Goal: Task Accomplishment & Management: Manage account settings

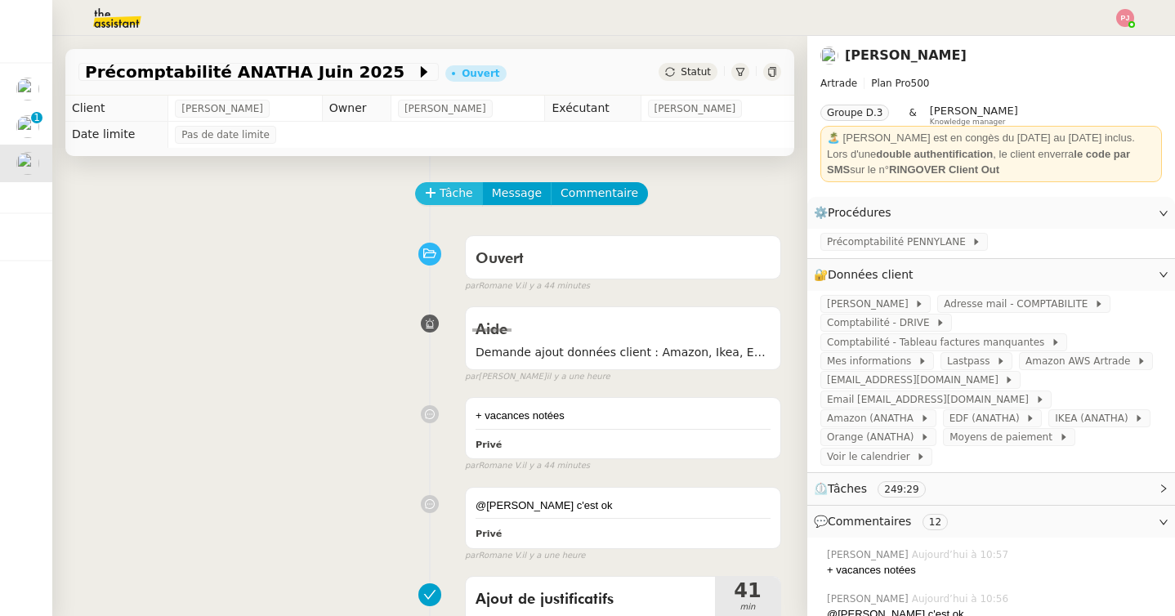
click at [436, 198] on icon at bounding box center [430, 192] width 11 height 11
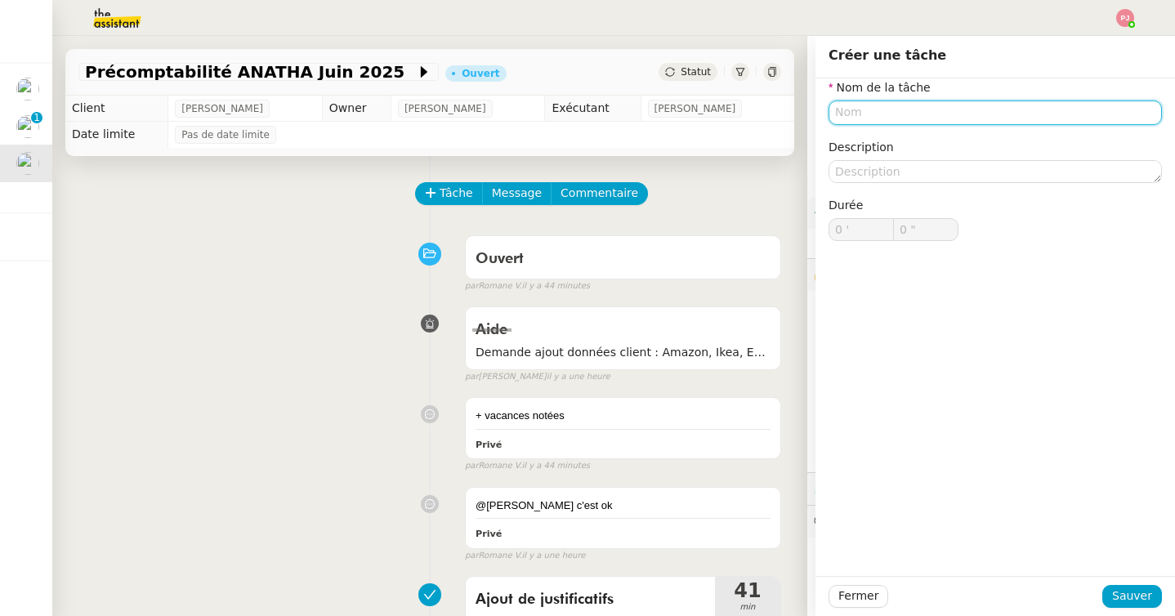
click at [874, 118] on input "text" at bounding box center [995, 113] width 333 height 24
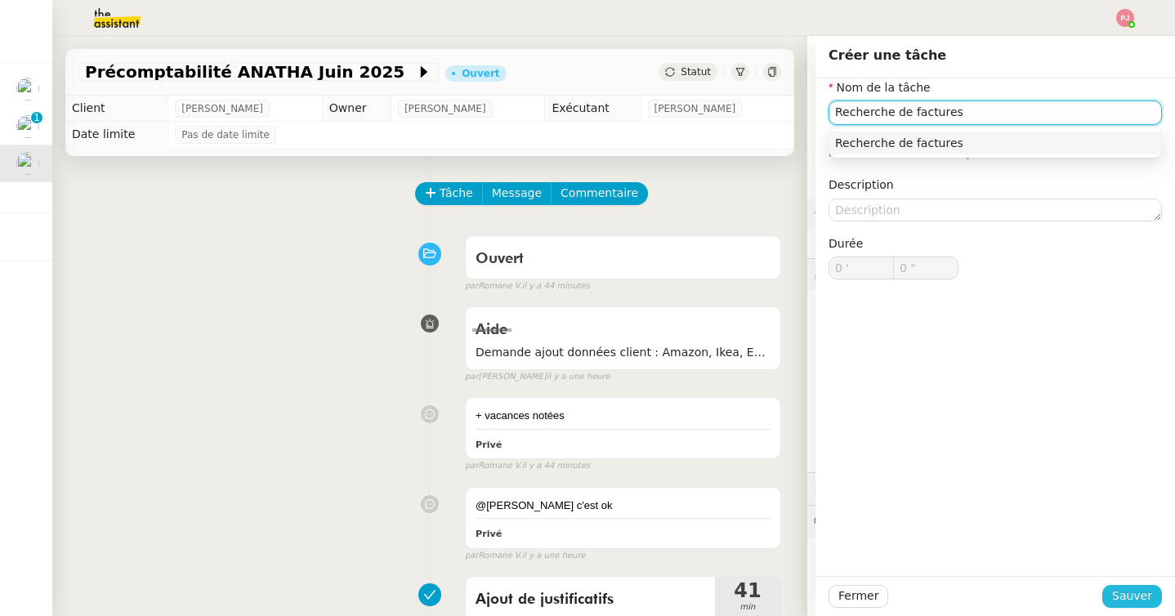
type input "Recherche de factures"
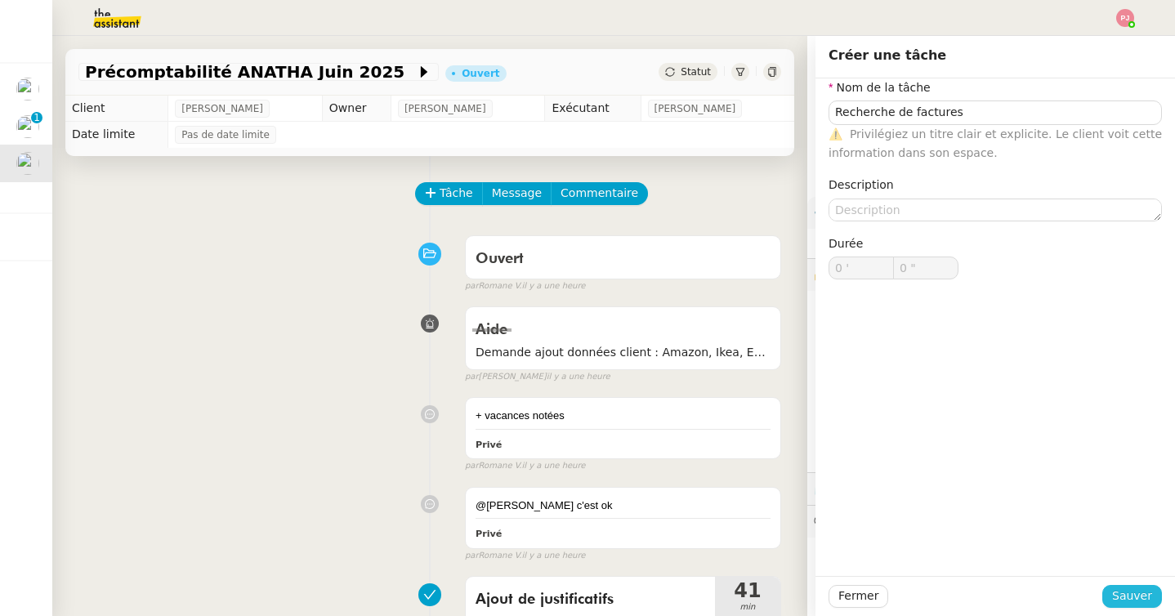
click at [1133, 592] on span "Sauver" at bounding box center [1132, 596] width 40 height 19
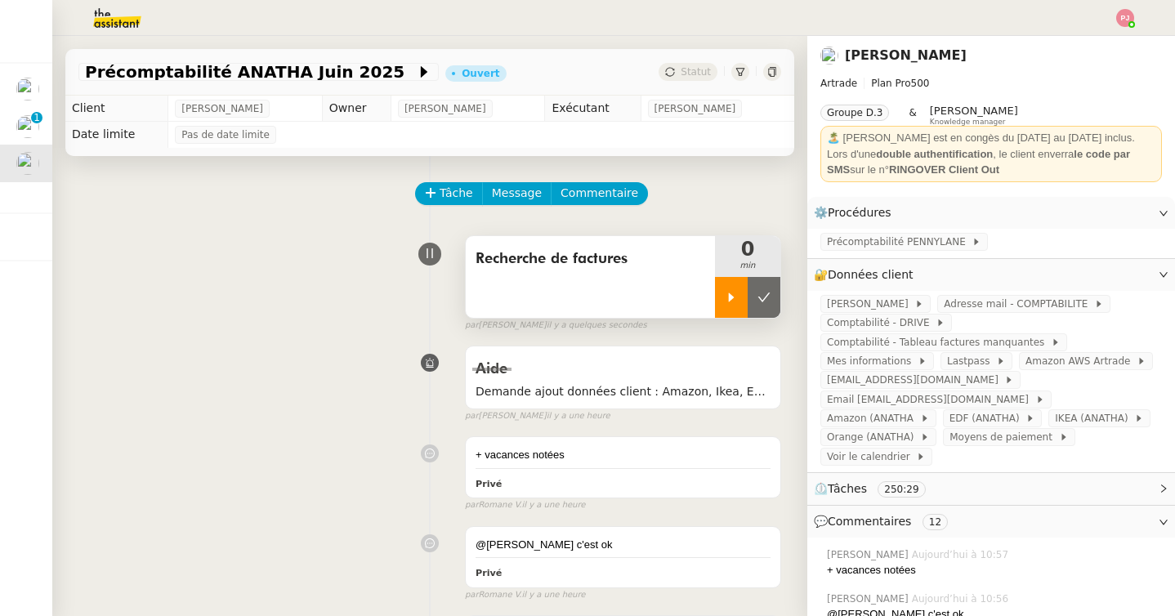
click at [727, 291] on icon at bounding box center [731, 297] width 13 height 13
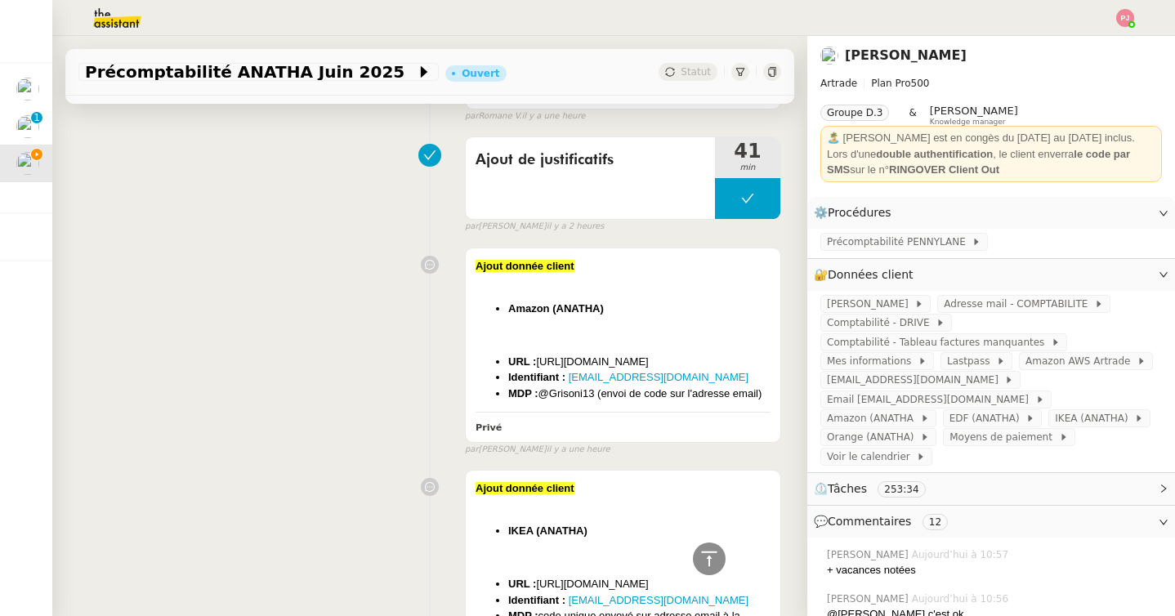
scroll to position [493, 0]
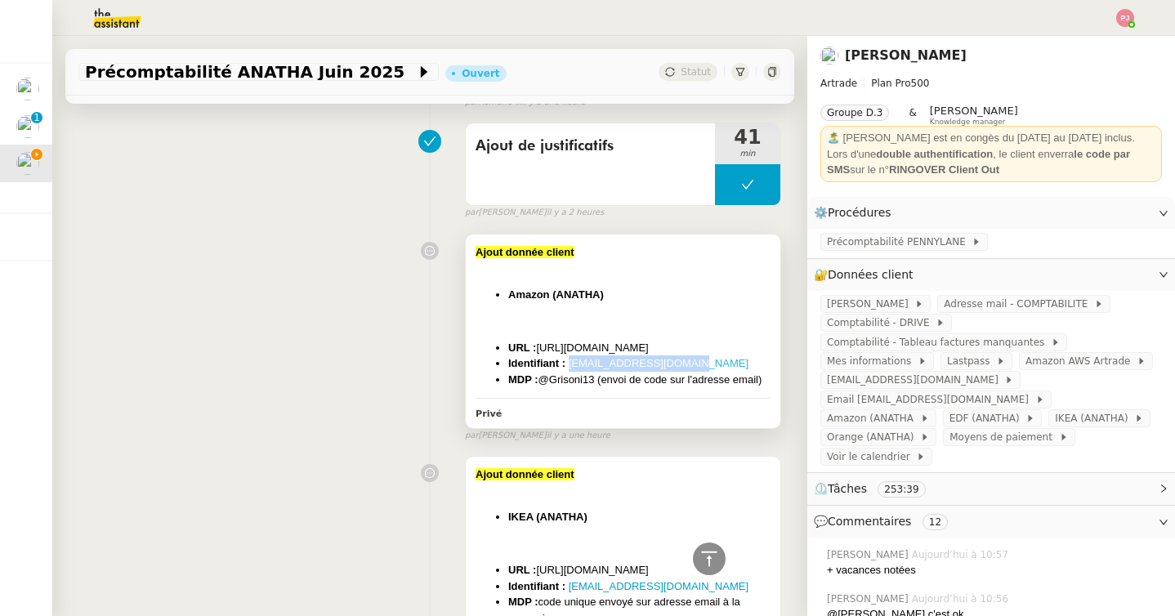
drag, startPoint x: 701, startPoint y: 361, endPoint x: 570, endPoint y: 367, distance: 131.7
click at [570, 367] on li "Identifiant : paulweibel31@gmail.com" at bounding box center [639, 364] width 262 height 16
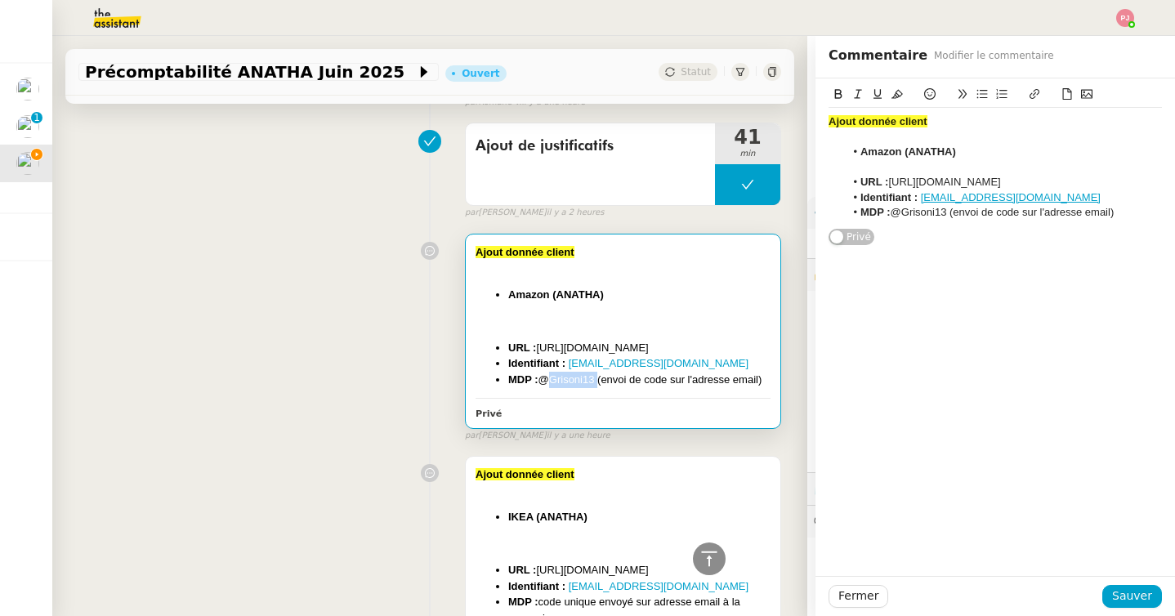
drag, startPoint x: 596, startPoint y: 381, endPoint x: 544, endPoint y: 381, distance: 51.5
click at [544, 381] on li "MDP : @Grisoni13 (envoi de code sur l'adresse email)" at bounding box center [639, 380] width 262 height 16
copy li "@Grisoni13"
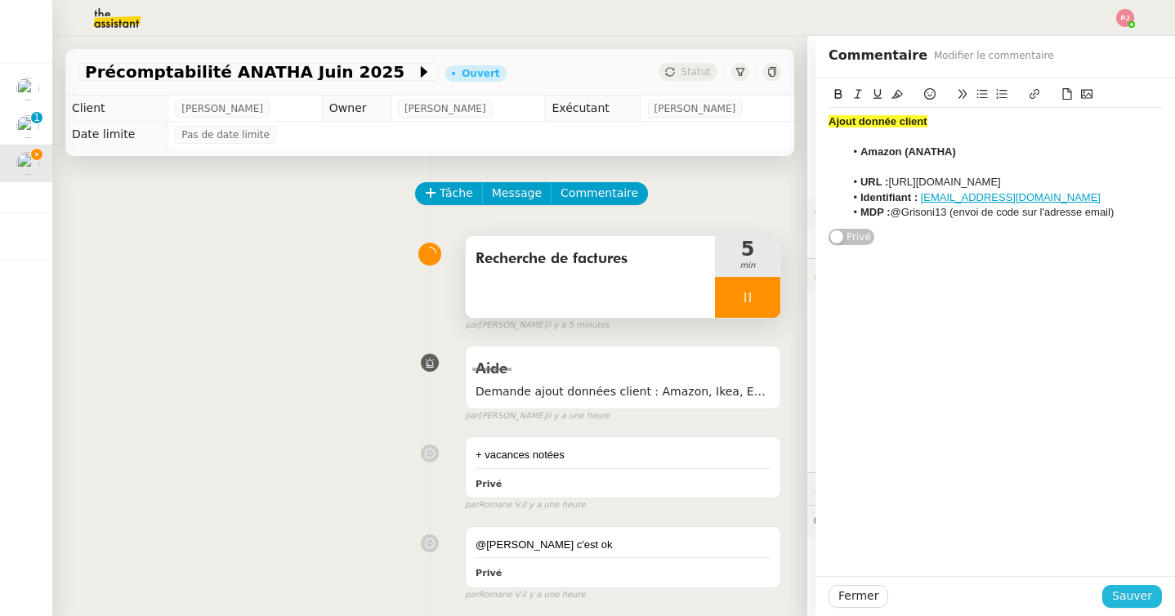
click at [1142, 603] on span "Sauver" at bounding box center [1132, 596] width 40 height 19
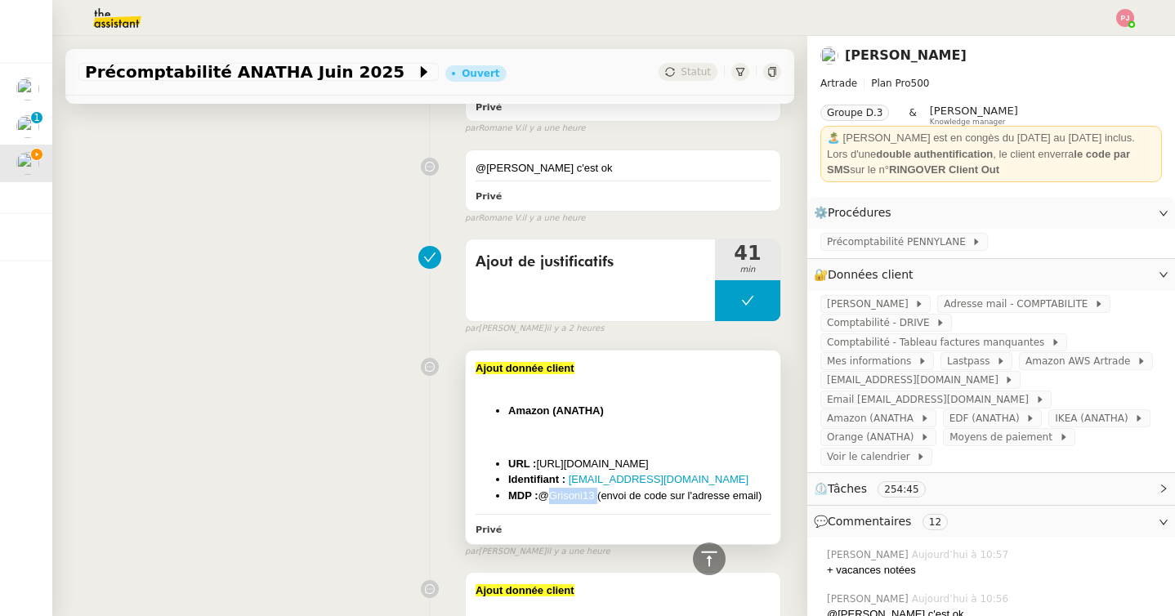
scroll to position [385, 0]
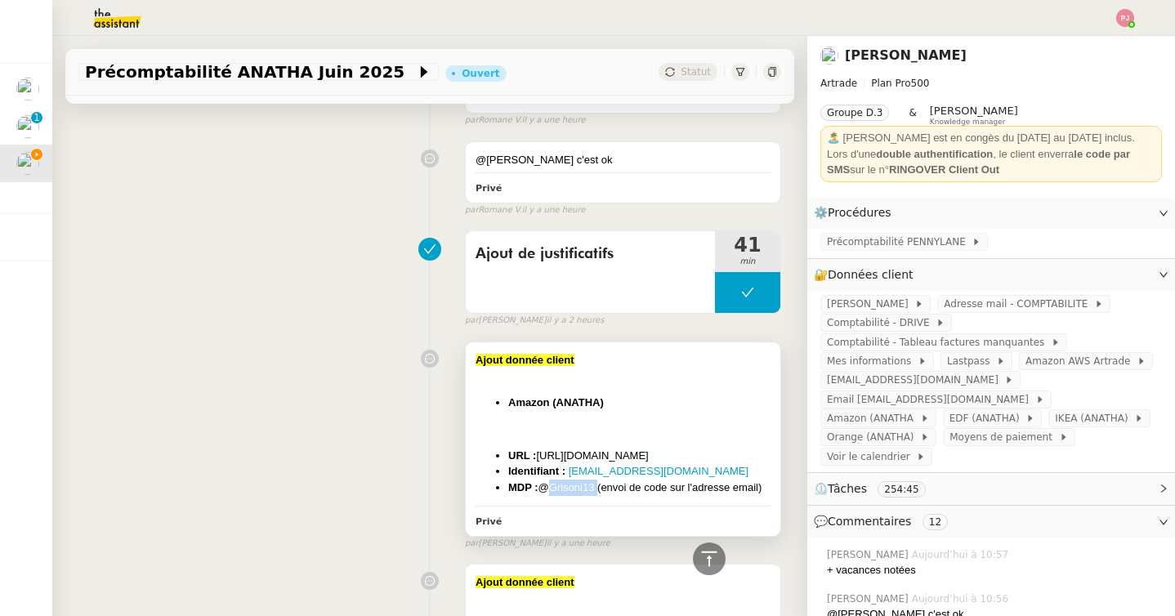
drag, startPoint x: 776, startPoint y: 485, endPoint x: 476, endPoint y: 360, distance: 325.0
click at [476, 360] on div "Ajout donnée client Amazon (ANATHA) ﻿ URL : https://www.amazon.fr/ Identifiant …" at bounding box center [623, 439] width 315 height 194
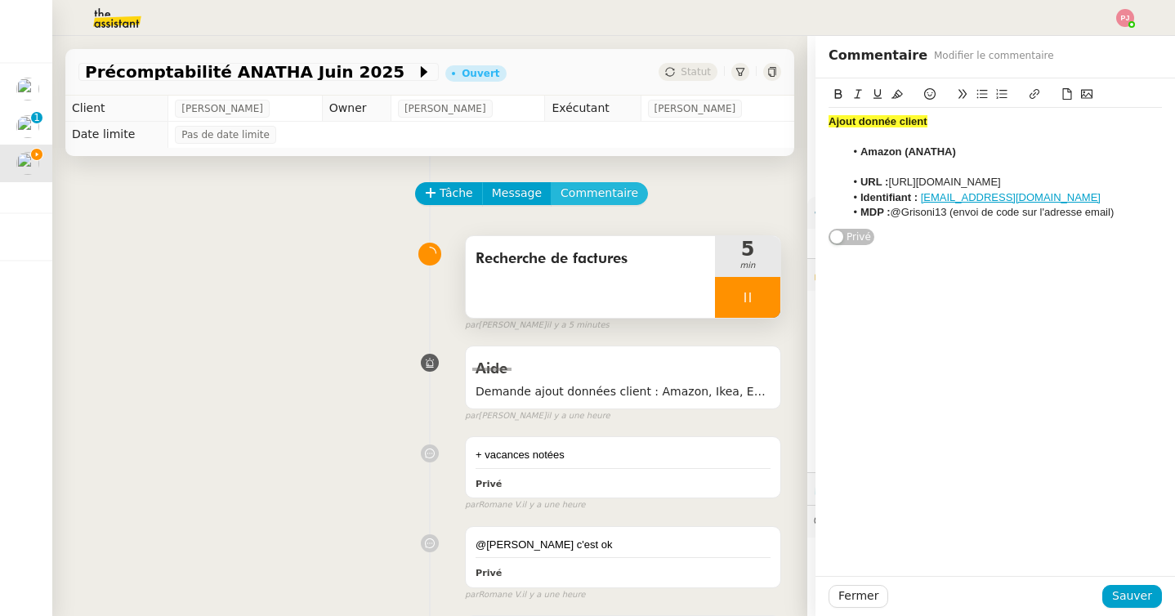
click at [569, 190] on span "Commentaire" at bounding box center [600, 193] width 78 height 19
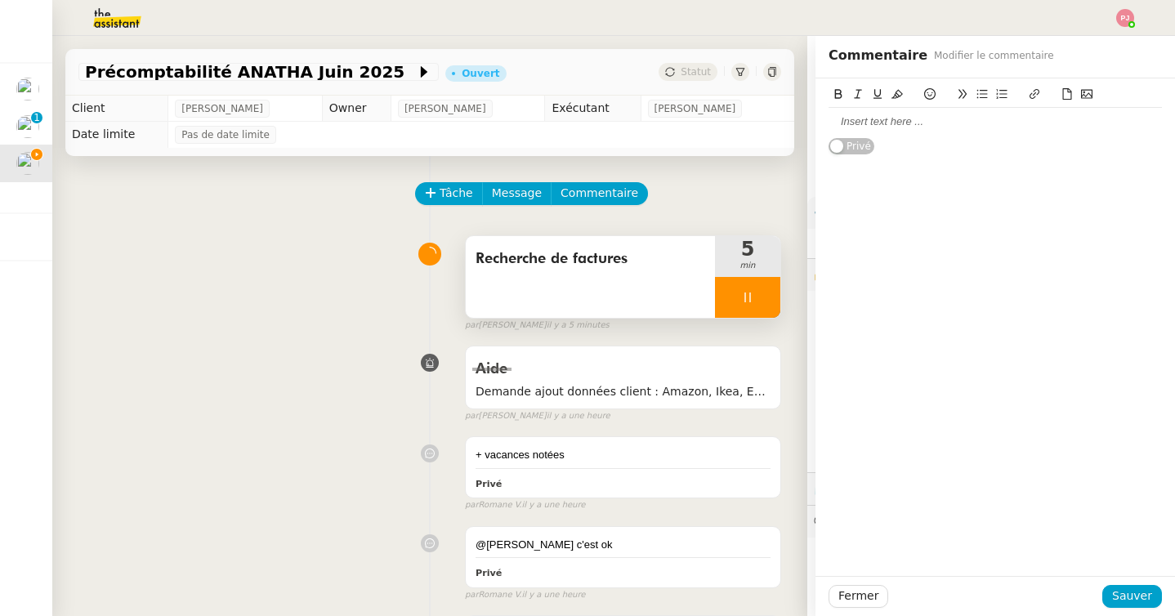
click at [870, 123] on div at bounding box center [995, 121] width 333 height 15
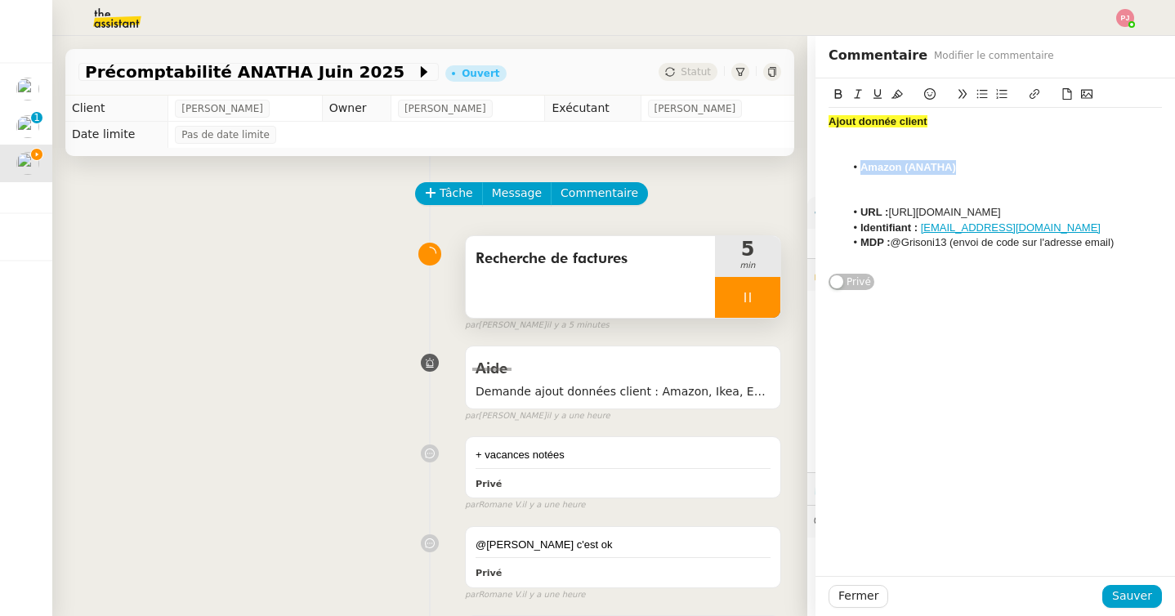
drag, startPoint x: 976, startPoint y: 171, endPoint x: 862, endPoint y: 171, distance: 113.6
click at [862, 171] on li "Amazon (ANATHA)" at bounding box center [1004, 167] width 318 height 15
drag, startPoint x: 952, startPoint y: 243, endPoint x: 1131, endPoint y: 244, distance: 179.0
click at [1131, 244] on li "MDP : @Grisoni13 (envoi de code sur l'adresse email)" at bounding box center [1004, 242] width 318 height 15
drag, startPoint x: 1029, startPoint y: 212, endPoint x: 892, endPoint y: 213, distance: 137.3
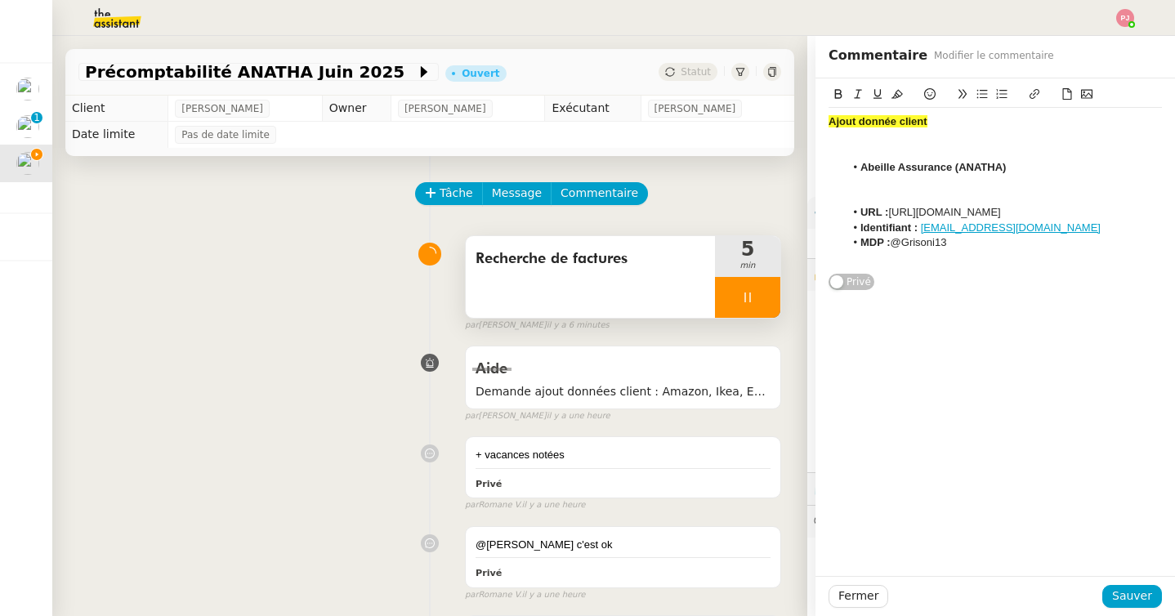
click at [892, 213] on li "URL : https://www.amazon.fr/" at bounding box center [1004, 212] width 318 height 15
click at [1115, 588] on button "Sauver" at bounding box center [1132, 596] width 60 height 23
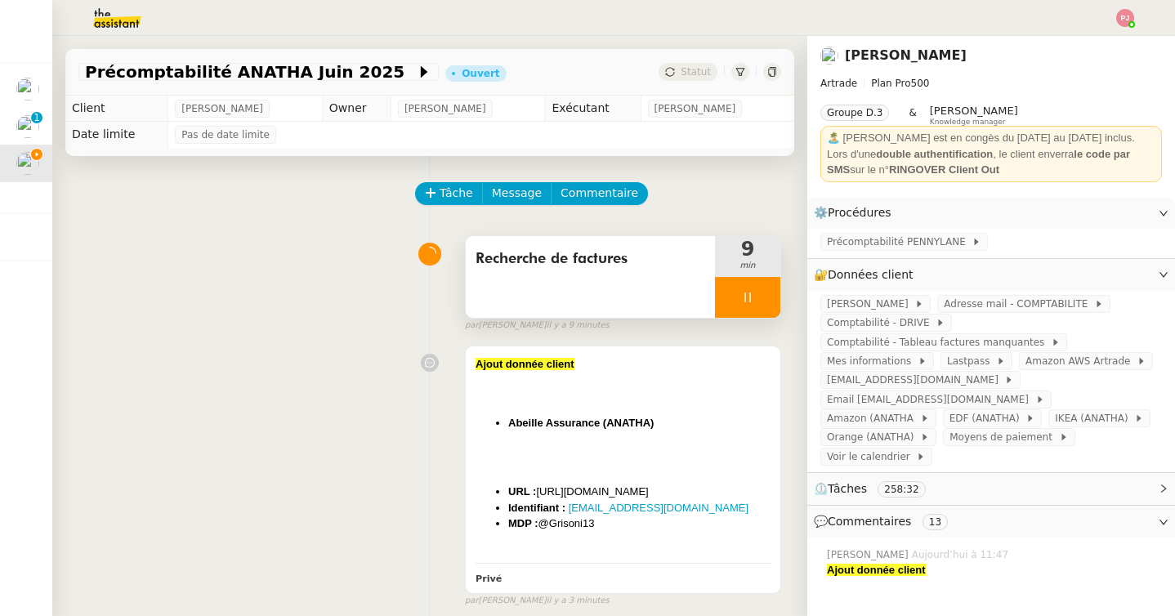
click at [753, 304] on div at bounding box center [747, 297] width 65 height 41
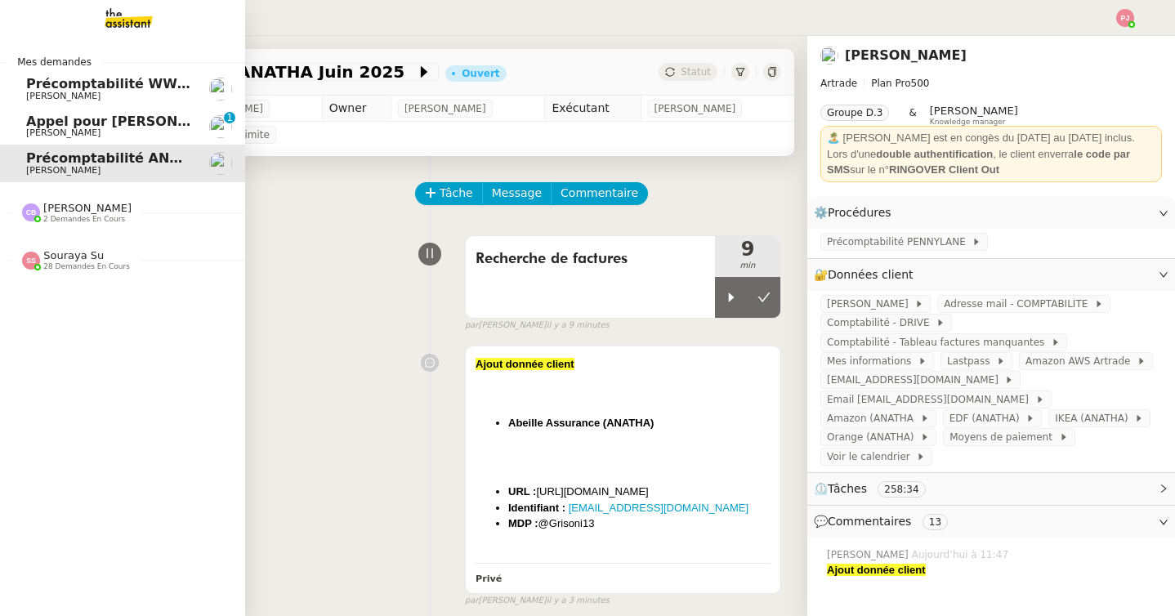
click at [72, 95] on span "Paul WEIBEL" at bounding box center [63, 96] width 74 height 11
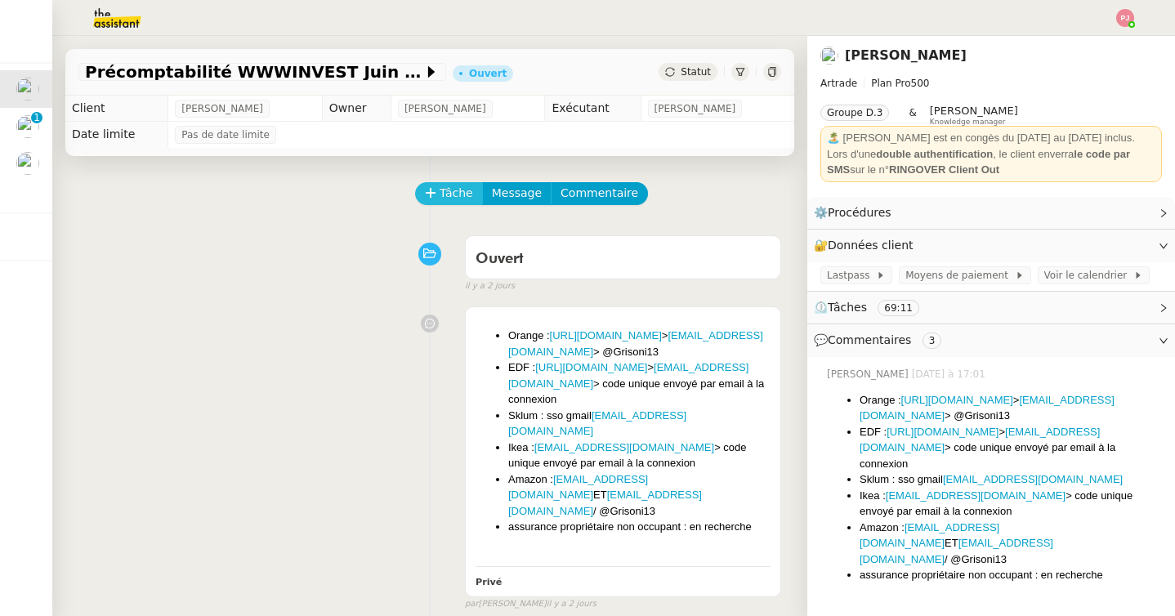
click at [447, 196] on span "Tâche" at bounding box center [457, 193] width 34 height 19
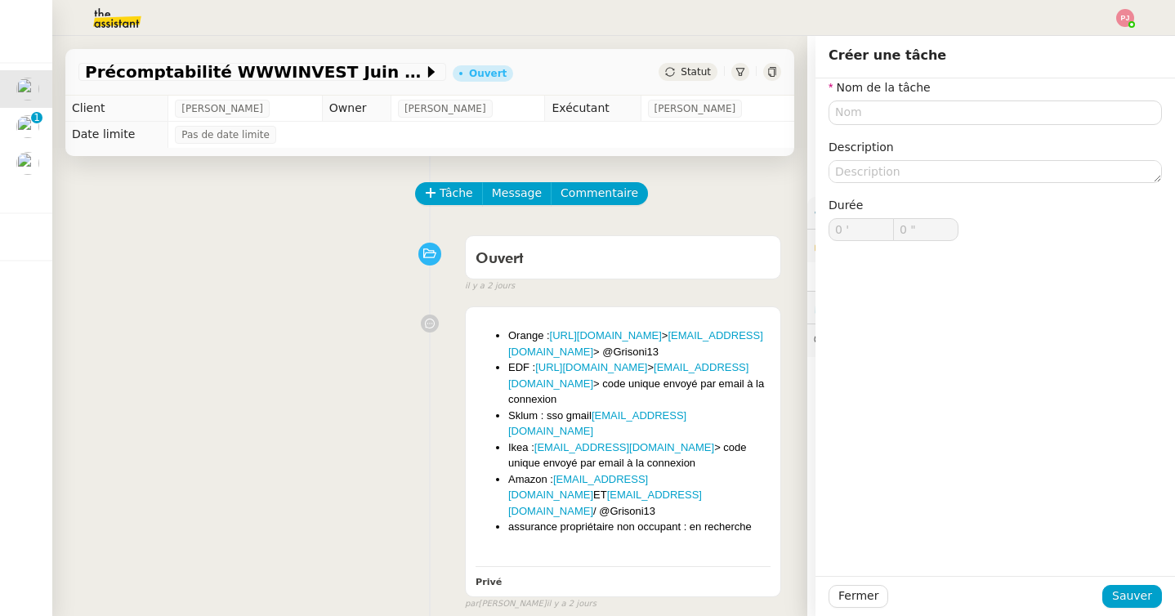
click at [889, 99] on nz-form-label "Nom de la tâche" at bounding box center [880, 89] width 102 height 22
click at [884, 108] on input "text" at bounding box center [995, 113] width 333 height 24
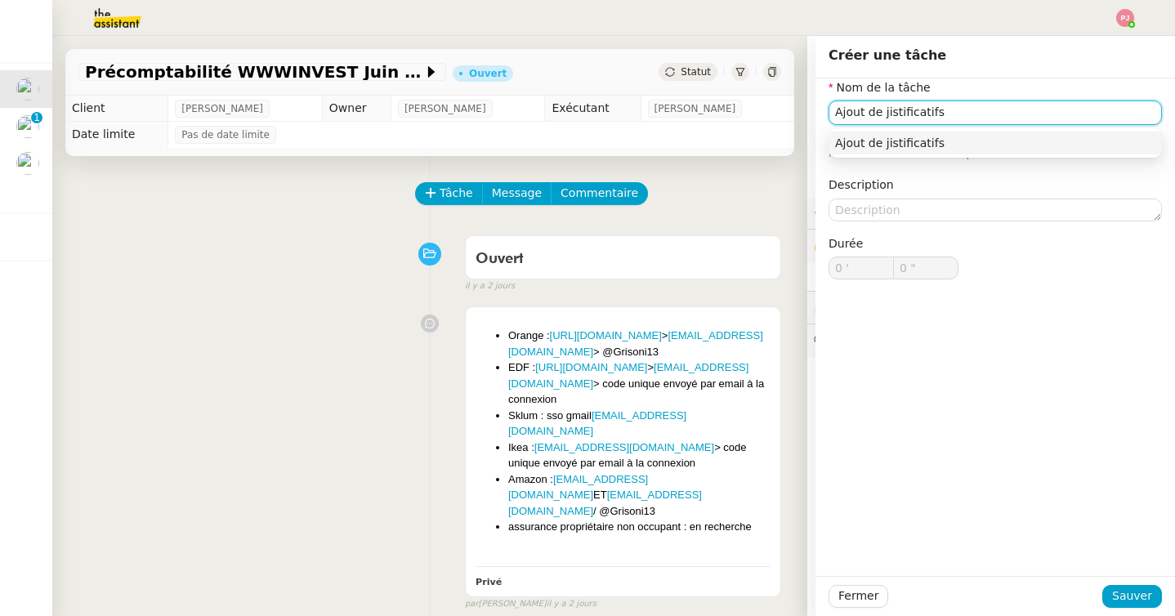
click at [887, 111] on input "Ajout de jistificatifs" at bounding box center [995, 113] width 333 height 24
type input "Ajout de justificatifs"
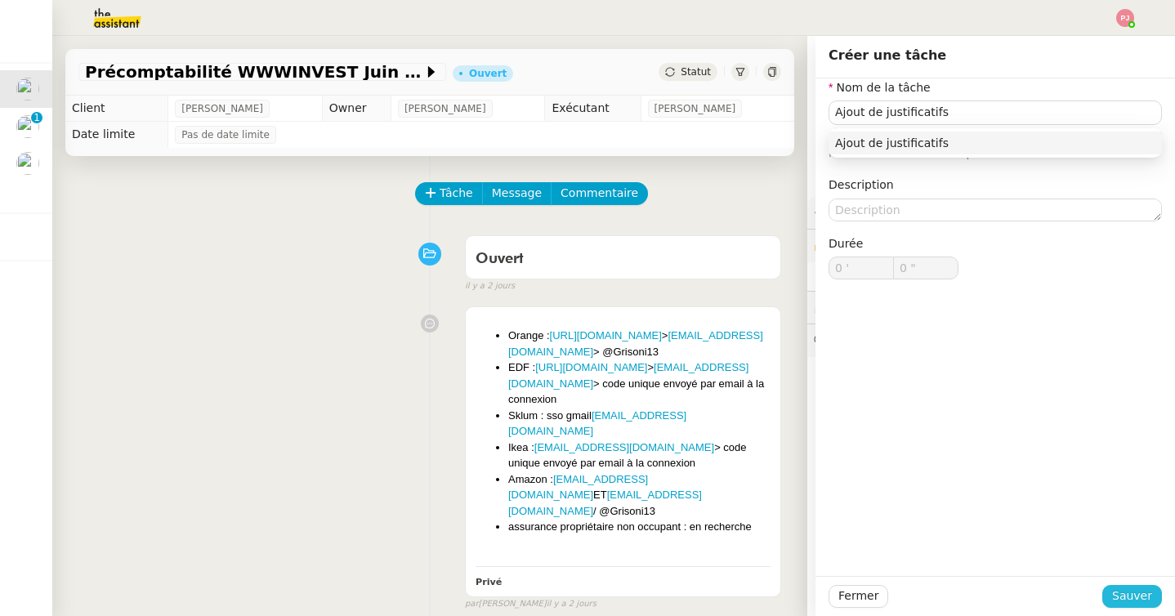
click at [1130, 603] on span "Sauver" at bounding box center [1132, 596] width 40 height 19
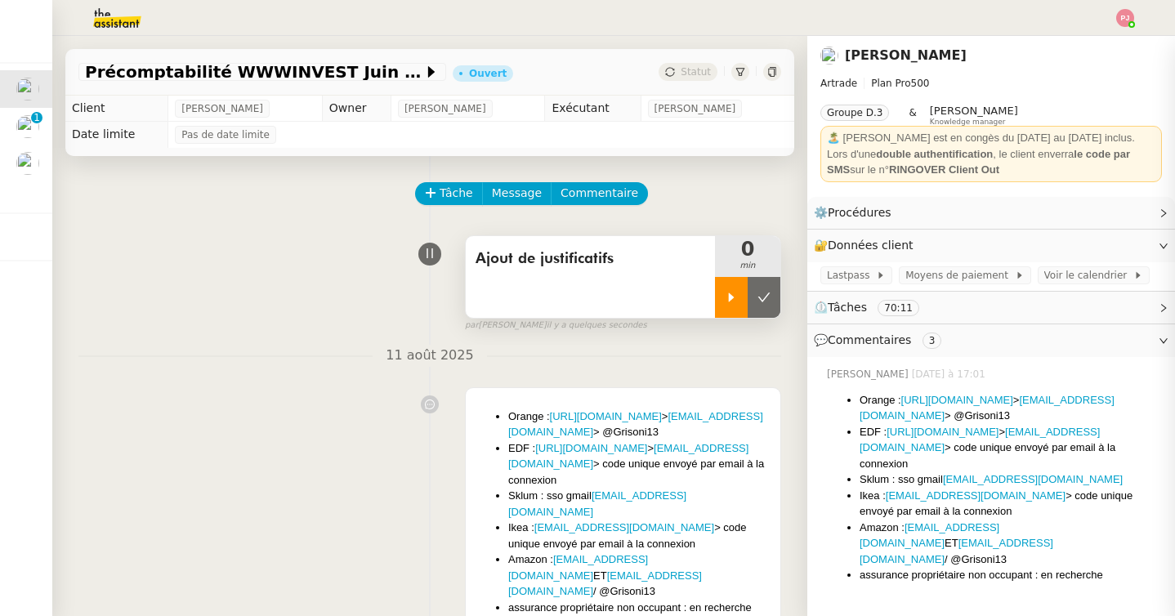
click at [719, 293] on div at bounding box center [731, 297] width 33 height 41
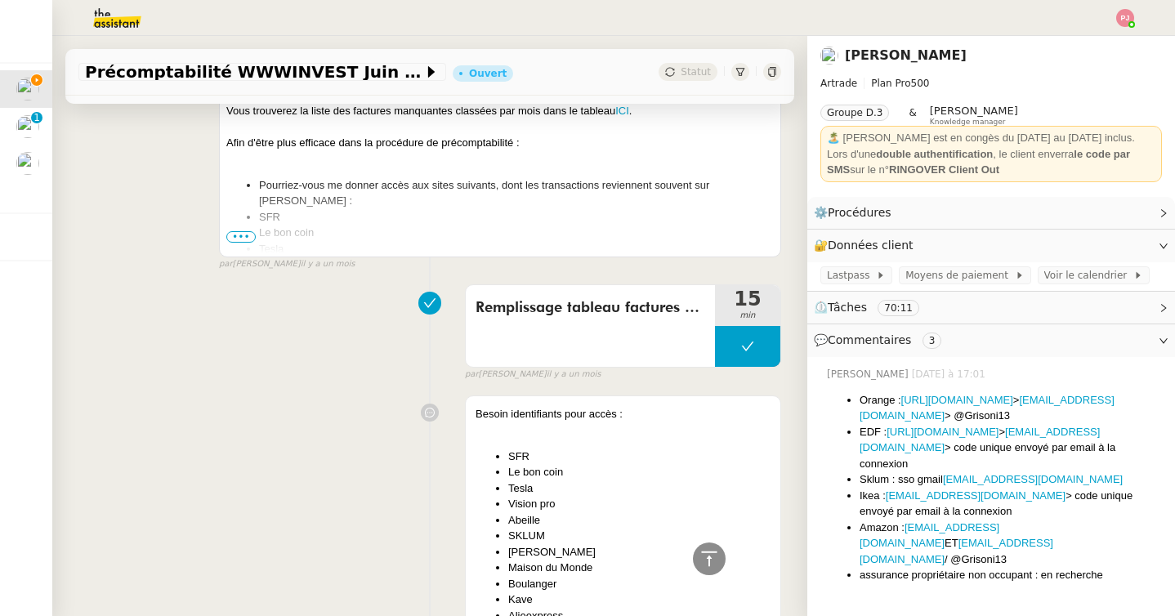
scroll to position [1127, 0]
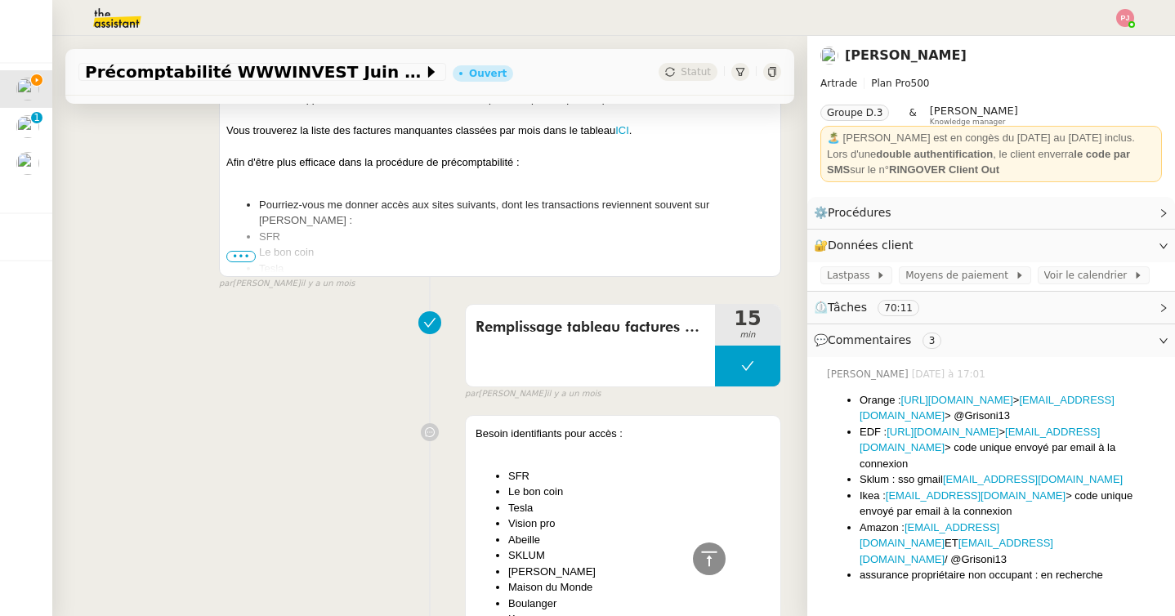
click at [238, 251] on span "•••" at bounding box center [240, 256] width 29 height 11
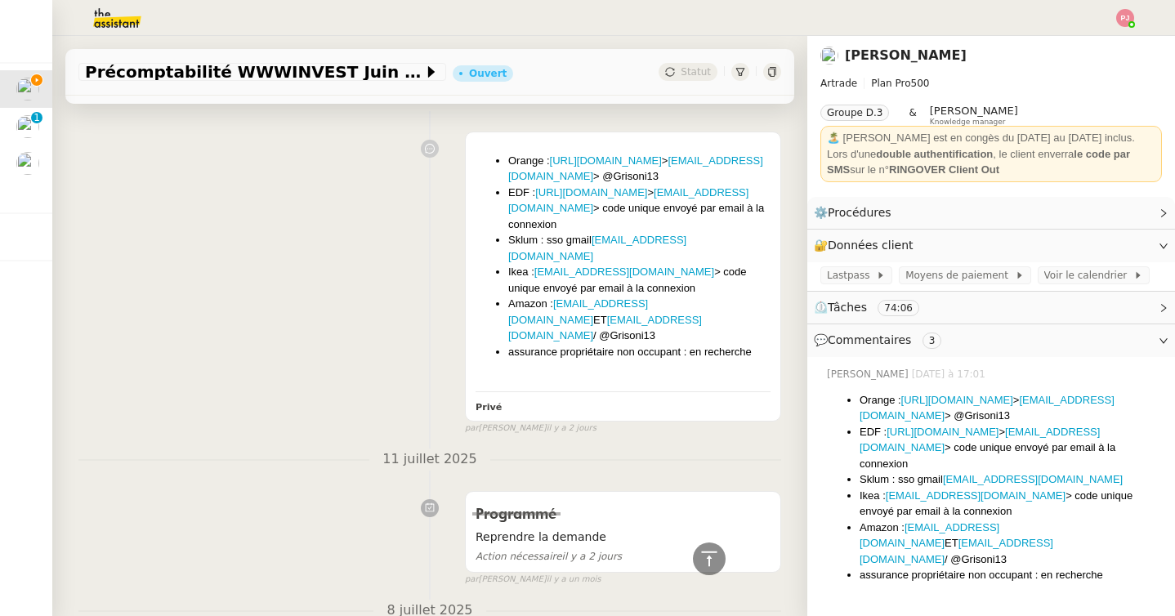
scroll to position [173, 0]
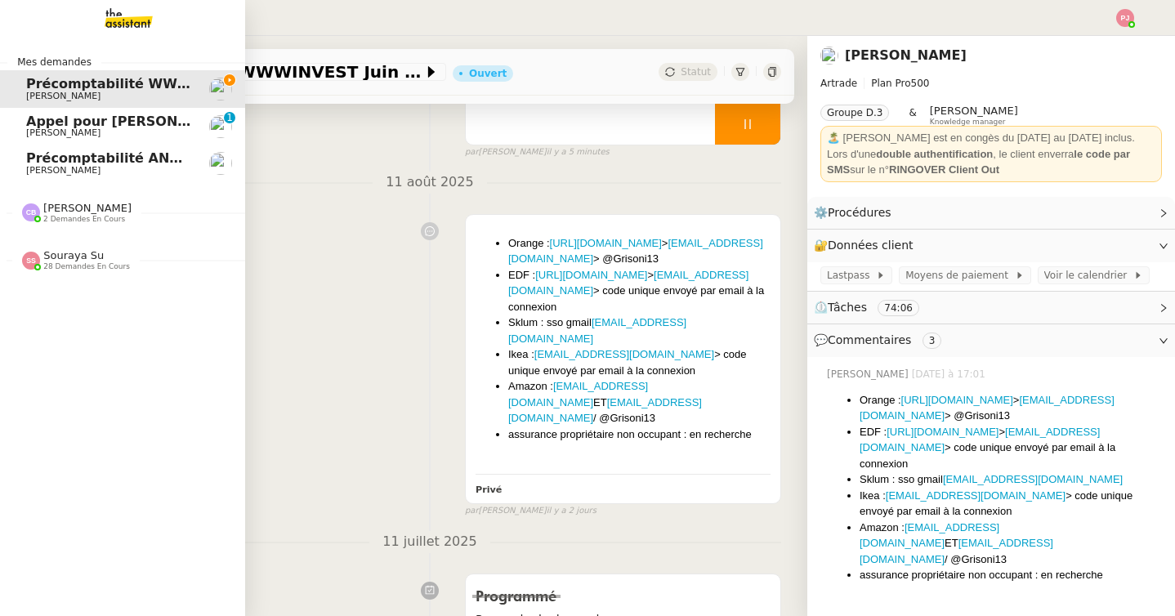
click at [36, 166] on span "Paul WEIBEL" at bounding box center [63, 170] width 74 height 11
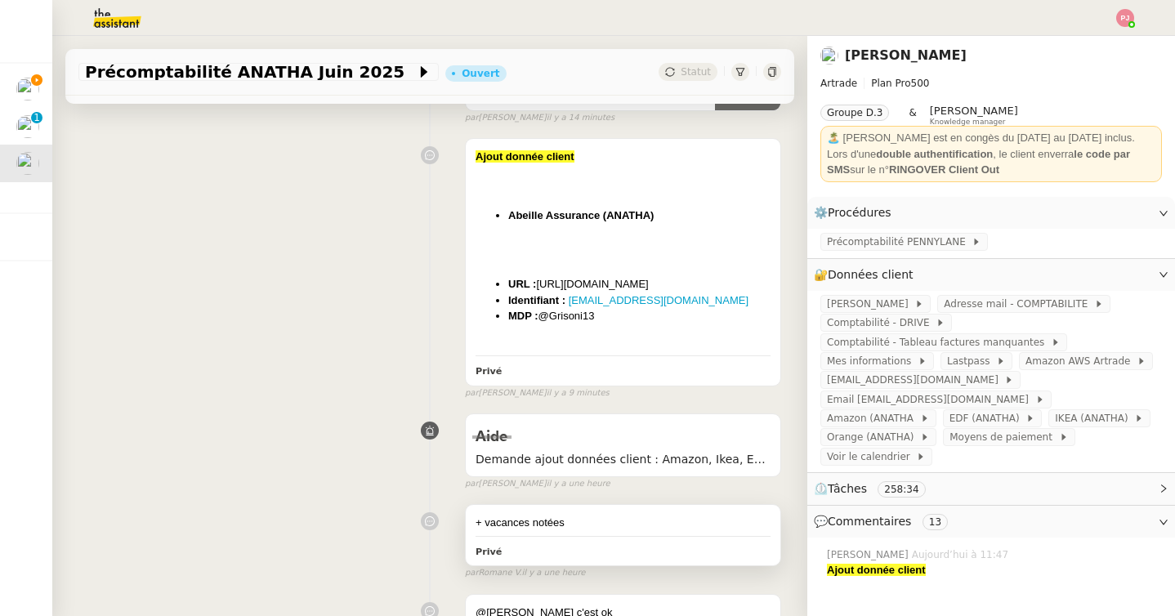
scroll to position [85, 0]
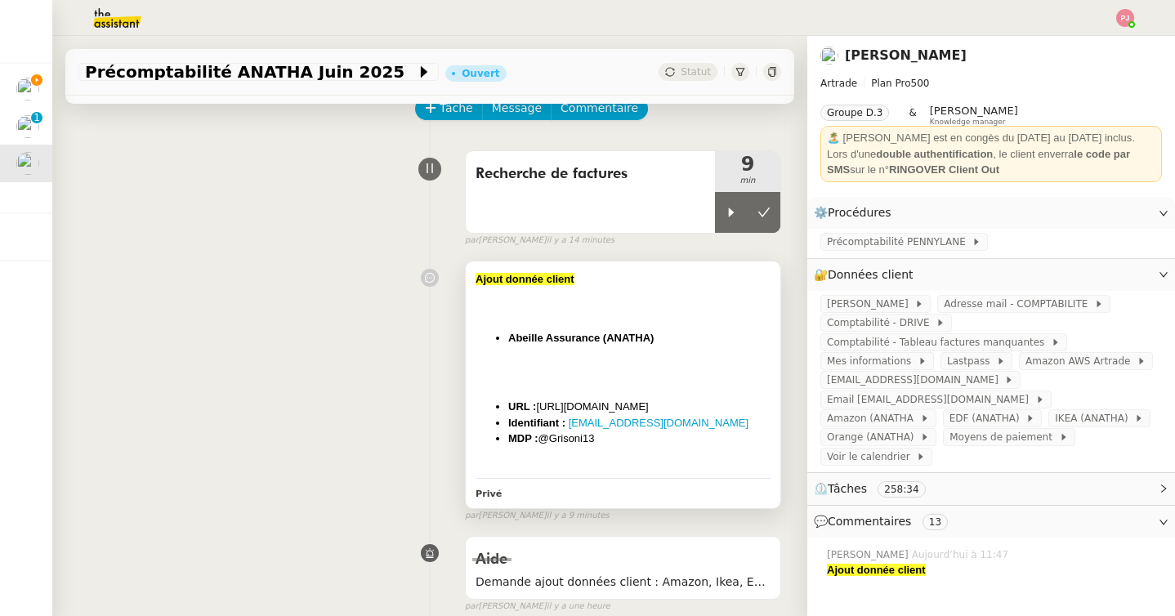
click at [547, 399] on li "URL : https://www.abeille-assurances.fr/espacepersonnel/home" at bounding box center [639, 407] width 262 height 16
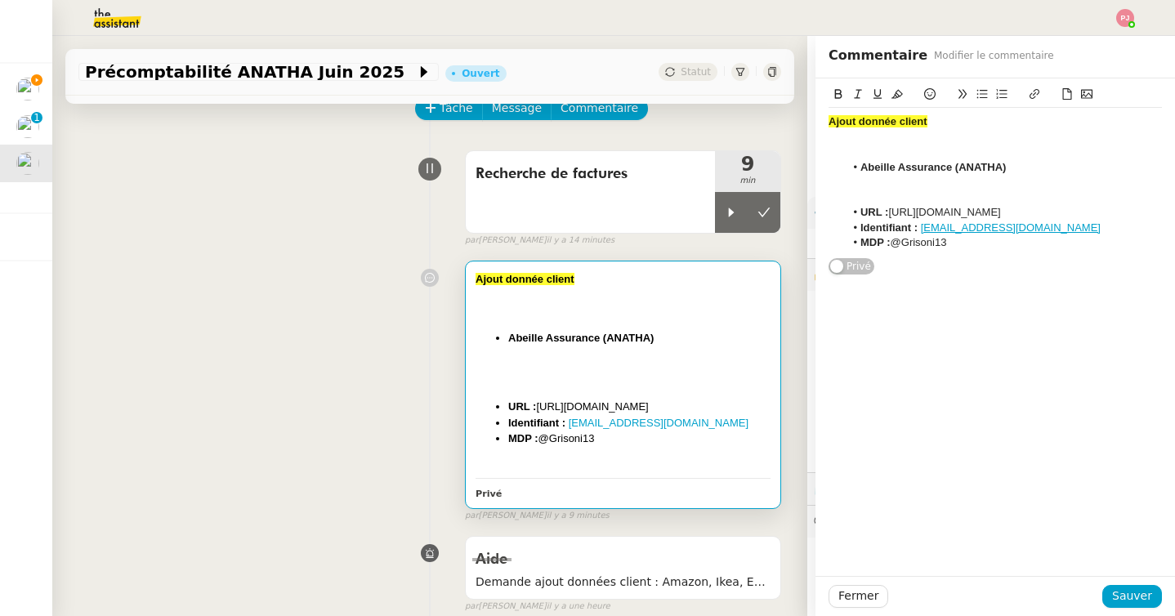
drag, startPoint x: 992, startPoint y: 244, endPoint x: 768, endPoint y: 120, distance: 256.1
click at [768, 120] on app-ticket "Précomptabilité ANATHA Juin 2025 Ouvert Statut Client Paul WEIBEL Owner Coralie…" at bounding box center [613, 326] width 1123 height 580
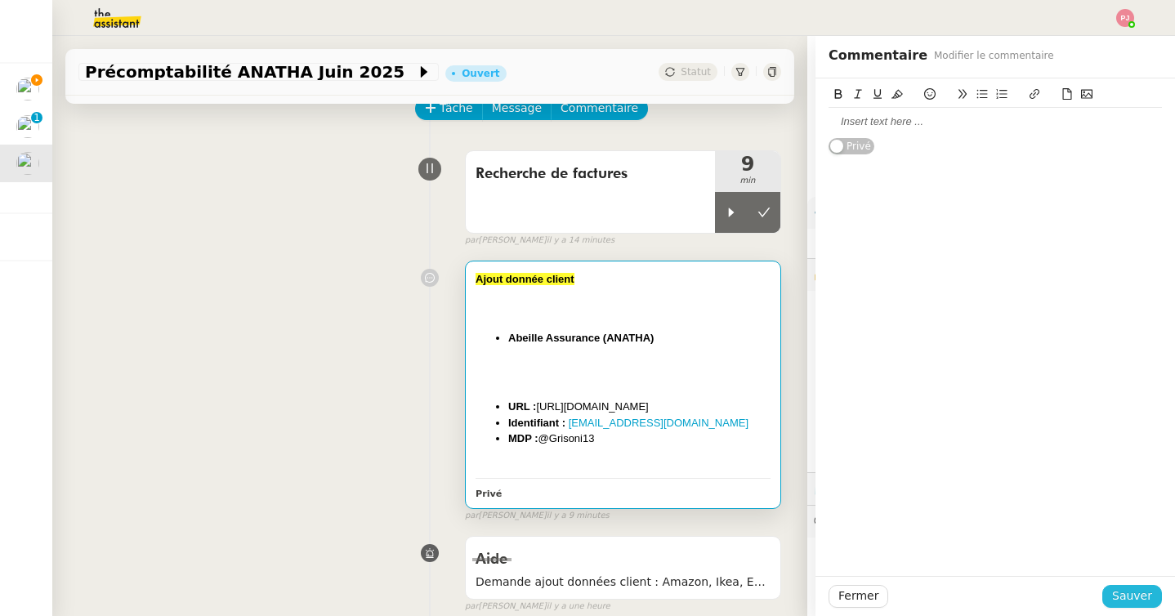
click at [1158, 601] on button "Sauver" at bounding box center [1132, 596] width 60 height 23
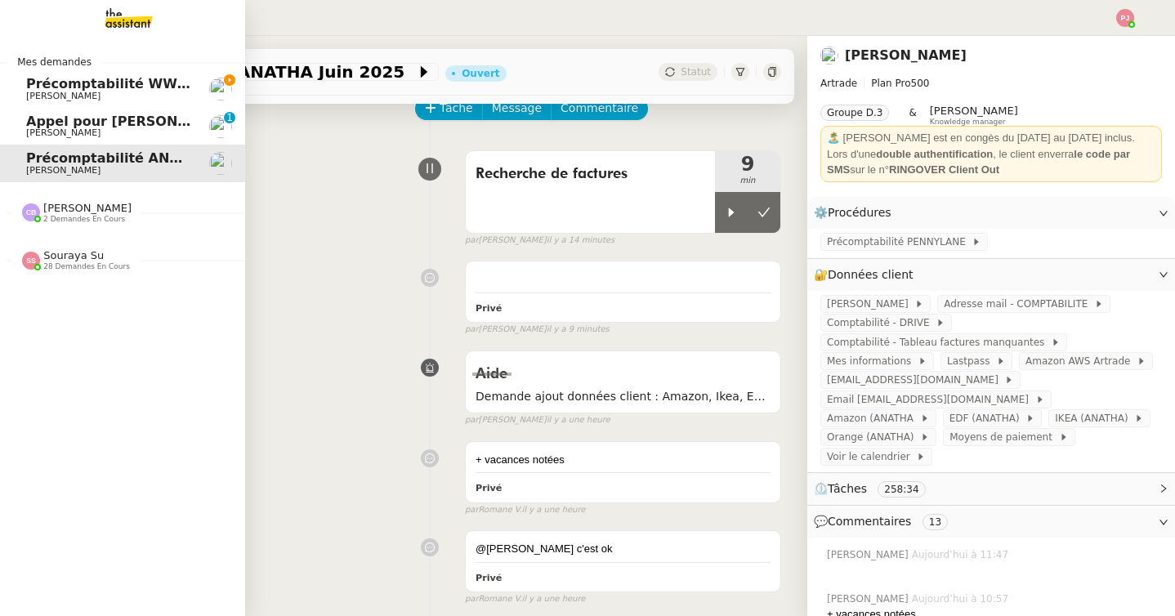
click at [56, 101] on span "Paul WEIBEL" at bounding box center [63, 96] width 74 height 11
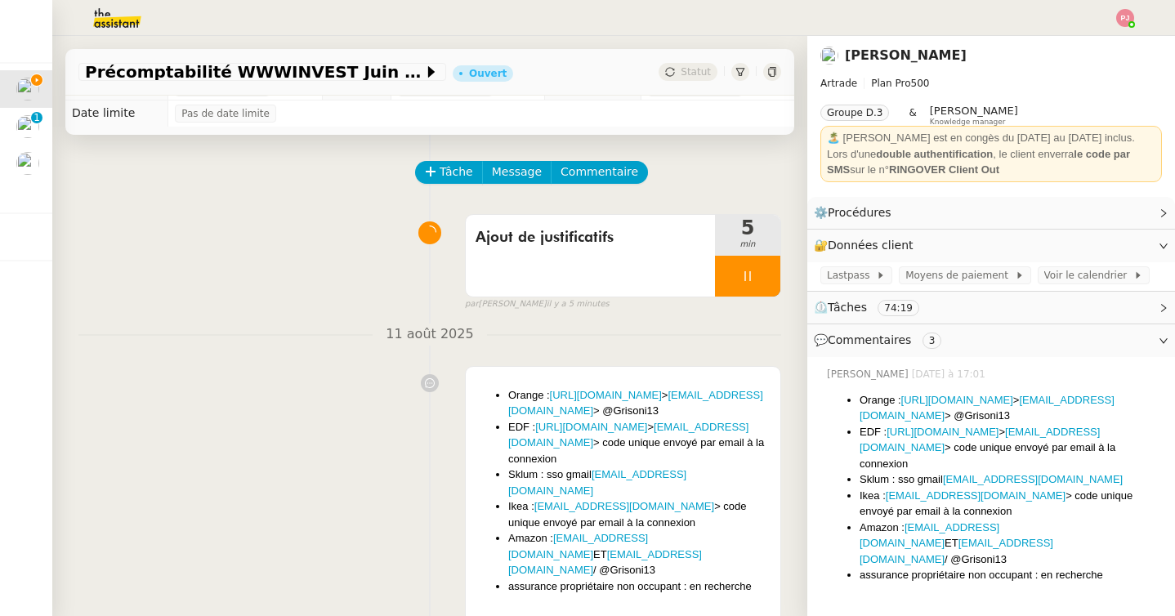
scroll to position [11, 0]
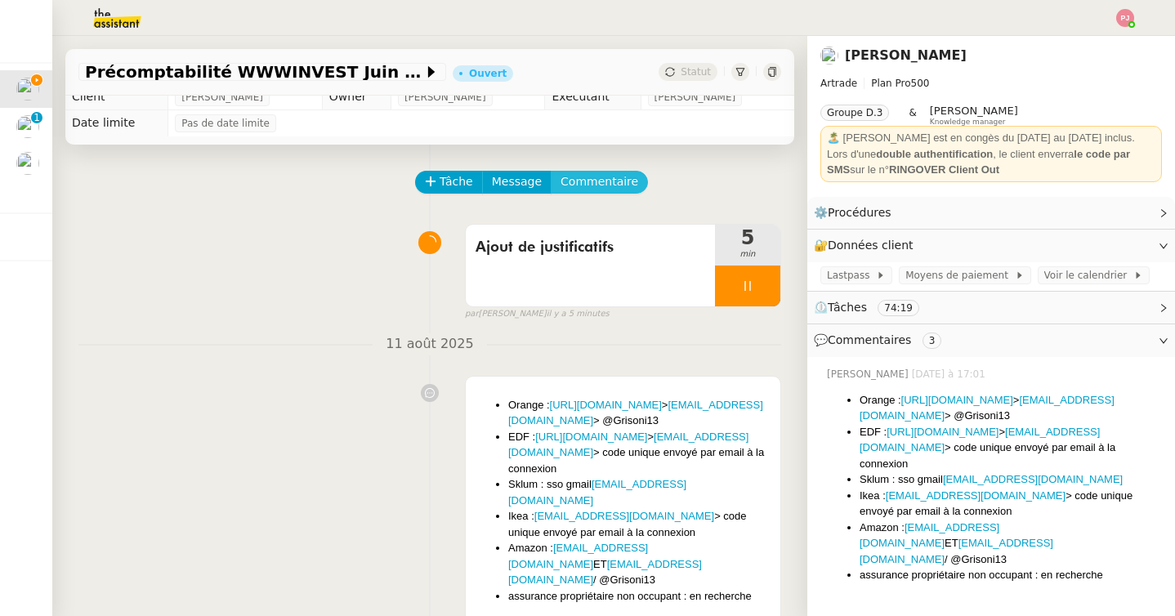
click at [604, 188] on span "Commentaire" at bounding box center [600, 181] width 78 height 19
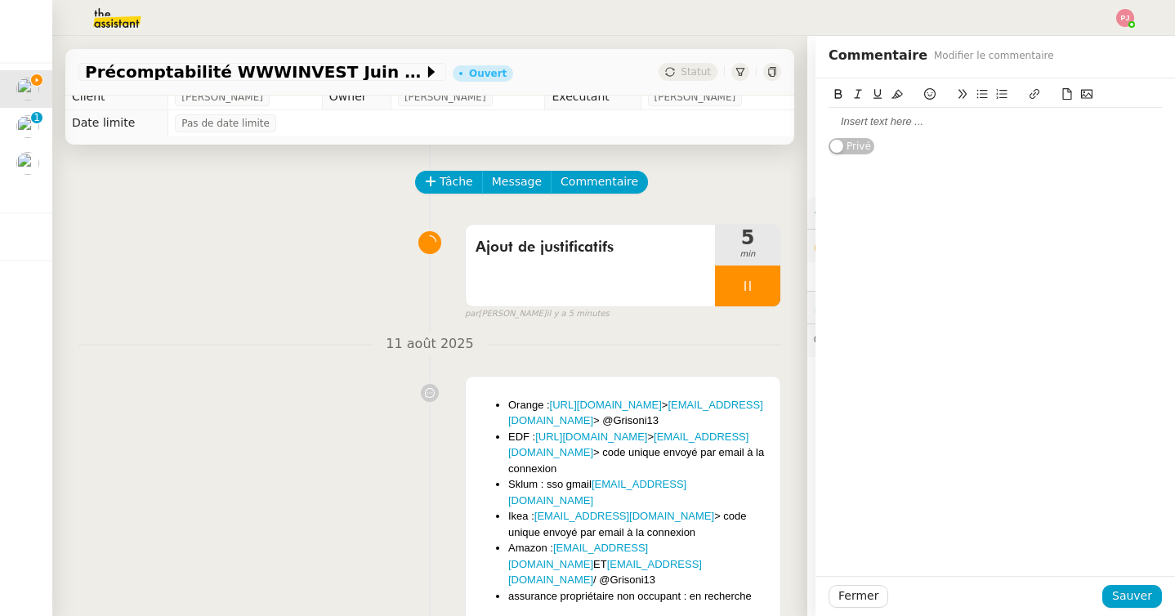
click at [899, 123] on div at bounding box center [995, 121] width 333 height 15
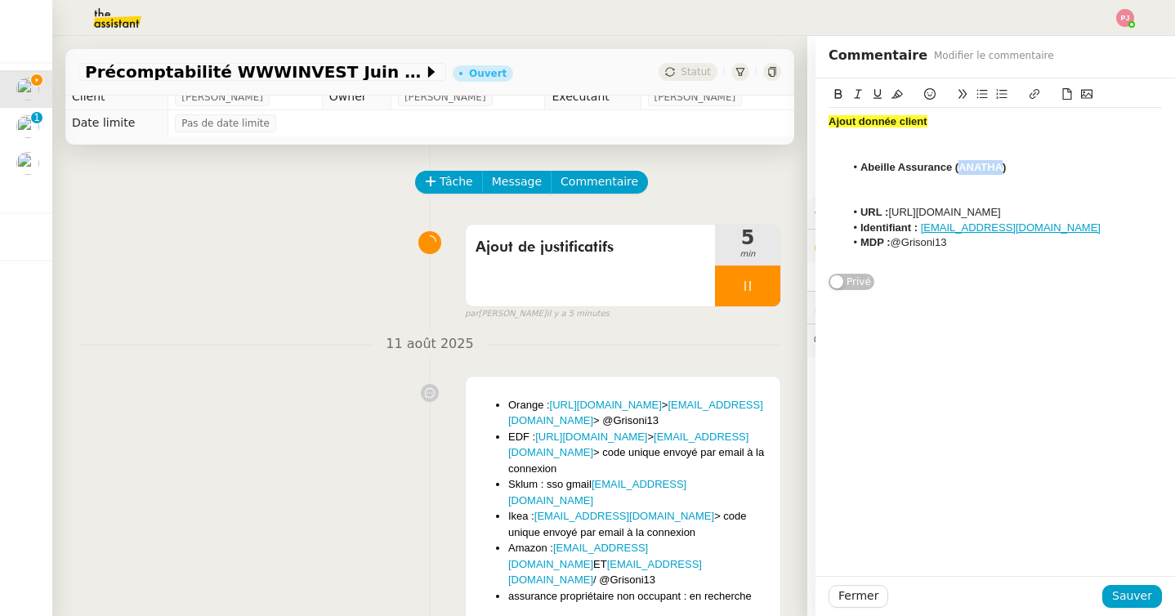
drag, startPoint x: 1001, startPoint y: 167, endPoint x: 961, endPoint y: 167, distance: 40.0
click at [961, 167] on strong "Abeille Assurance (ANATHA)" at bounding box center [933, 167] width 145 height 12
click at [1131, 598] on span "Sauver" at bounding box center [1132, 596] width 40 height 19
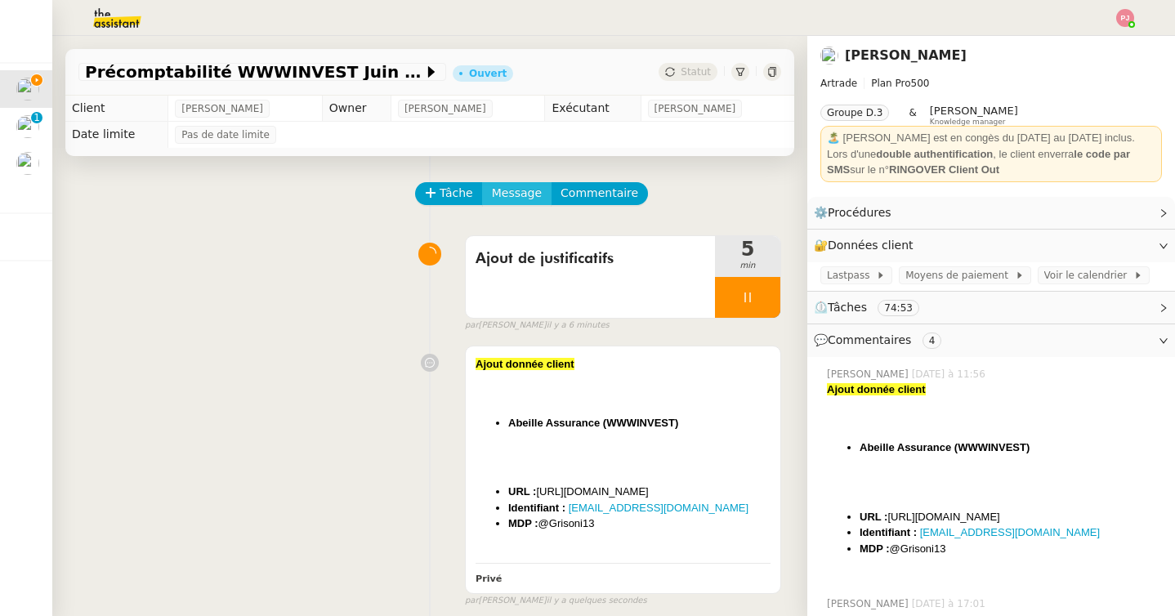
click at [514, 195] on span "Message" at bounding box center [517, 193] width 50 height 19
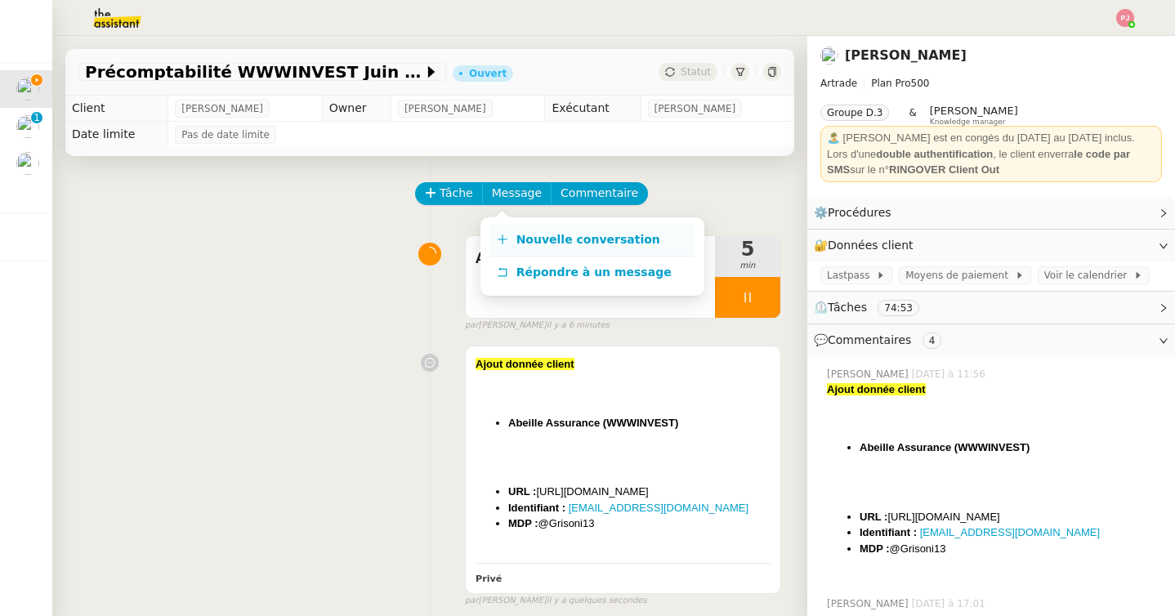
click at [546, 233] on span "Nouvelle conversation" at bounding box center [589, 239] width 144 height 13
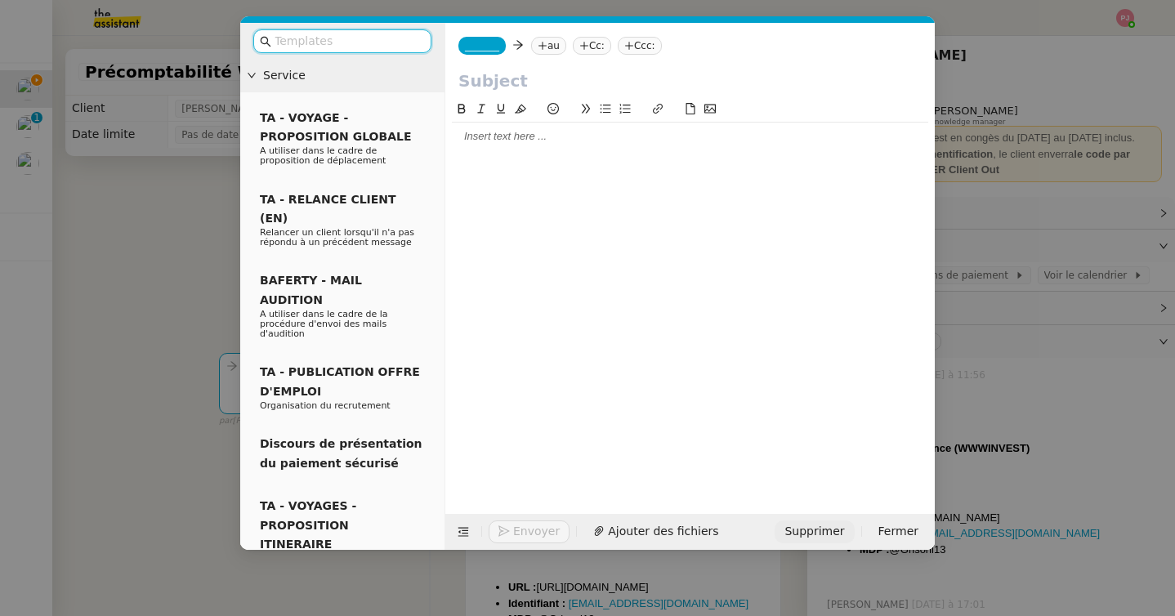
click at [834, 528] on span "Supprimer" at bounding box center [815, 531] width 60 height 19
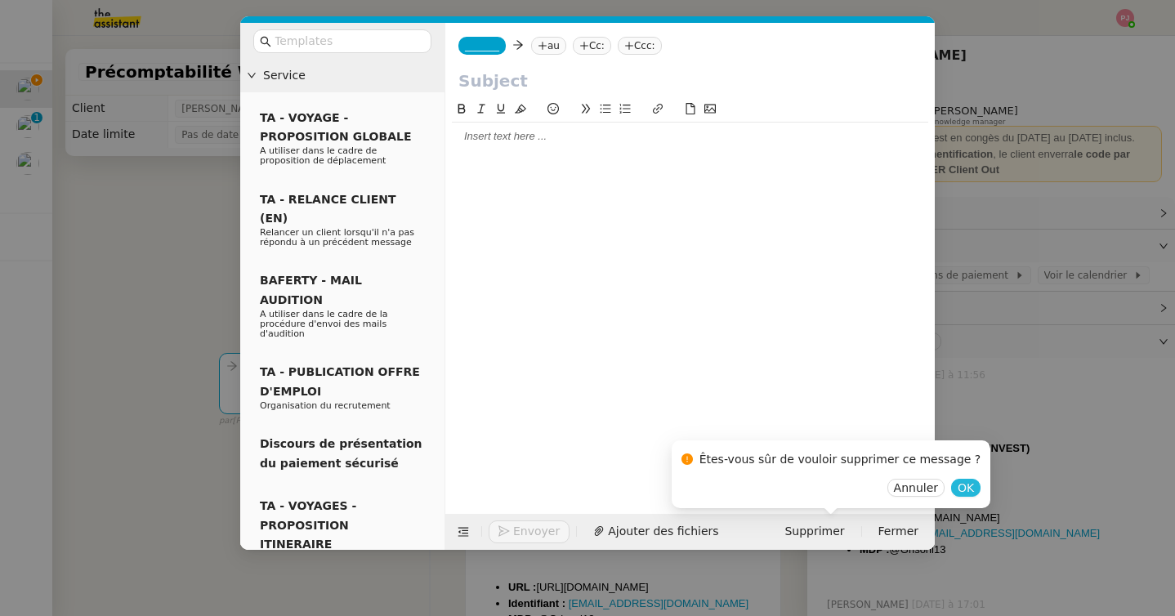
click at [958, 489] on span "OK" at bounding box center [966, 488] width 16 height 16
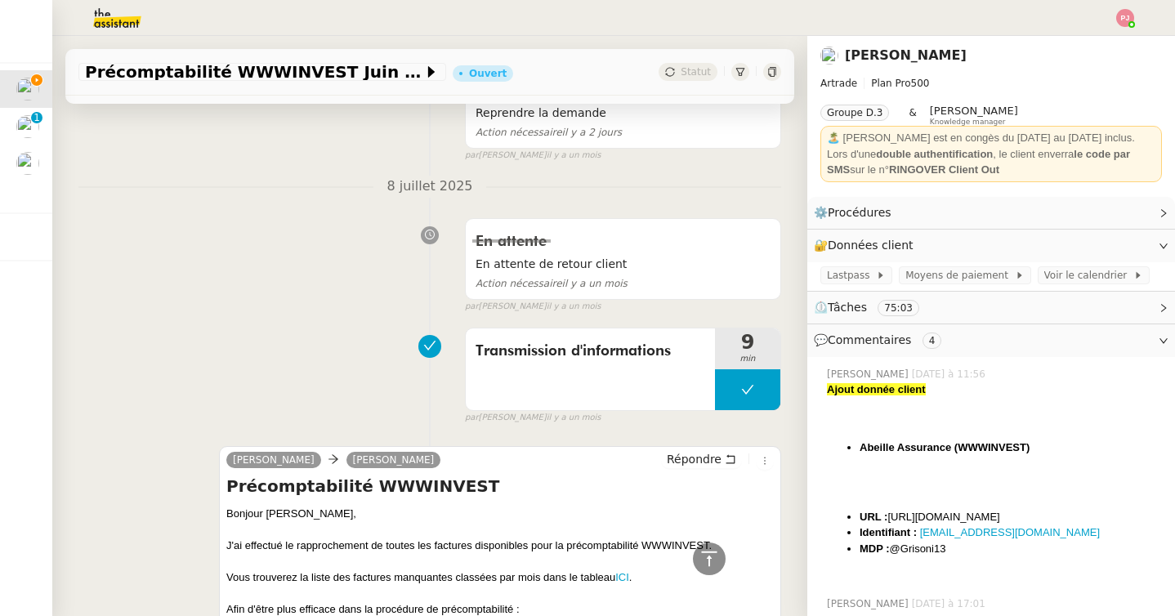
scroll to position [1040, 0]
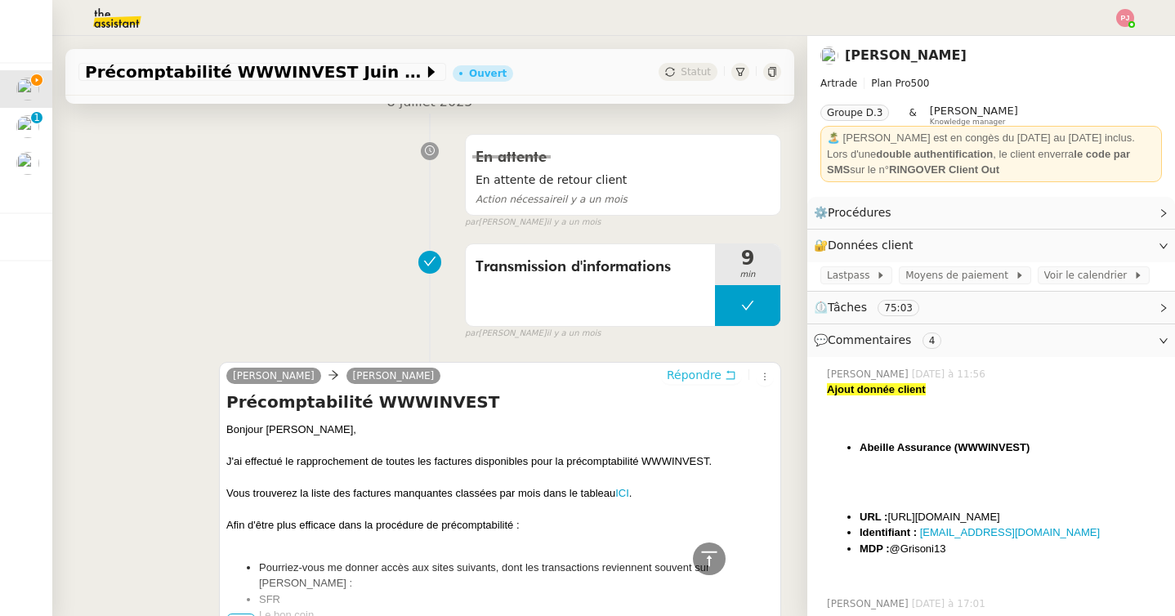
click at [704, 367] on span "Répondre" at bounding box center [694, 375] width 55 height 16
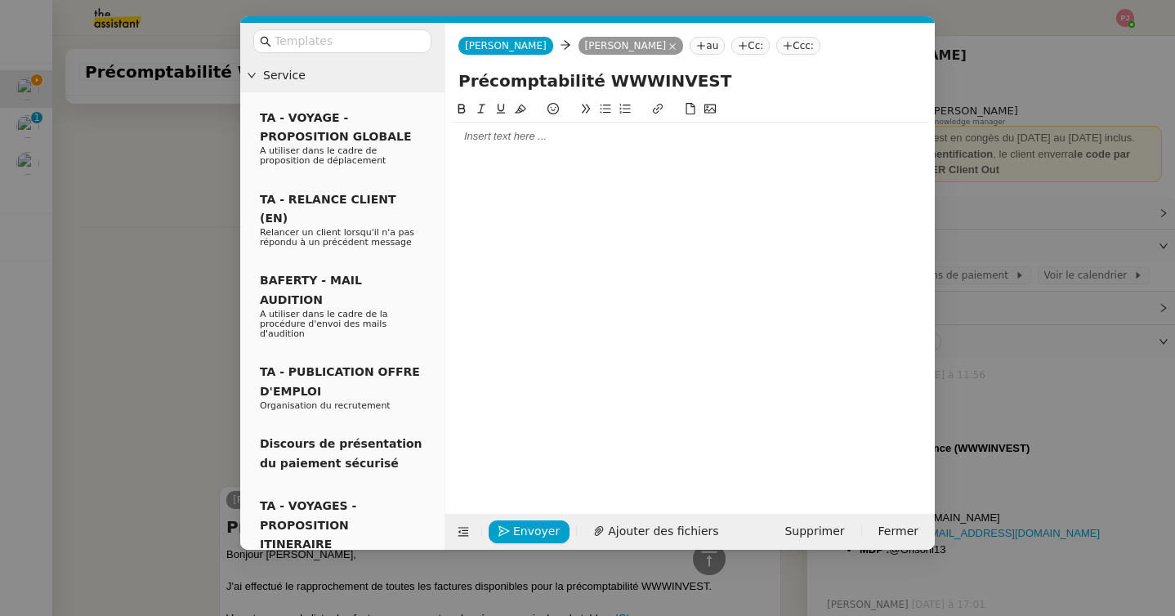
scroll to position [1164, 0]
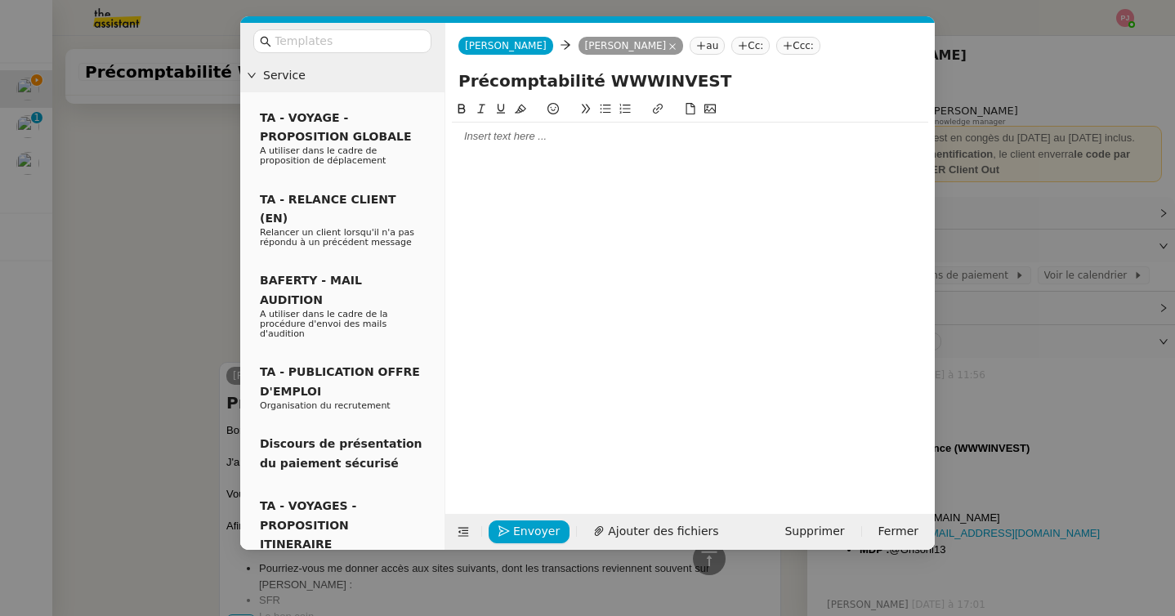
click at [582, 127] on div at bounding box center [690, 137] width 476 height 28
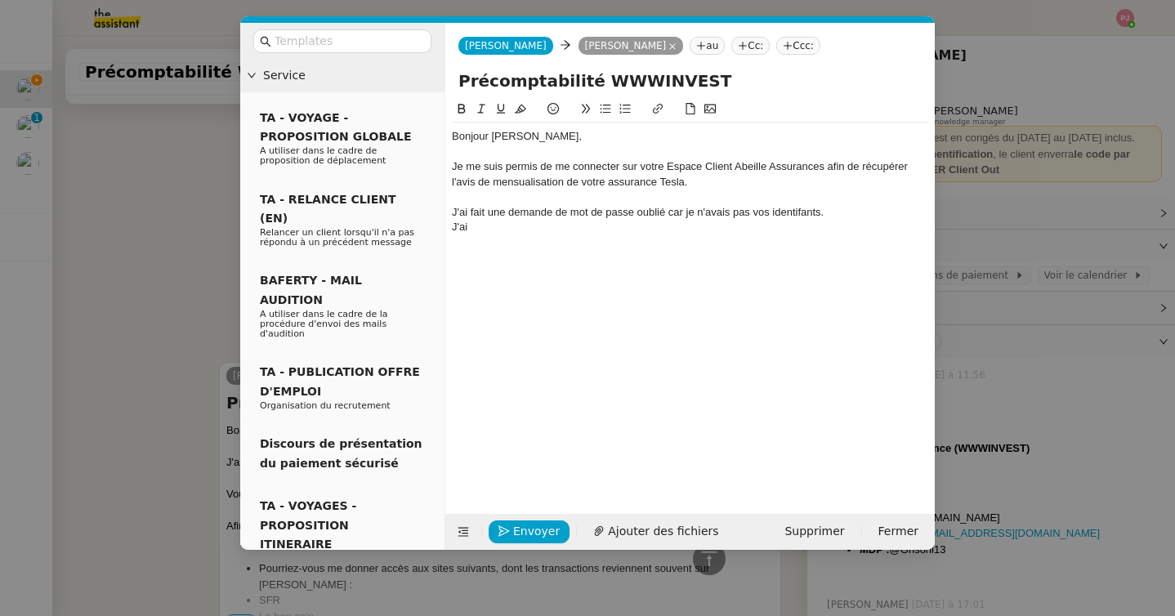
scroll to position [1276, 0]
click at [801, 214] on div "J'ai fait une demande de mot de passe oublié car je n'avais pas vos identifants." at bounding box center [690, 212] width 476 height 15
click at [740, 230] on div "J'ai" at bounding box center [690, 227] width 476 height 15
click at [209, 311] on nz-modal-container "Service TA - VOYAGE - PROPOSITION GLOBALE A utiliser dans le cadre de propositi…" at bounding box center [587, 308] width 1175 height 616
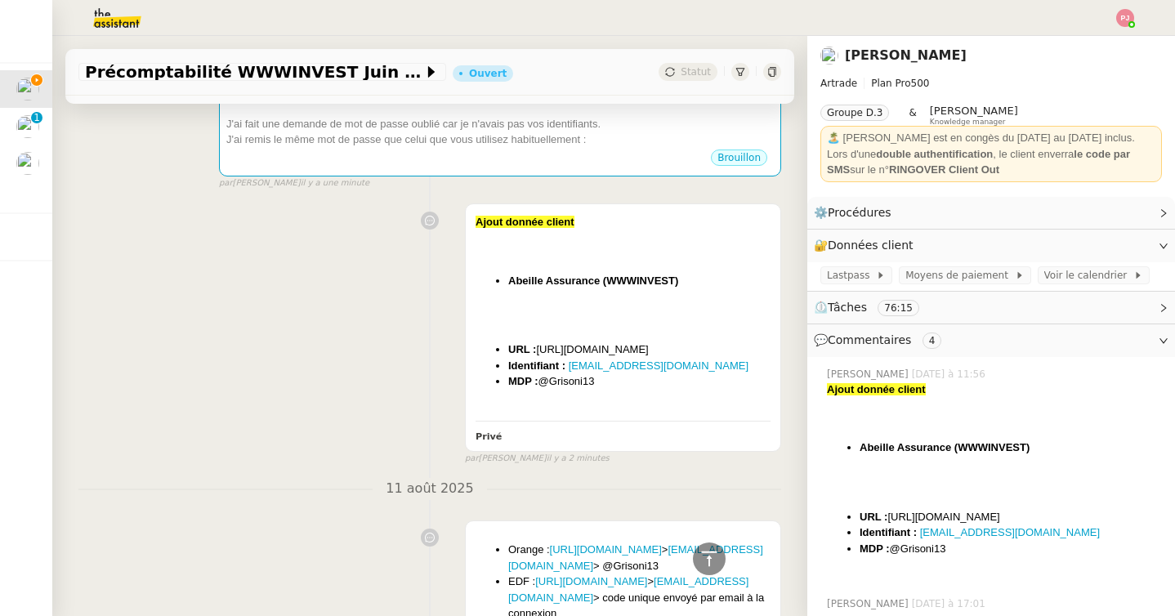
scroll to position [314, 0]
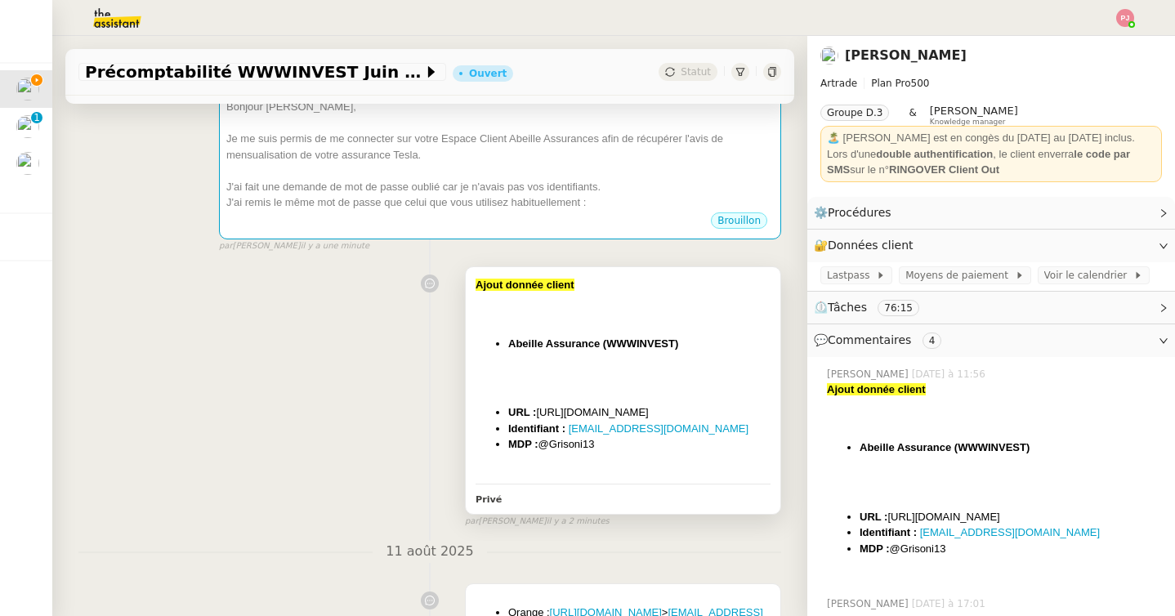
drag, startPoint x: 616, startPoint y: 463, endPoint x: 545, endPoint y: 463, distance: 71.1
click at [545, 453] on li "MDP : @Grisoni13" at bounding box center [639, 444] width 262 height 16
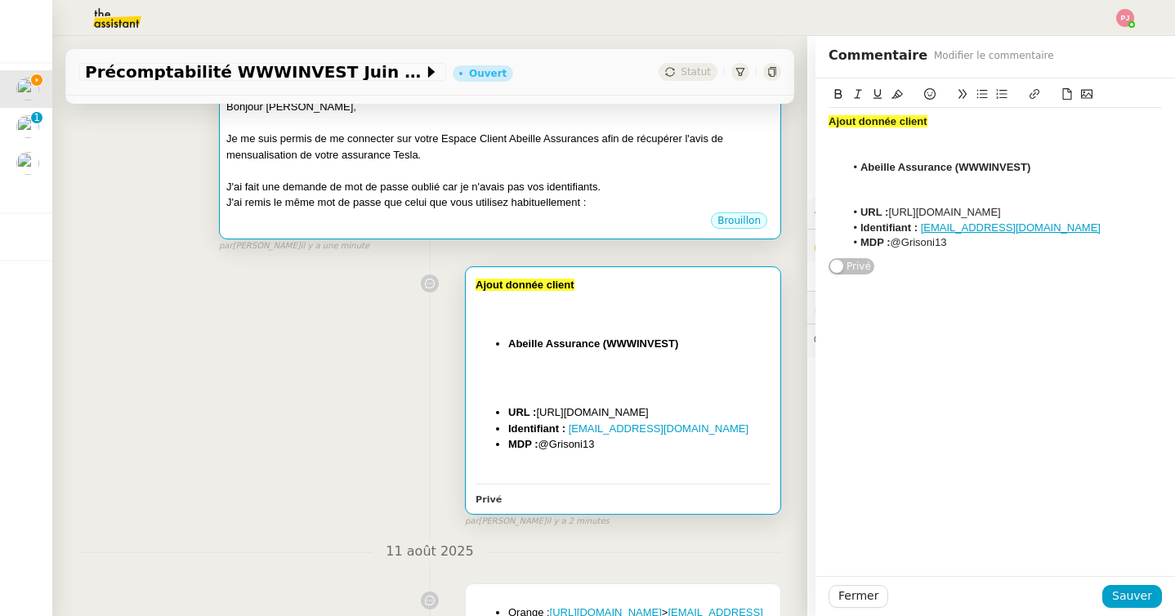
click at [540, 174] on div at bounding box center [500, 171] width 548 height 16
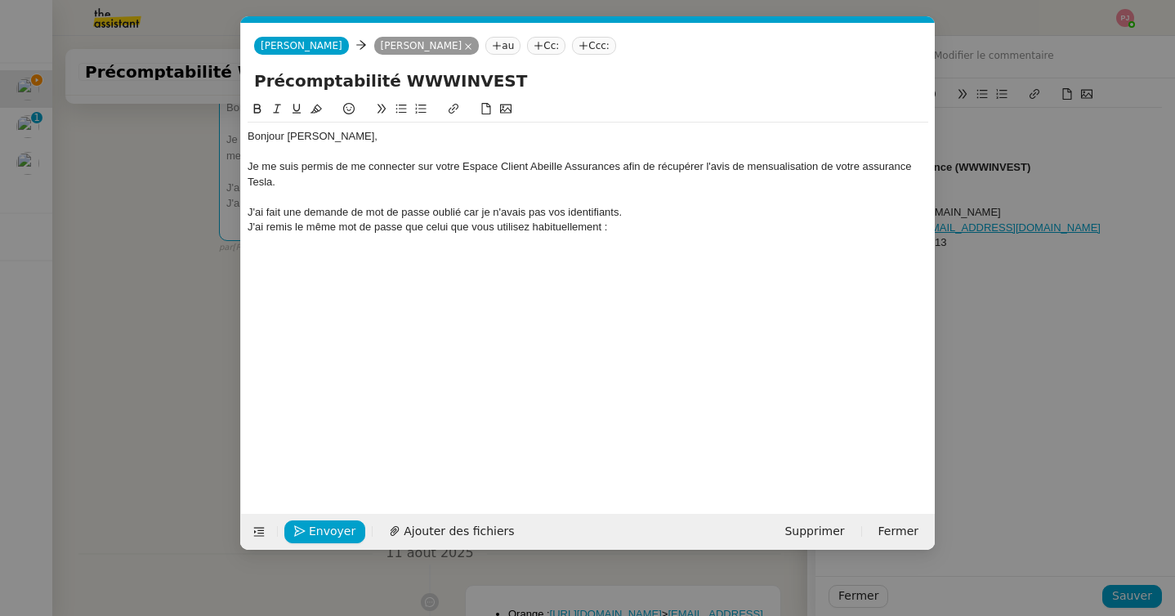
scroll to position [0, 34]
click at [642, 235] on div "Bonjour Paul, Je me suis permis de me connecter sur votre Espace Client Abeille…" at bounding box center [588, 182] width 681 height 119
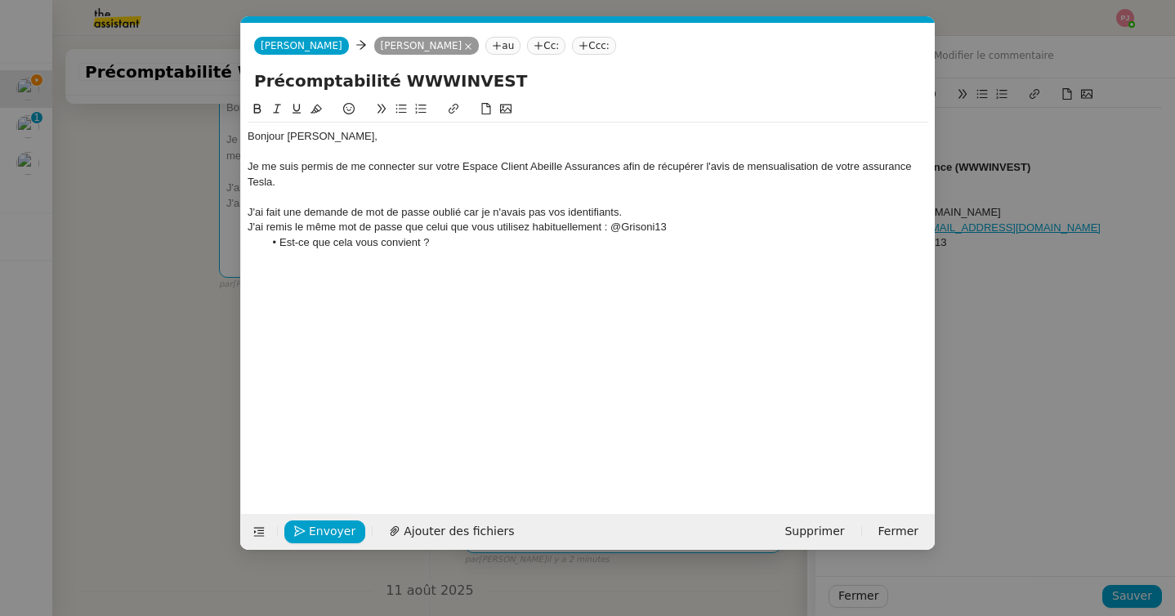
click at [114, 309] on nz-modal-container "Service TA - VOYAGE - PROPOSITION GLOBALE A utiliser dans le cadre de propositi…" at bounding box center [587, 308] width 1175 height 616
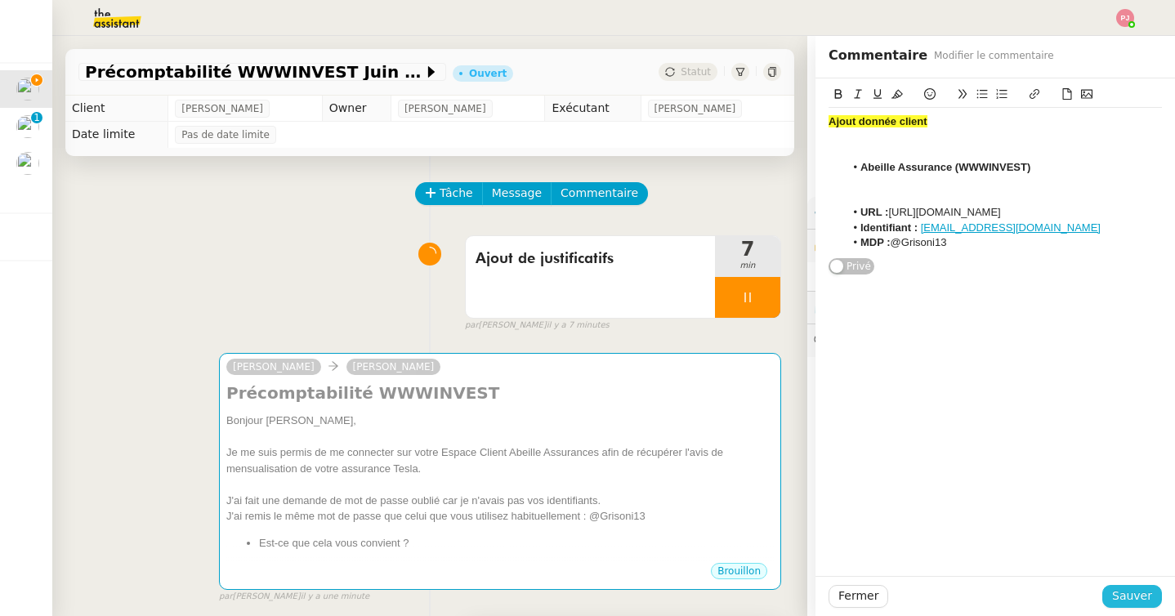
click at [1117, 590] on span "Sauver" at bounding box center [1132, 596] width 40 height 19
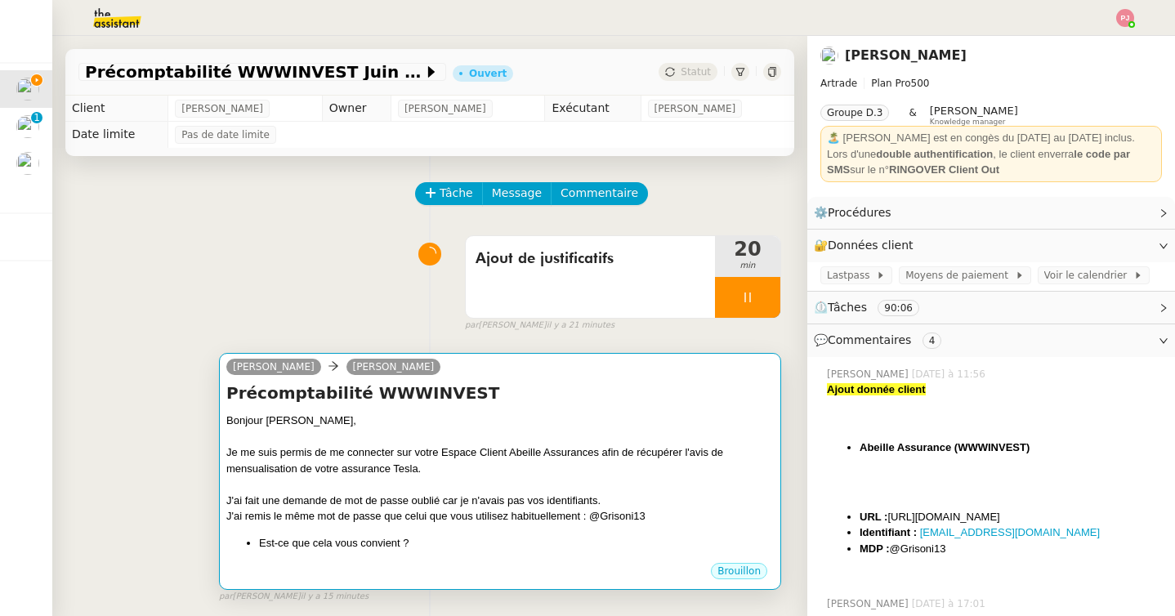
click at [499, 536] on li "Est-ce que cela vous convient ?" at bounding box center [516, 543] width 515 height 16
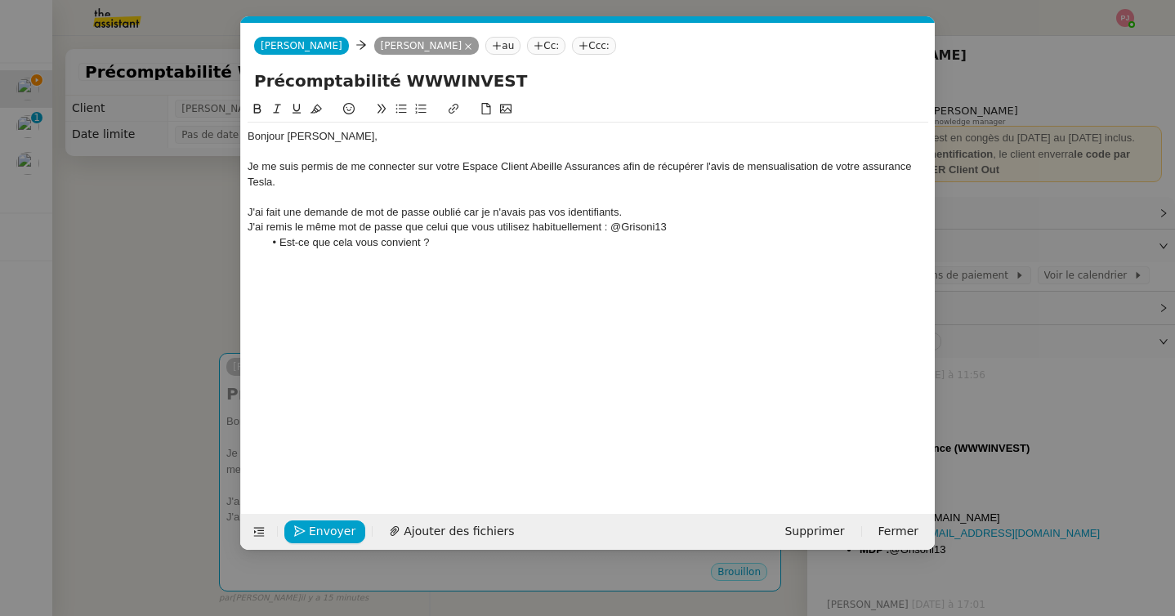
scroll to position [0, 34]
click at [513, 244] on li "Est-ce que cela vous convient ?" at bounding box center [596, 242] width 665 height 15
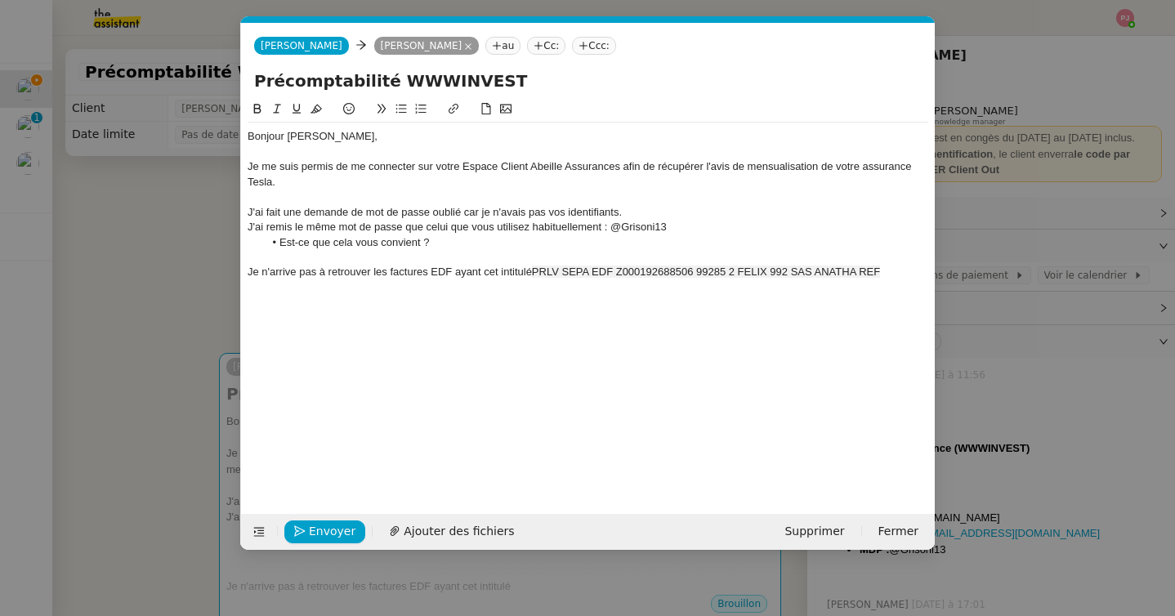
scroll to position [0, 0]
click at [531, 274] on div "Je n'arrive pas à retrouver les factures EDF ayant cet intitulé PRLV SEPA EDF Z…" at bounding box center [588, 272] width 681 height 15
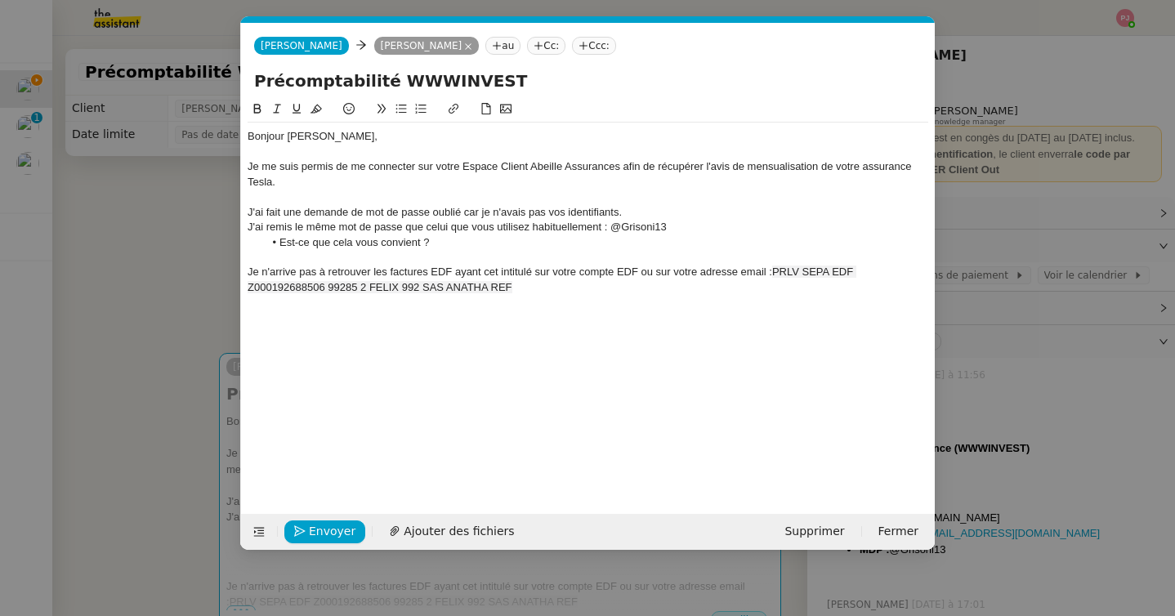
click at [150, 328] on nz-modal-container "Service TA - VOYAGE - PROPOSITION GLOBALE A utiliser dans le cadre de propositi…" at bounding box center [587, 308] width 1175 height 616
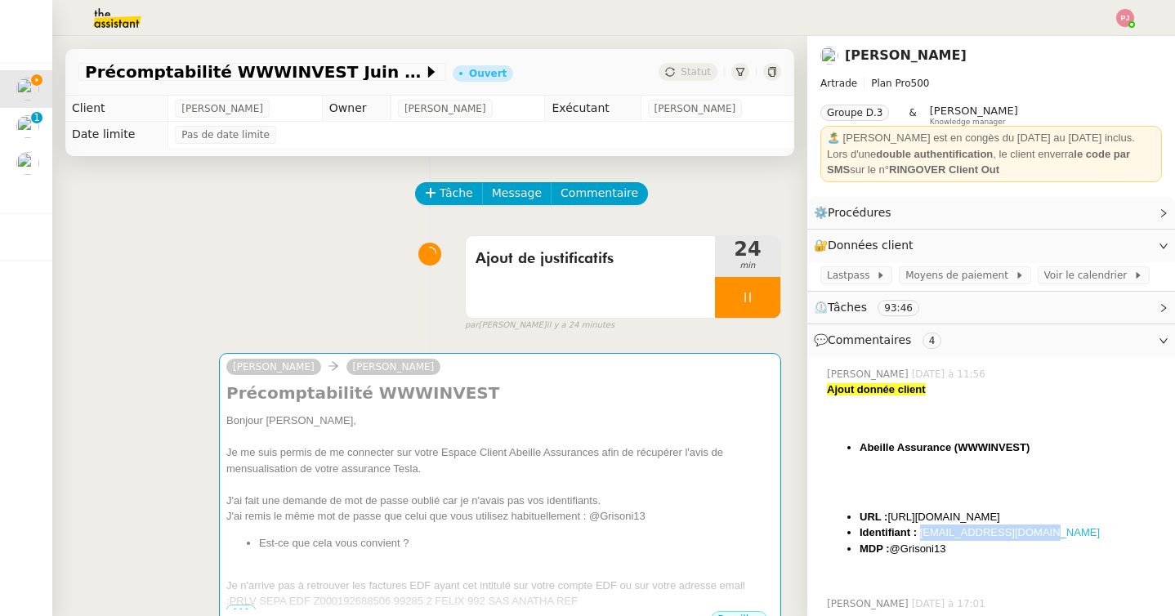
drag, startPoint x: 1044, startPoint y: 533, endPoint x: 923, endPoint y: 536, distance: 121.8
click at [923, 536] on li "Identifiant : paulweibel31@gmail.com" at bounding box center [1011, 533] width 302 height 16
copy link "paulweibel31@gmail.com"
drag, startPoint x: 956, startPoint y: 548, endPoint x: 895, endPoint y: 548, distance: 61.3
click at [895, 548] on li "MDP : @Grisoni13" at bounding box center [1011, 549] width 302 height 16
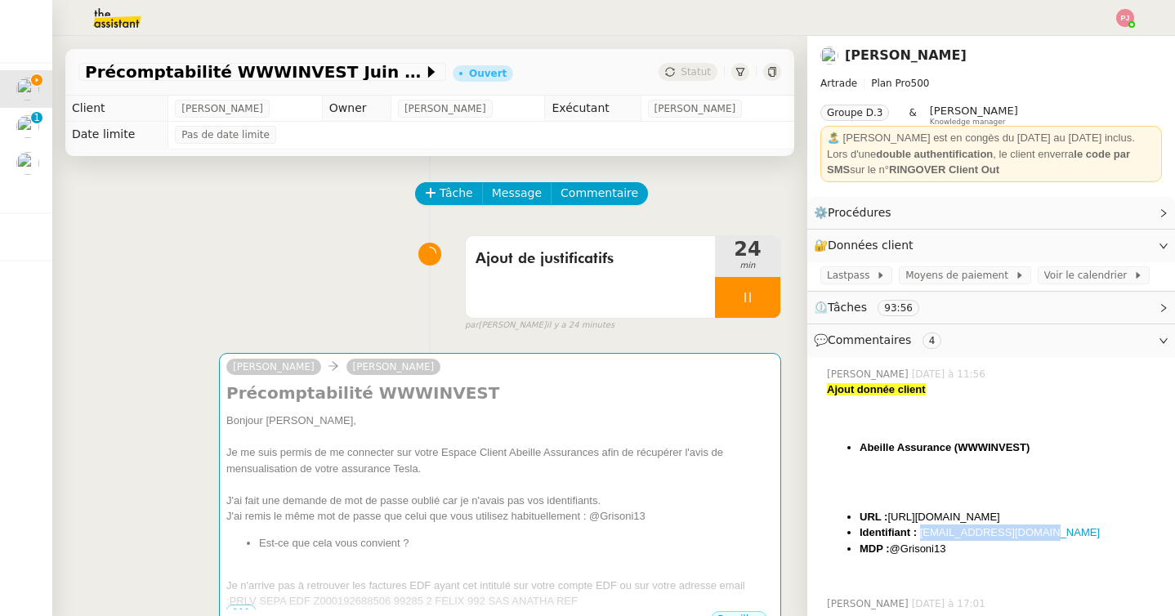
copy li "@Grisoni13"
click at [582, 189] on span "Commentaire" at bounding box center [600, 193] width 78 height 19
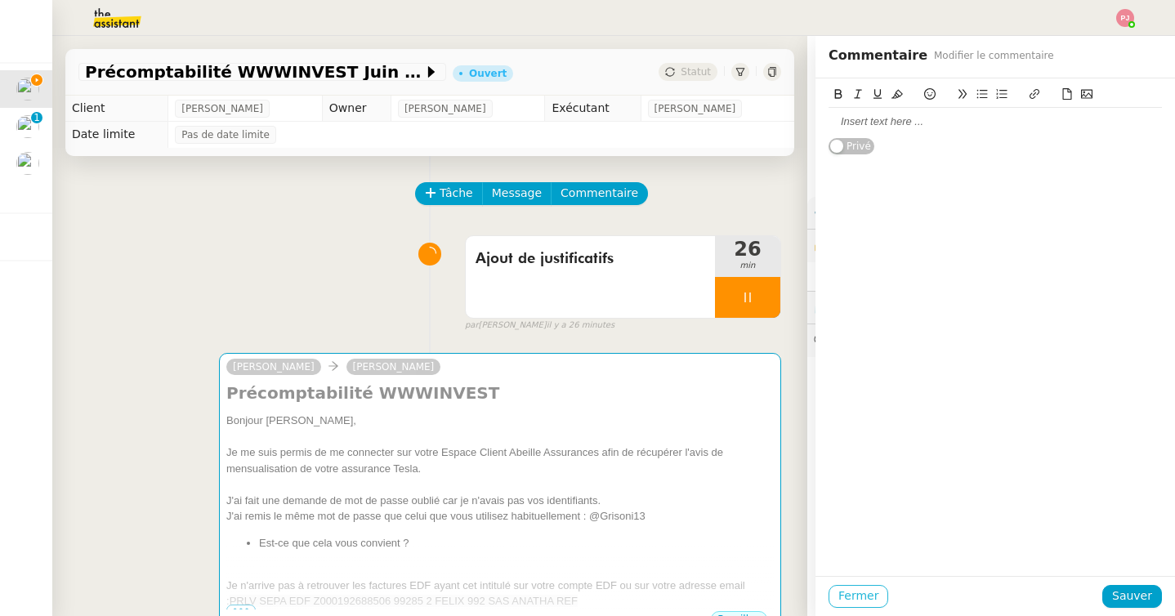
click at [852, 597] on span "Fermer" at bounding box center [859, 596] width 40 height 19
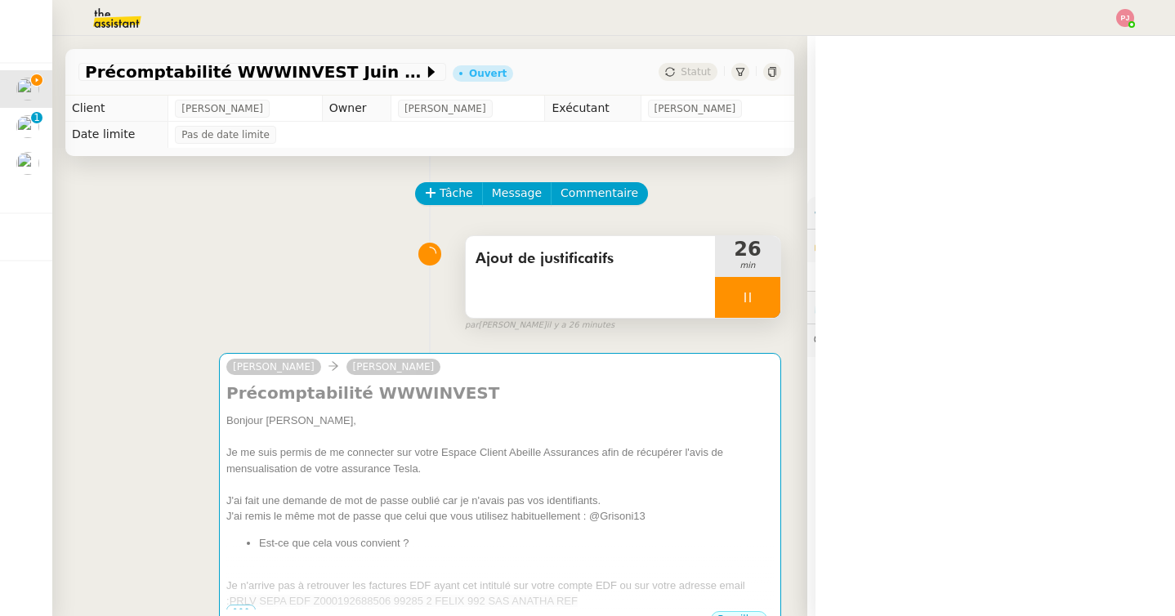
click at [744, 291] on icon at bounding box center [747, 297] width 13 height 13
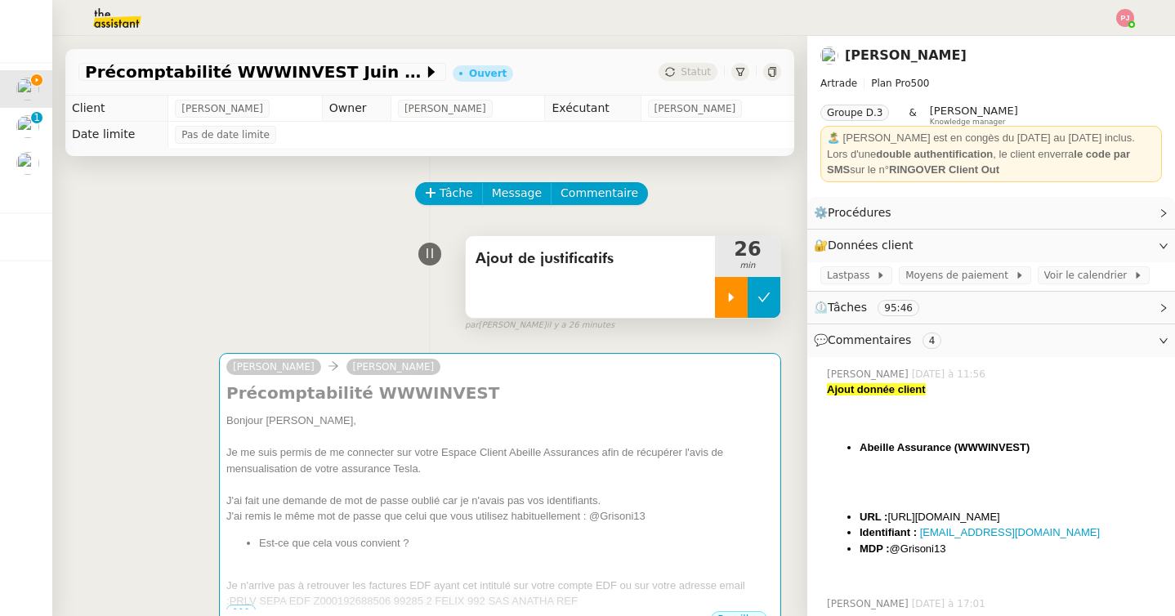
click at [758, 296] on icon at bounding box center [764, 297] width 13 height 13
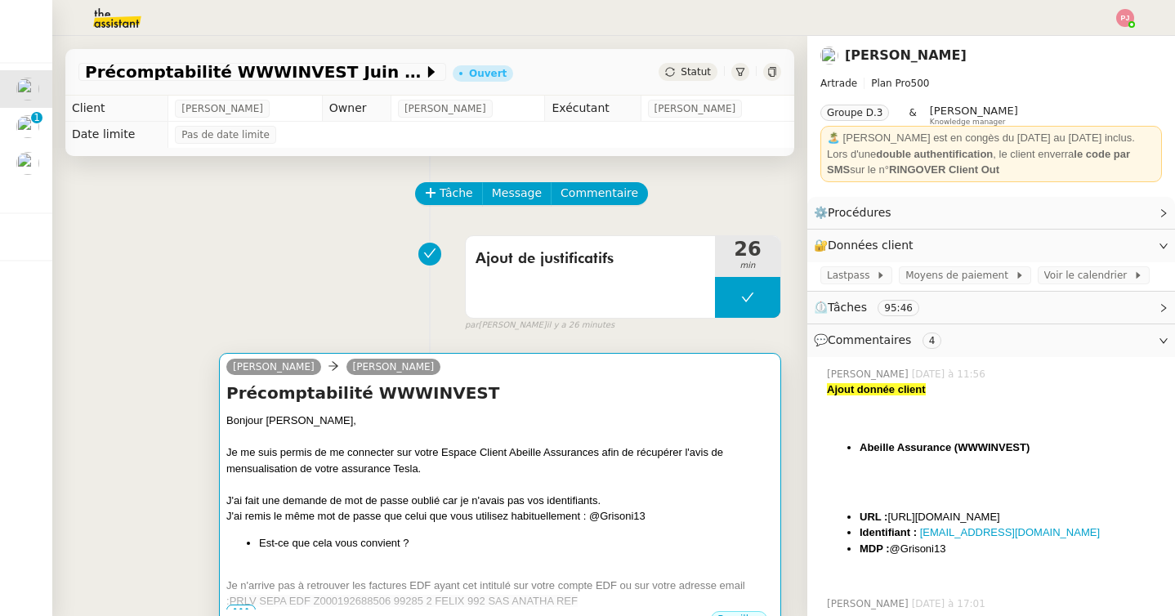
click at [341, 423] on div "Bonjour Paul," at bounding box center [500, 421] width 548 height 16
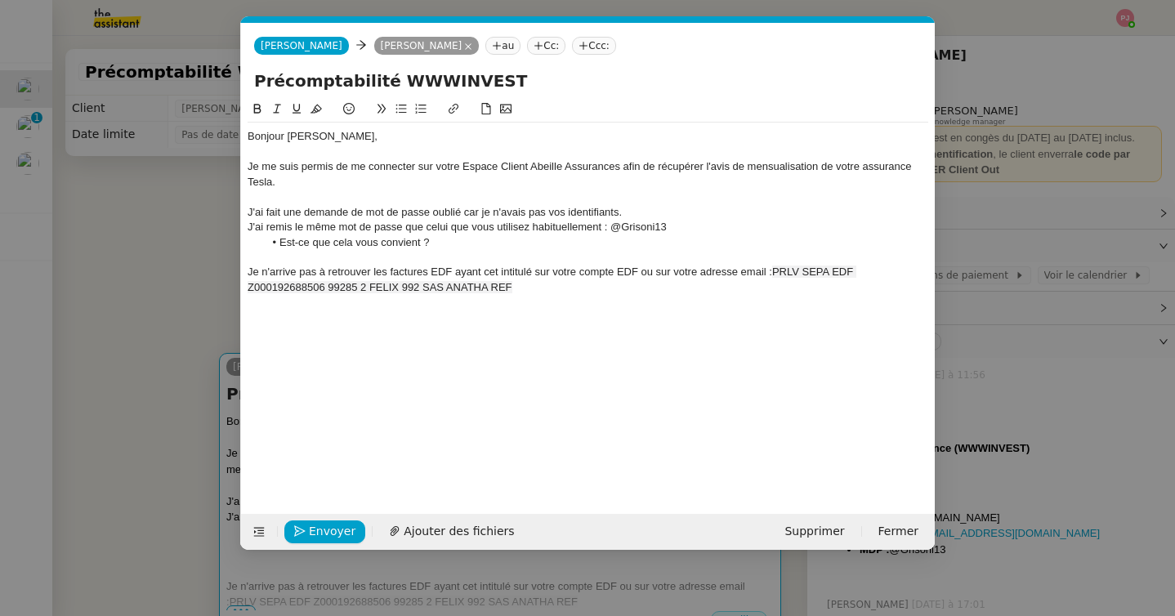
scroll to position [0, 34]
click at [145, 217] on nz-modal-container "Service TA - VOYAGE - PROPOSITION GLOBALE A utiliser dans le cadre de propositi…" at bounding box center [587, 308] width 1175 height 616
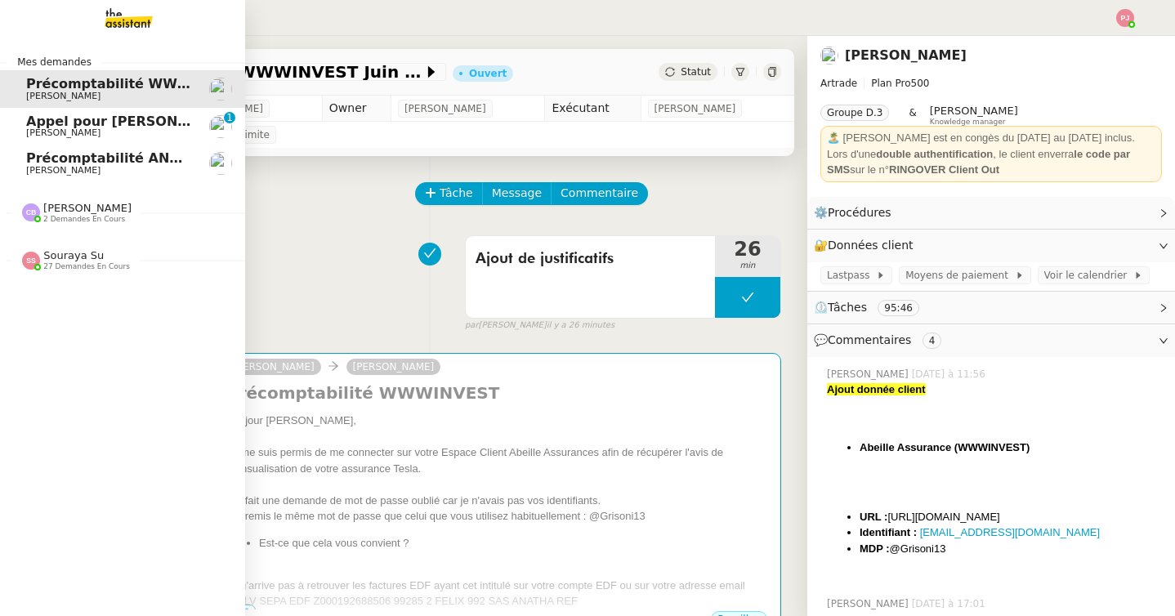
click at [75, 181] on link "Précomptabilité ANATHA Juin 2025 Paul WEIBEL" at bounding box center [122, 164] width 245 height 38
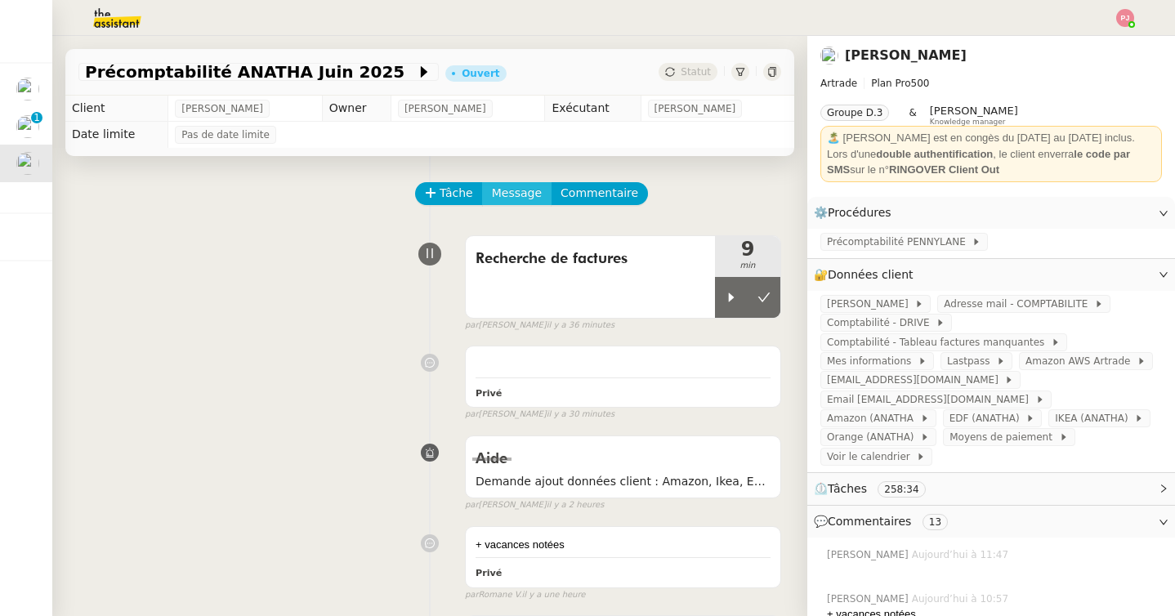
click at [514, 199] on span "Message" at bounding box center [517, 193] width 50 height 19
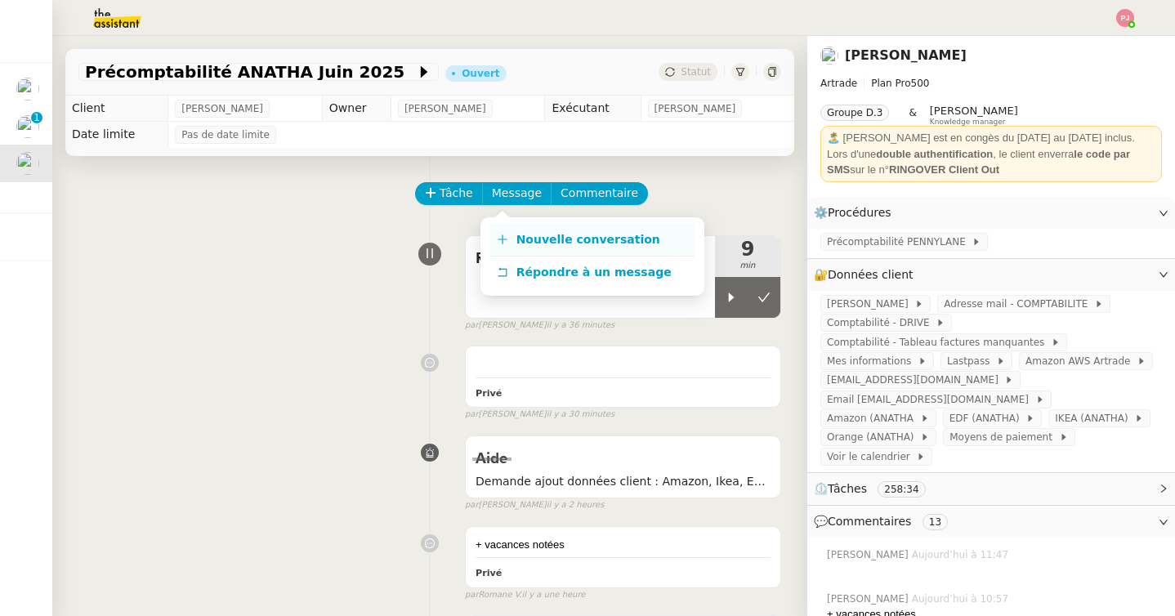
click at [543, 245] on span "Nouvelle conversation" at bounding box center [589, 239] width 144 height 13
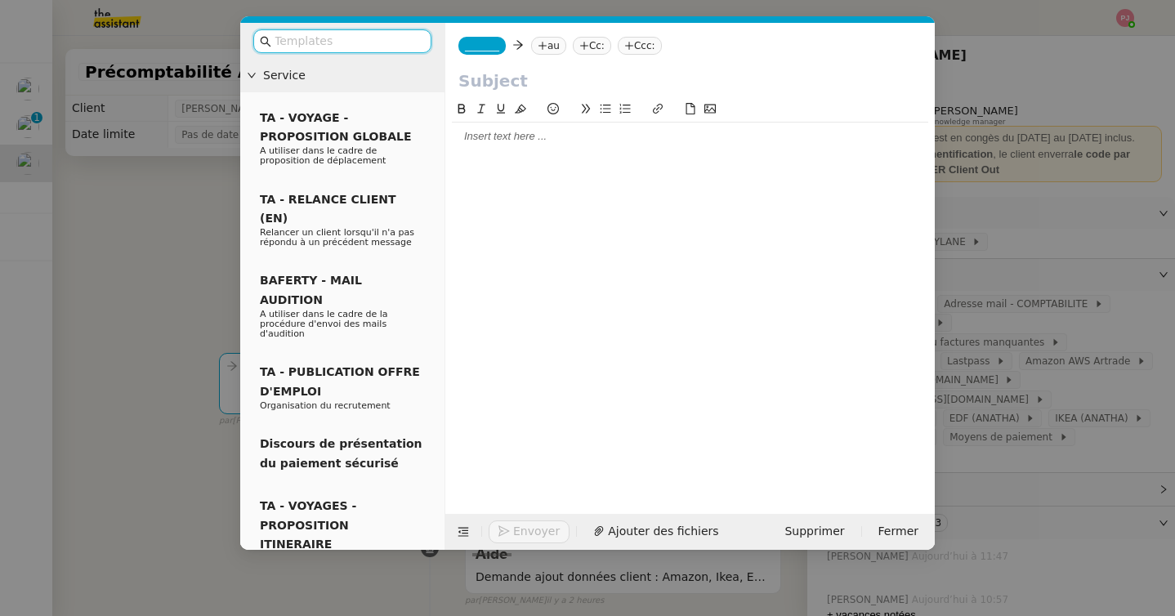
click at [13, 81] on nz-modal-container "Service TA - VOYAGE - PROPOSITION GLOBALE A utiliser dans le cadre de propositi…" at bounding box center [587, 308] width 1175 height 616
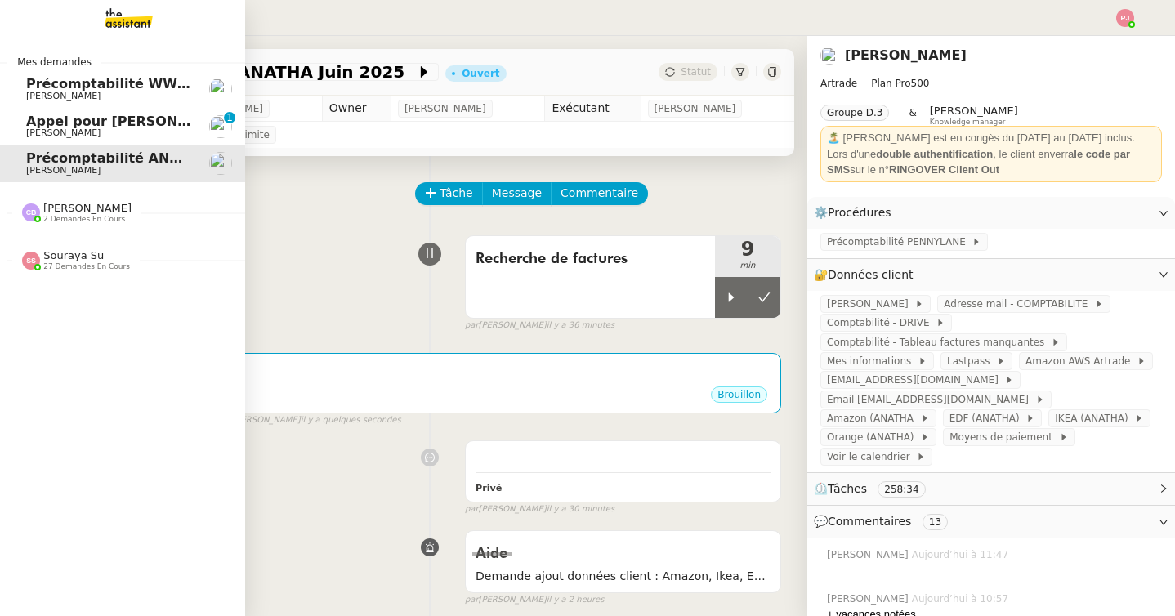
click at [15, 86] on link "Précomptabilité WWWINVEST Juin 2025 Paul WEIBEL" at bounding box center [122, 89] width 245 height 38
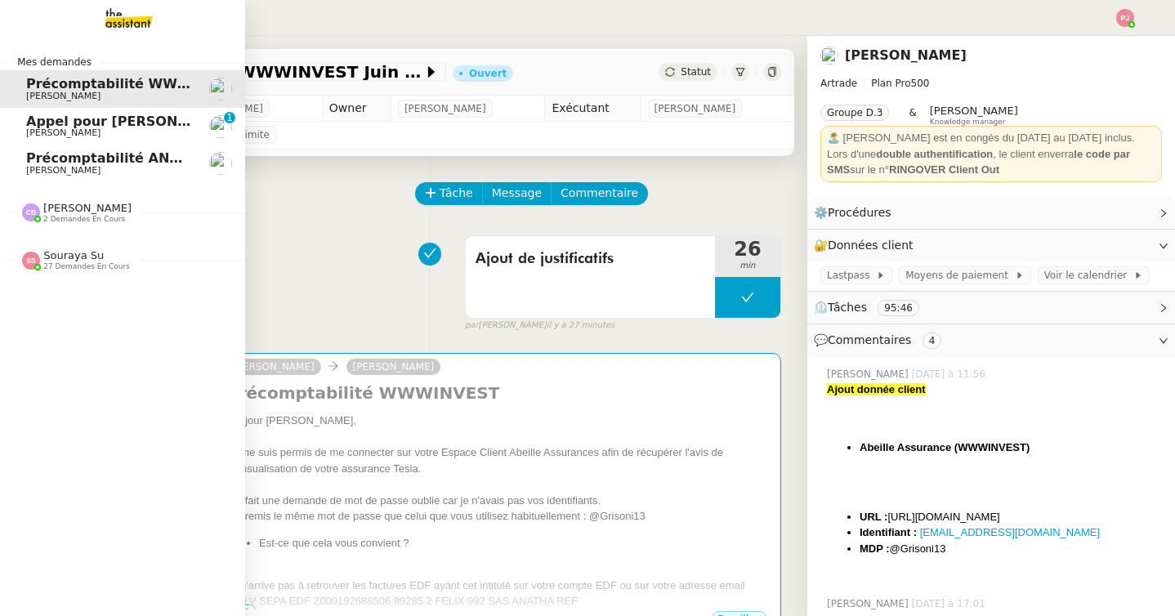
click at [36, 169] on span "Paul WEIBEL" at bounding box center [63, 170] width 74 height 11
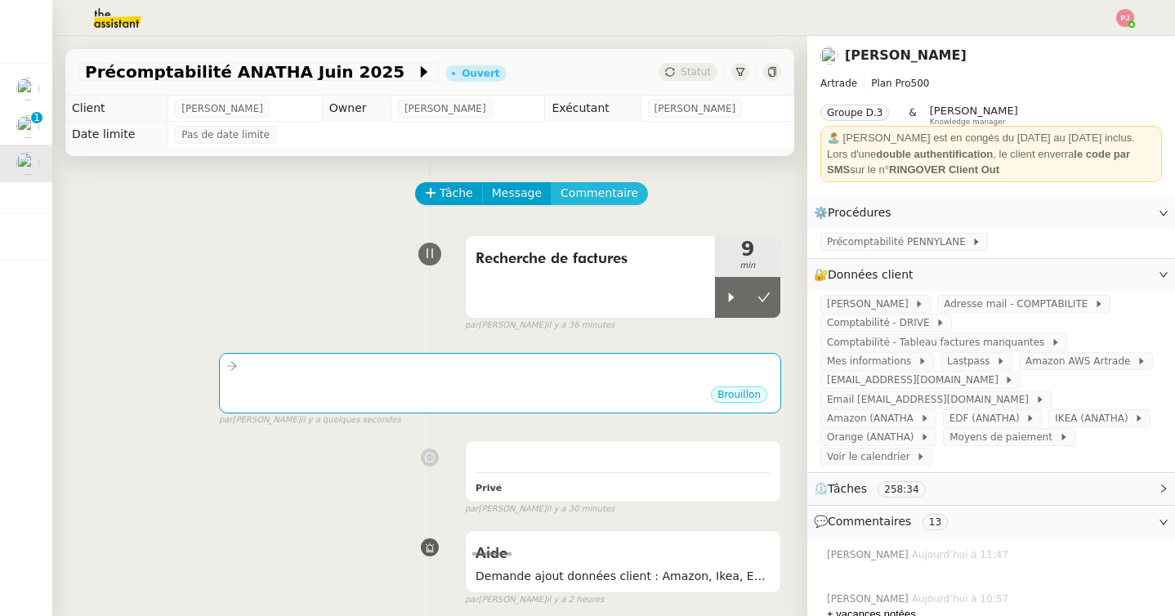
click at [602, 193] on span "Commentaire" at bounding box center [600, 193] width 78 height 19
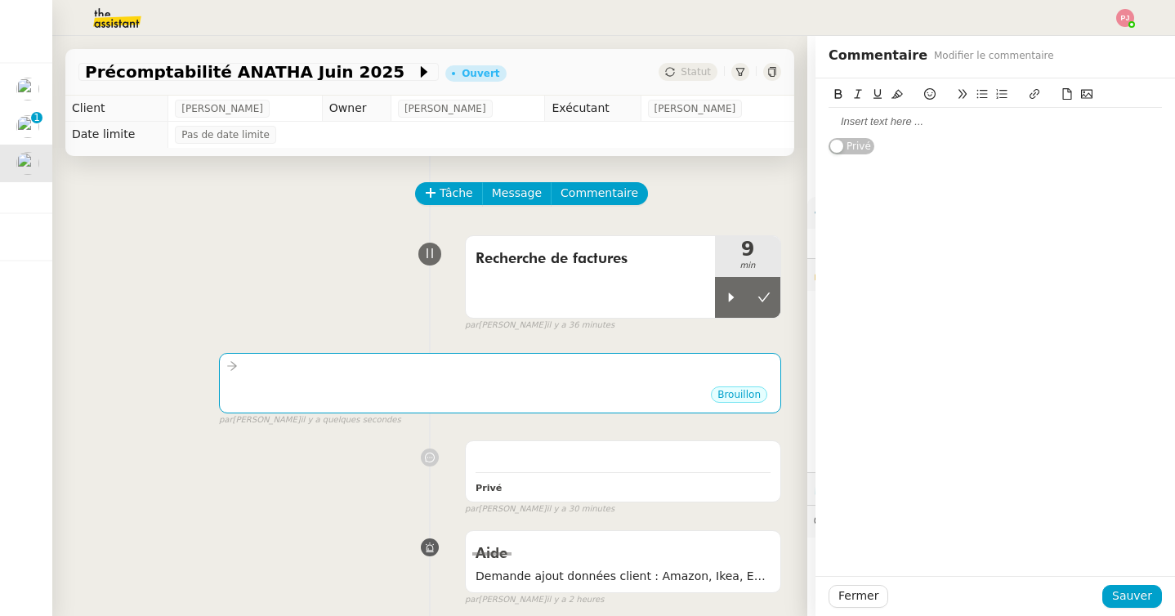
click at [862, 131] on div at bounding box center [995, 122] width 333 height 28
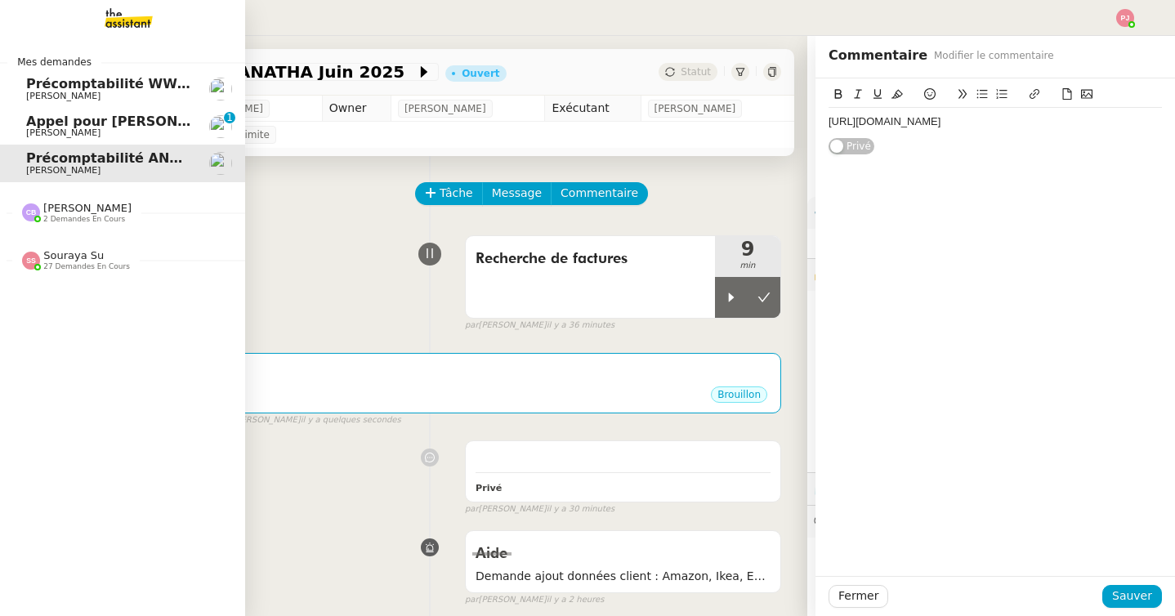
click at [28, 97] on span "Paul WEIBEL" at bounding box center [63, 96] width 74 height 11
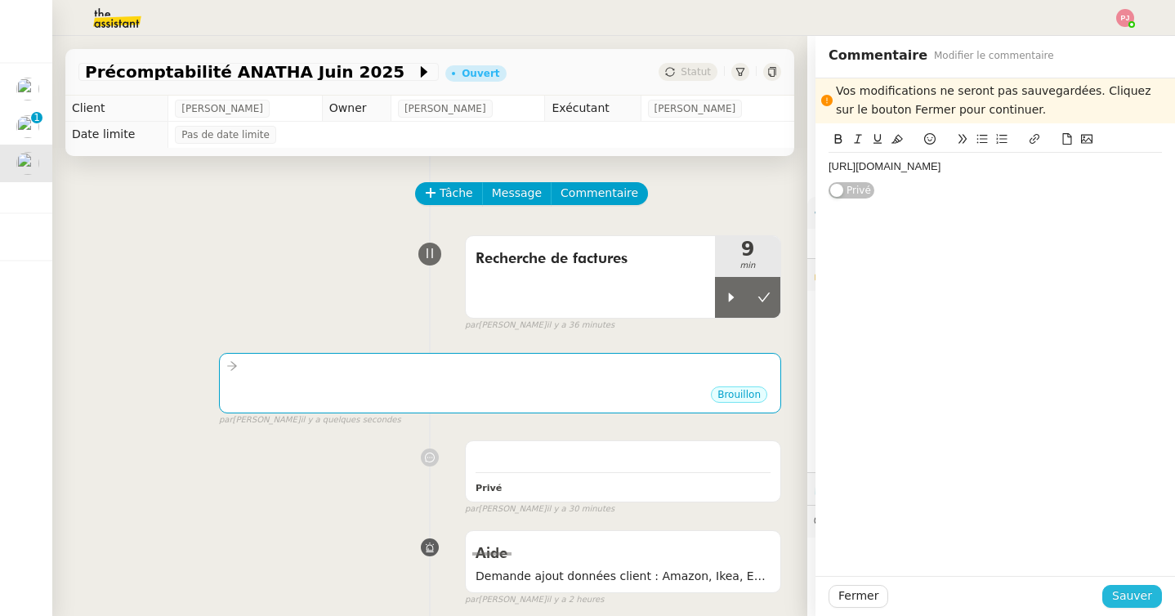
click at [1129, 594] on span "Sauver" at bounding box center [1132, 596] width 40 height 19
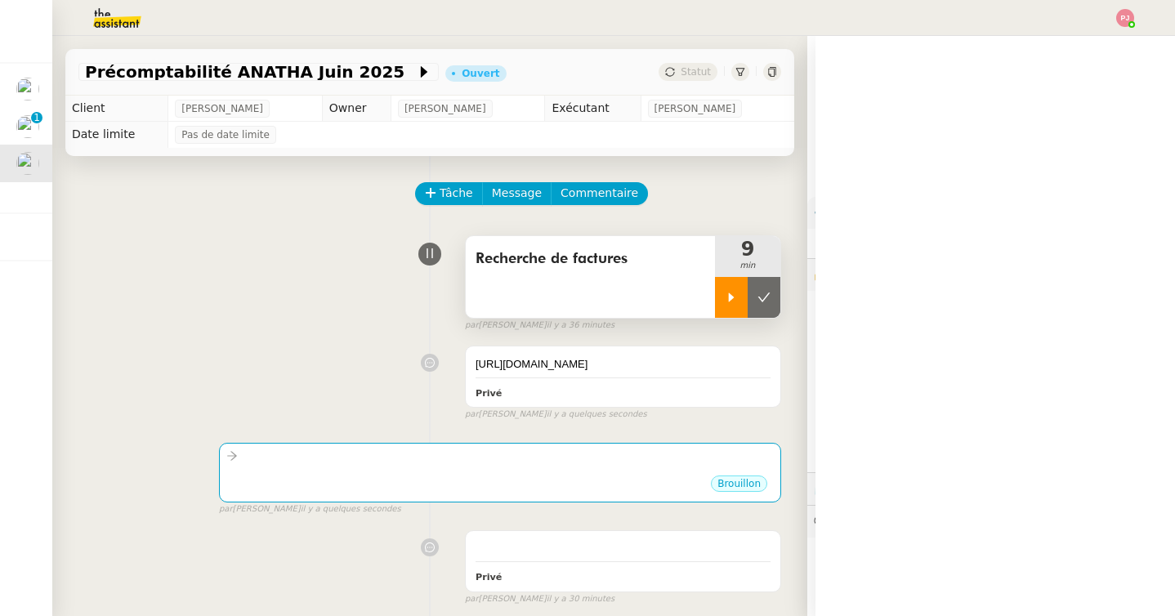
click at [731, 297] on icon at bounding box center [732, 297] width 6 height 9
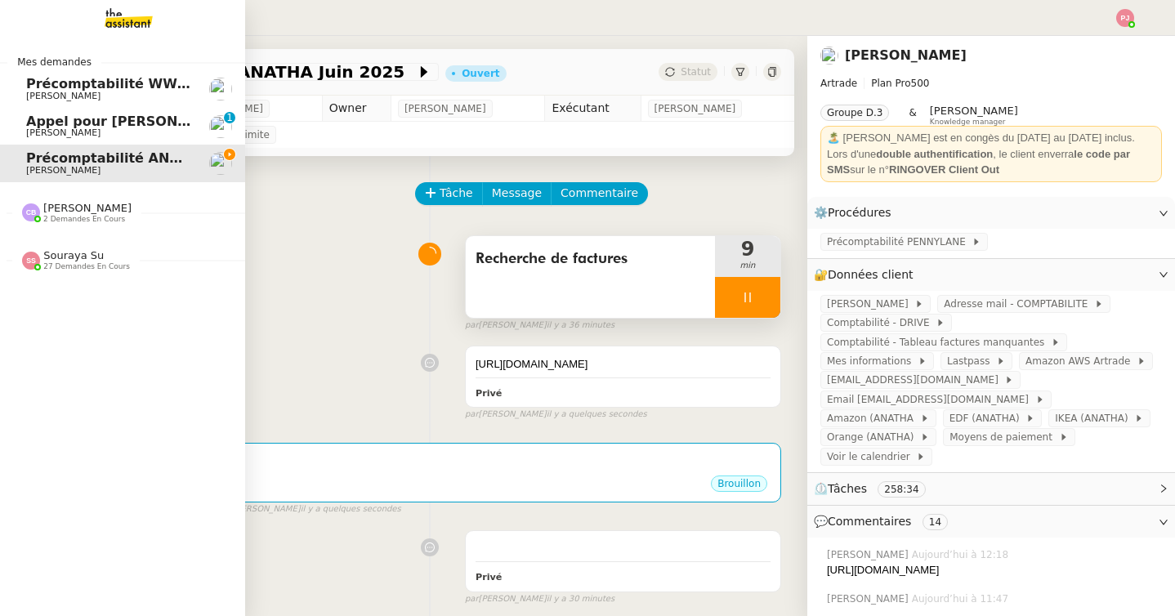
click at [84, 99] on span "Paul WEIBEL" at bounding box center [108, 97] width 165 height 10
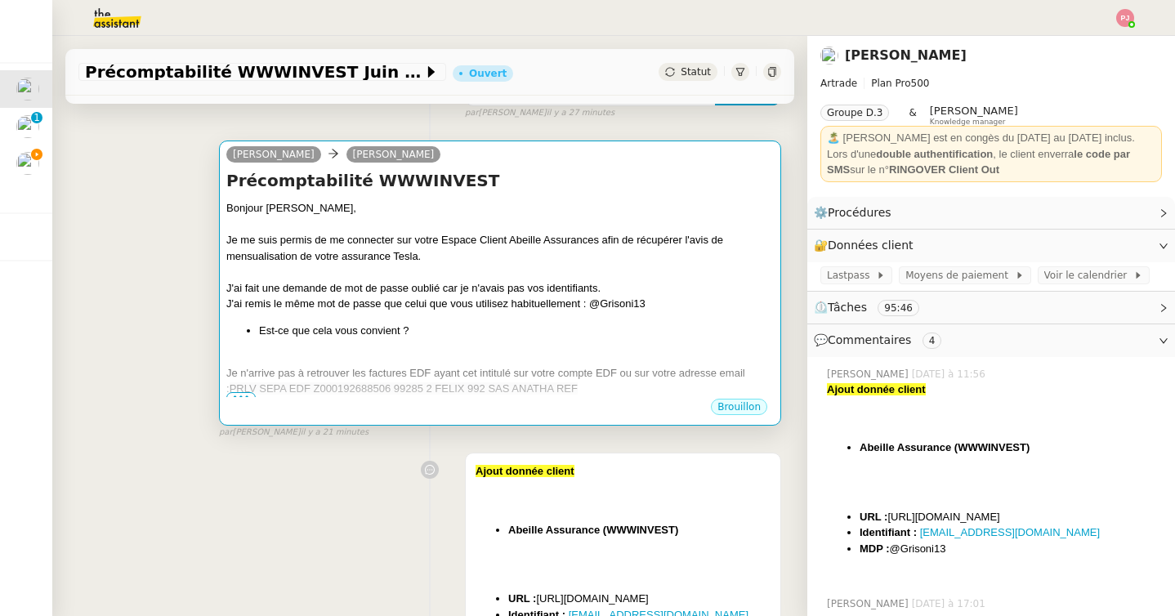
scroll to position [230, 0]
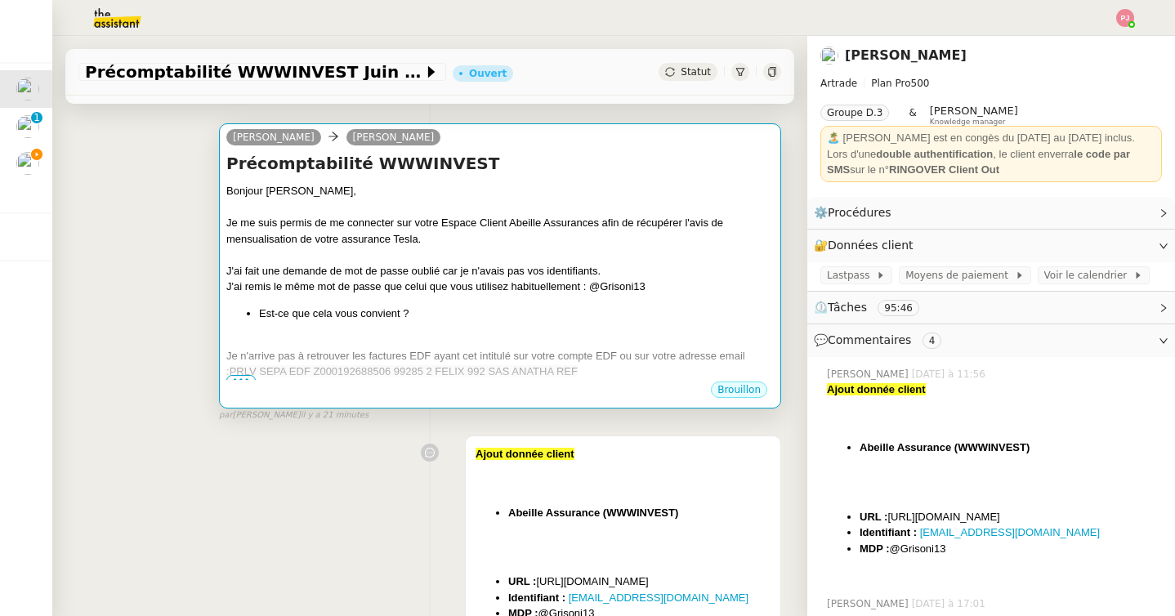
click at [370, 376] on span "PRLV SEPA EDF Z000192688506 99285 2 FELIX 992 SAS ANATHA REF" at bounding box center [404, 371] width 348 height 12
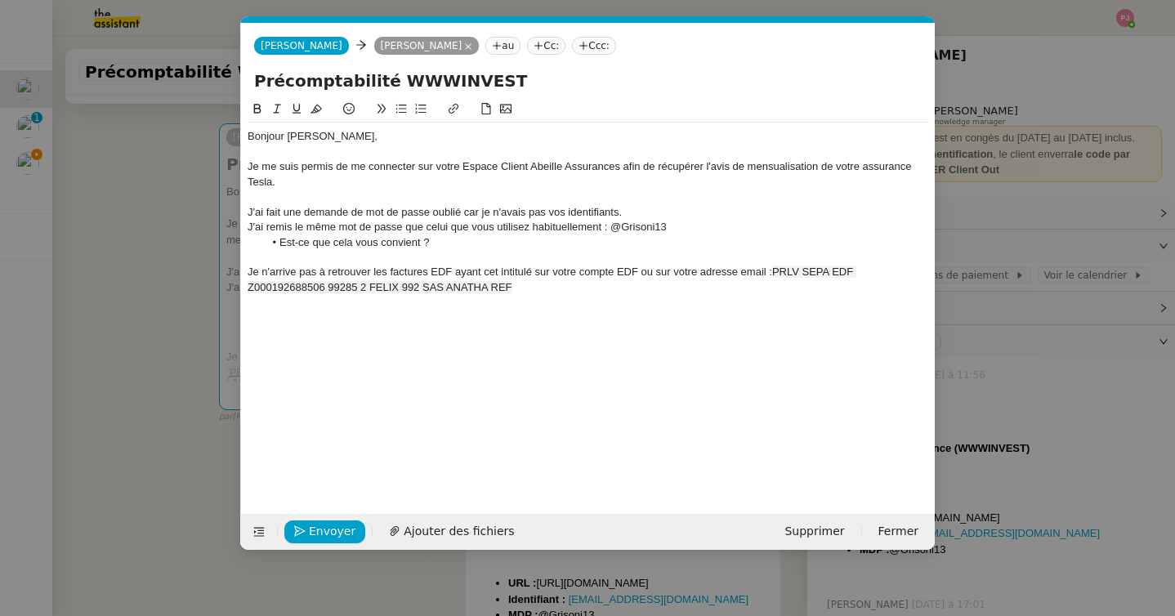
scroll to position [0, 34]
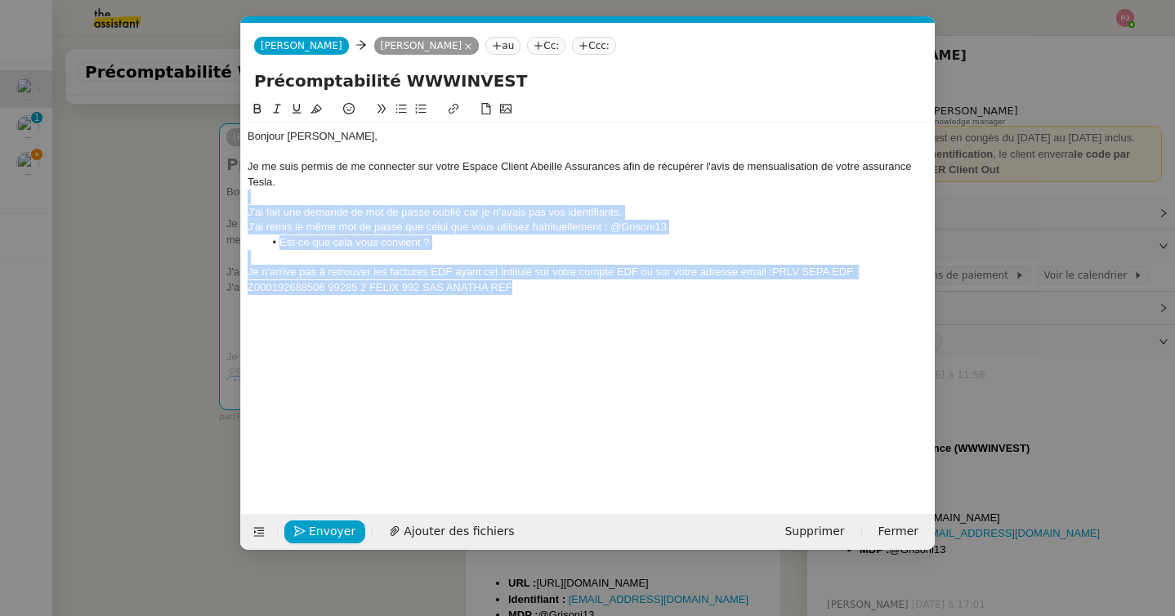
drag, startPoint x: 531, startPoint y: 288, endPoint x: 275, endPoint y: 174, distance: 280.6
click at [275, 174] on div "Bonjour Paul, Je me suis permis de me connecter sur votre Espace Client Abeille…" at bounding box center [588, 212] width 681 height 179
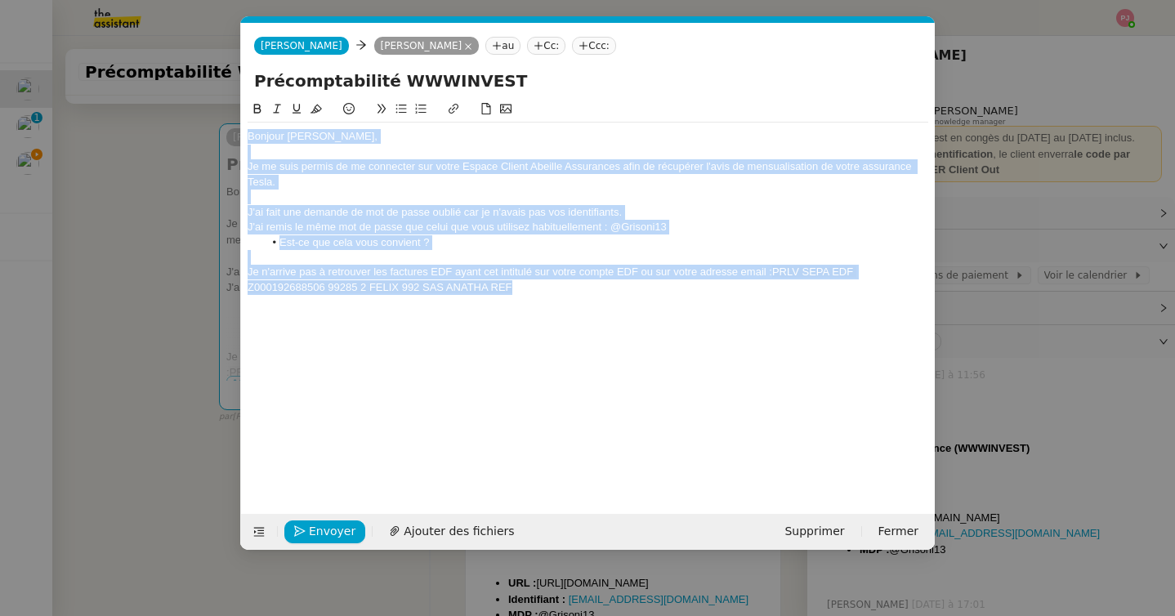
drag, startPoint x: 248, startPoint y: 134, endPoint x: 544, endPoint y: 290, distance: 335.2
click at [544, 290] on div "Bonjour Paul, Je me suis permis de me connecter sur votre Espace Client Abeille…" at bounding box center [588, 212] width 681 height 179
copy div "Bonjour Paul, Je me suis permis de me connecter sur votre Espace Client Abeille…"
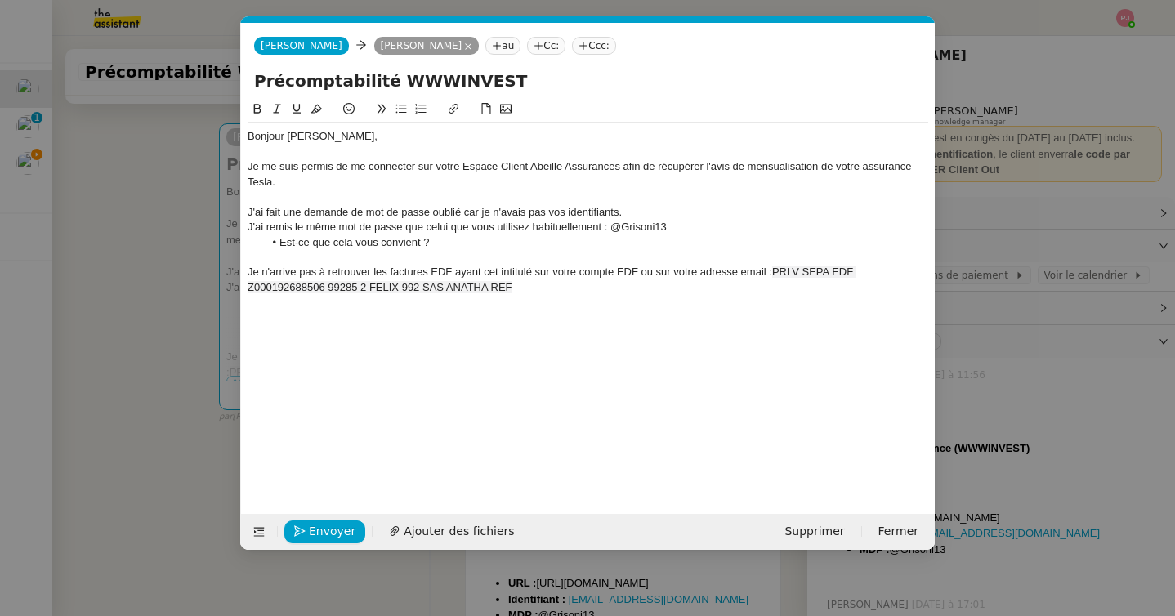
click at [19, 159] on nz-modal-container "Service TA - VOYAGE - PROPOSITION GLOBALE A utiliser dans le cadre de propositi…" at bounding box center [587, 308] width 1175 height 616
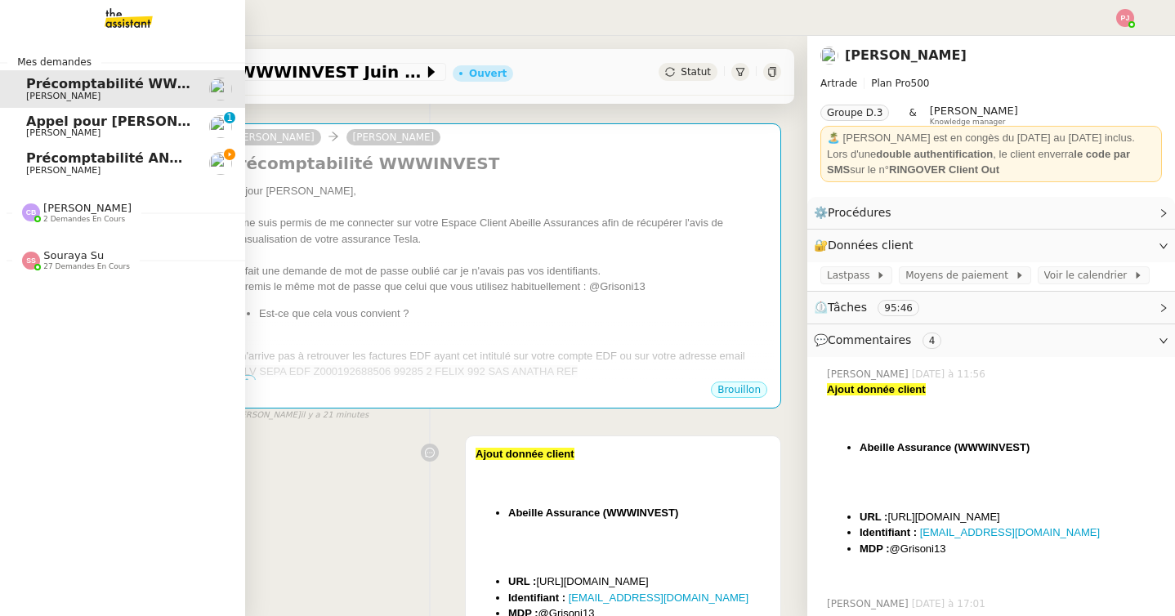
click at [19, 159] on link "Précomptabilité ANATHA Juin 2025 Paul WEIBEL" at bounding box center [122, 164] width 245 height 38
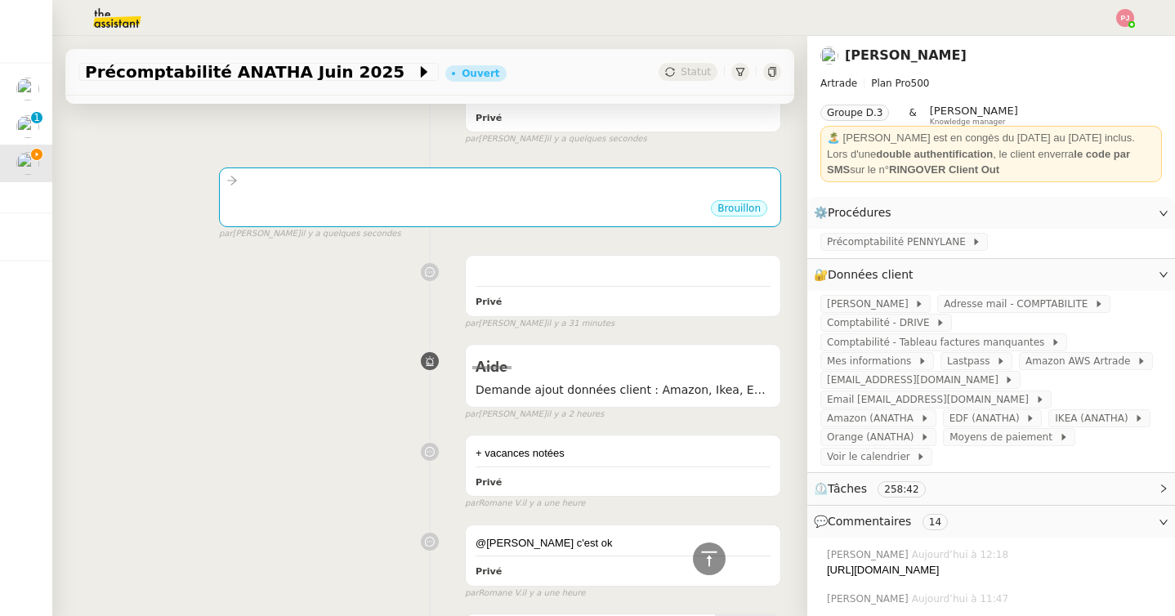
scroll to position [175, 0]
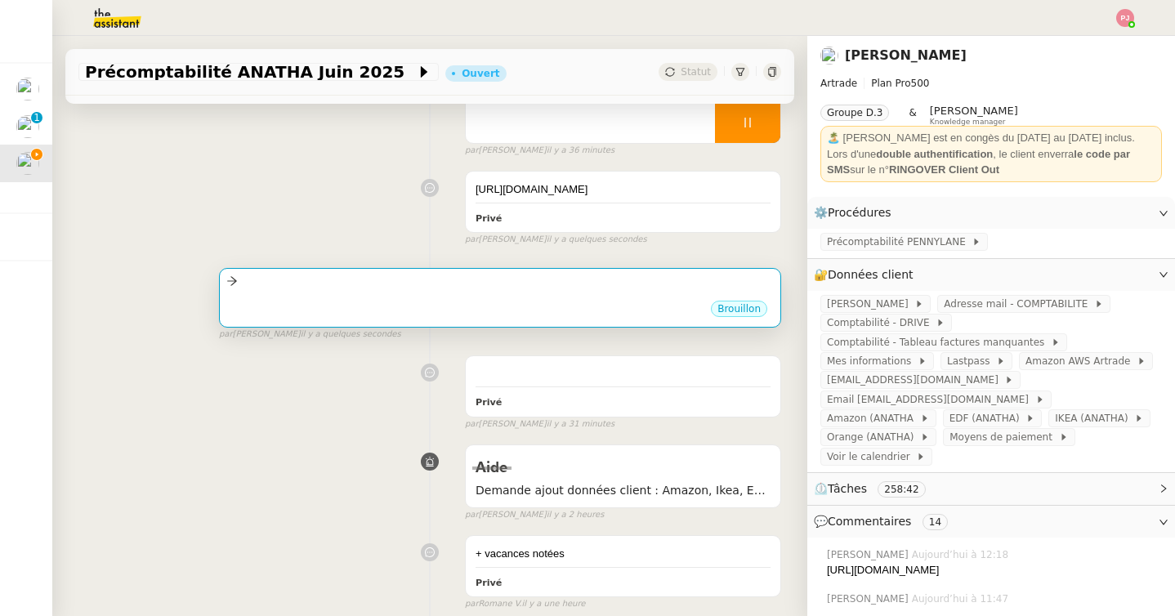
click at [500, 314] on div "Brouillon" at bounding box center [500, 311] width 548 height 25
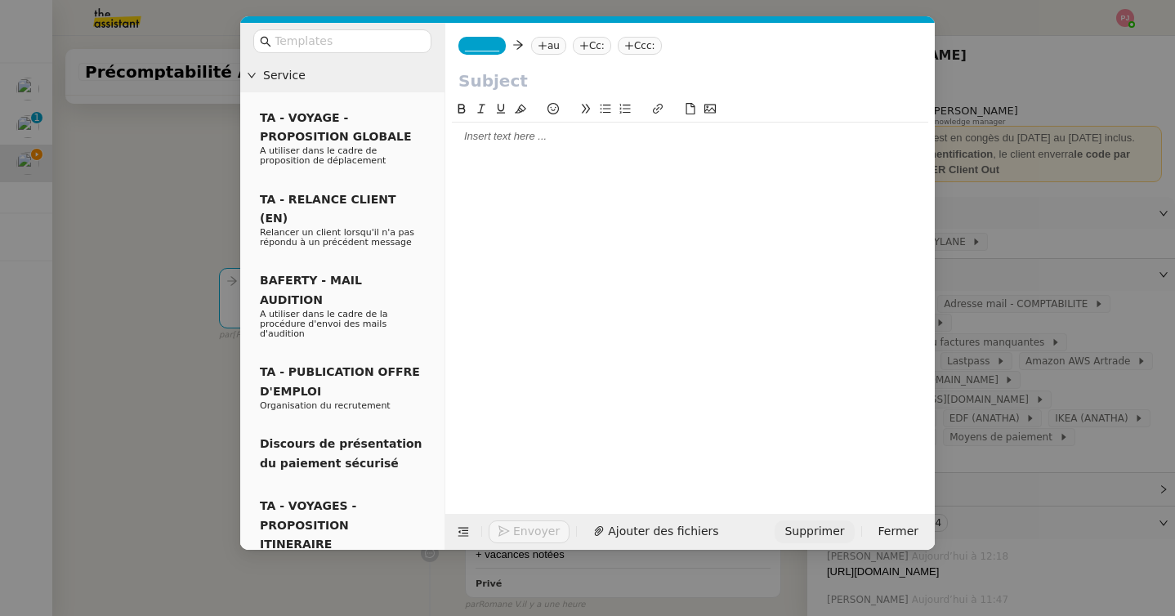
click at [792, 530] on span "Supprimer" at bounding box center [815, 531] width 60 height 19
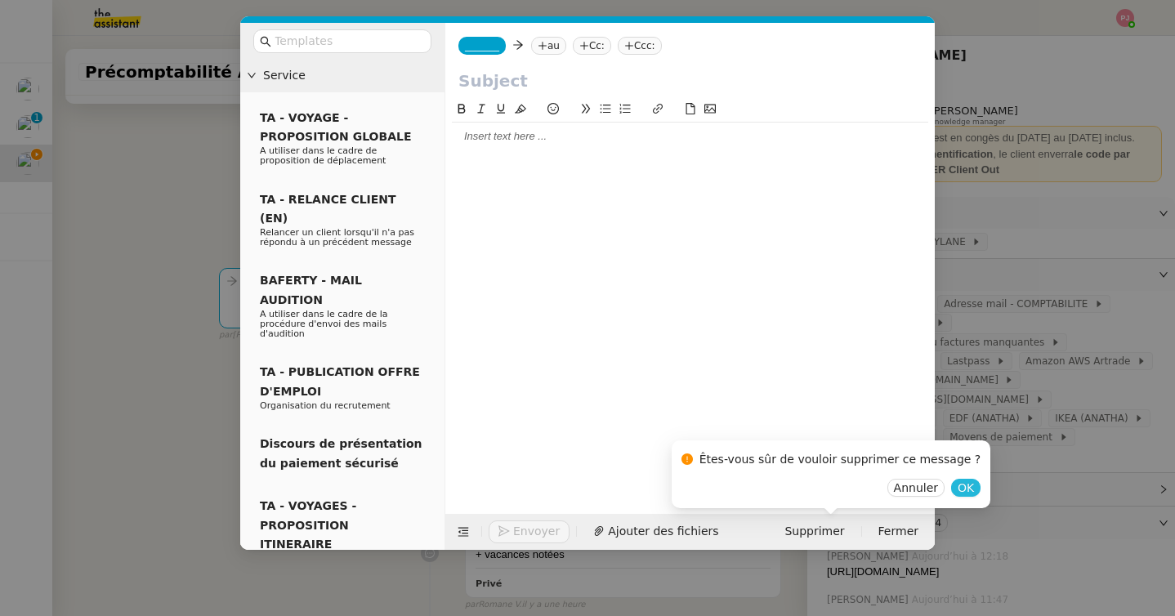
click at [958, 492] on span "OK" at bounding box center [966, 488] width 16 height 16
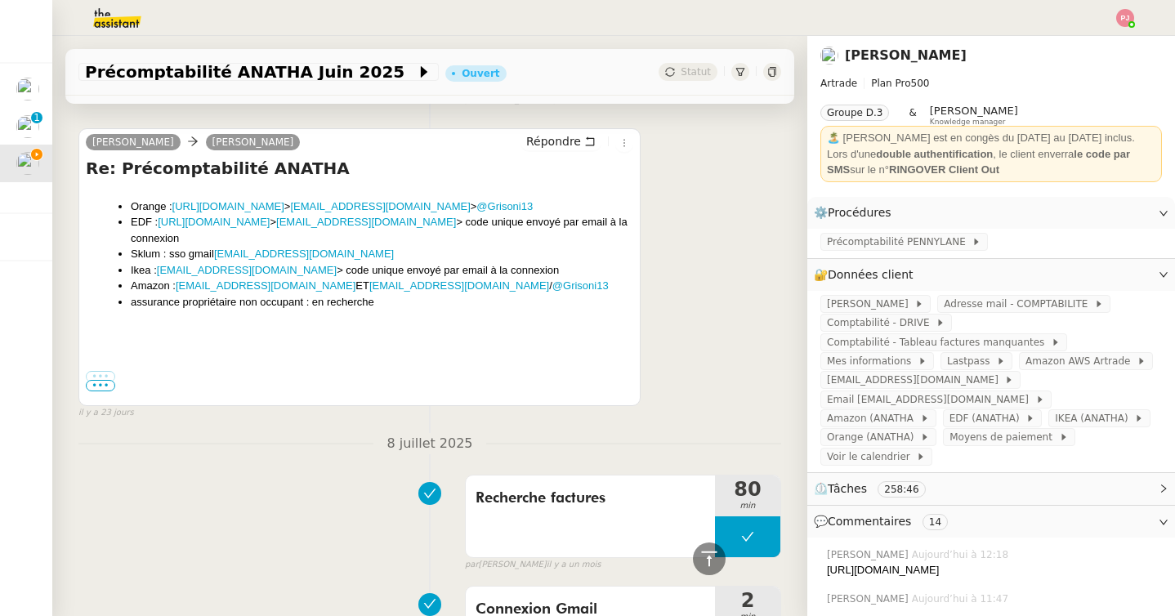
scroll to position [3785, 0]
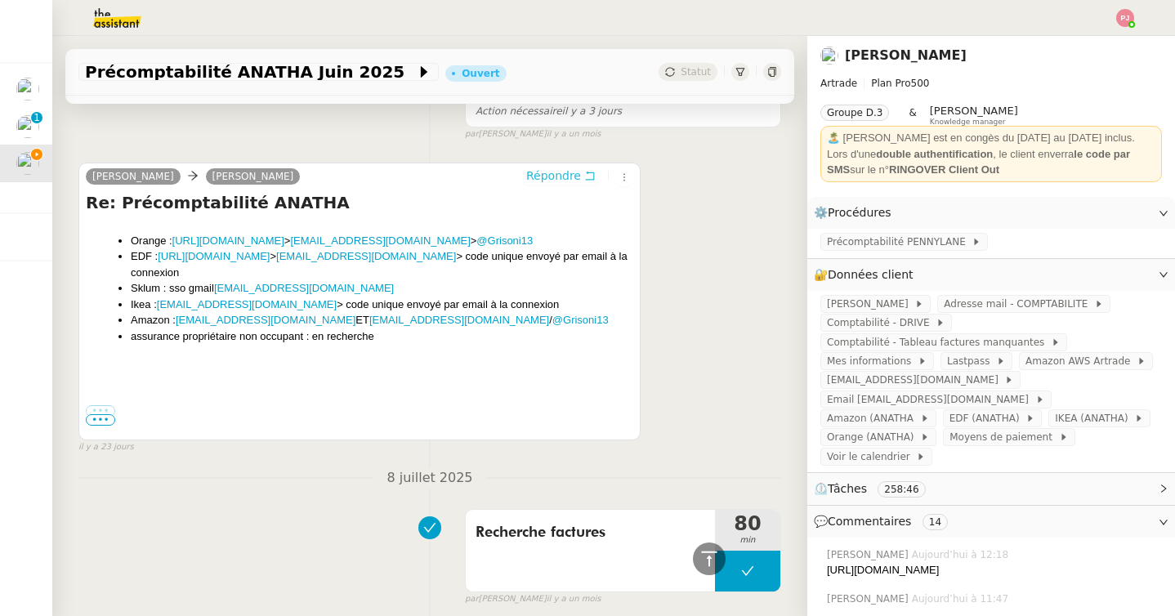
click at [541, 176] on span "Répondre" at bounding box center [553, 176] width 55 height 16
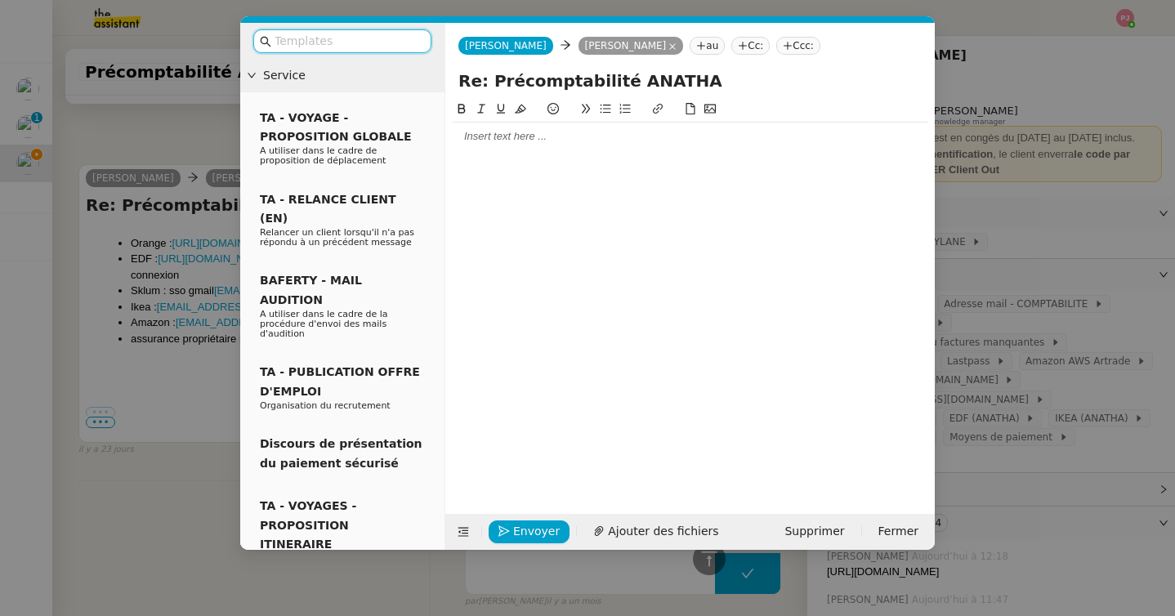
scroll to position [3909, 0]
click at [516, 140] on div at bounding box center [690, 136] width 476 height 15
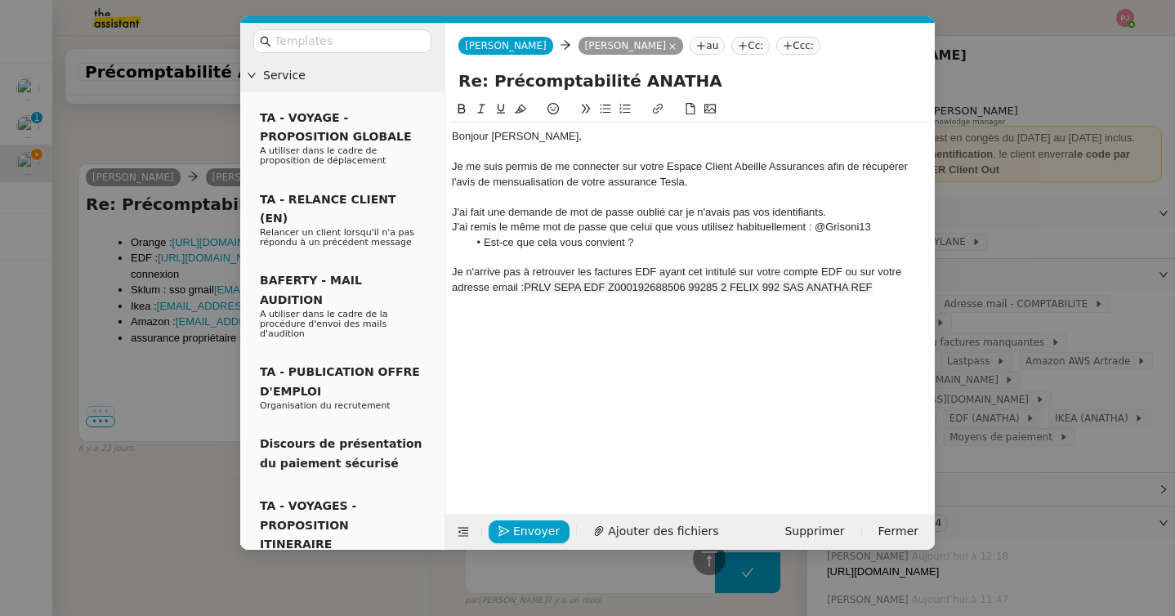
scroll to position [4106, 0]
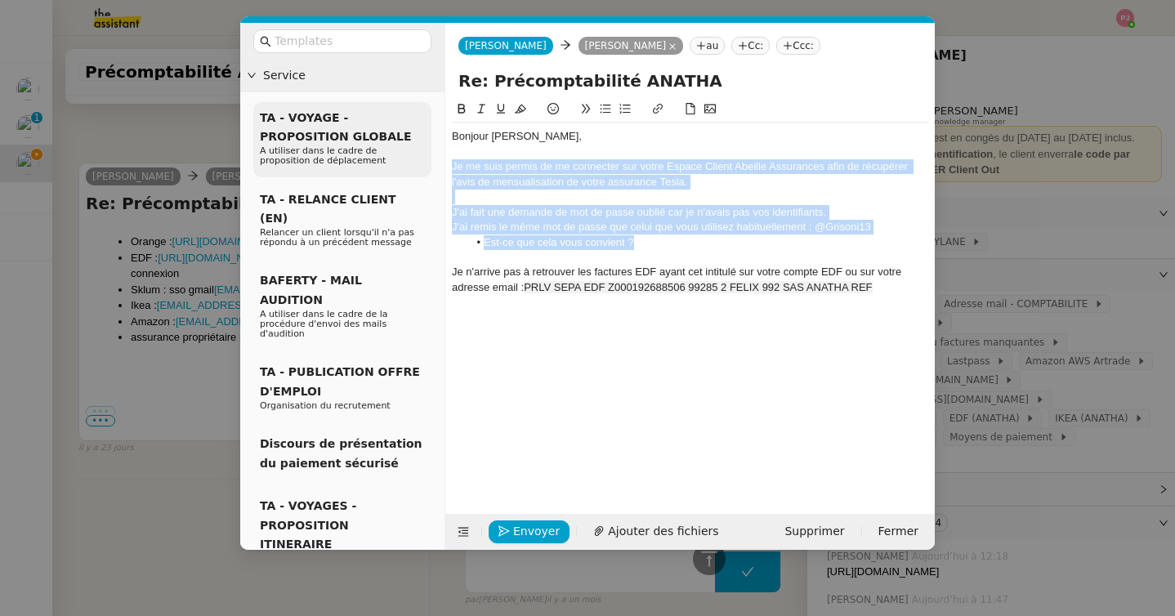
drag, startPoint x: 664, startPoint y: 247, endPoint x: 423, endPoint y: 169, distance: 253.3
click at [423, 169] on nz-layout "Service TA - VOYAGE - PROPOSITION GLOBALE A utiliser dans le cadre de propositi…" at bounding box center [587, 286] width 695 height 527
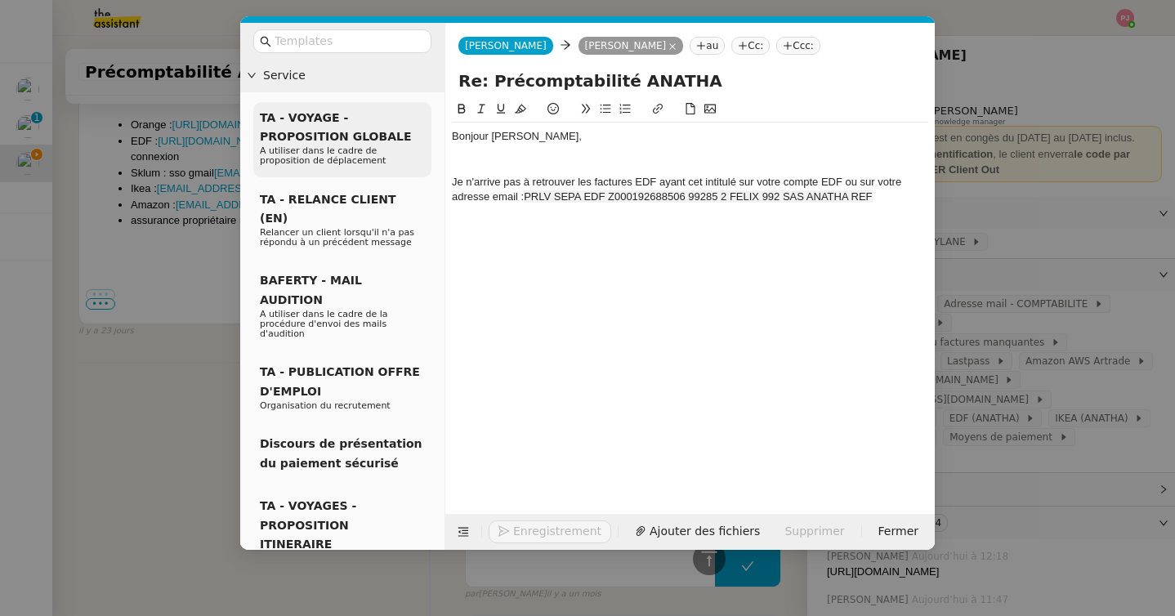
scroll to position [3989, 0]
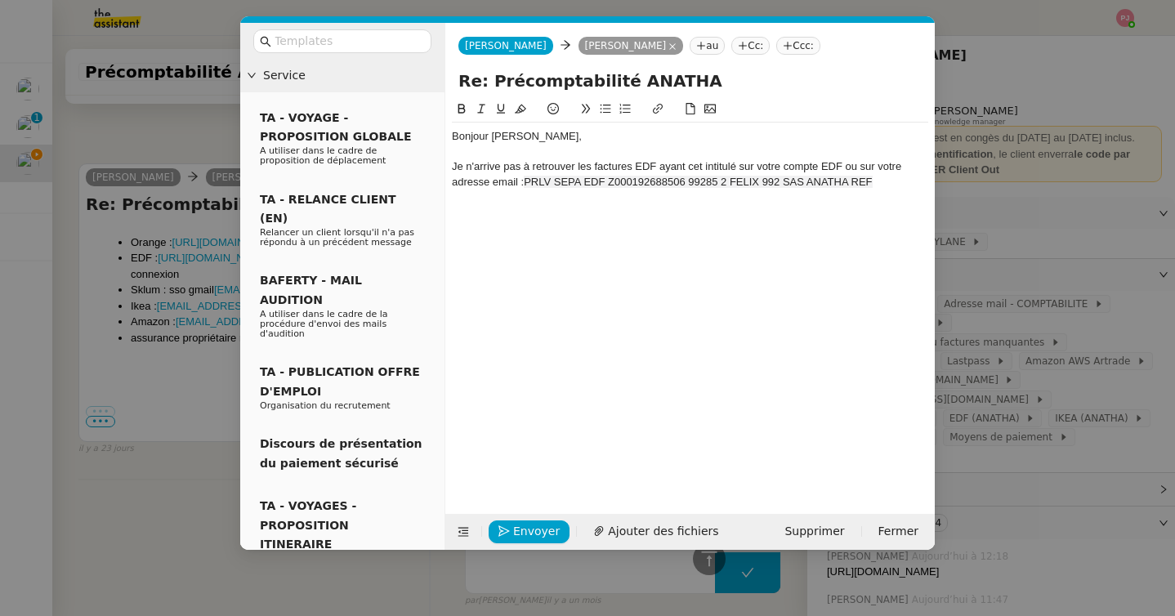
click at [159, 130] on nz-modal-container "Service TA - VOYAGE - PROPOSITION GLOBALE A utiliser dans le cadre de propositi…" at bounding box center [587, 308] width 1175 height 616
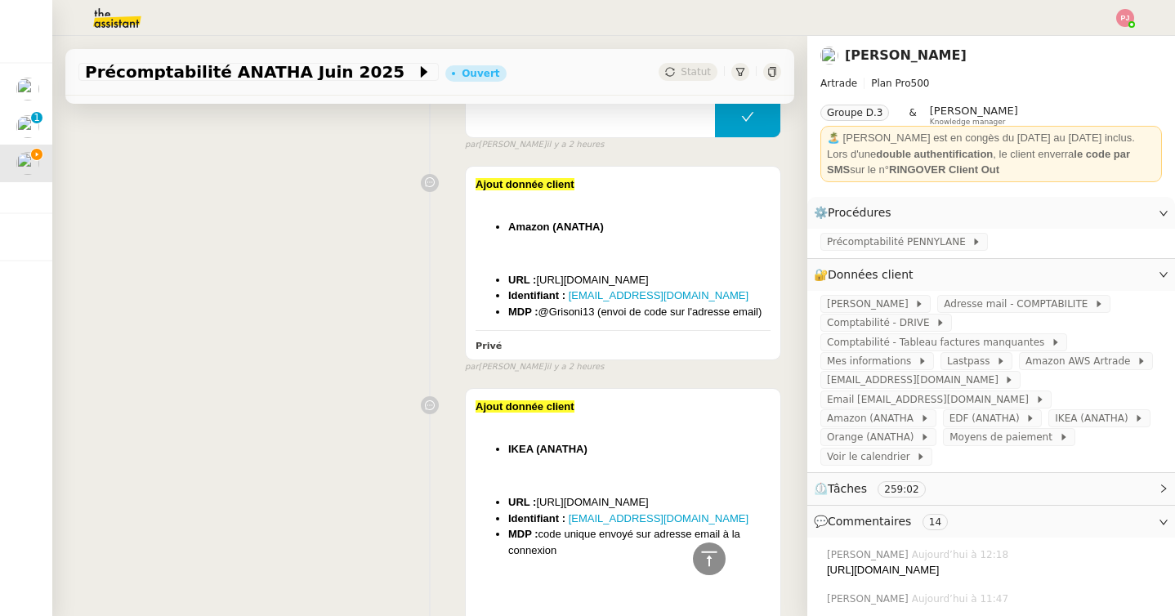
scroll to position [876, 0]
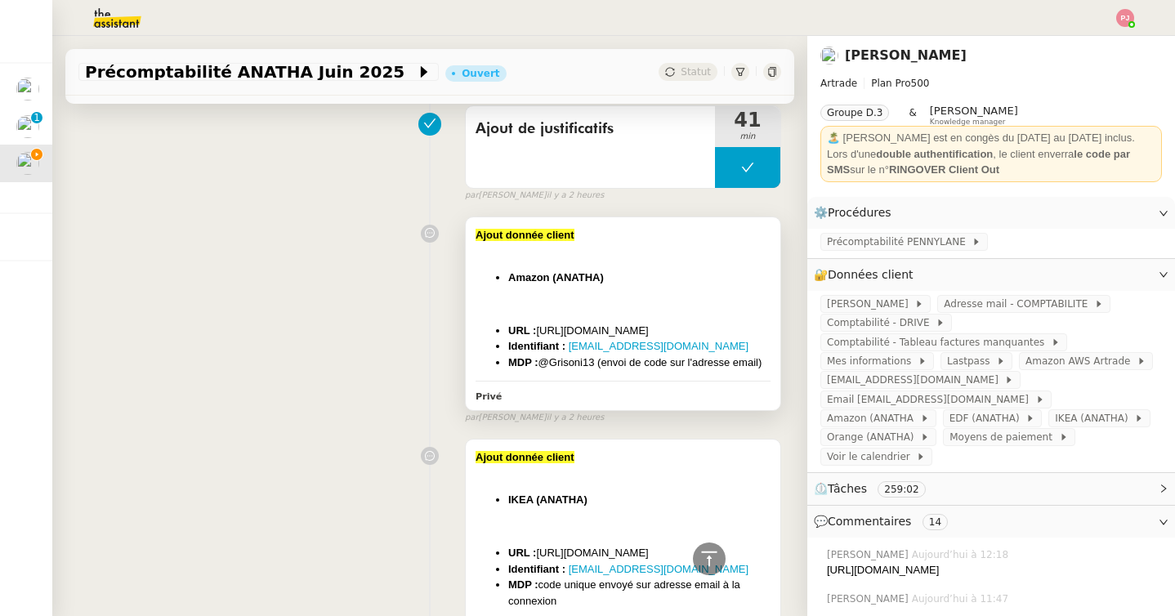
drag, startPoint x: 773, startPoint y: 362, endPoint x: 466, endPoint y: 232, distance: 333.6
click at [466, 232] on div "Ajout donnée client Amazon (ANATHA) ﻿ URL : https://www.amazon.fr/ Identifiant …" at bounding box center [623, 314] width 315 height 194
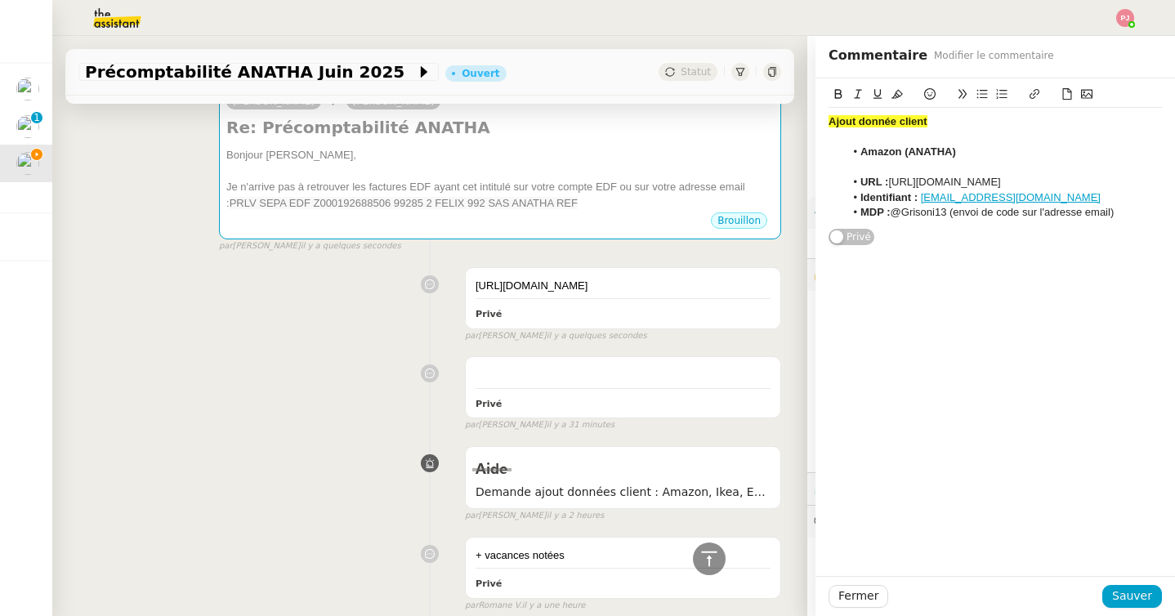
scroll to position [265, 0]
click at [543, 278] on div "https://www.lapeyre.fr/ Privé" at bounding box center [623, 299] width 315 height 60
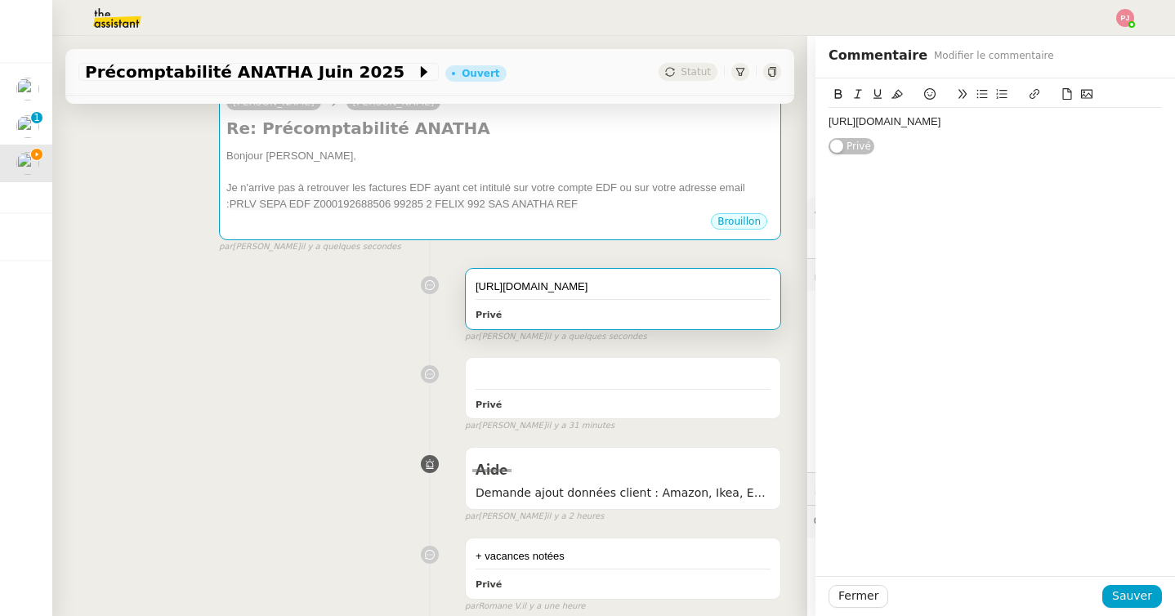
click at [830, 119] on div "https://www.lapeyre.fr/" at bounding box center [995, 121] width 333 height 15
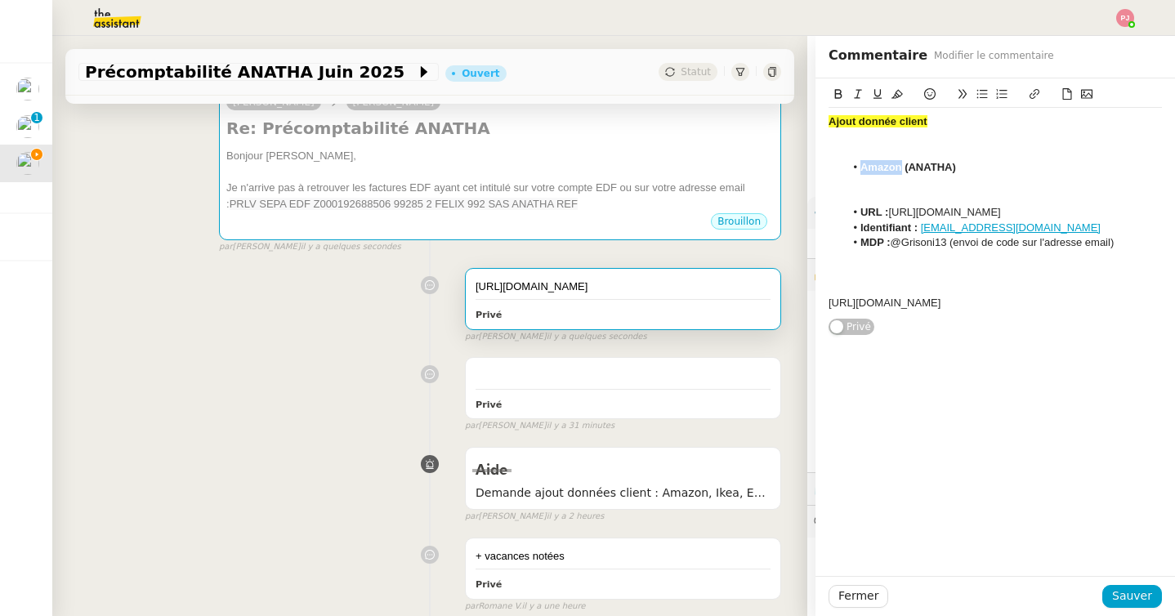
drag, startPoint x: 901, startPoint y: 168, endPoint x: 861, endPoint y: 168, distance: 40.0
click at [861, 168] on strong "Amazon (ANATHA)" at bounding box center [909, 167] width 96 height 12
drag, startPoint x: 952, startPoint y: 305, endPoint x: 799, endPoint y: 304, distance: 152.8
click at [799, 304] on app-ticket "Précomptabilité ANATHA Juin 2025 Ouvert Statut Client Paul WEIBEL Owner Coralie…" at bounding box center [613, 326] width 1123 height 580
drag, startPoint x: 1018, startPoint y: 210, endPoint x: 892, endPoint y: 211, distance: 126.7
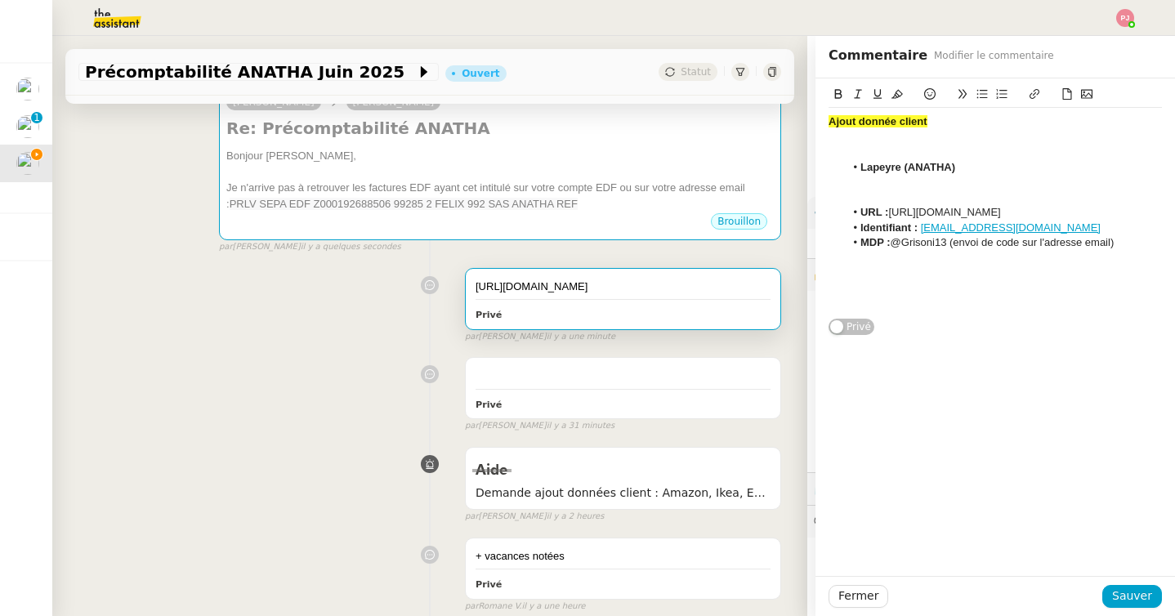
click at [892, 211] on li "URL : https://www.amazon.fr/" at bounding box center [1004, 212] width 318 height 15
drag, startPoint x: 955, startPoint y: 246, endPoint x: 1160, endPoint y: 260, distance: 205.6
click at [1160, 260] on div "Ajout donnée client Lapeyre (ANATHA) ﻿ URL : https://www.lapeyre.fr/ Identifian…" at bounding box center [995, 212] width 333 height 209
click at [827, 243] on div "Ajout donnée client Lapeyre (ANATHA) ﻿ URL : https://www.lapeyre.fr/ Identifian…" at bounding box center [996, 199] width 360 height 243
click at [830, 244] on strong "MDP :" at bounding box center [844, 242] width 30 height 12
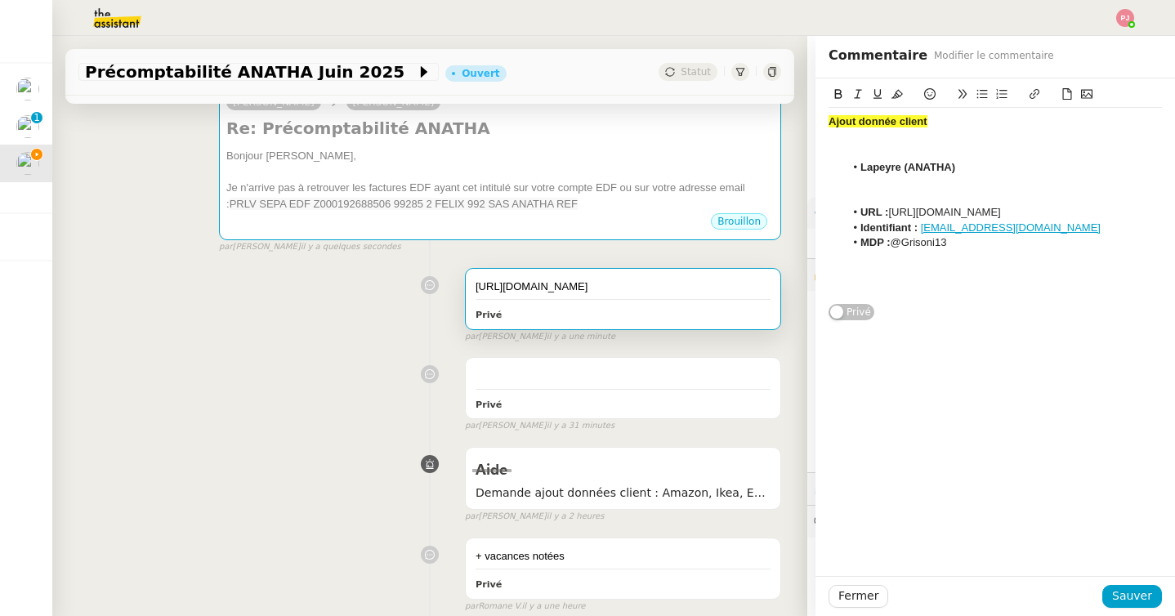
click at [867, 190] on div at bounding box center [995, 197] width 333 height 15
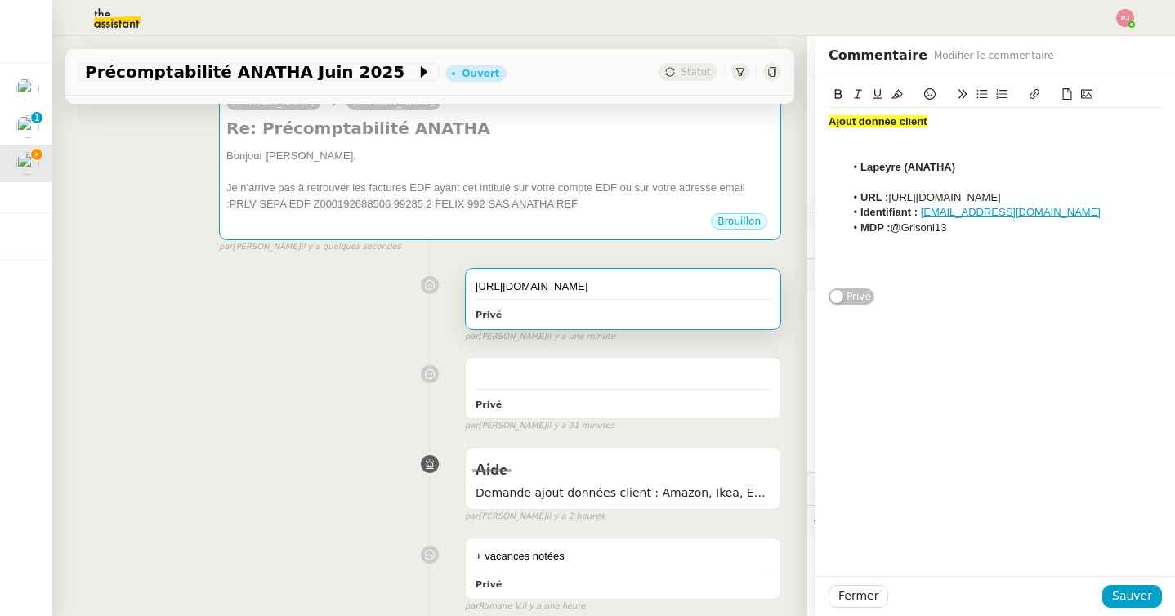
click at [877, 153] on div at bounding box center [995, 152] width 333 height 15
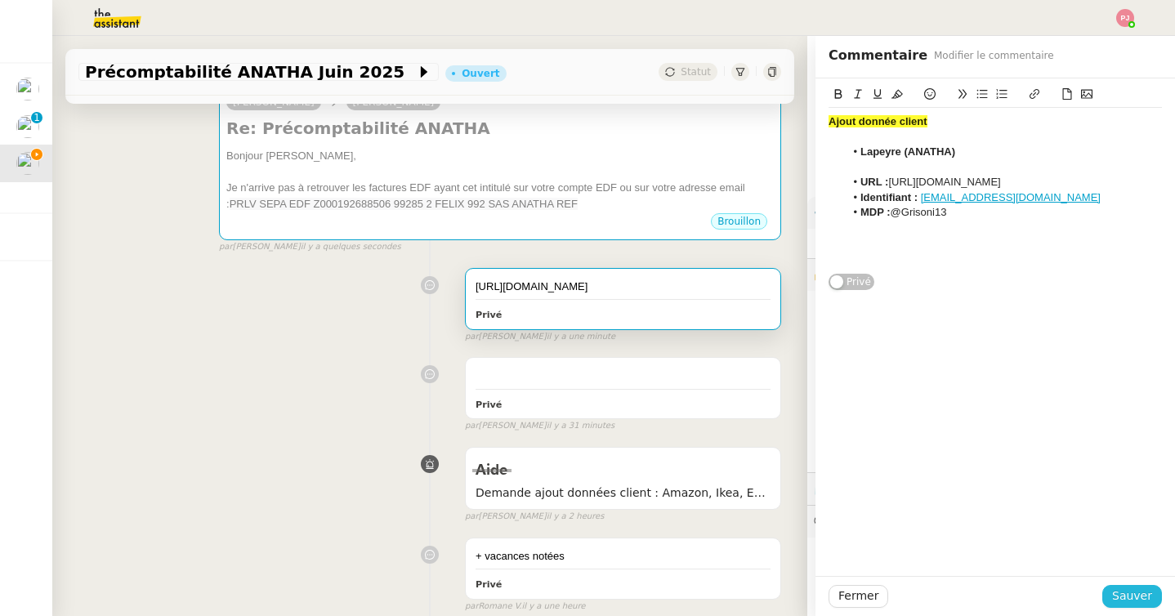
click at [1120, 591] on span "Sauver" at bounding box center [1132, 596] width 40 height 19
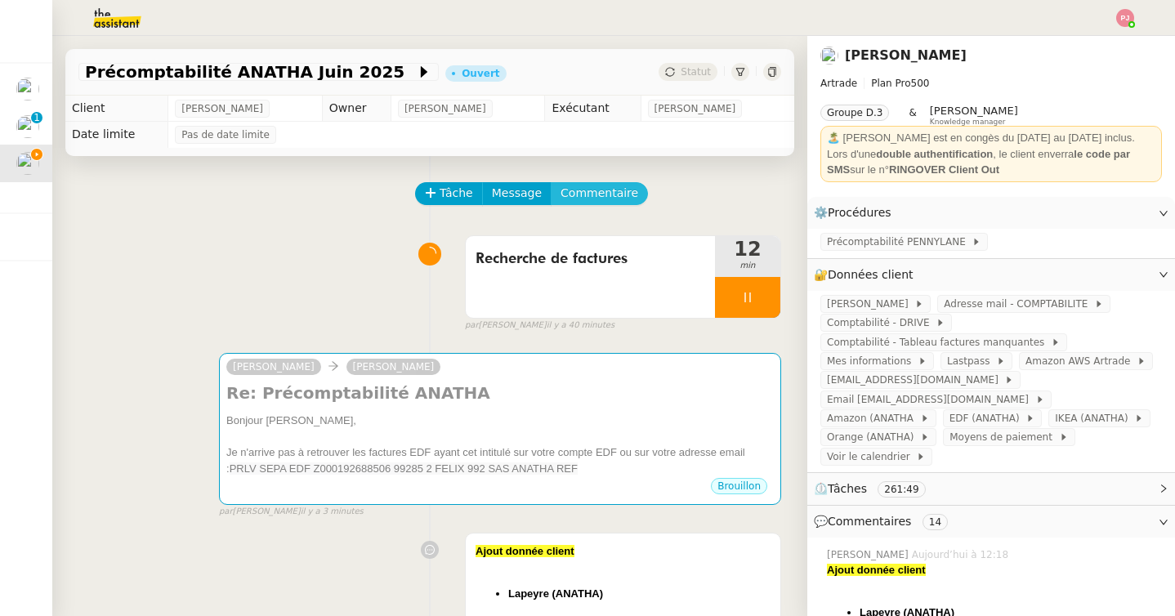
click at [593, 203] on button "Commentaire" at bounding box center [599, 193] width 97 height 23
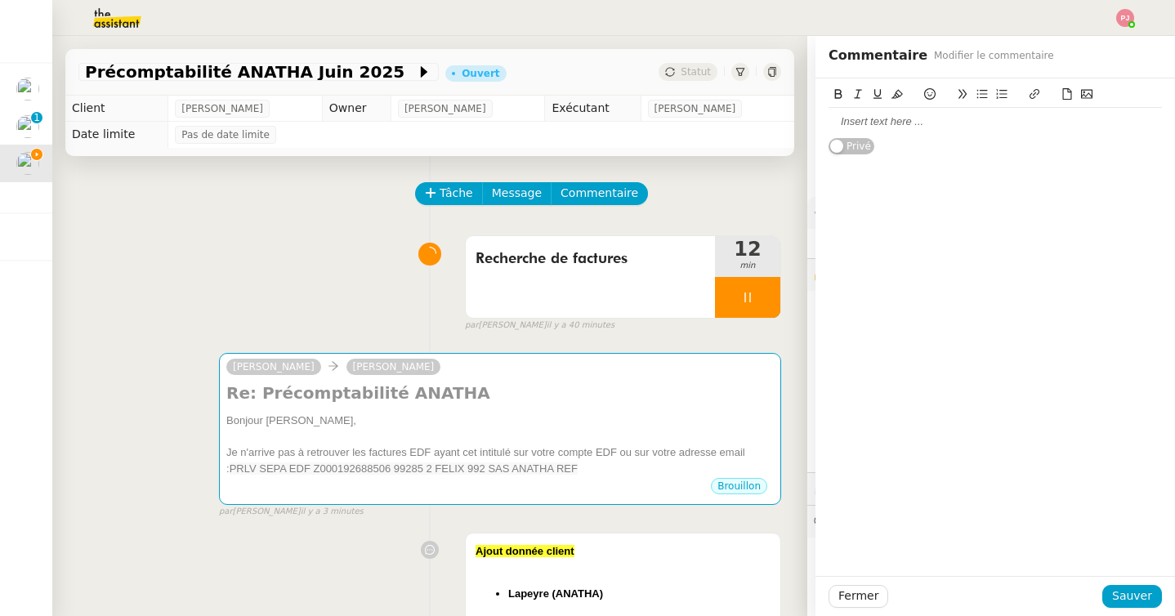
click at [898, 127] on div at bounding box center [995, 121] width 333 height 15
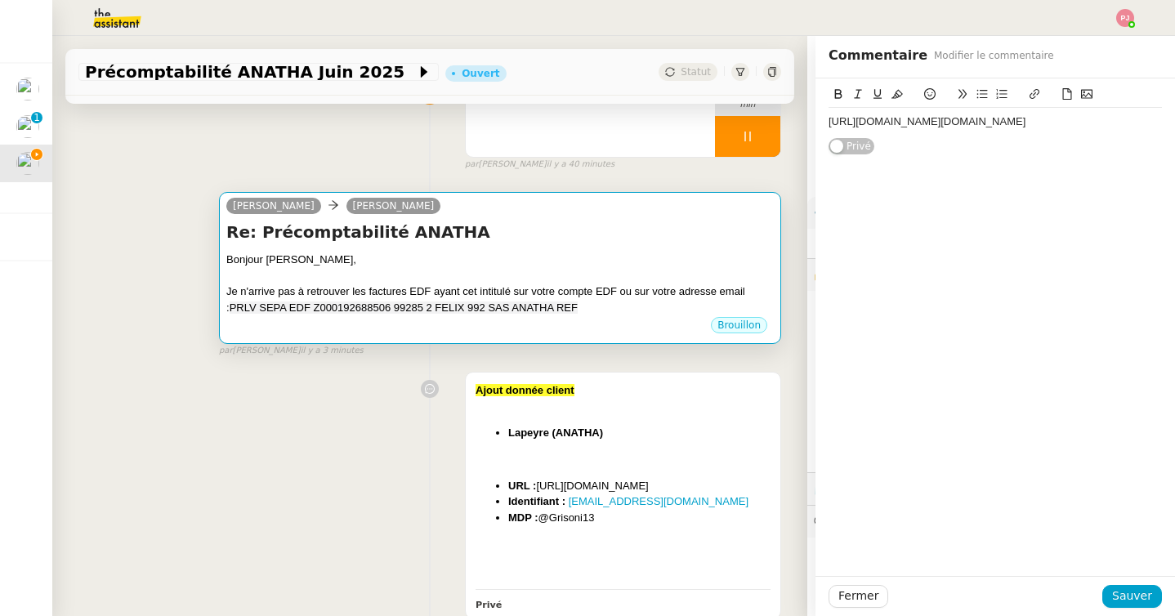
scroll to position [295, 0]
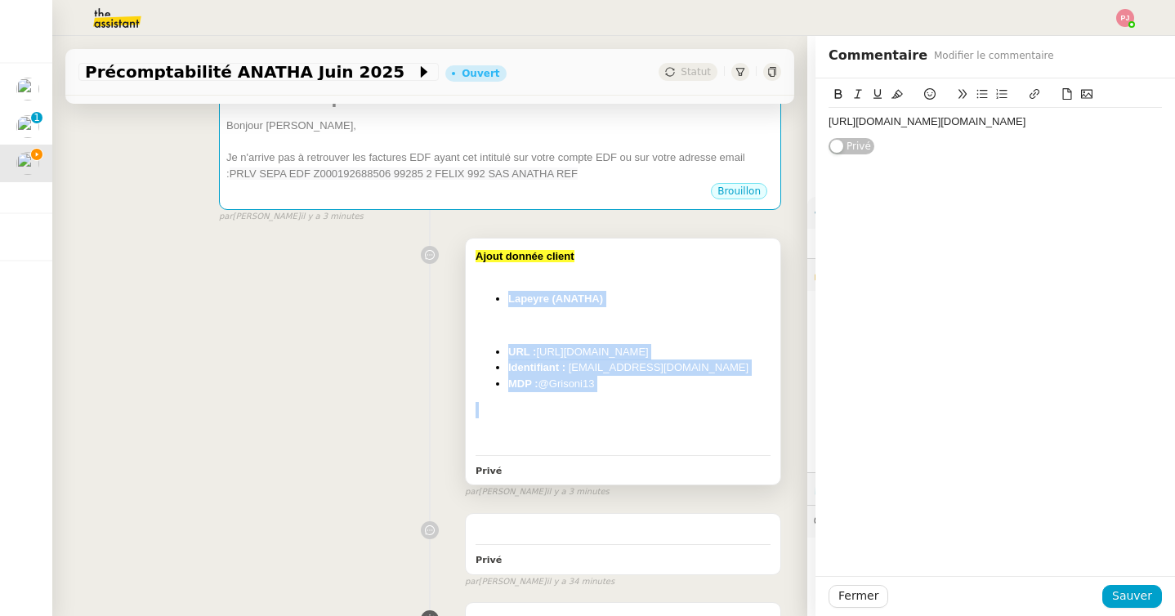
drag, startPoint x: 615, startPoint y: 394, endPoint x: 472, endPoint y: 297, distance: 172.5
click at [472, 297] on div "Ajout donnée client Lapeyre (ANATHA) ﻿ URL : https://www.lapeyre.fr/ Identifian…" at bounding box center [623, 362] width 315 height 246
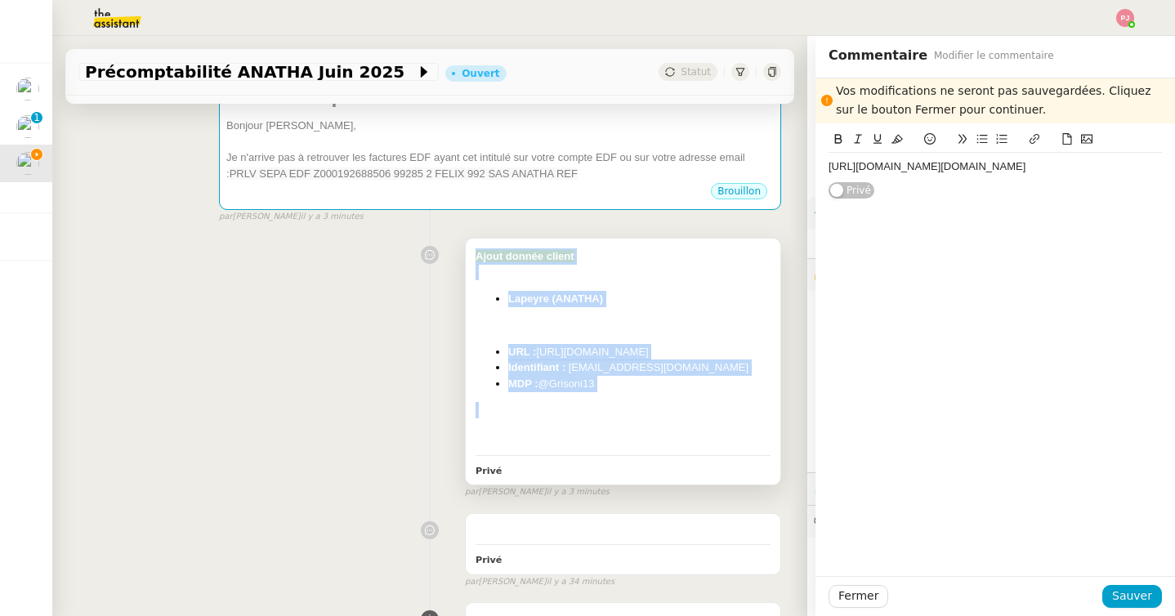
drag, startPoint x: 473, startPoint y: 257, endPoint x: 603, endPoint y: 399, distance: 192.0
click at [603, 399] on div "Ajout donnée client Lapeyre (ANATHA) ﻿ URL : https://www.lapeyre.fr/ Identifian…" at bounding box center [623, 362] width 315 height 246
copy div "Ajout donnée client Lapeyre (ANATHA) ﻿ URL : https://www.lapeyre.fr/ Identifian…"
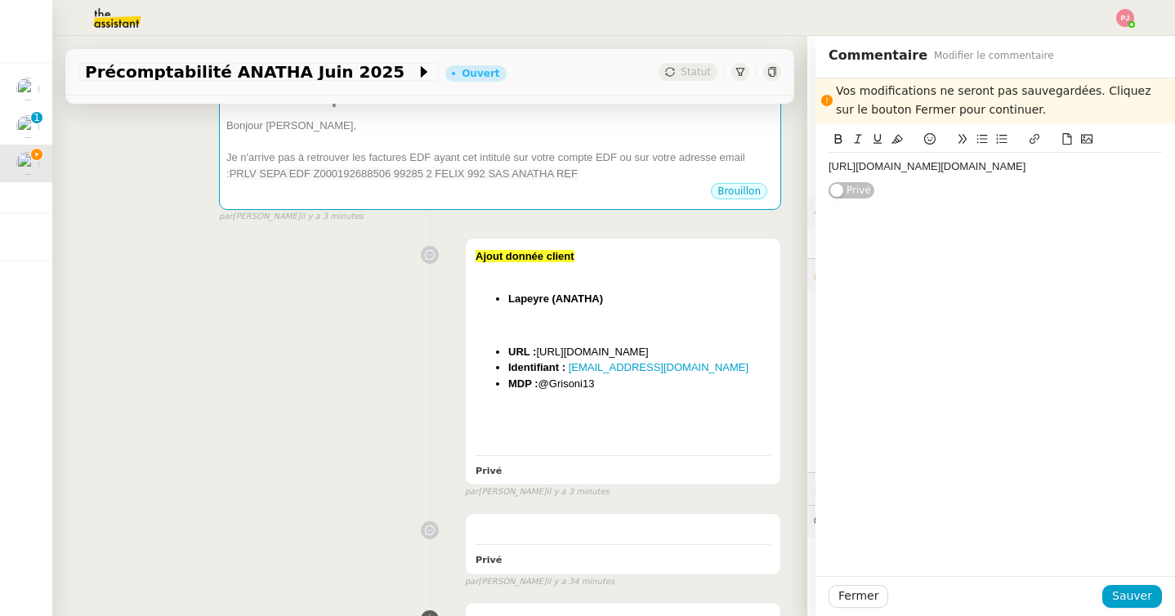
click at [829, 165] on div "https://iam.manomano.fr/auth/realms/Marketplace/protocol/openid-connect/auth?cl…" at bounding box center [995, 166] width 333 height 15
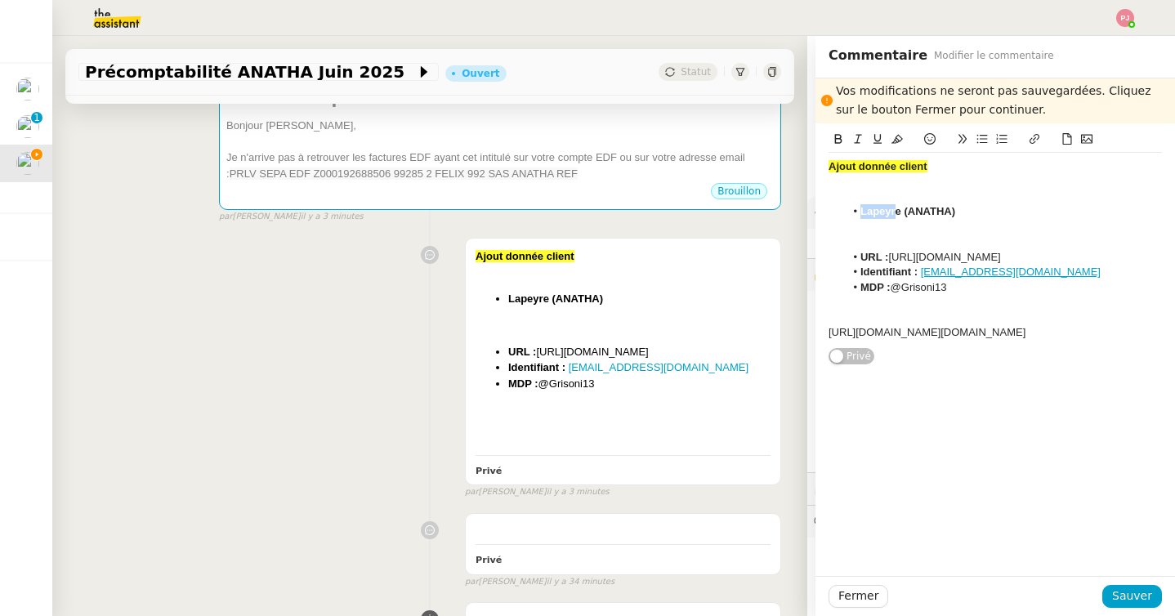
drag, startPoint x: 898, startPoint y: 217, endPoint x: 861, endPoint y: 216, distance: 37.6
click at [861, 216] on strong "Lapeyre (ANATHA)" at bounding box center [908, 211] width 95 height 12
click at [897, 215] on strong "Manomano (ANATHA)" at bounding box center [916, 211] width 110 height 12
drag, startPoint x: 861, startPoint y: 458, endPoint x: 819, endPoint y: 334, distance: 130.5
click at [819, 334] on div "Ajout donnée client ManoMano (ANATHA) ﻿ URL : https://www.lapeyre.fr/ Identifia…" at bounding box center [996, 244] width 360 height 243
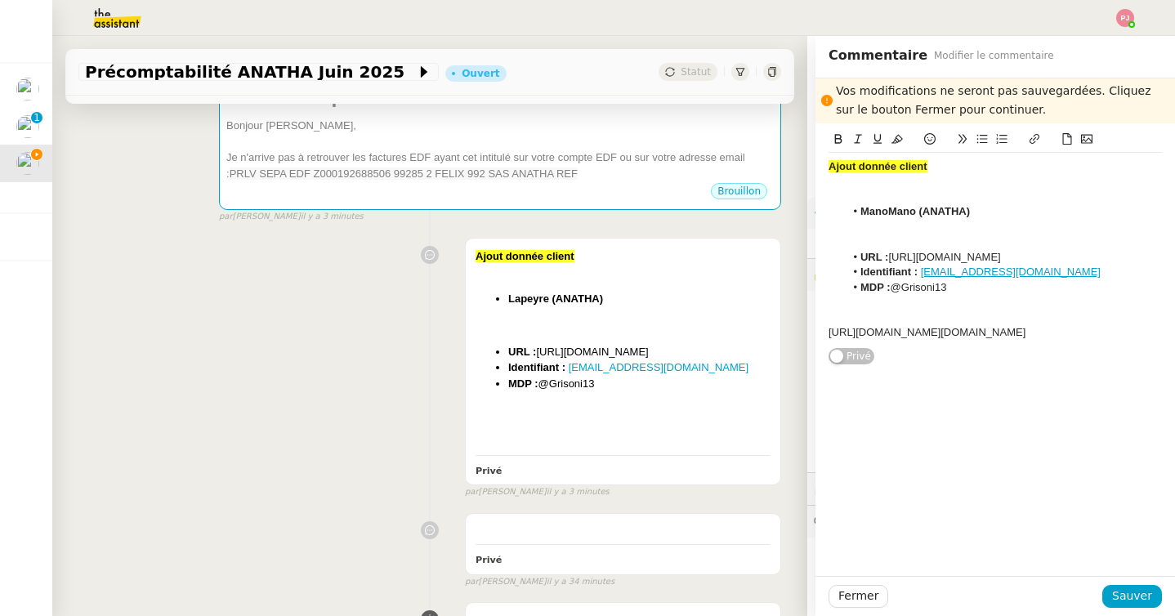
copy div "https://iam.manomano.fr/auth/realms/Marketplace/protocol/openid-connect/auth?cl…"
drag, startPoint x: 1026, startPoint y: 256, endPoint x: 890, endPoint y: 258, distance: 135.7
click at [890, 258] on li "URL : https://www.lapeyre.fr/" at bounding box center [1004, 257] width 318 height 15
drag, startPoint x: 973, startPoint y: 256, endPoint x: 893, endPoint y: 255, distance: 80.1
click at [893, 255] on li "URL : Espace client" at bounding box center [1004, 257] width 318 height 15
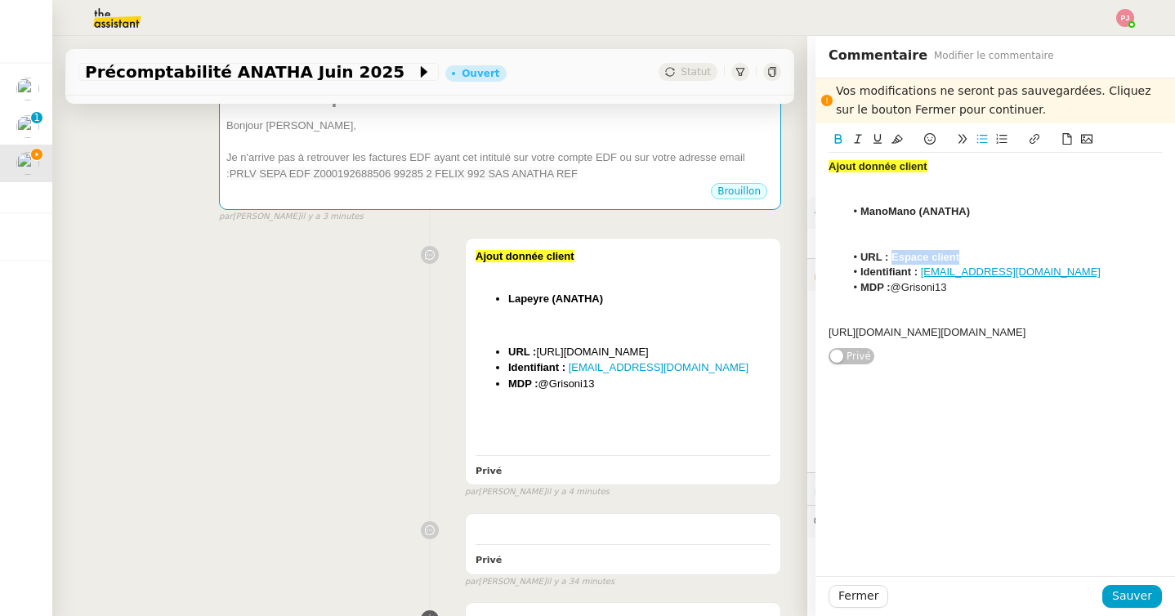
click at [1040, 131] on button at bounding box center [1035, 139] width 20 height 19
paste input "https://iam.manomano.fr/auth/realms/Marketplace/protocol/openid-connect/auth?cl…"
type input "https://iam.manomano.fr/auth/realms/Marketplace/protocol/openid-connect/auth?cl…"
click at [839, 140] on icon at bounding box center [838, 138] width 11 height 11
click at [902, 340] on div "https://iam.manomano.fr/auth/realms/Marketplace/protocol/openid-connect/auth?cl…" at bounding box center [995, 332] width 333 height 15
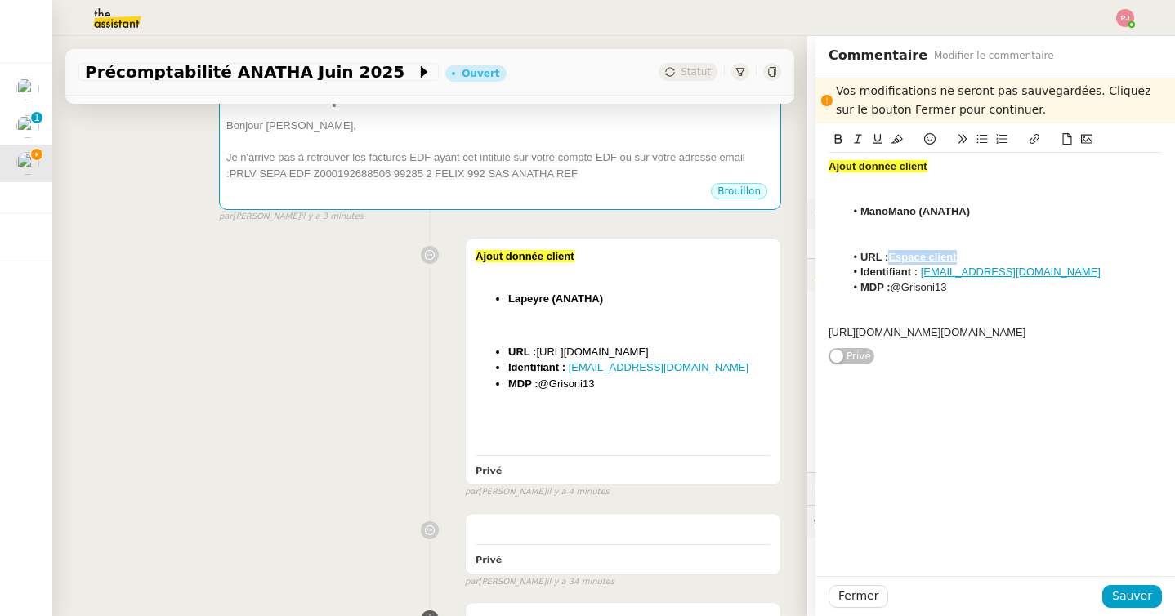
drag, startPoint x: 968, startPoint y: 259, endPoint x: 892, endPoint y: 259, distance: 76.0
click at [892, 259] on li "URL : Espace client" at bounding box center [1004, 257] width 318 height 15
click at [840, 142] on icon at bounding box center [838, 139] width 7 height 10
drag, startPoint x: 870, startPoint y: 449, endPoint x: 808, endPoint y: 329, distance: 134.9
click at [808, 329] on app-ticket "Précomptabilité ANATHA Juin 2025 Ouvert Statut Client Paul WEIBEL Owner Coralie…" at bounding box center [613, 326] width 1123 height 580
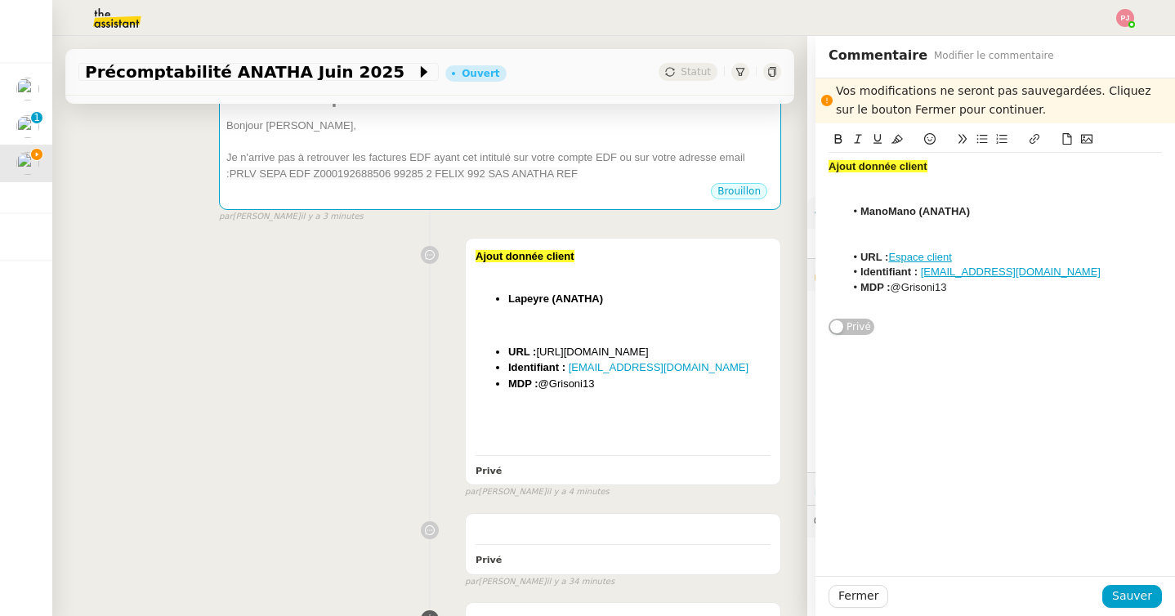
click at [911, 235] on div at bounding box center [995, 242] width 333 height 15
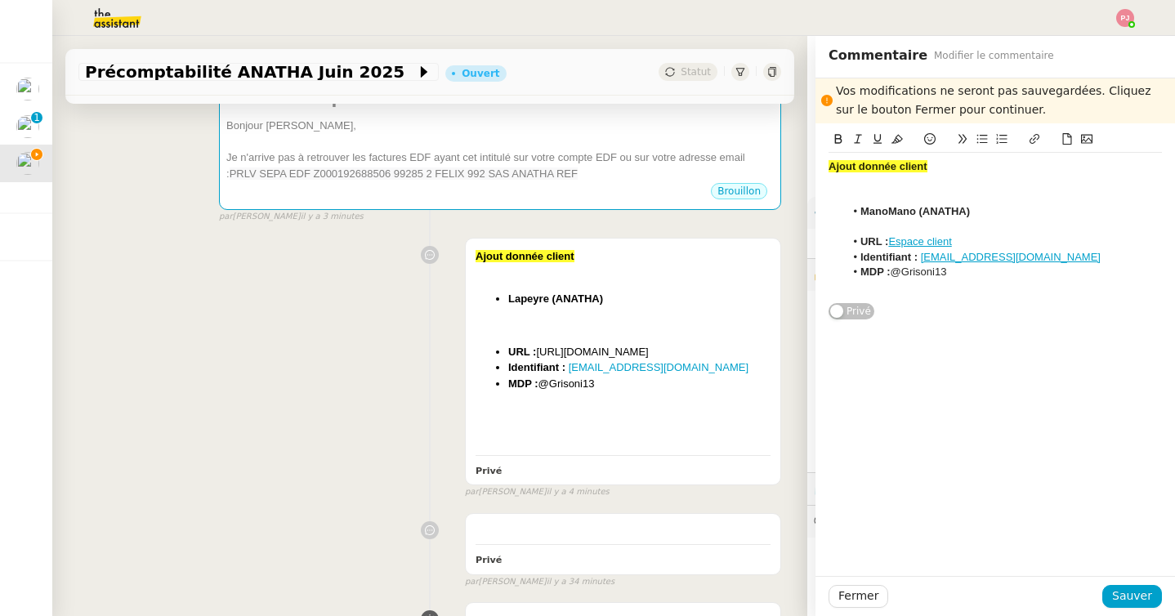
click at [918, 186] on div at bounding box center [995, 181] width 333 height 15
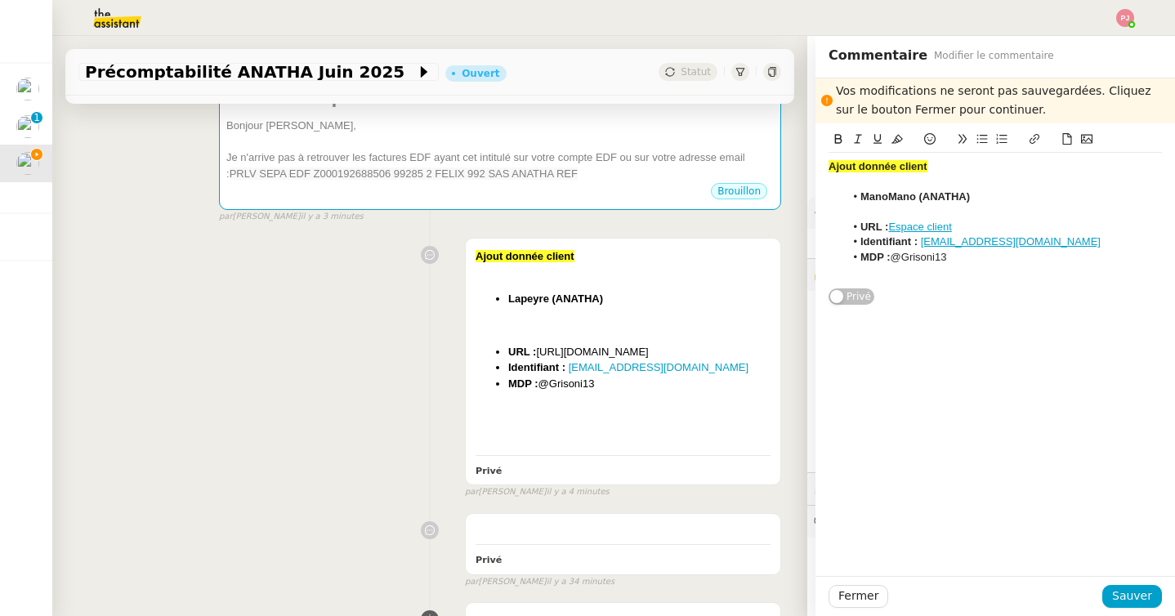
click at [971, 263] on li "MDP : @Grisoni13" at bounding box center [1004, 257] width 318 height 15
drag, startPoint x: 1060, startPoint y: 244, endPoint x: 920, endPoint y: 244, distance: 139.8
click at [920, 244] on li "Identifiant : paulweibel31@gmail.com" at bounding box center [1004, 242] width 318 height 15
copy link "paulweibel31@gmail.com"
click at [1118, 605] on span "Sauver" at bounding box center [1132, 596] width 40 height 19
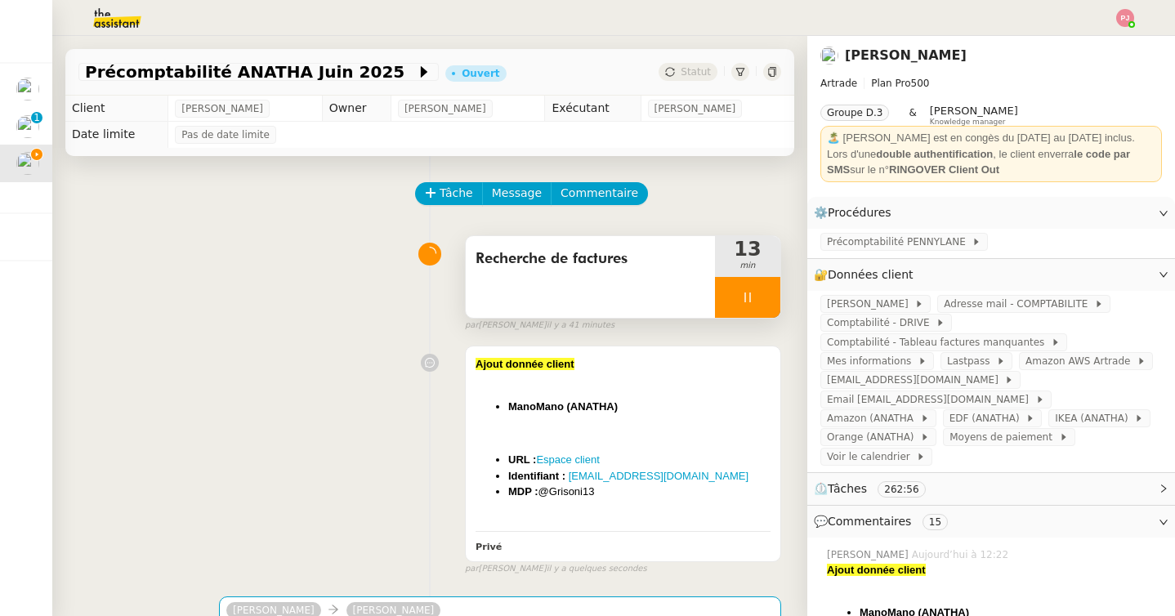
click at [747, 291] on icon at bounding box center [747, 297] width 13 height 13
click at [727, 297] on icon at bounding box center [731, 297] width 13 height 13
drag, startPoint x: 709, startPoint y: 470, endPoint x: 569, endPoint y: 481, distance: 140.2
click at [569, 481] on li "Identifiant : paulweibel31@gmail.com" at bounding box center [639, 476] width 262 height 16
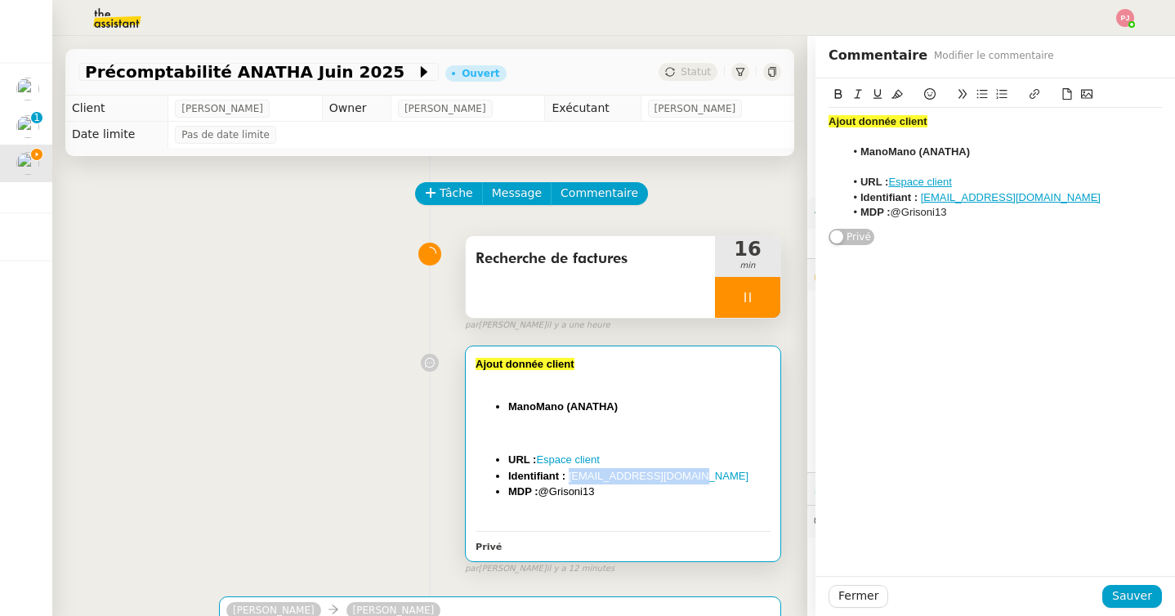
drag, startPoint x: 613, startPoint y: 495, endPoint x: 471, endPoint y: 366, distance: 192.1
click at [471, 366] on div "Ajout donnée client ManoMano (ANATHA) ﻿ URL : Espace client Identifiant : paulw…" at bounding box center [623, 454] width 315 height 214
copy div "Ajout donnée client ManoMano (ANATHA) ﻿ URL : Espace client Identifiant : paulw…"
click at [1116, 597] on span "Sauver" at bounding box center [1132, 596] width 40 height 19
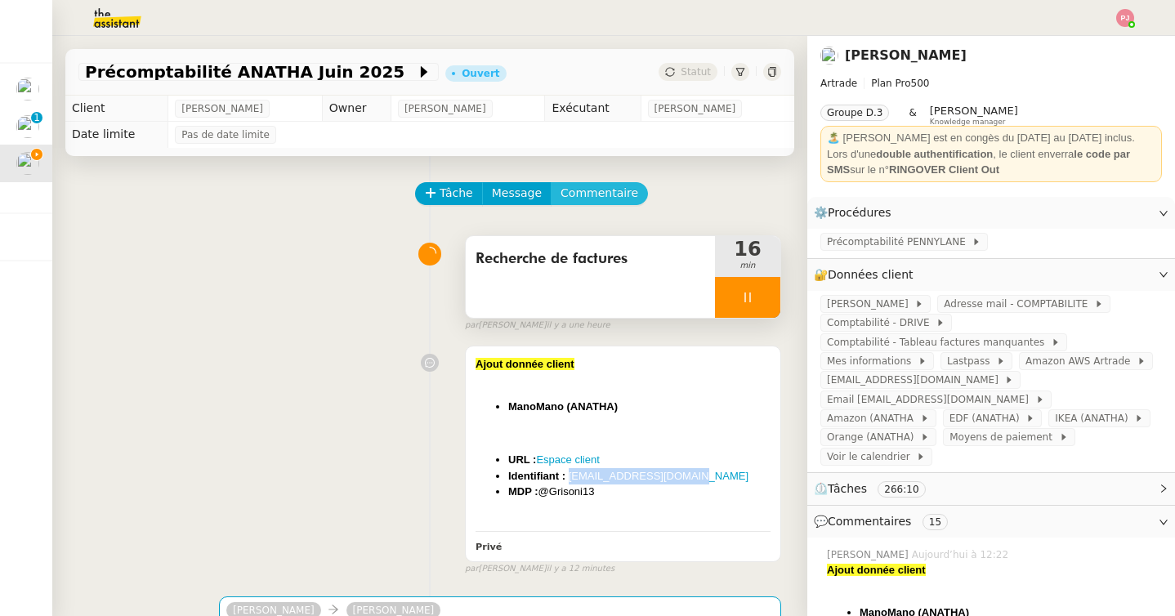
click at [612, 198] on span "Commentaire" at bounding box center [600, 193] width 78 height 19
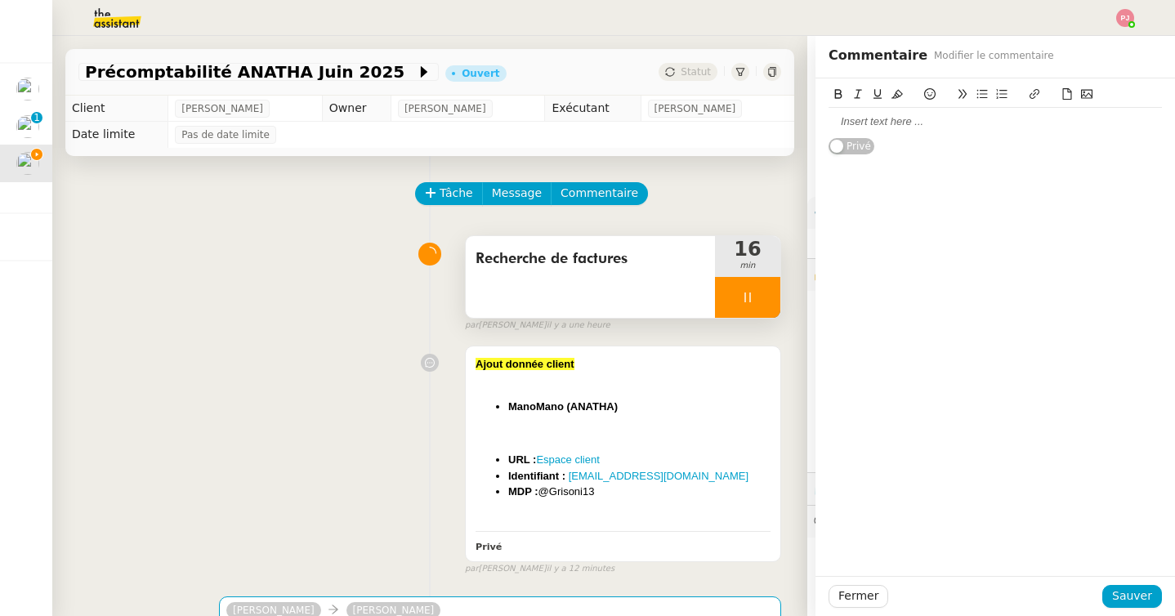
click at [880, 124] on div at bounding box center [995, 121] width 333 height 15
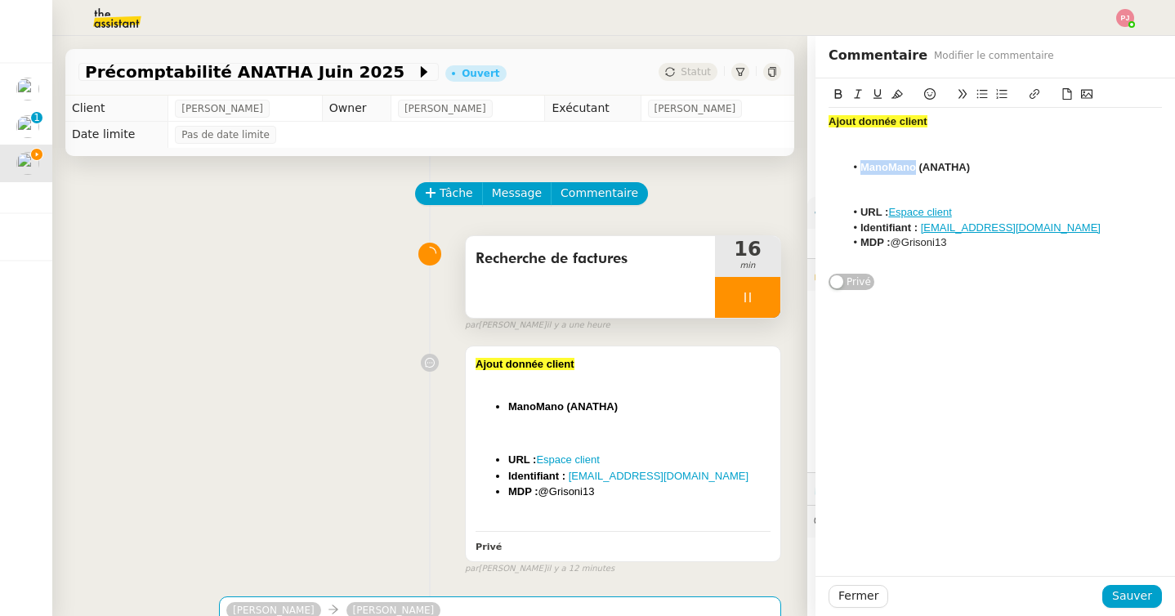
drag, startPoint x: 914, startPoint y: 166, endPoint x: 863, endPoint y: 166, distance: 50.7
click at [863, 166] on strong "ManoMano (ANATHA)" at bounding box center [916, 167] width 110 height 12
drag, startPoint x: 982, startPoint y: 208, endPoint x: 895, endPoint y: 208, distance: 87.4
click at [895, 208] on li "URL : Espace client" at bounding box center [1004, 212] width 318 height 15
drag, startPoint x: 978, startPoint y: 244, endPoint x: 848, endPoint y: 244, distance: 129.9
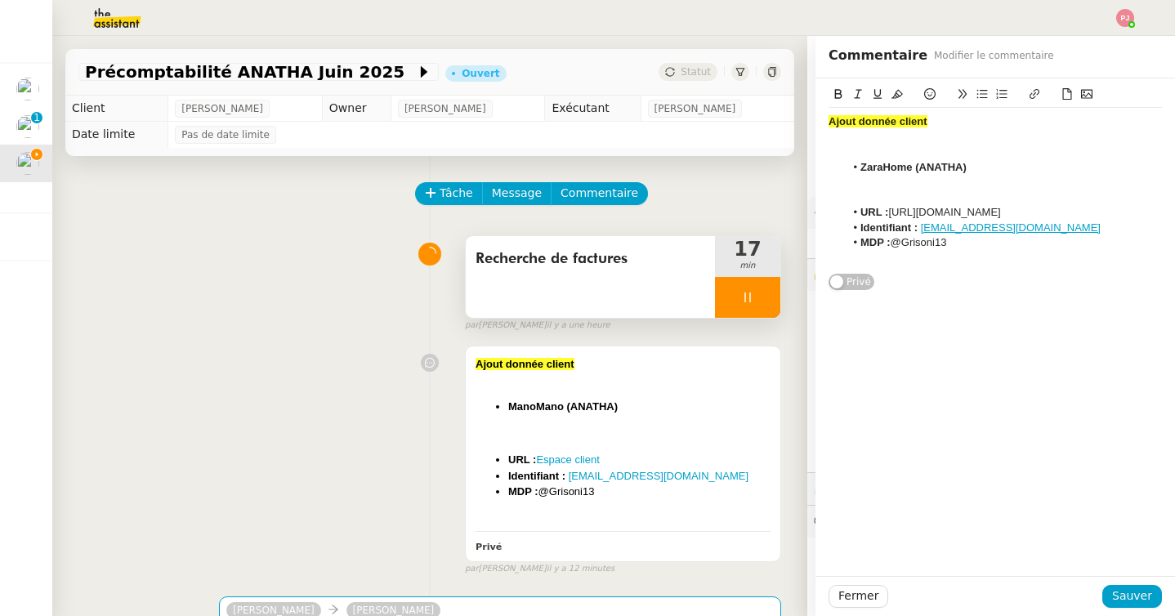
click at [848, 244] on li "MDP : @Grisoni13" at bounding box center [1004, 242] width 318 height 15
drag, startPoint x: 1049, startPoint y: 225, endPoint x: 921, endPoint y: 245, distance: 129.1
click at [921, 245] on div "Ajout donnée client ZaraHome (ANATHA) ﻿ URL : https://www.zarahome.com/fr Ident…" at bounding box center [995, 182] width 333 height 149
click at [1048, 223] on li "Identifiant : paulweibel31@gmail.com" at bounding box center [1004, 228] width 318 height 15
click at [859, 248] on li "Se connecter en cliquant sur Google et en saisissant l'adresse email" at bounding box center [1004, 250] width 318 height 30
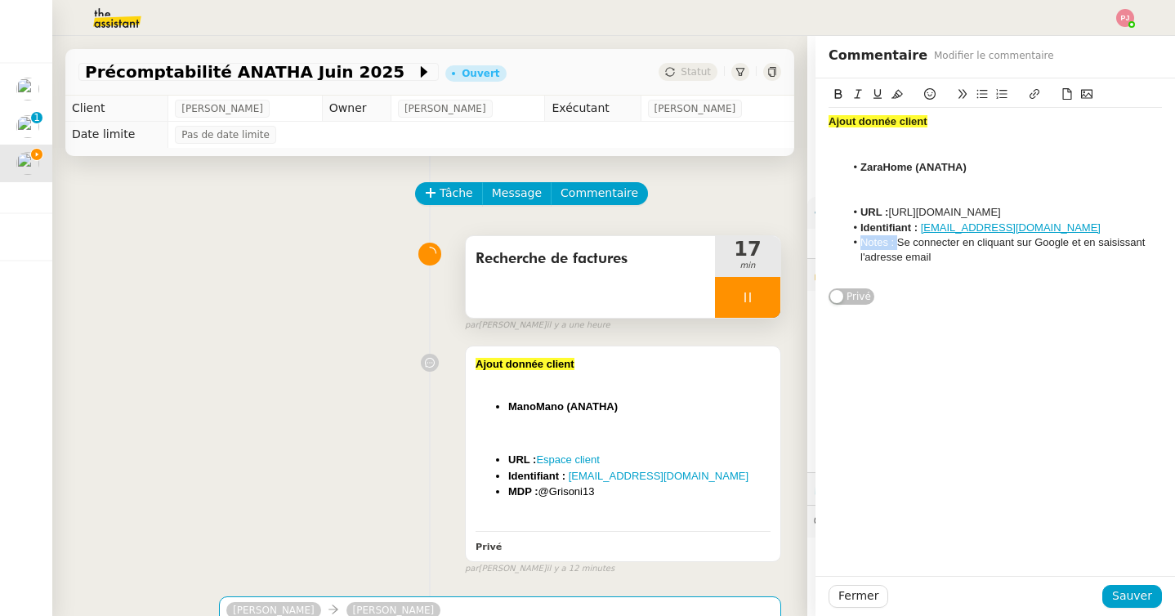
drag, startPoint x: 898, startPoint y: 246, endPoint x: 861, endPoint y: 245, distance: 37.6
click at [861, 245] on span "Notes : Se connecter en cliquant sur Google et en saisissant l'adresse email" at bounding box center [1005, 249] width 288 height 27
click at [839, 94] on icon at bounding box center [838, 94] width 7 height 10
click at [1037, 246] on span "Se connecter en cliquant sur Google et en saisissant l'adresse email" at bounding box center [1004, 249] width 287 height 27
click at [1142, 592] on span "Sauver" at bounding box center [1132, 596] width 40 height 19
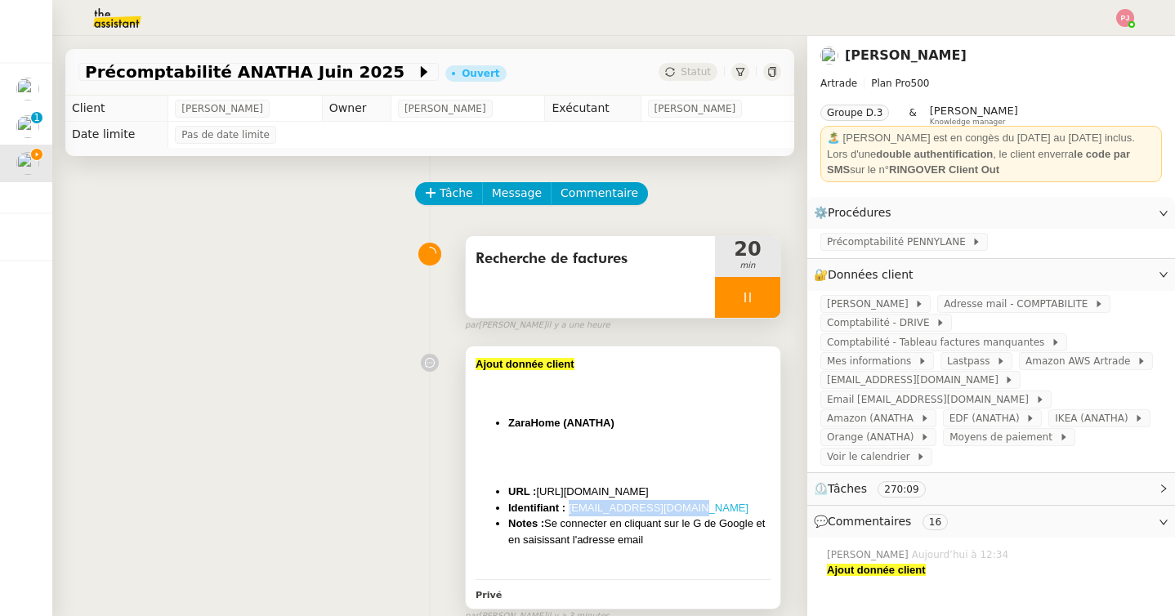
drag, startPoint x: 698, startPoint y: 510, endPoint x: 570, endPoint y: 512, distance: 128.3
click at [570, 512] on li "Identifiant : paulweibel31@gmail.com" at bounding box center [639, 508] width 262 height 16
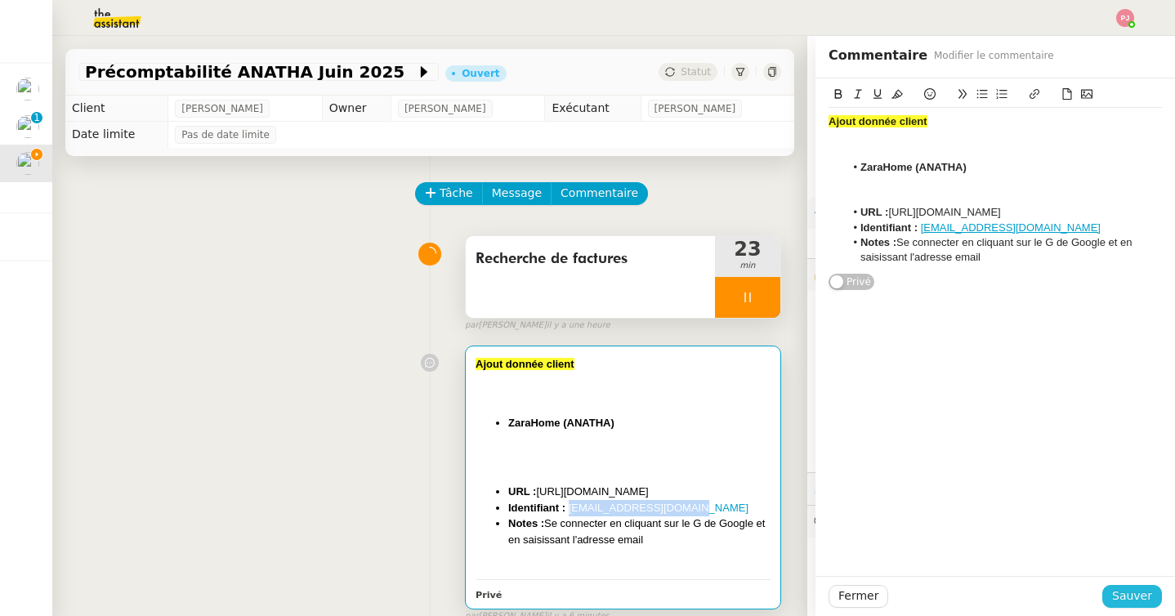
click at [1122, 595] on span "Sauver" at bounding box center [1132, 596] width 40 height 19
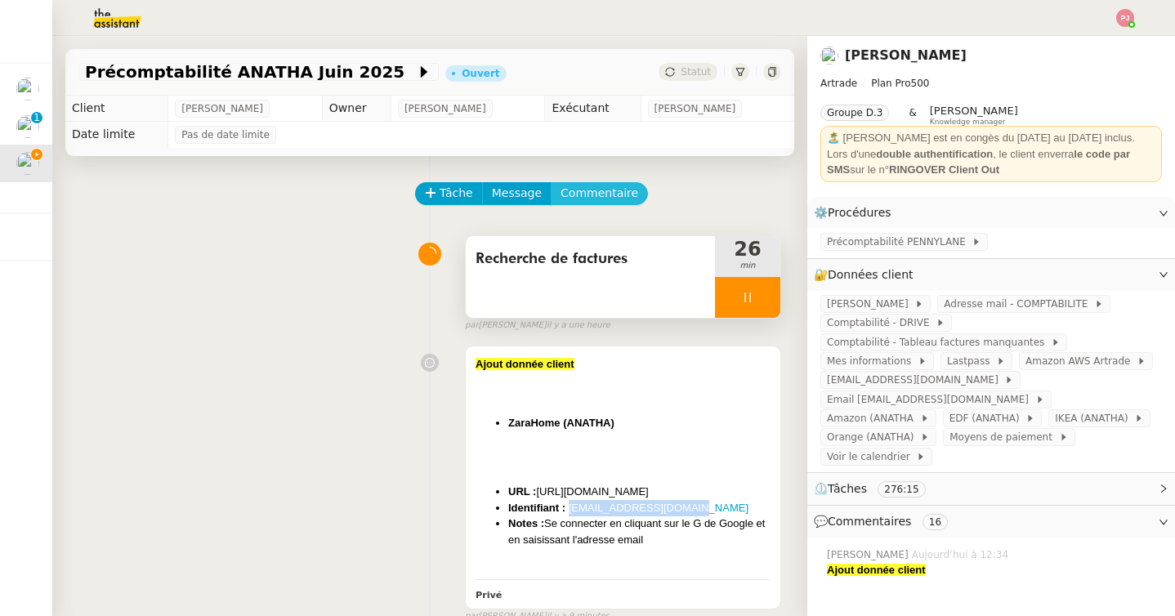
click at [586, 195] on span "Commentaire" at bounding box center [600, 193] width 78 height 19
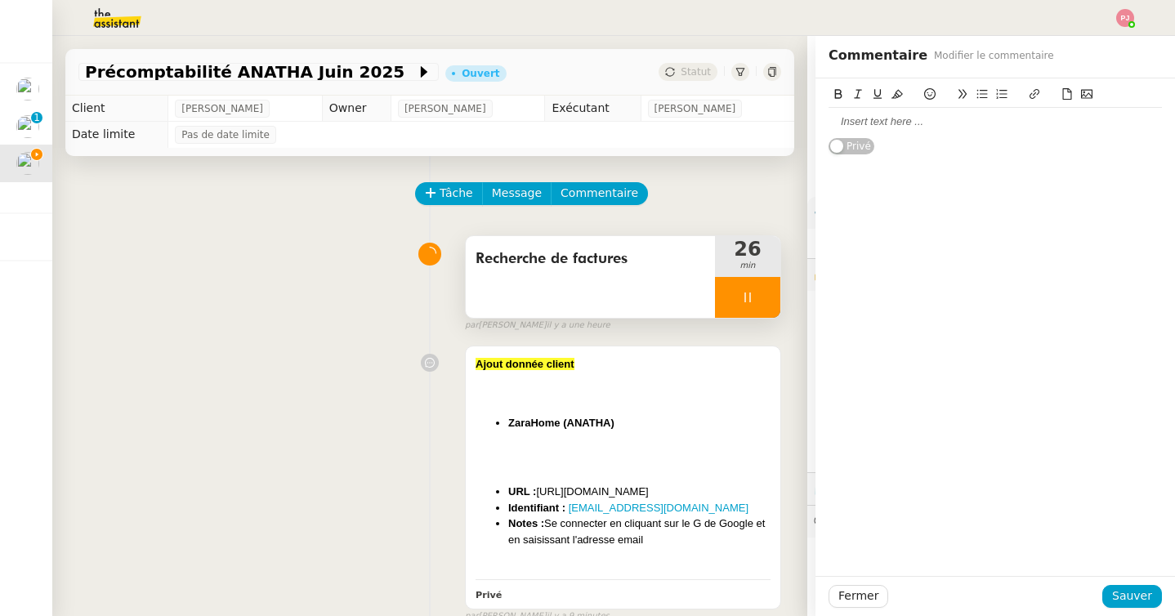
click at [876, 124] on div at bounding box center [995, 121] width 333 height 15
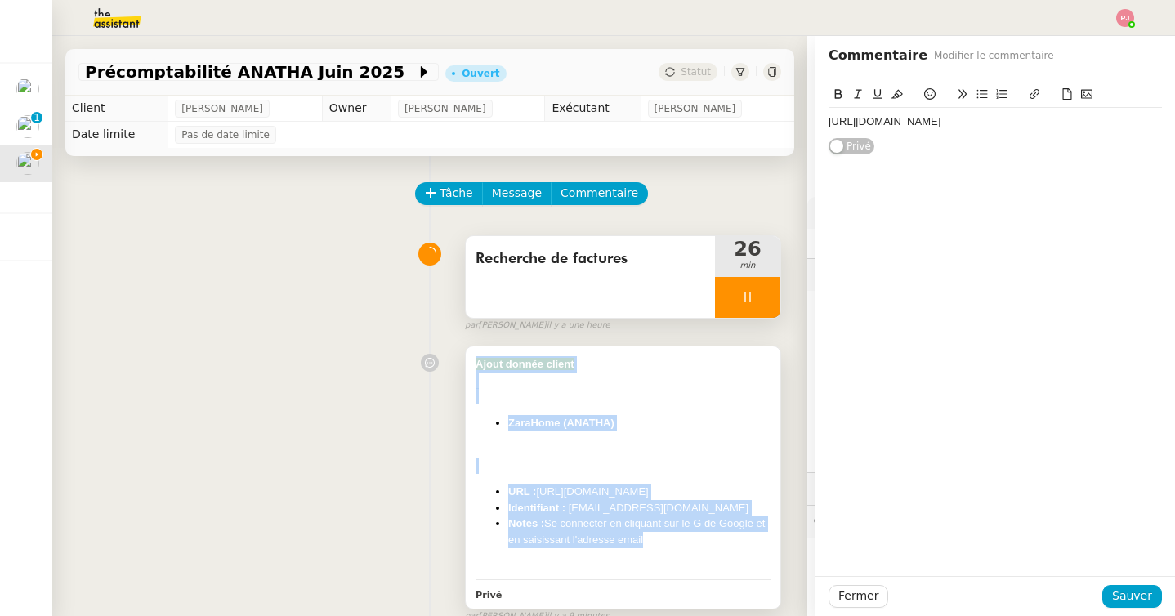
drag, startPoint x: 662, startPoint y: 543, endPoint x: 469, endPoint y: 369, distance: 259.8
click at [469, 369] on div "Ajout donnée client ZaraHome (ANATHA) ﻿ URL : https://www.zarahome.com/fr Ident…" at bounding box center [623, 478] width 315 height 262
copy div "Ajout donnée client ZaraHome (ANATHA) ﻿ URL : https://www.zarahome.com/fr Ident…"
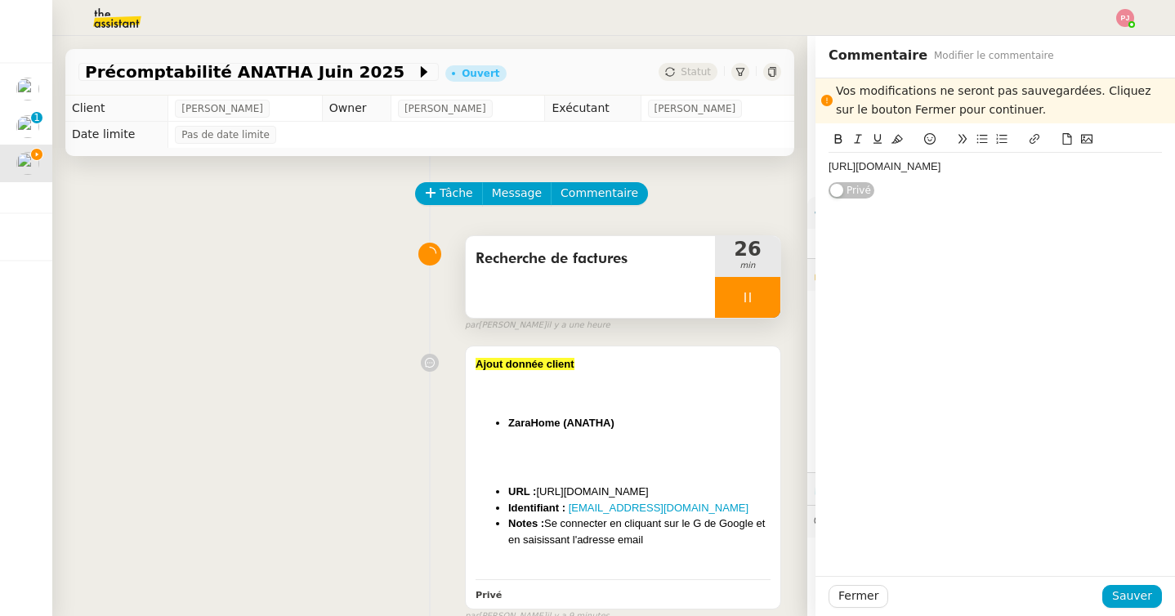
click at [972, 130] on div "https://www.leroymerlin.fr/" at bounding box center [995, 155] width 333 height 51
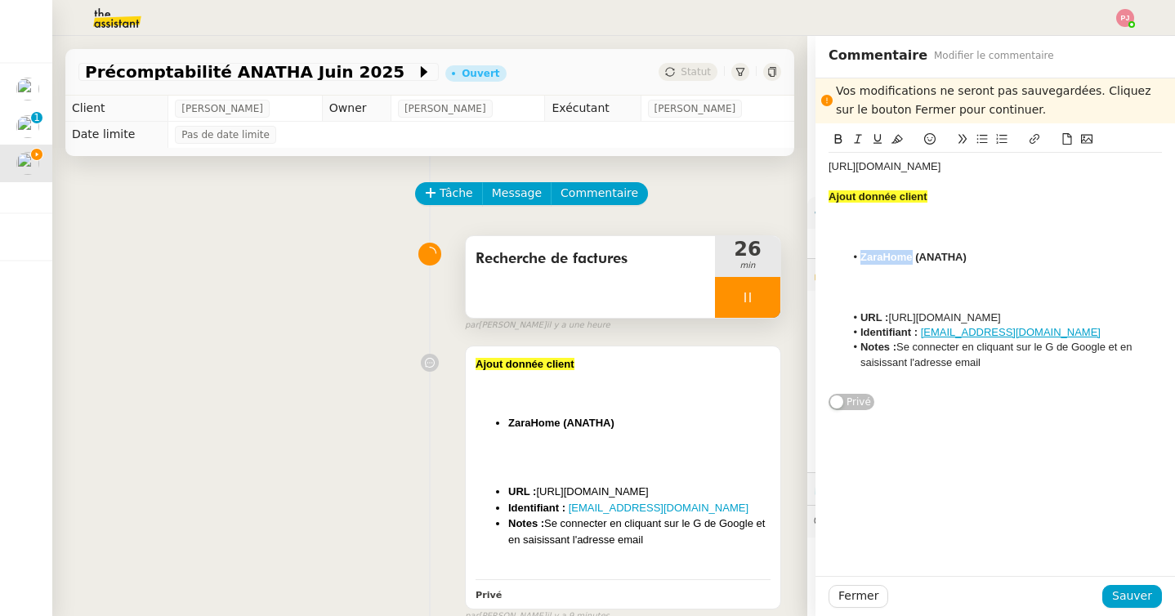
drag, startPoint x: 913, startPoint y: 257, endPoint x: 860, endPoint y: 256, distance: 53.1
click at [861, 256] on strong "ZaraHome (ANATHA)" at bounding box center [914, 257] width 106 height 12
drag, startPoint x: 978, startPoint y: 169, endPoint x: 767, endPoint y: 168, distance: 210.9
click at [767, 168] on app-ticket "Précomptabilité ANATHA Juin 2025 Ouvert Statut Client Paul WEIBEL Owner Coralie…" at bounding box center [613, 326] width 1123 height 580
drag, startPoint x: 1039, startPoint y: 316, endPoint x: 892, endPoint y: 316, distance: 146.3
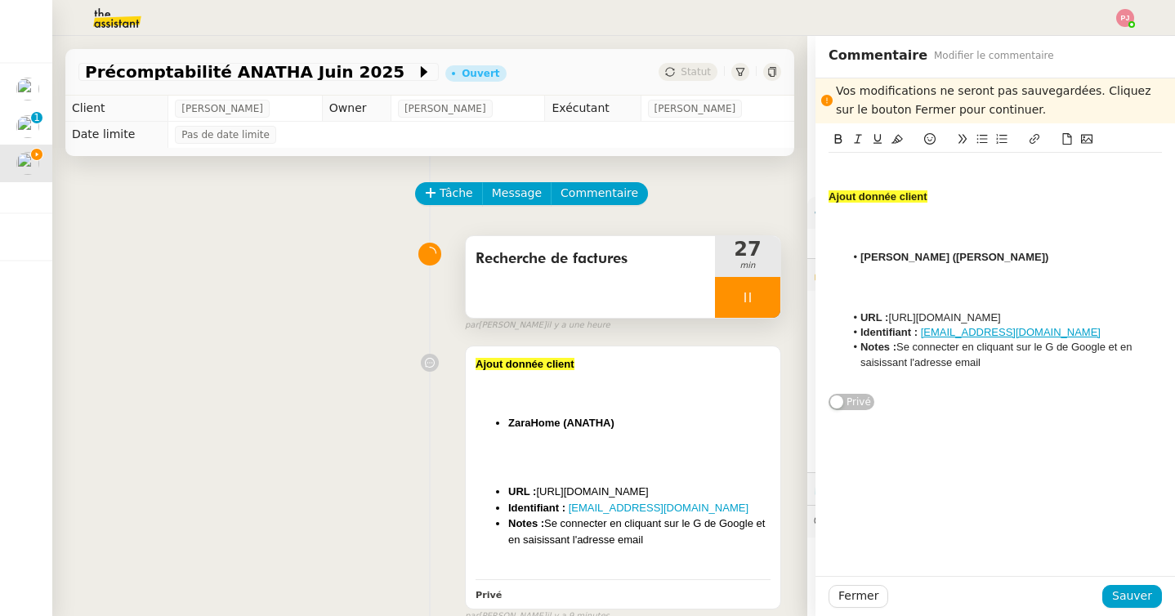
click at [892, 316] on li "URL : https://www.zarahome.com/fr" at bounding box center [1004, 318] width 318 height 15
click at [830, 197] on strong "Ajout donnée client" at bounding box center [878, 196] width 99 height 12
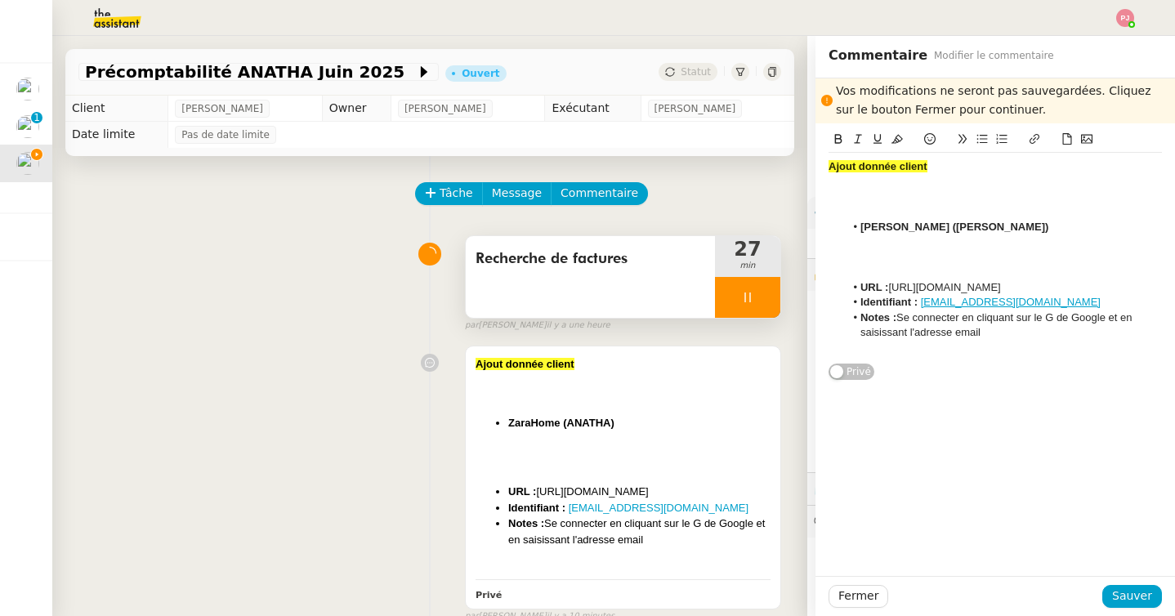
click at [883, 210] on div at bounding box center [995, 211] width 333 height 15
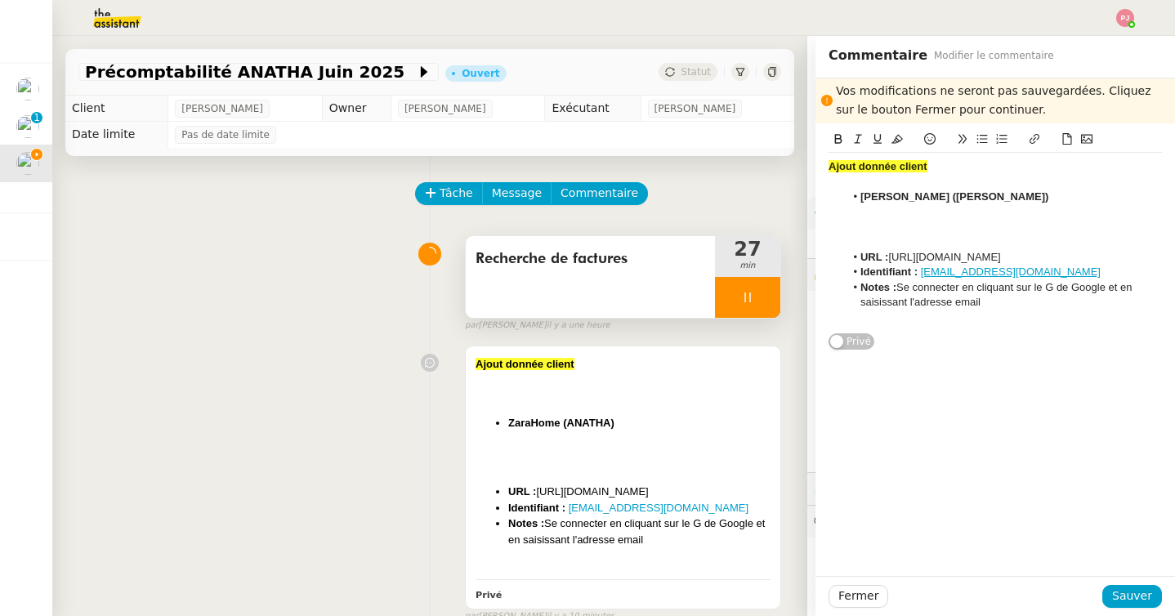
click at [884, 242] on div at bounding box center [995, 242] width 333 height 15
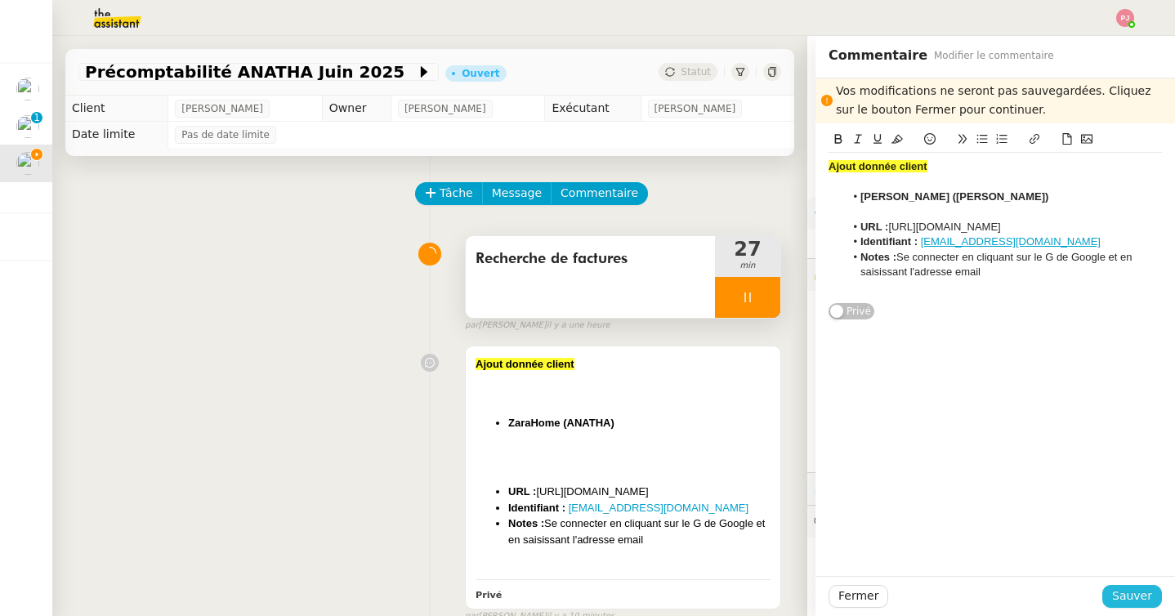
click at [1131, 597] on span "Sauver" at bounding box center [1132, 596] width 40 height 19
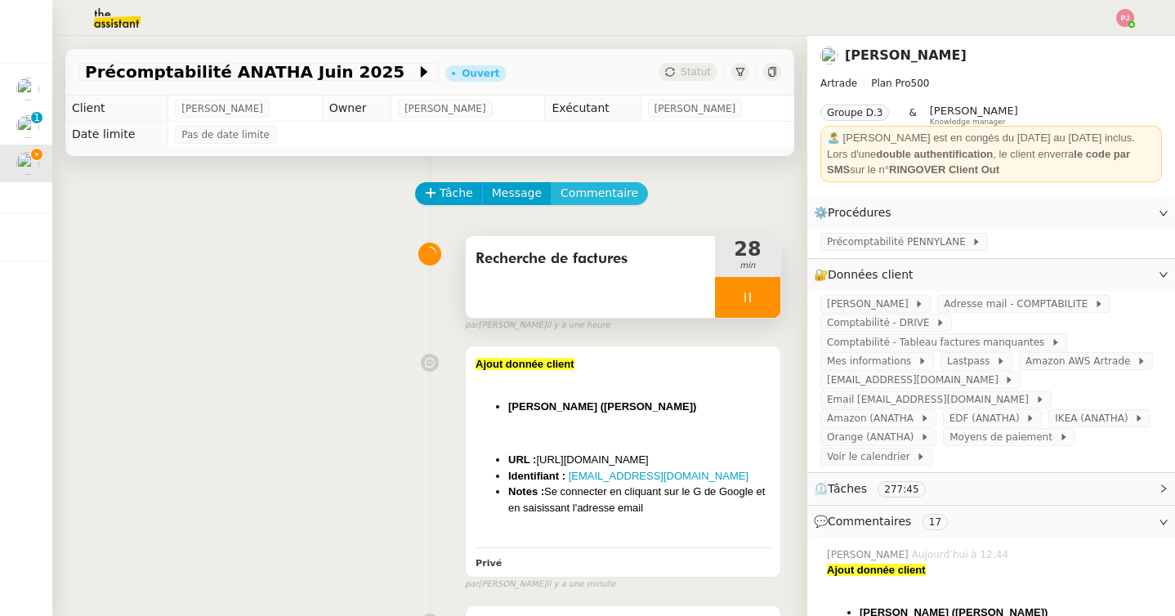
click at [596, 191] on span "Commentaire" at bounding box center [600, 193] width 78 height 19
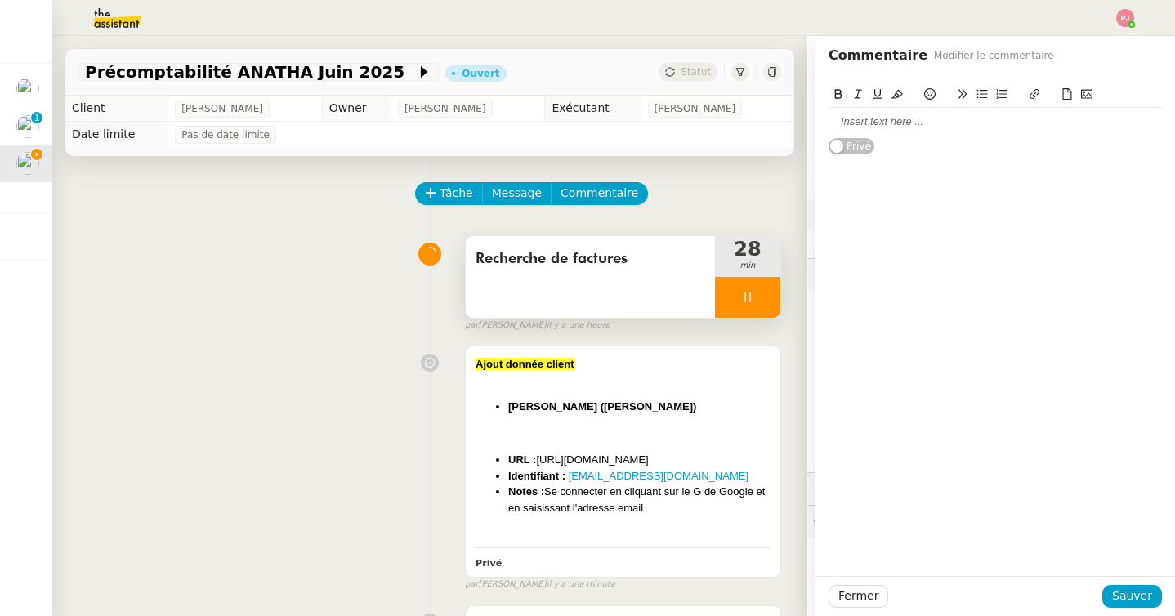
click at [873, 126] on div at bounding box center [995, 121] width 333 height 15
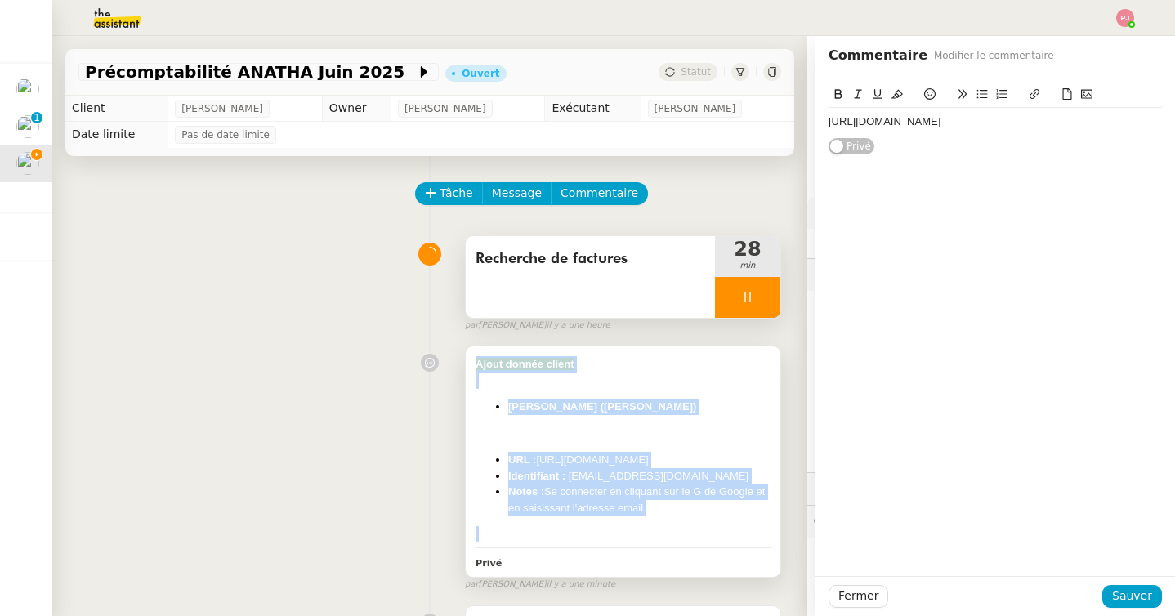
drag, startPoint x: 660, startPoint y: 520, endPoint x: 475, endPoint y: 364, distance: 242.4
click at [475, 364] on div "Ajout donnée client Leroy Merlin (ANATHA) ﻿ URL : https://www.leroymerlin.fr/ I…" at bounding box center [623, 462] width 315 height 230
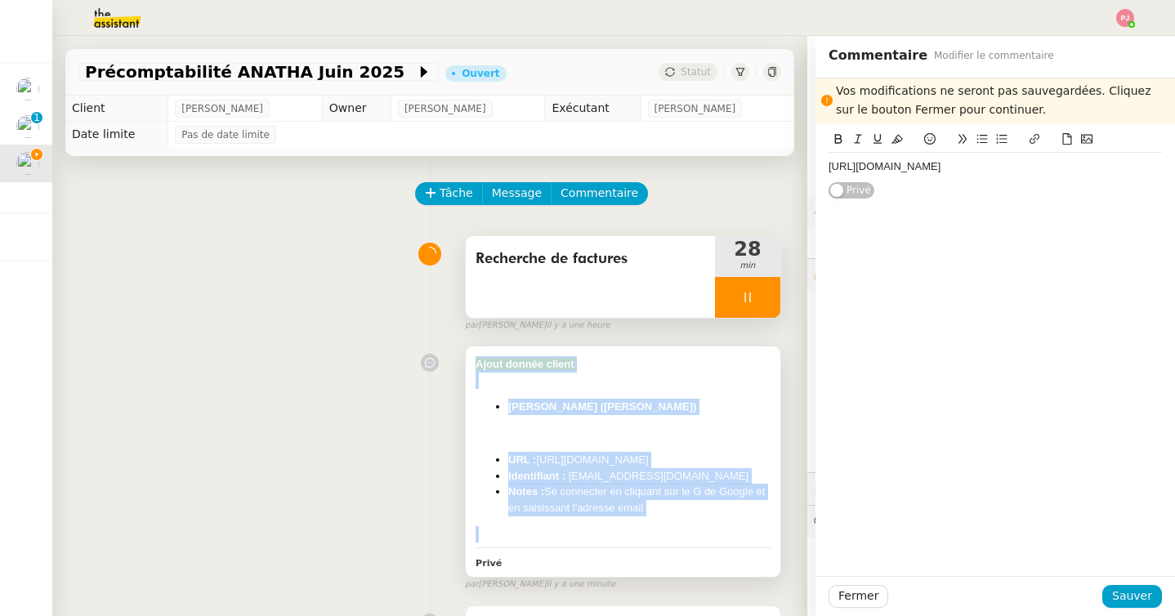
copy div "Ajout donnée client Leroy Merlin (ANATHA) ﻿ URL : https://www.leroymerlin.fr/ I…"
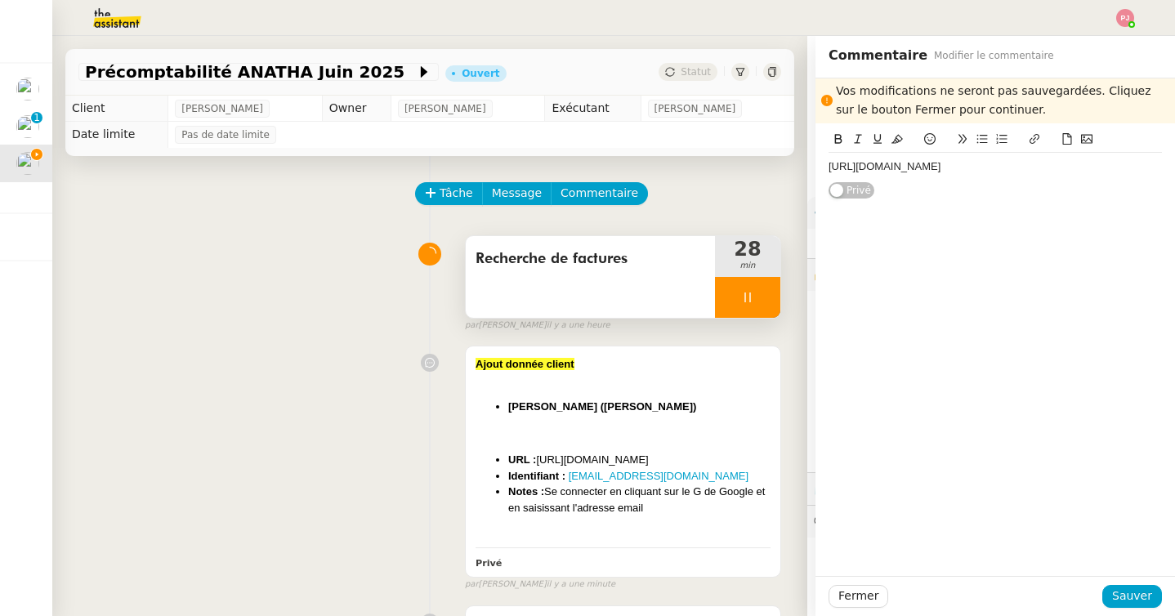
click at [968, 153] on div "https://www.boulanger.com/" at bounding box center [995, 167] width 333 height 28
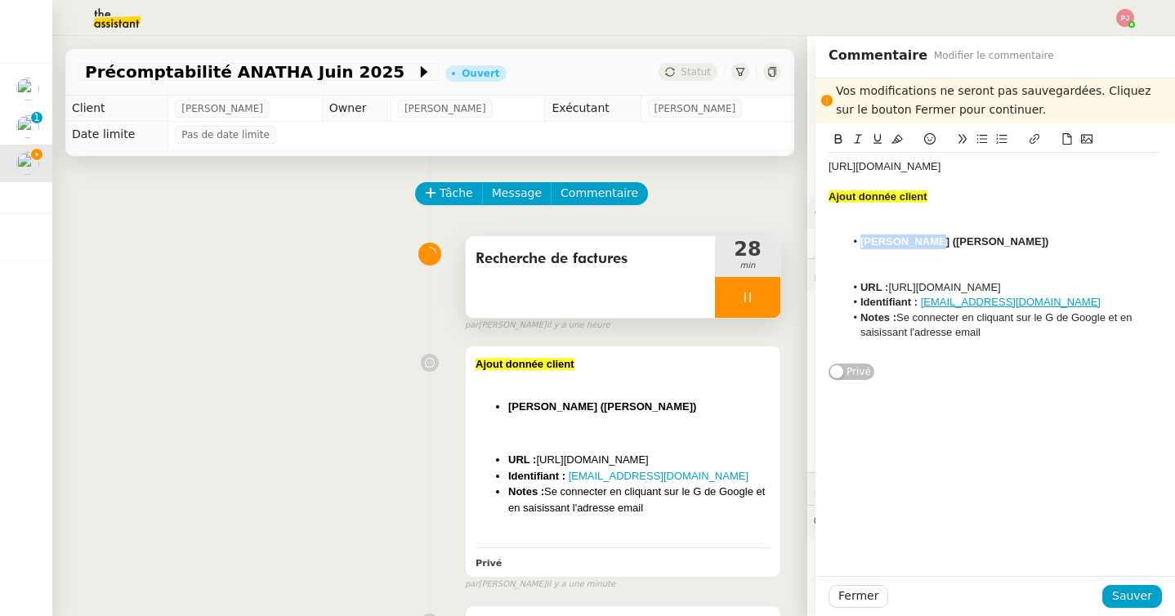
drag, startPoint x: 924, startPoint y: 239, endPoint x: 863, endPoint y: 239, distance: 61.3
click at [863, 239] on strong "Leroy Merlin (ANATHA)" at bounding box center [955, 241] width 188 height 12
drag, startPoint x: 982, startPoint y: 166, endPoint x: 767, endPoint y: 163, distance: 215.0
click at [767, 163] on app-ticket "Précomptabilité ANATHA Juin 2025 Ouvert Statut Client Paul WEIBEL Owner Coralie…" at bounding box center [613, 326] width 1123 height 580
drag, startPoint x: 1026, startPoint y: 284, endPoint x: 892, endPoint y: 286, distance: 133.2
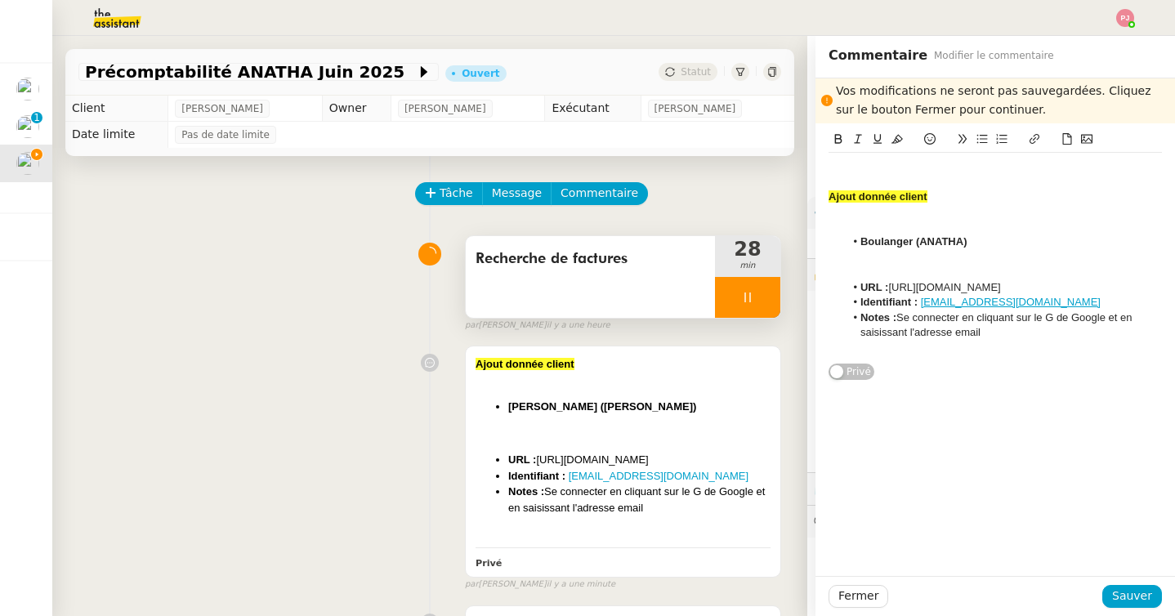
click at [892, 286] on li "URL : https://www.leroymerlin.fr/" at bounding box center [1004, 287] width 318 height 15
click at [830, 196] on strong "Ajout donnée client" at bounding box center [878, 196] width 99 height 12
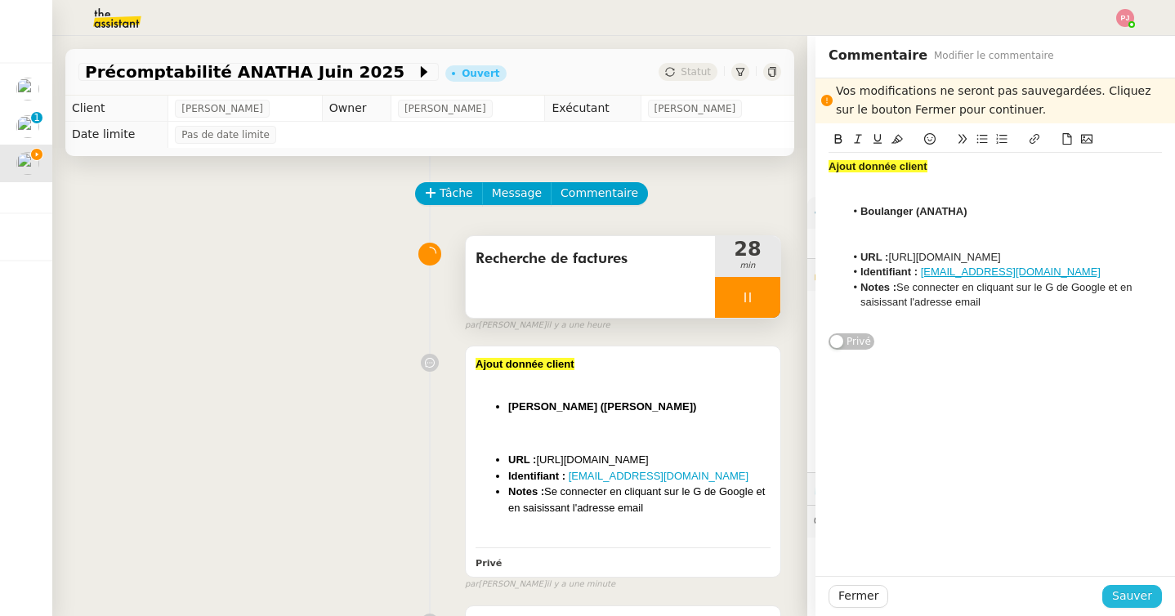
click at [1138, 596] on span "Sauver" at bounding box center [1132, 596] width 40 height 19
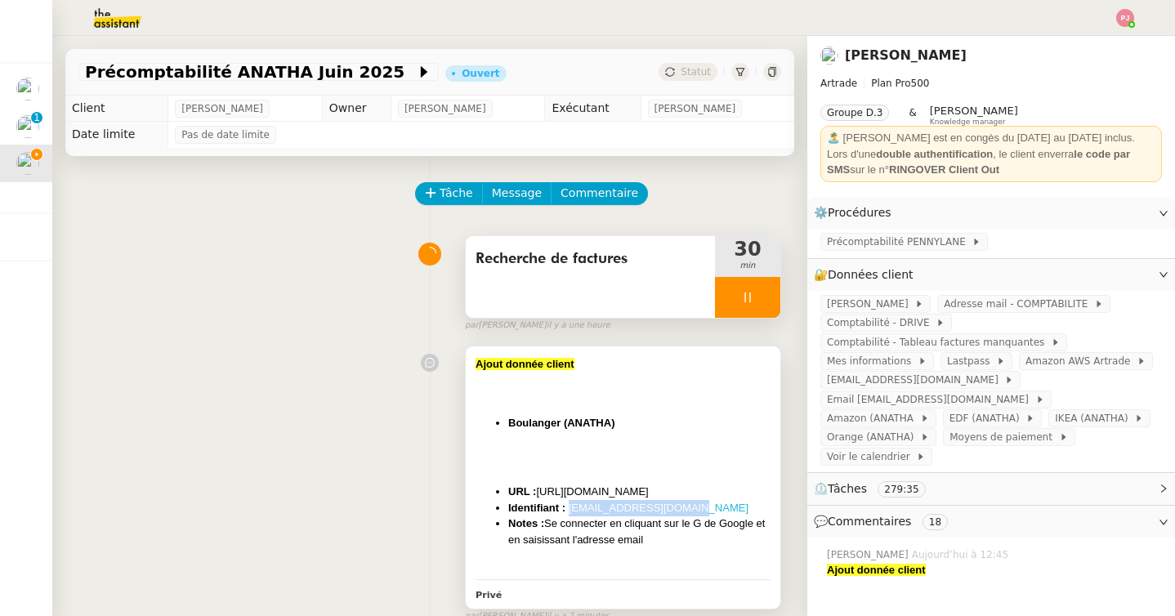
drag, startPoint x: 701, startPoint y: 509, endPoint x: 570, endPoint y: 508, distance: 130.8
click at [570, 508] on li "Identifiant : paulweibel31@gmail.com" at bounding box center [639, 508] width 262 height 16
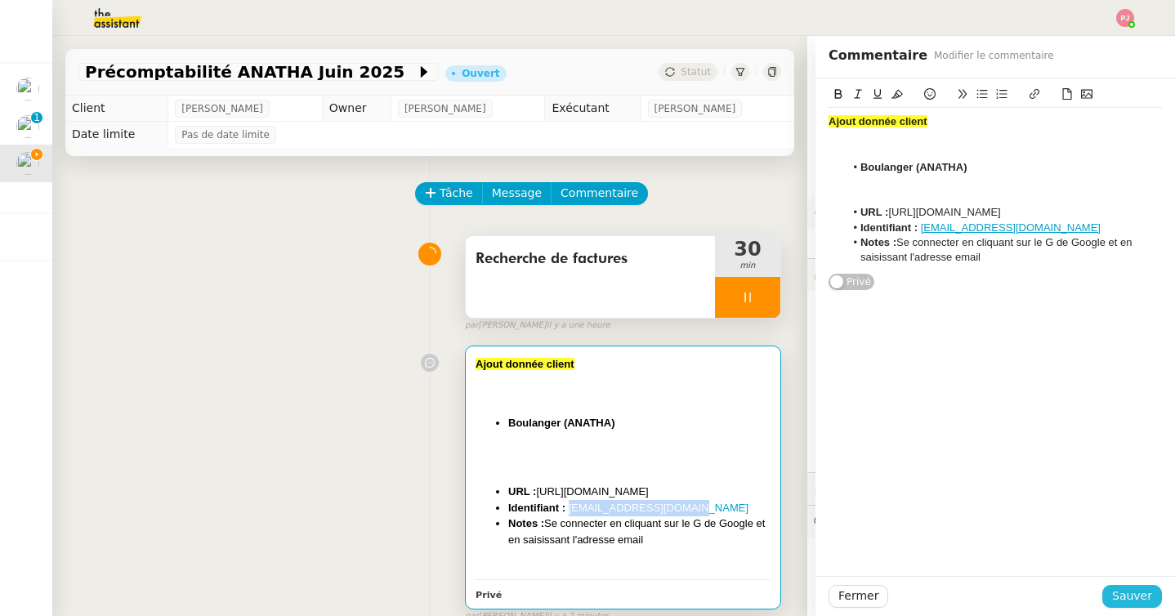
click at [1135, 593] on span "Sauver" at bounding box center [1132, 596] width 40 height 19
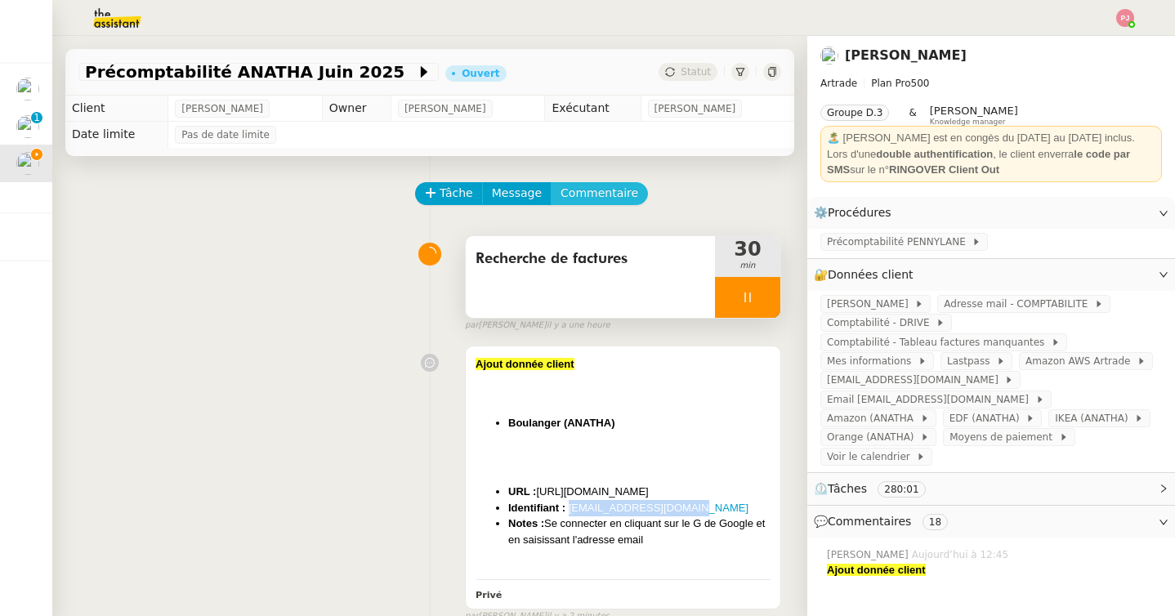
click at [607, 190] on span "Commentaire" at bounding box center [600, 193] width 78 height 19
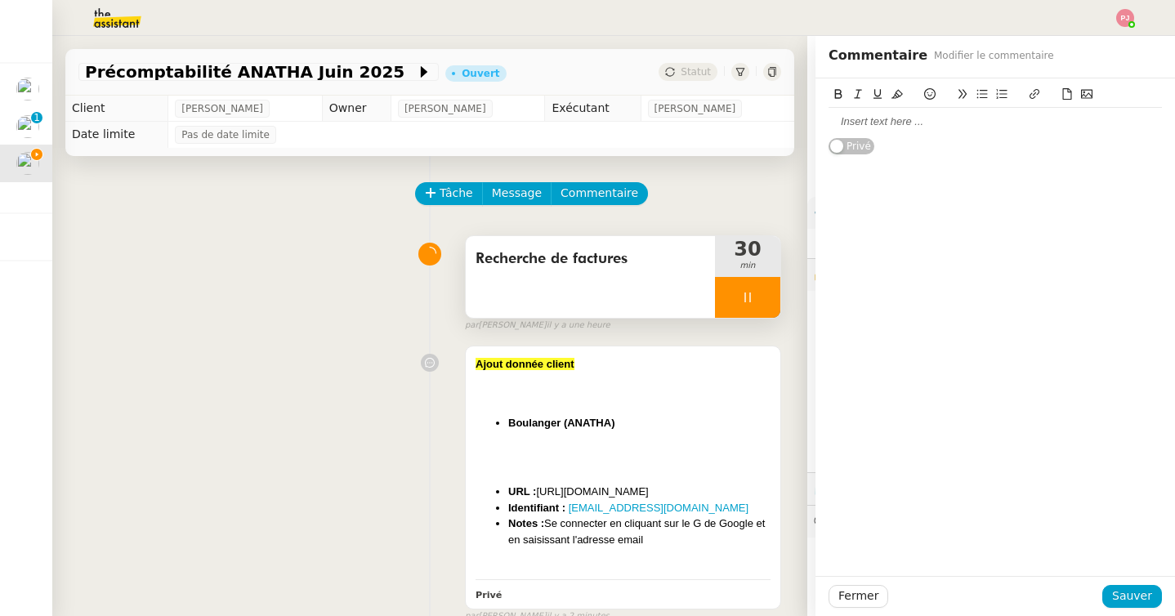
click at [883, 132] on div at bounding box center [995, 122] width 333 height 28
click at [1122, 593] on span "Sauver" at bounding box center [1132, 596] width 40 height 19
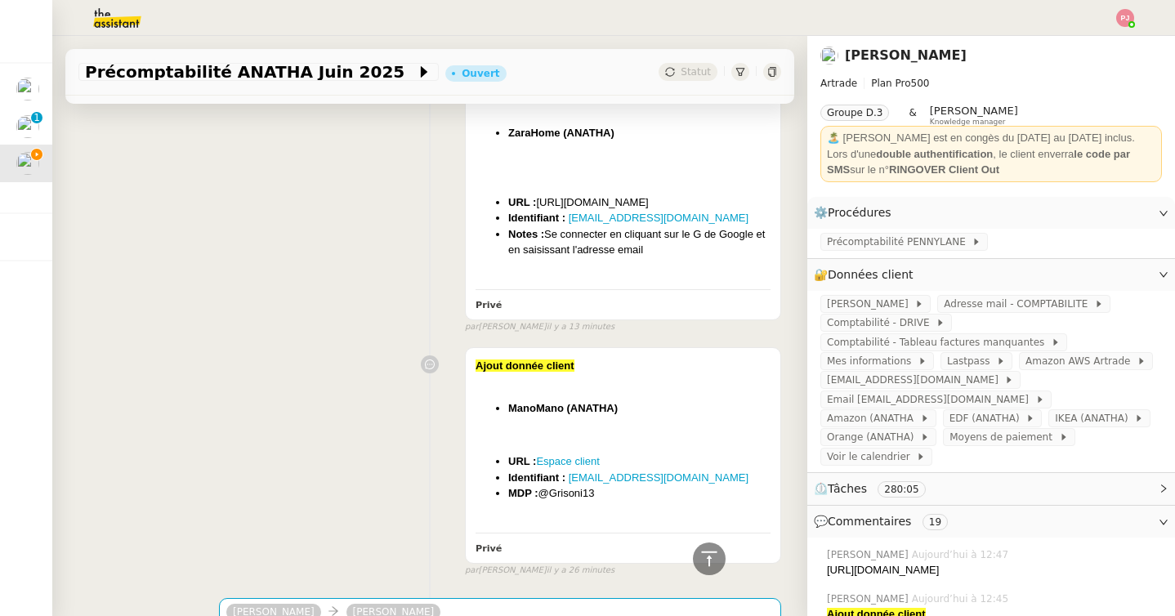
scroll to position [937, 0]
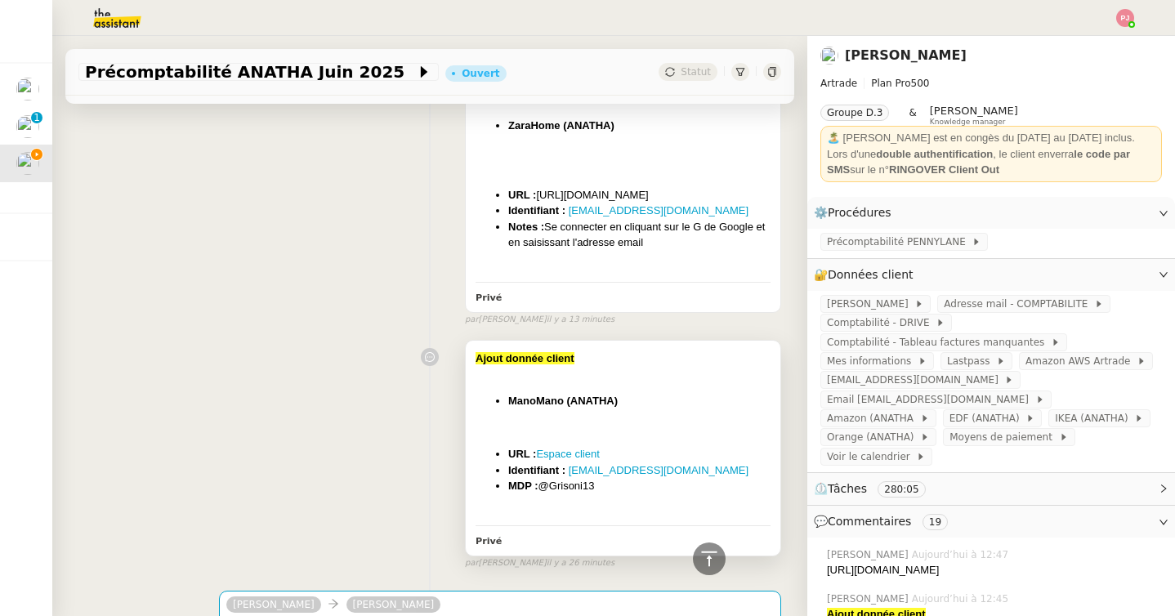
drag, startPoint x: 615, startPoint y: 483, endPoint x: 475, endPoint y: 354, distance: 190.9
click at [475, 354] on div "Ajout donnée client ManoMano (ANATHA) ﻿ URL : Espace client Identifiant : paulw…" at bounding box center [623, 448] width 315 height 214
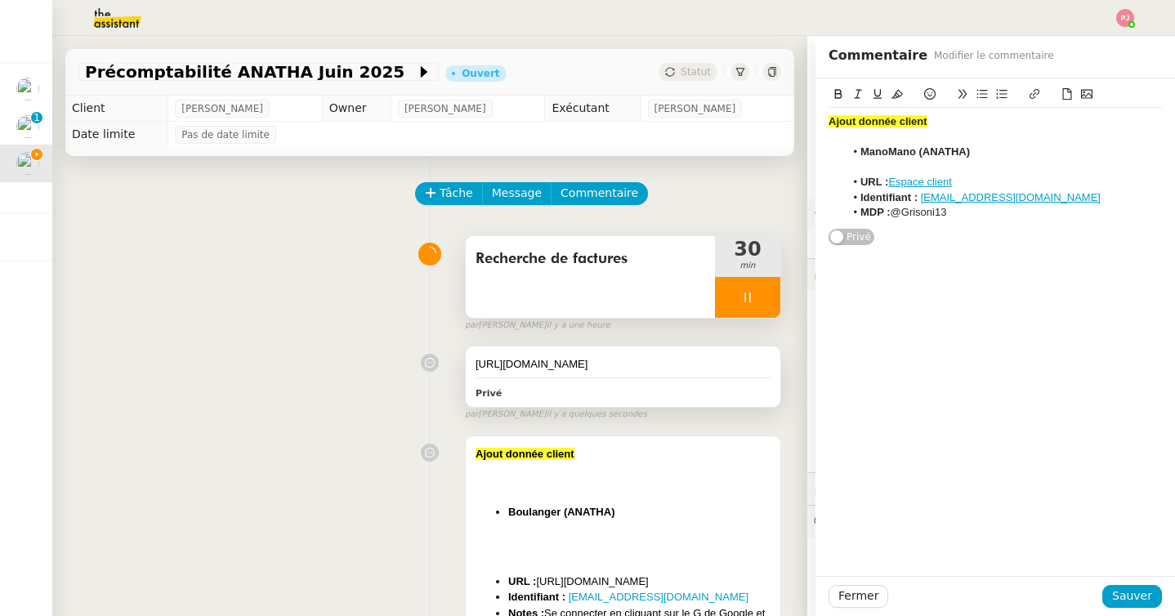
click at [585, 388] on div "Privé" at bounding box center [623, 392] width 295 height 19
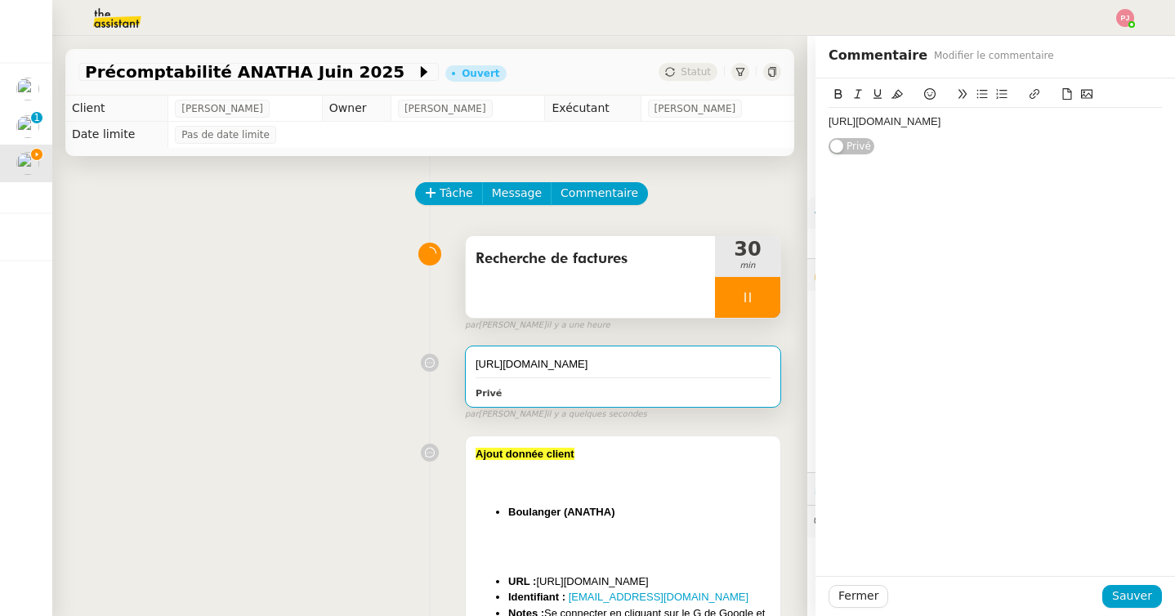
click at [942, 121] on div "https://zangra.com/" at bounding box center [995, 121] width 333 height 15
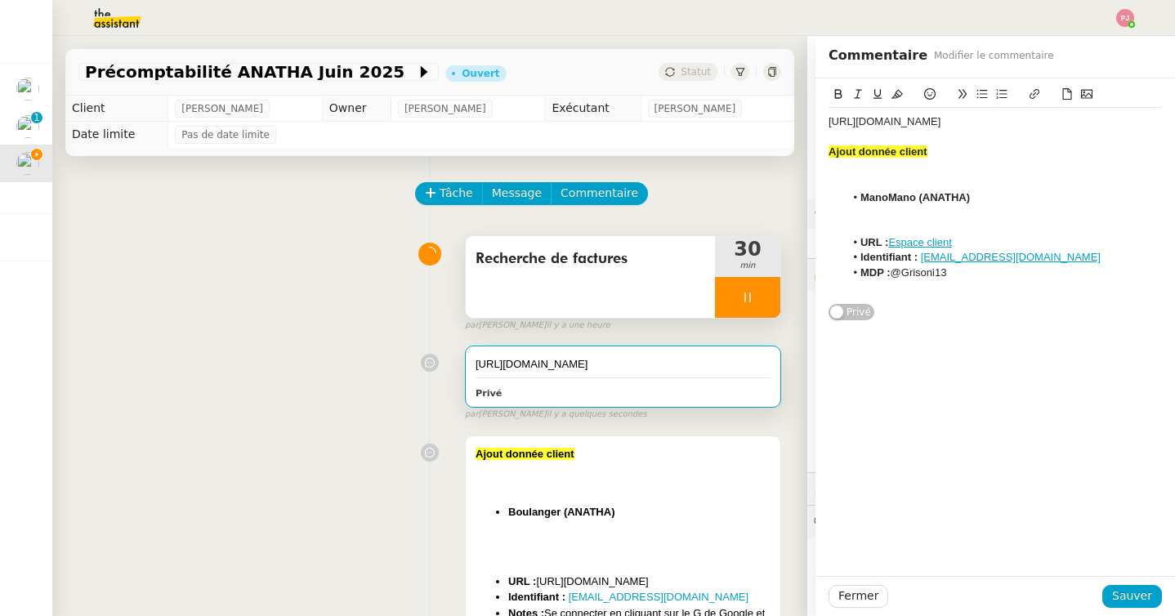
drag, startPoint x: 941, startPoint y: 123, endPoint x: 792, endPoint y: 123, distance: 149.6
click at [792, 123] on app-ticket "Précomptabilité ANATHA Juin 2025 Ouvert Statut Client Paul WEIBEL Owner Coralie…" at bounding box center [613, 326] width 1123 height 580
drag, startPoint x: 969, startPoint y: 240, endPoint x: 892, endPoint y: 240, distance: 76.8
click at [892, 240] on li "URL : Espace client" at bounding box center [1004, 242] width 318 height 15
drag, startPoint x: 915, startPoint y: 195, endPoint x: 861, endPoint y: 195, distance: 53.9
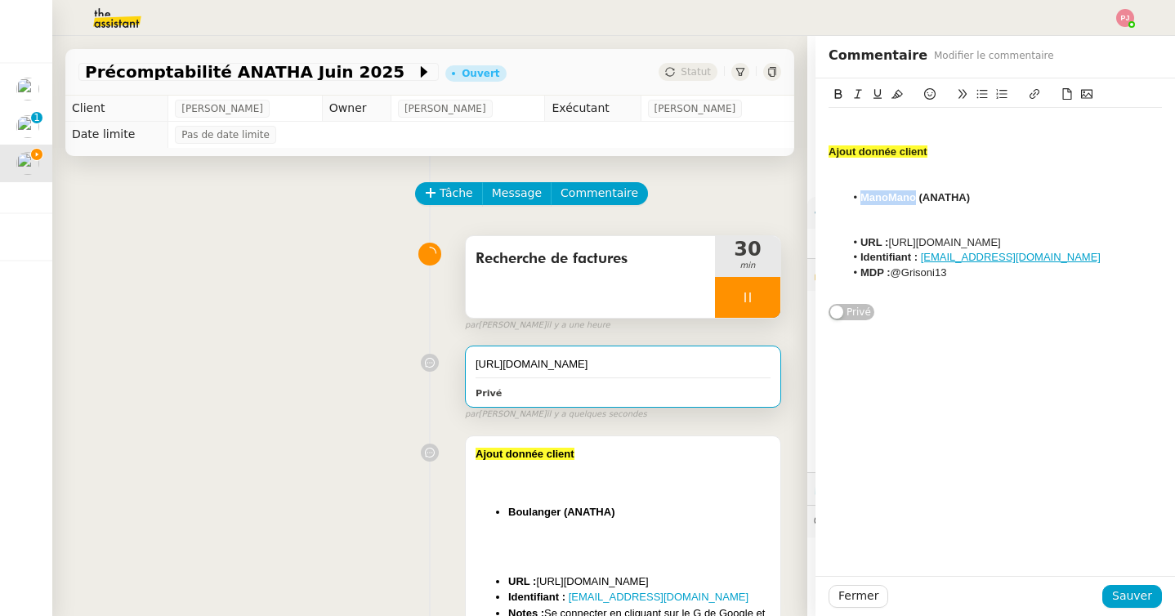
click at [861, 195] on strong "ManoMano (ANATHA)" at bounding box center [916, 197] width 110 height 12
click at [829, 154] on strong "Ajout donnée client" at bounding box center [878, 151] width 99 height 12
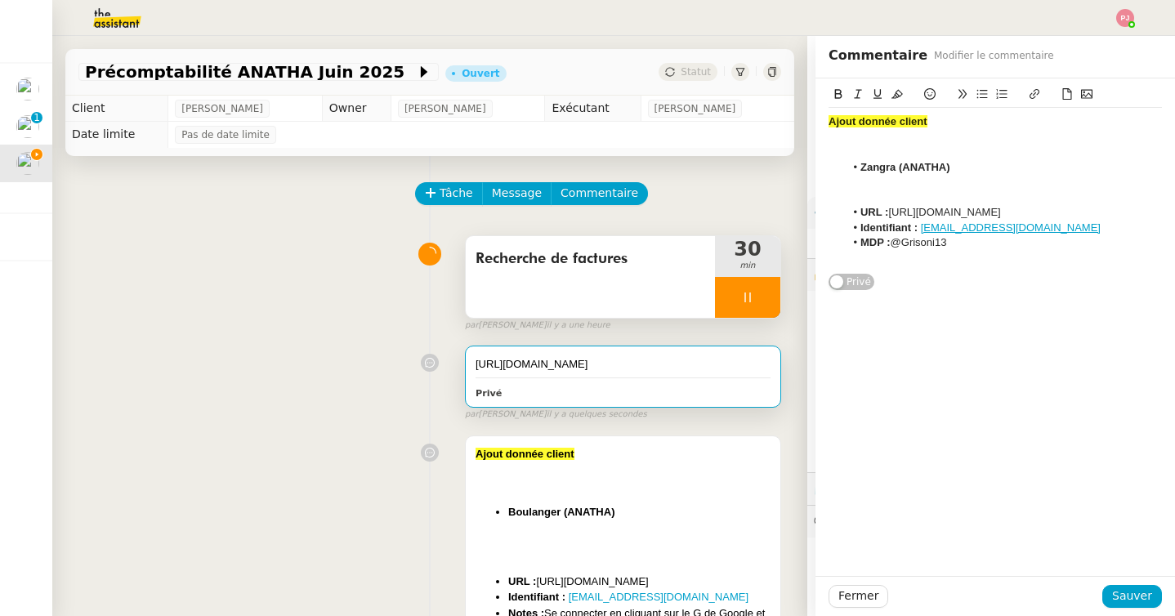
click at [900, 190] on div at bounding box center [995, 197] width 333 height 15
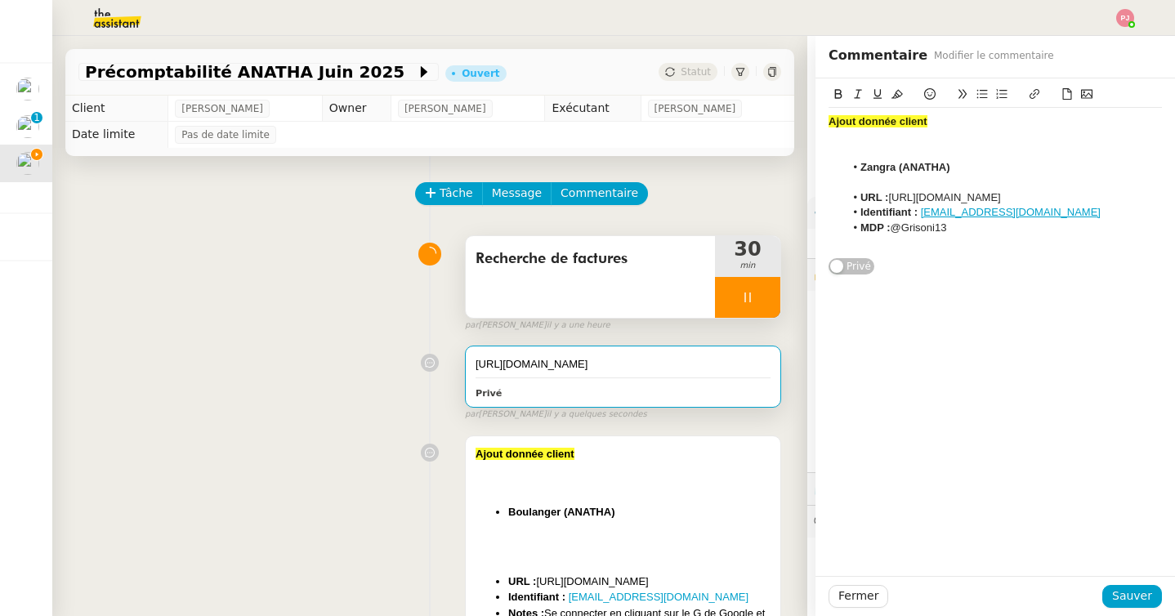
click at [892, 159] on div at bounding box center [995, 152] width 333 height 15
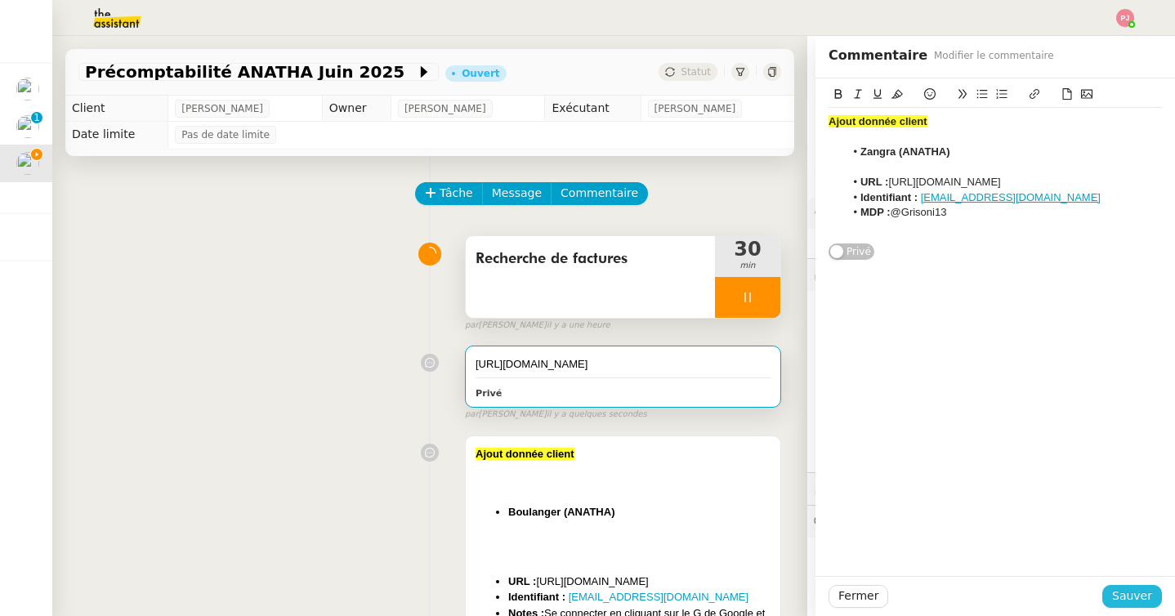
click at [1127, 597] on span "Sauver" at bounding box center [1132, 596] width 40 height 19
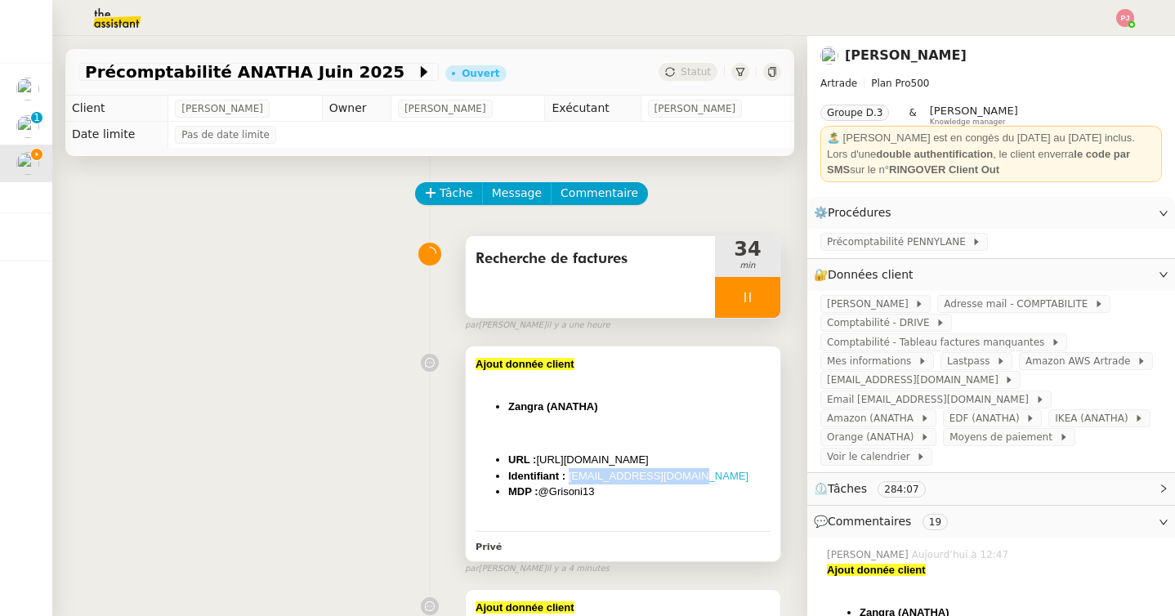
drag, startPoint x: 699, startPoint y: 476, endPoint x: 570, endPoint y: 477, distance: 128.3
click at [570, 477] on li "Identifiant : paulweibel31@gmail.com" at bounding box center [639, 476] width 262 height 16
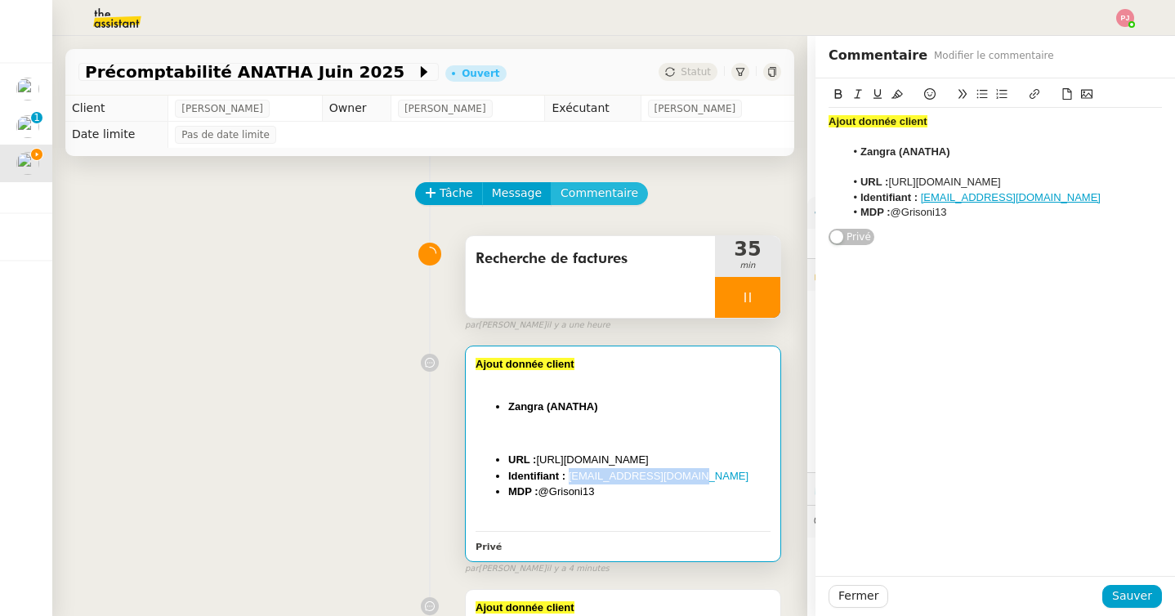
click at [601, 195] on span "Commentaire" at bounding box center [600, 193] width 78 height 19
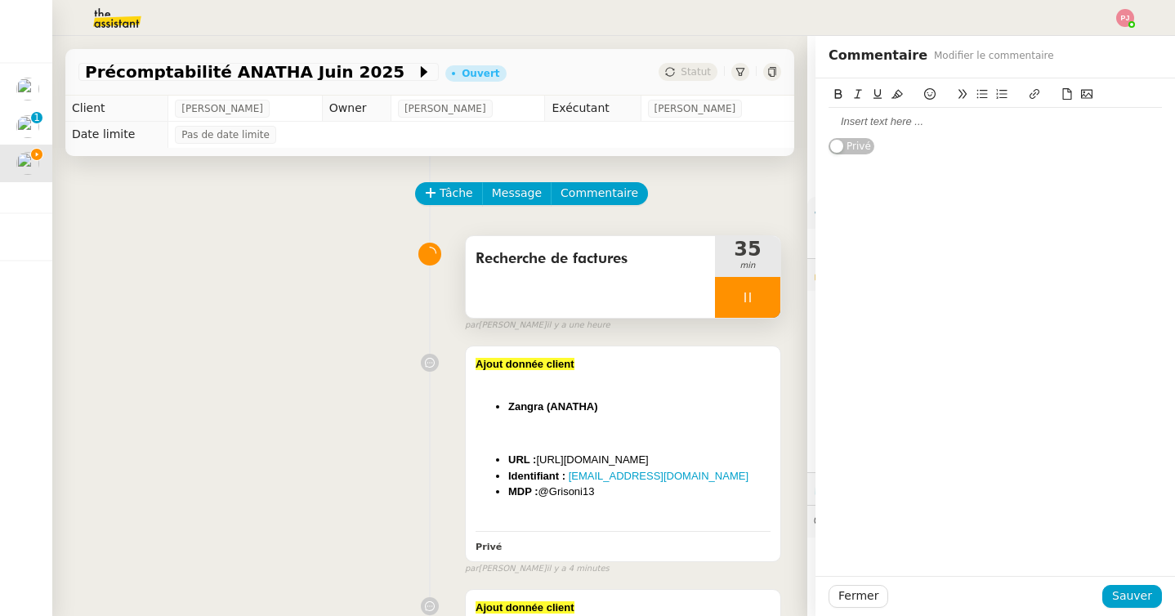
click at [878, 127] on div at bounding box center [995, 121] width 333 height 15
drag, startPoint x: 605, startPoint y: 490, endPoint x: 473, endPoint y: 369, distance: 178.7
click at [473, 369] on div "Ajout donnée client Zangra (ANATHA) ﻿ URL : https://zangra.com/ Identifiant : p…" at bounding box center [623, 454] width 315 height 214
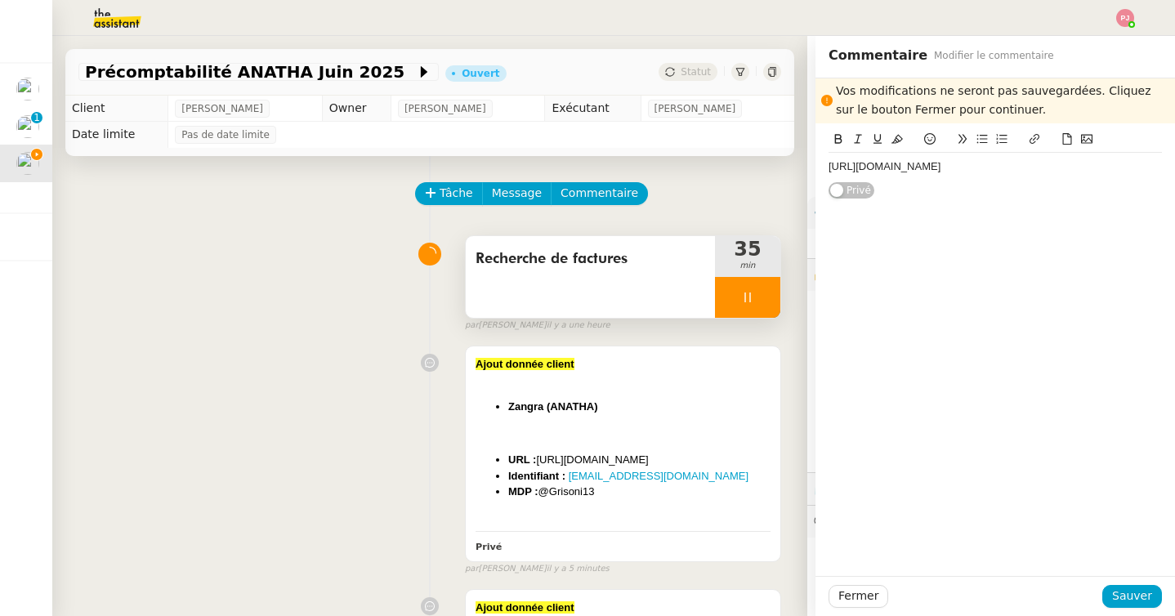
click at [959, 153] on div "https://fr.aliexpress.com/" at bounding box center [995, 167] width 333 height 28
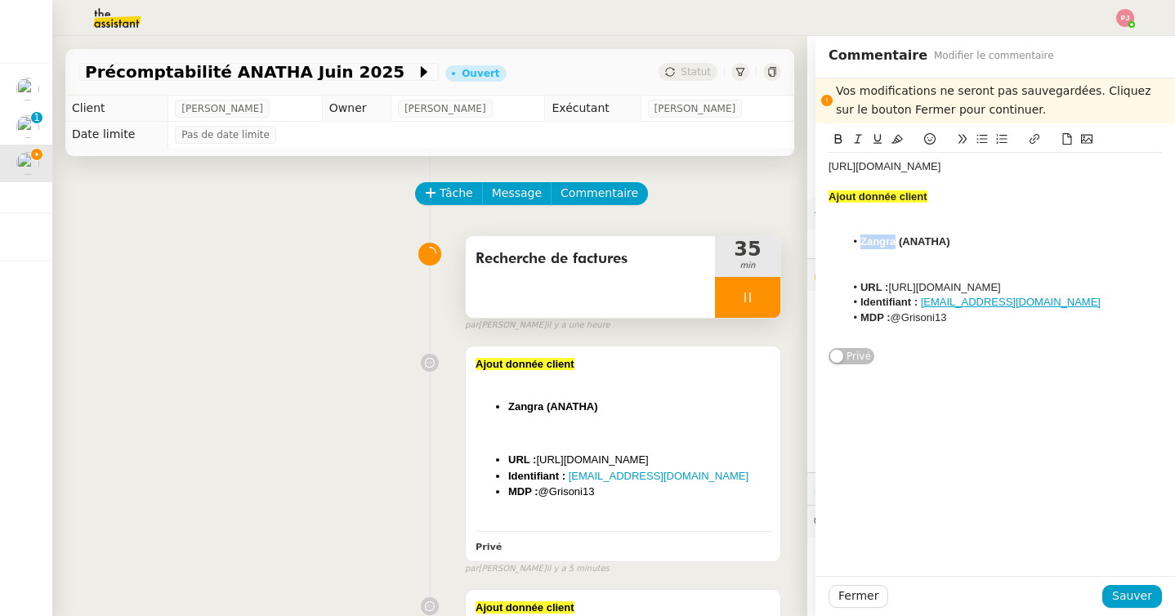
drag, startPoint x: 896, startPoint y: 247, endPoint x: 860, endPoint y: 246, distance: 36.0
click at [861, 246] on strong "Zangra (ANATHA)" at bounding box center [906, 241] width 90 height 12
click at [874, 244] on strong "AliExpress (ANATHA)" at bounding box center [915, 241] width 109 height 12
drag, startPoint x: 957, startPoint y: 170, endPoint x: 785, endPoint y: 168, distance: 172.4
click at [785, 168] on app-ticket "Précomptabilité ANATHA Juin 2025 Ouvert Statut Client Paul WEIBEL Owner Coralie…" at bounding box center [613, 326] width 1123 height 580
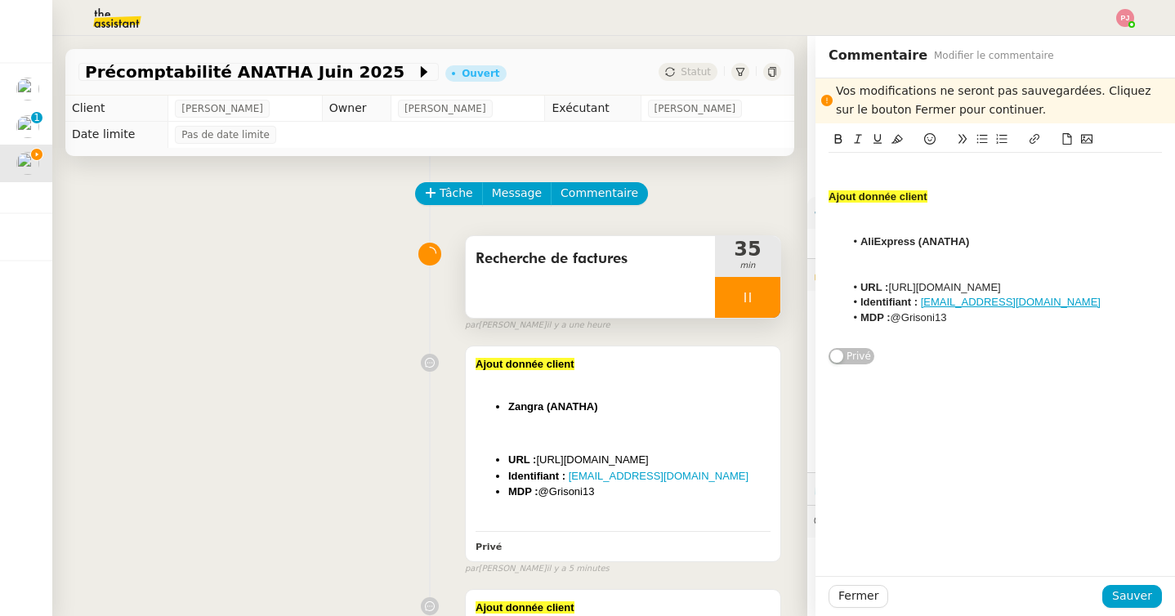
drag, startPoint x: 1003, startPoint y: 285, endPoint x: 892, endPoint y: 284, distance: 111.2
click at [892, 284] on li "URL : https://zangra.com/" at bounding box center [1004, 287] width 318 height 15
click at [829, 202] on strong "Ajout donnée client" at bounding box center [878, 196] width 99 height 12
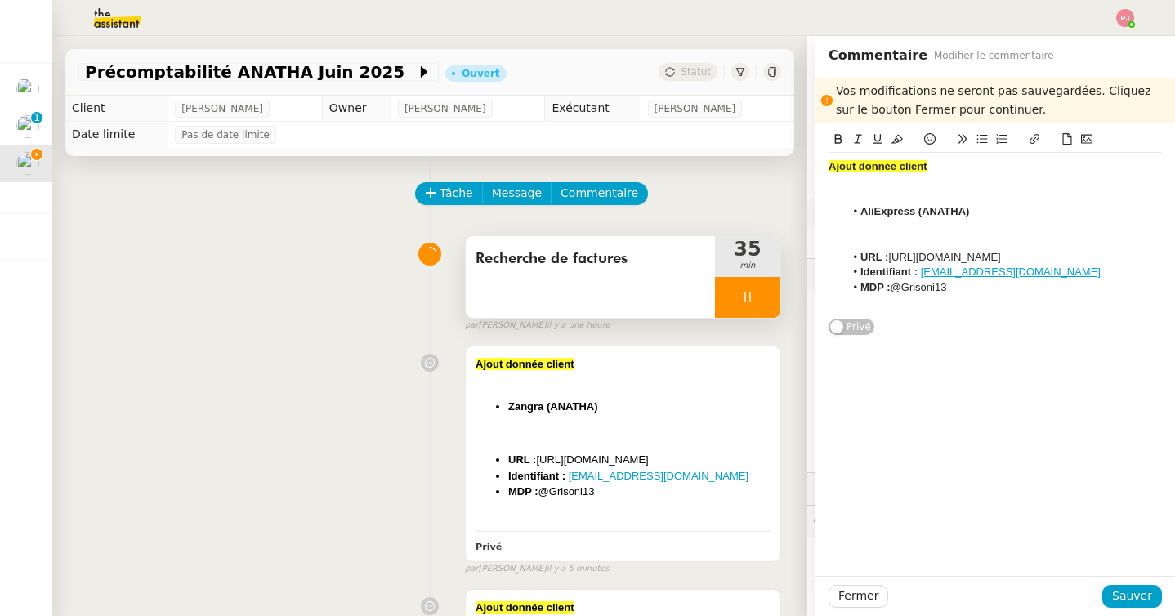
click at [1040, 423] on div "Vos modifications ne seront pas sauvegardées. Cliquez sur le bouton Fermer pour…" at bounding box center [996, 327] width 360 height 498
click at [1141, 607] on button "Sauver" at bounding box center [1132, 596] width 60 height 23
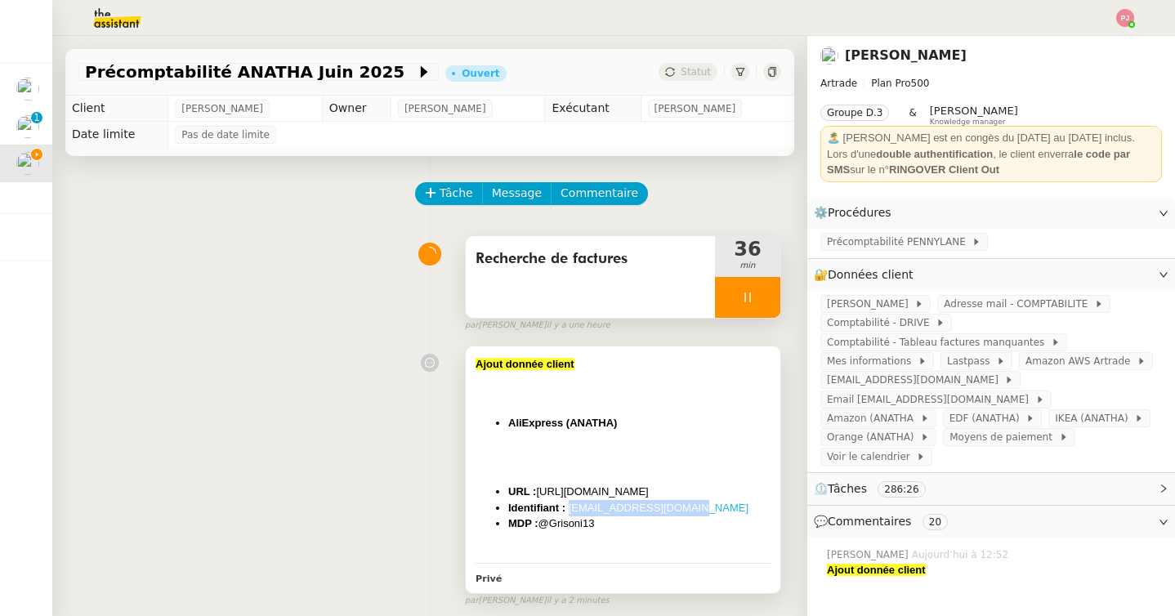
drag, startPoint x: 700, startPoint y: 506, endPoint x: 570, endPoint y: 507, distance: 130.8
click at [570, 507] on li "Identifiant : paulweibel31@gmail.com" at bounding box center [639, 508] width 262 height 16
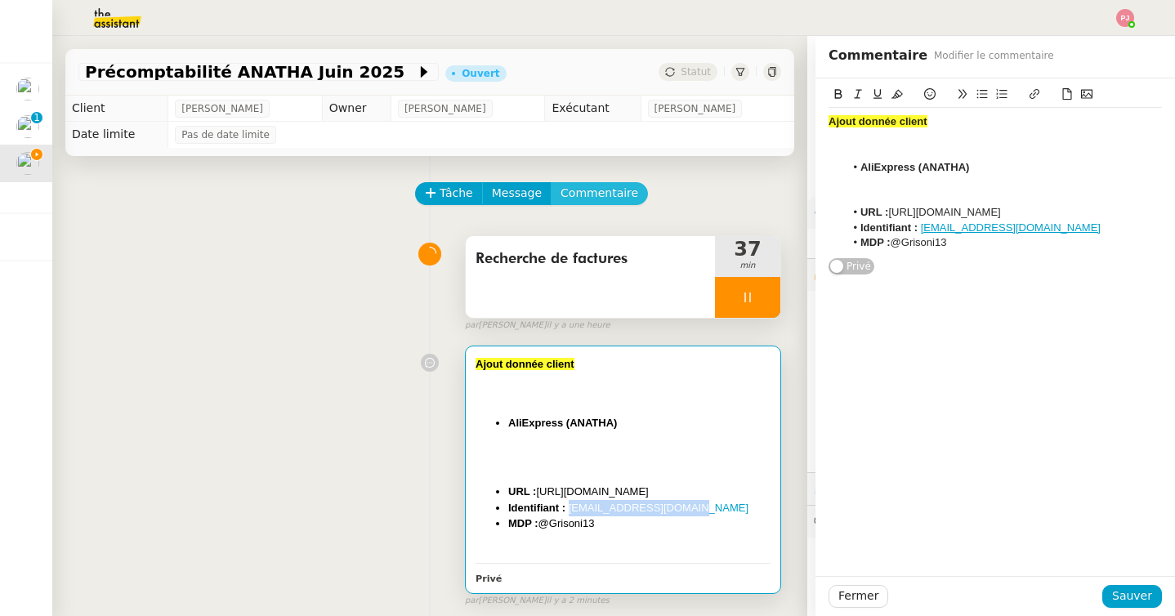
click at [579, 184] on span "Commentaire" at bounding box center [600, 193] width 78 height 19
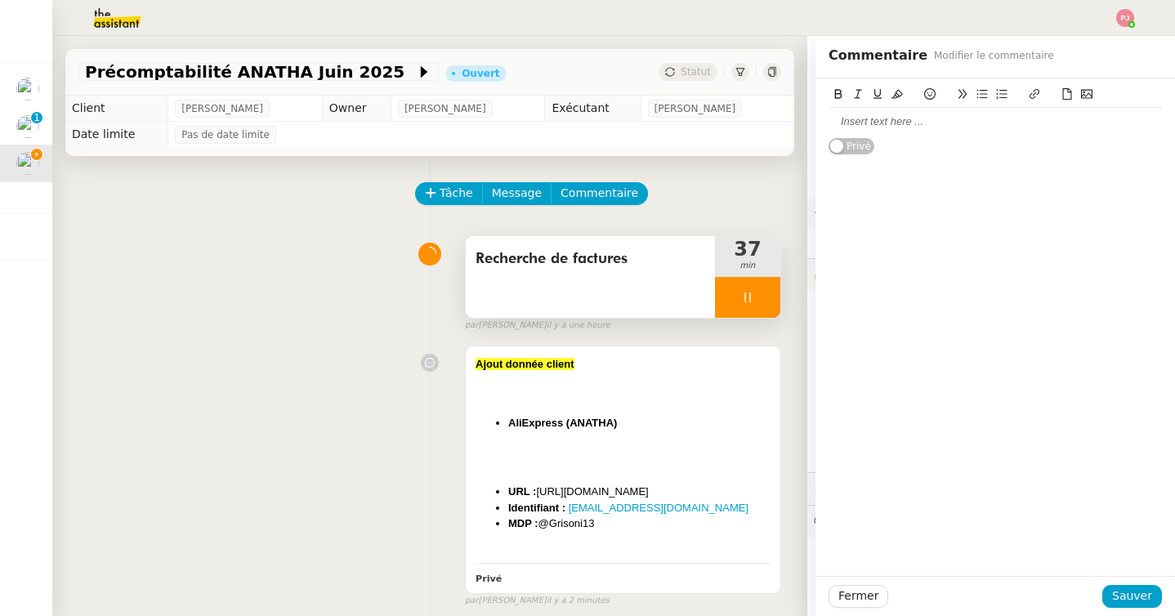
click at [874, 123] on div at bounding box center [995, 121] width 333 height 15
drag, startPoint x: 610, startPoint y: 526, endPoint x: 472, endPoint y: 369, distance: 209.7
click at [472, 369] on div "Ajout donnée client AliExpress (ANATHA) ﻿ URL : https://fr.aliexpress.com/ Iden…" at bounding box center [623, 470] width 315 height 246
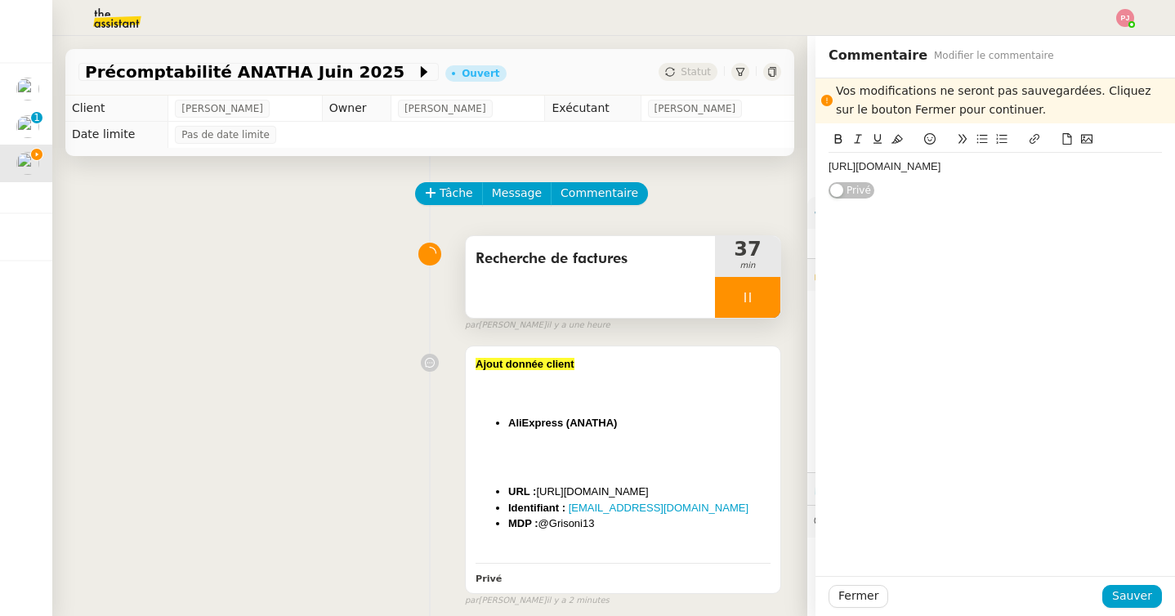
click at [997, 130] on div "https://www.saint-maclou.com/" at bounding box center [995, 155] width 333 height 51
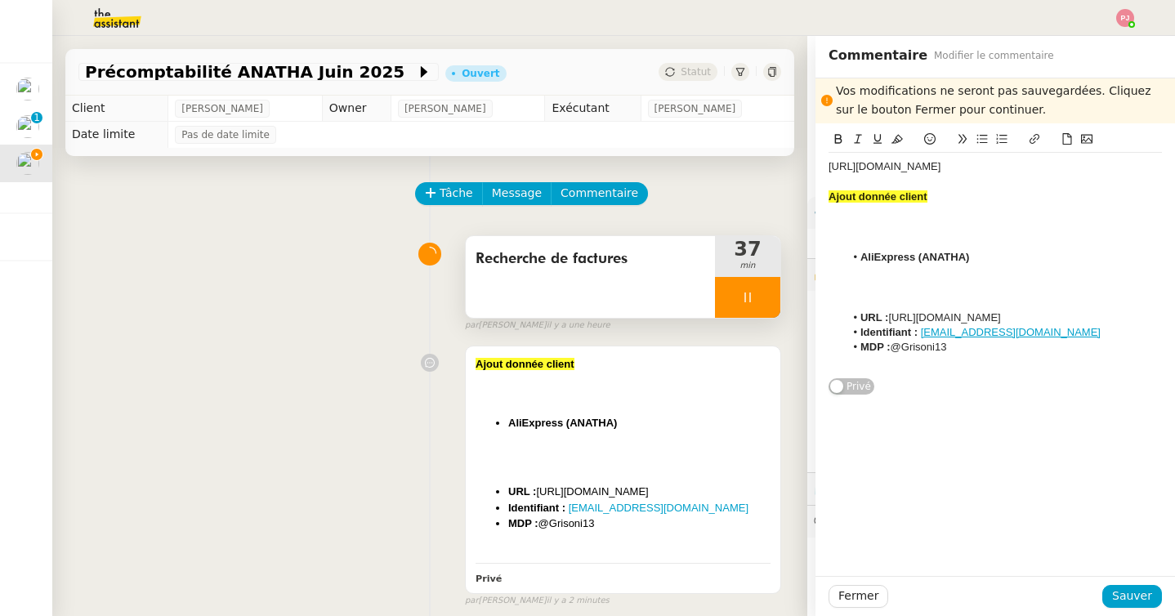
click at [907, 239] on div at bounding box center [995, 242] width 333 height 15
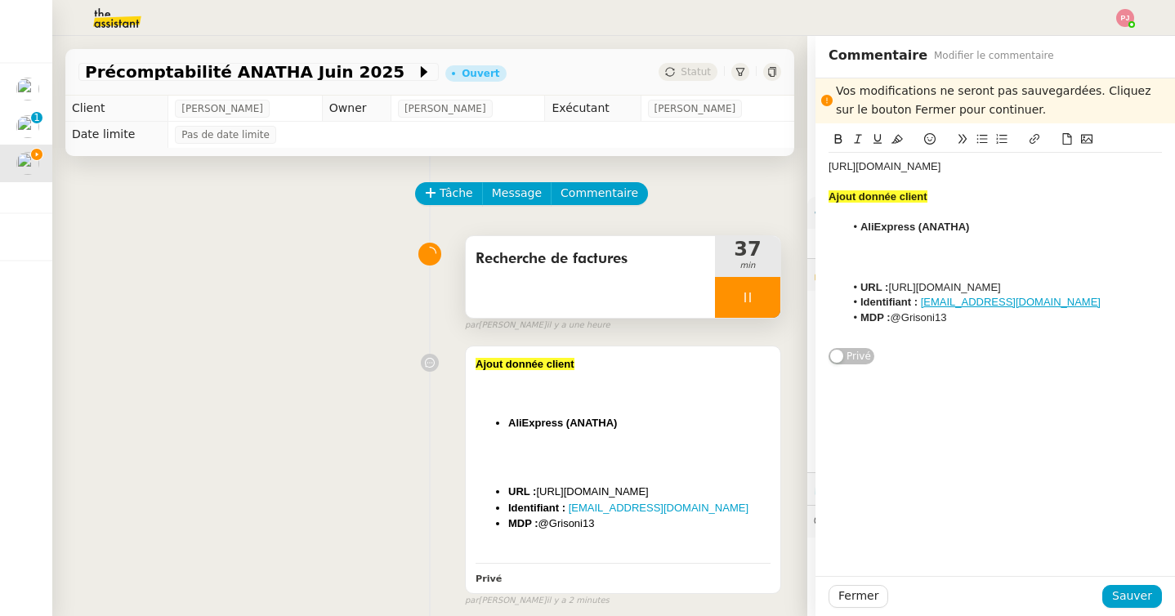
click at [910, 275] on div at bounding box center [995, 272] width 333 height 15
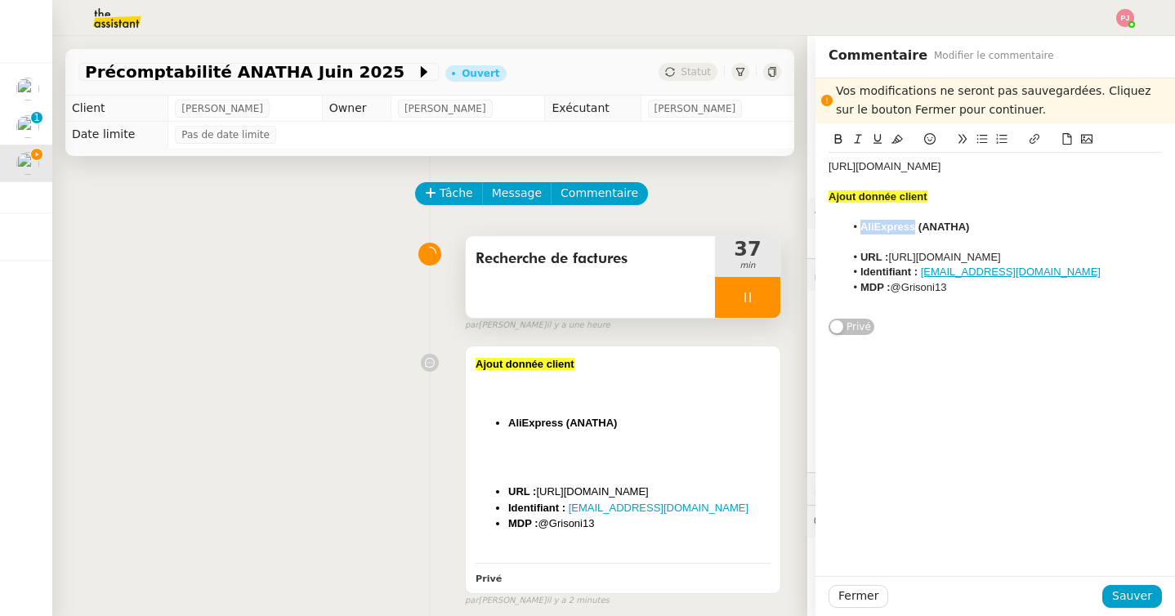
drag, startPoint x: 915, startPoint y: 227, endPoint x: 860, endPoint y: 230, distance: 55.6
click at [861, 230] on strong "AliExpress (ANATHA)" at bounding box center [915, 227] width 109 height 12
click at [1009, 163] on div "https://www.saint-maclou.com/ Ajout donnée client Saint Maclou (ANATHA) ﻿ URL :…" at bounding box center [995, 235] width 333 height 164
drag, startPoint x: 1023, startPoint y: 254, endPoint x: 892, endPoint y: 254, distance: 130.8
click at [892, 254] on li "URL : https://fr.aliexpress.com/" at bounding box center [1004, 257] width 318 height 15
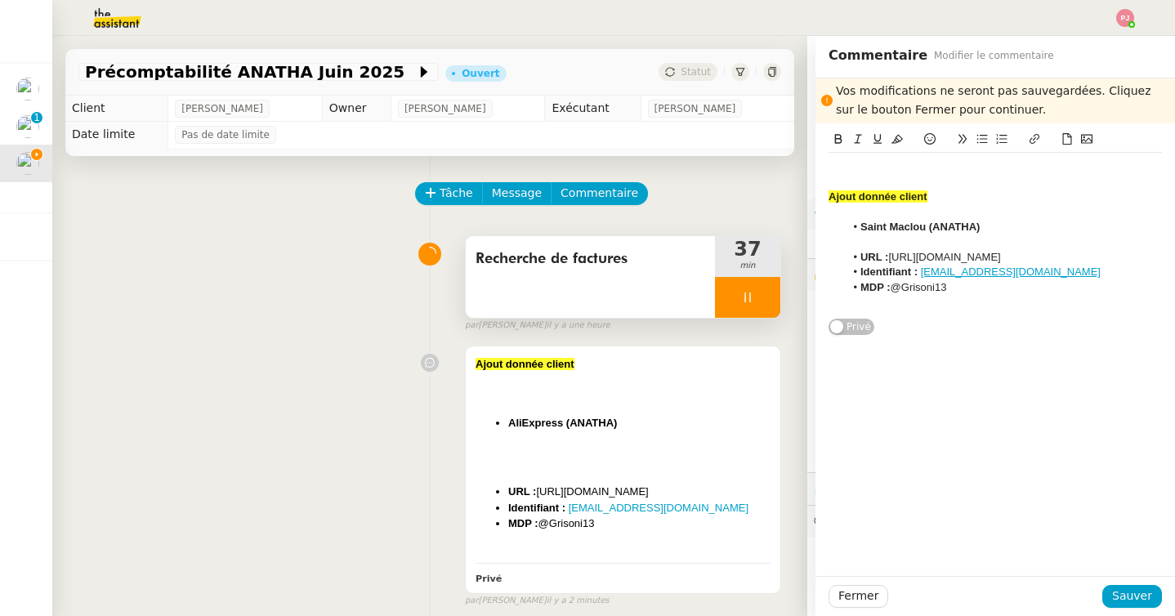
click at [829, 199] on strong "Ajout donnée client" at bounding box center [878, 196] width 99 height 12
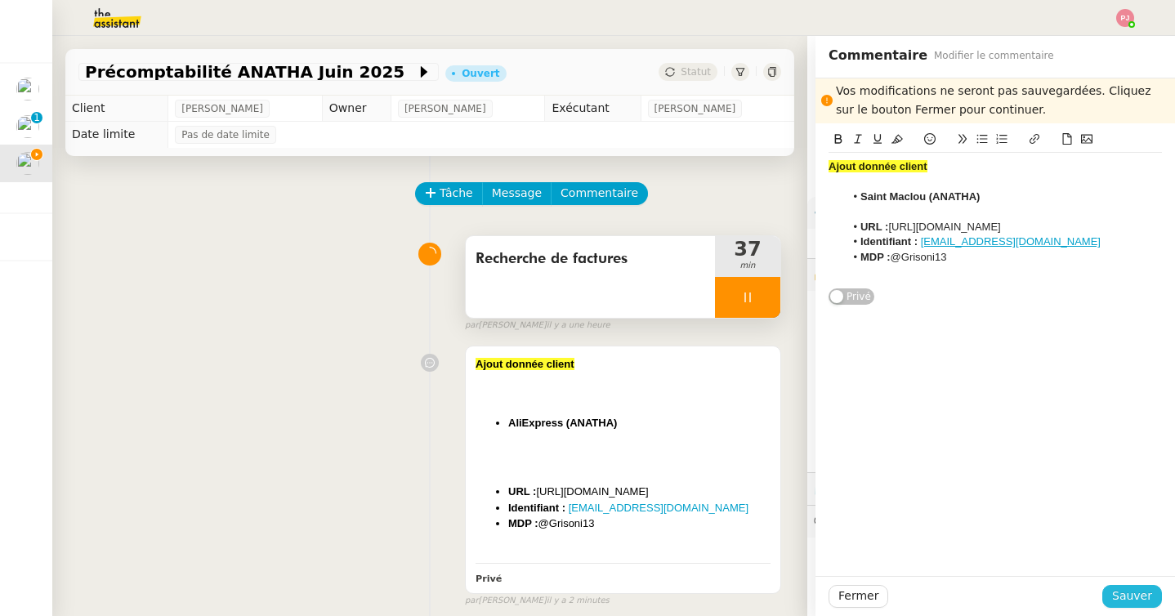
click at [1139, 597] on span "Sauver" at bounding box center [1132, 596] width 40 height 19
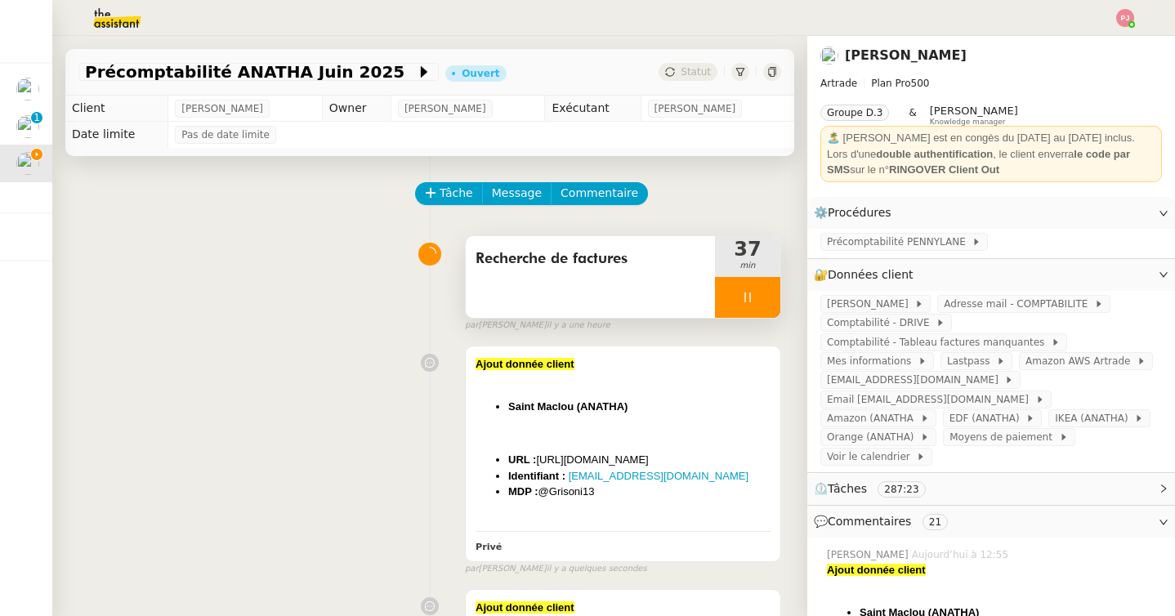
click at [853, 25] on div at bounding box center [587, 18] width 1093 height 36
click at [740, 292] on div at bounding box center [747, 297] width 65 height 41
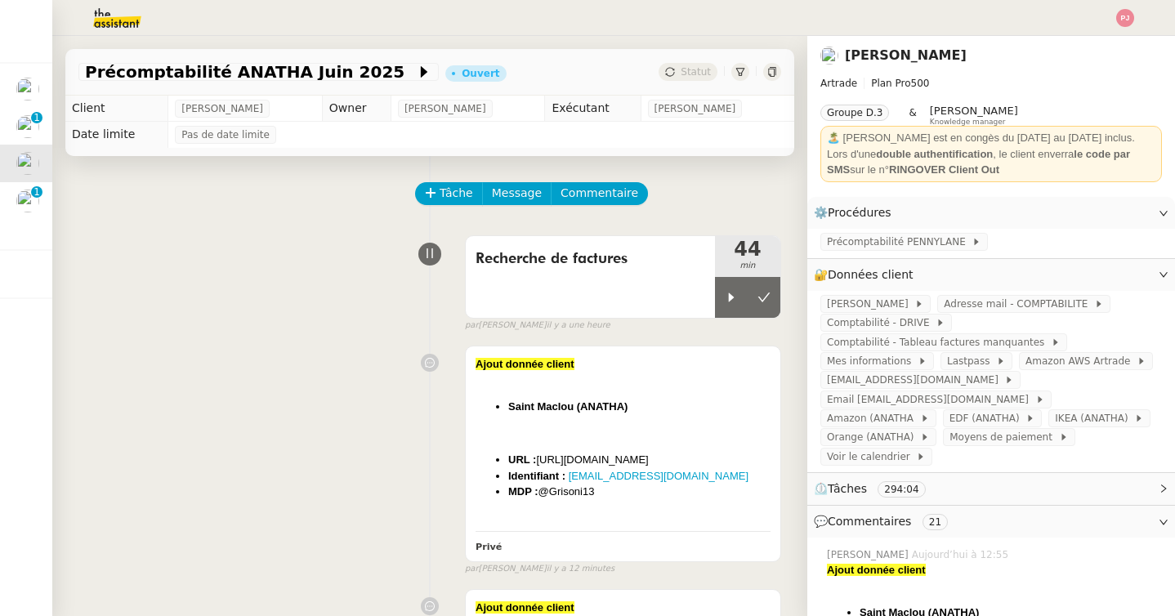
click at [378, 356] on div "Ajout donnée client Saint Maclou (ANATHA) ﻿ URL : https://www.saint-maclou.com/…" at bounding box center [429, 456] width 703 height 237
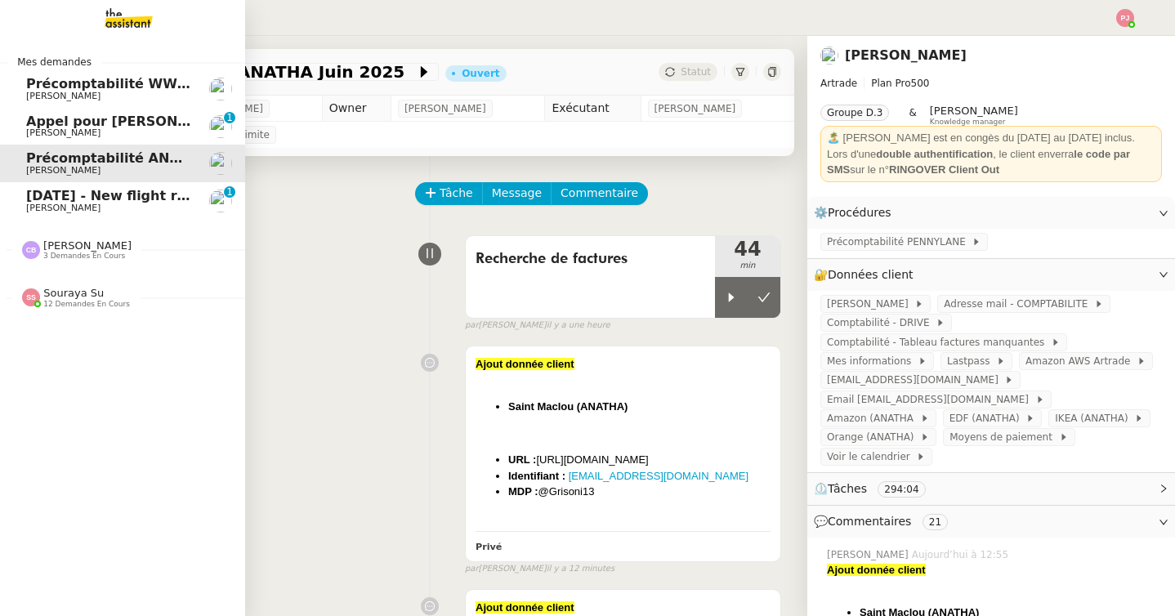
click at [23, 200] on link "4th October 2025 - New flight request - Ed Daniell Louis Frei 0 1 2 3 4 5 6 7 8…" at bounding box center [122, 201] width 245 height 38
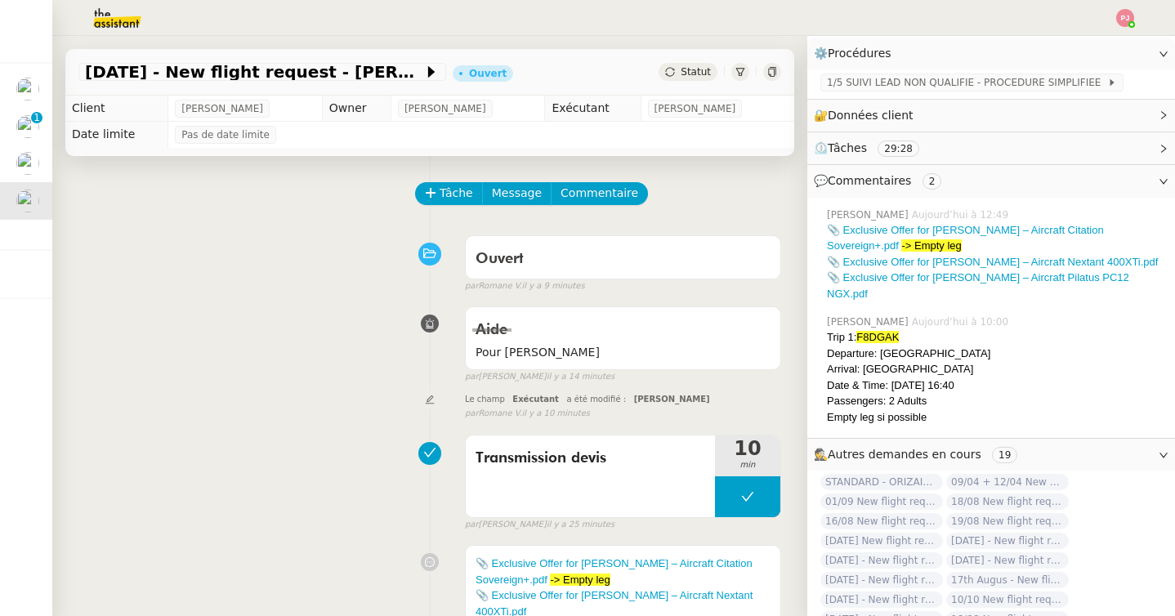
scroll to position [279, 0]
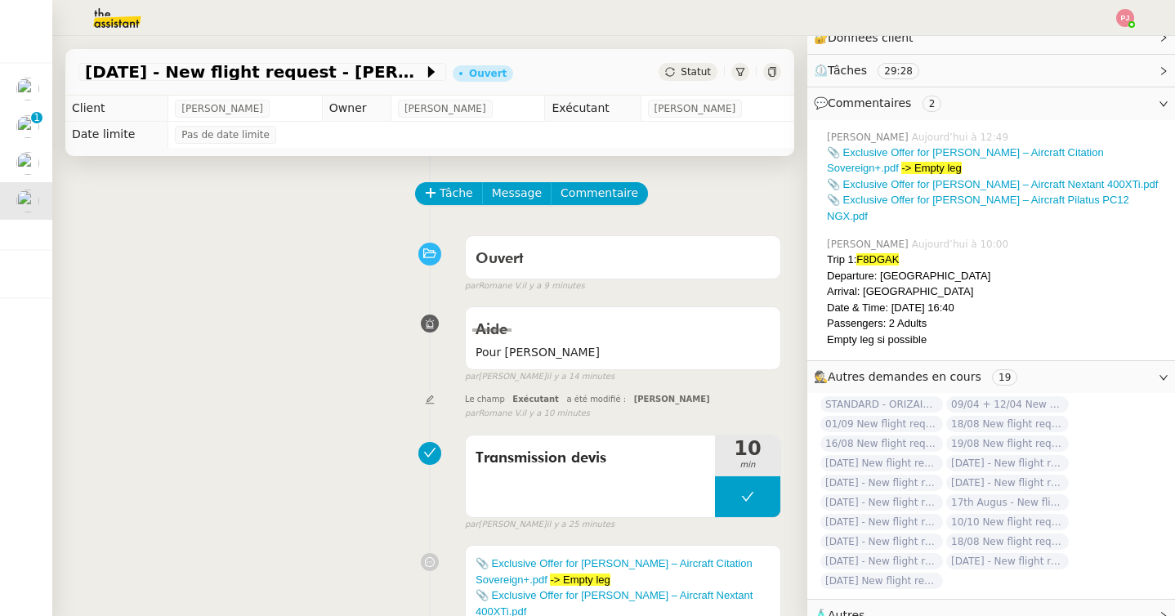
click at [85, 12] on img at bounding box center [104, 18] width 127 height 36
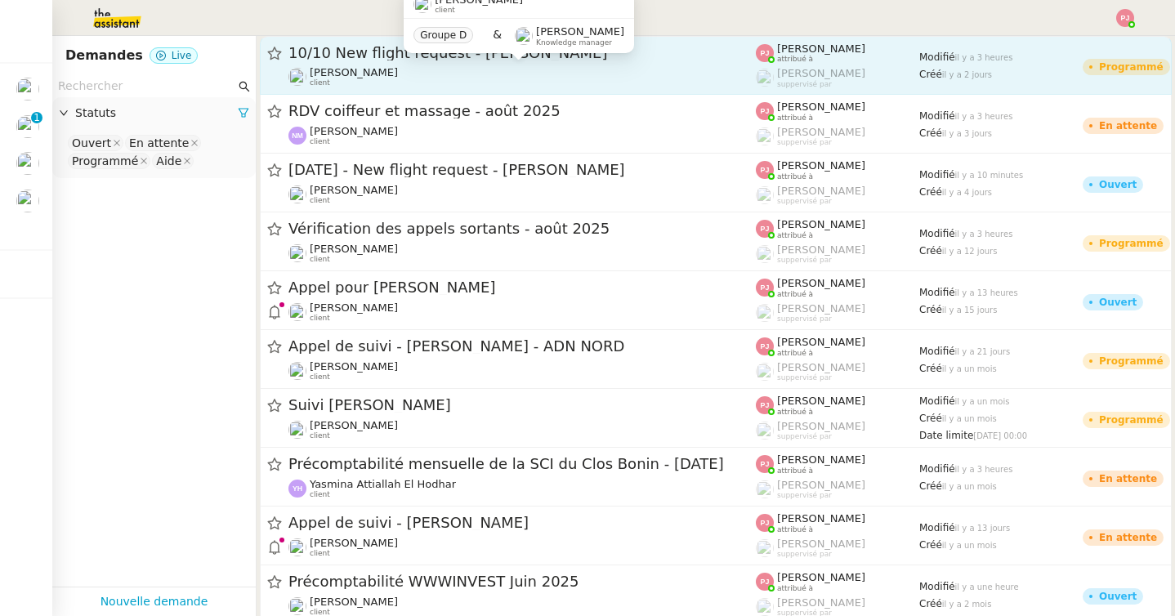
click at [340, 72] on span "Louis Frei" at bounding box center [354, 72] width 88 height 12
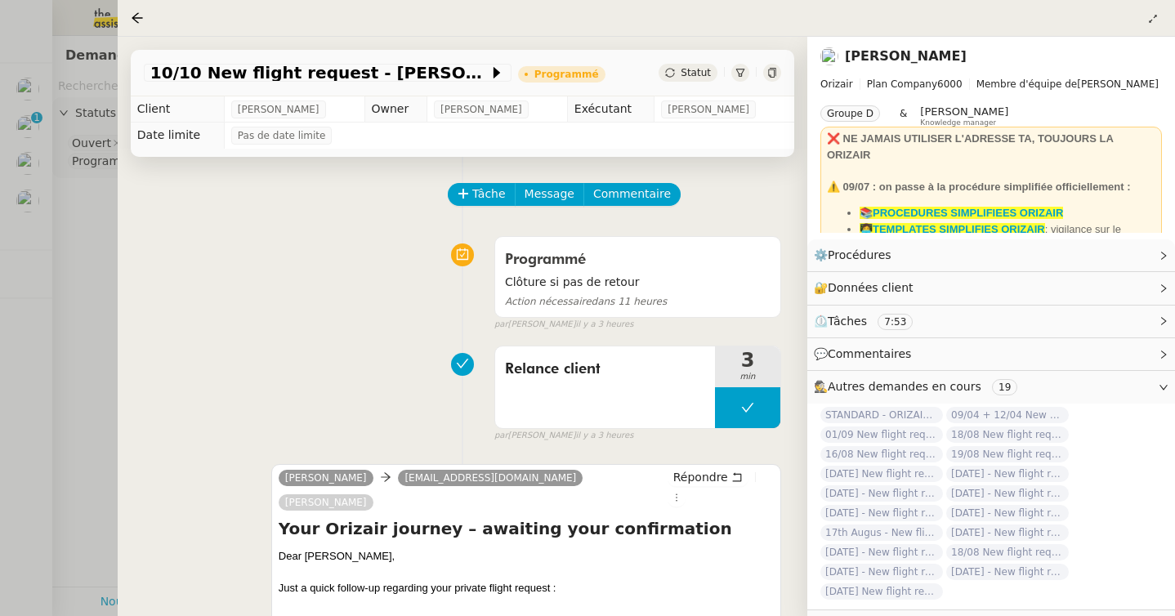
click at [21, 205] on div at bounding box center [587, 308] width 1175 height 616
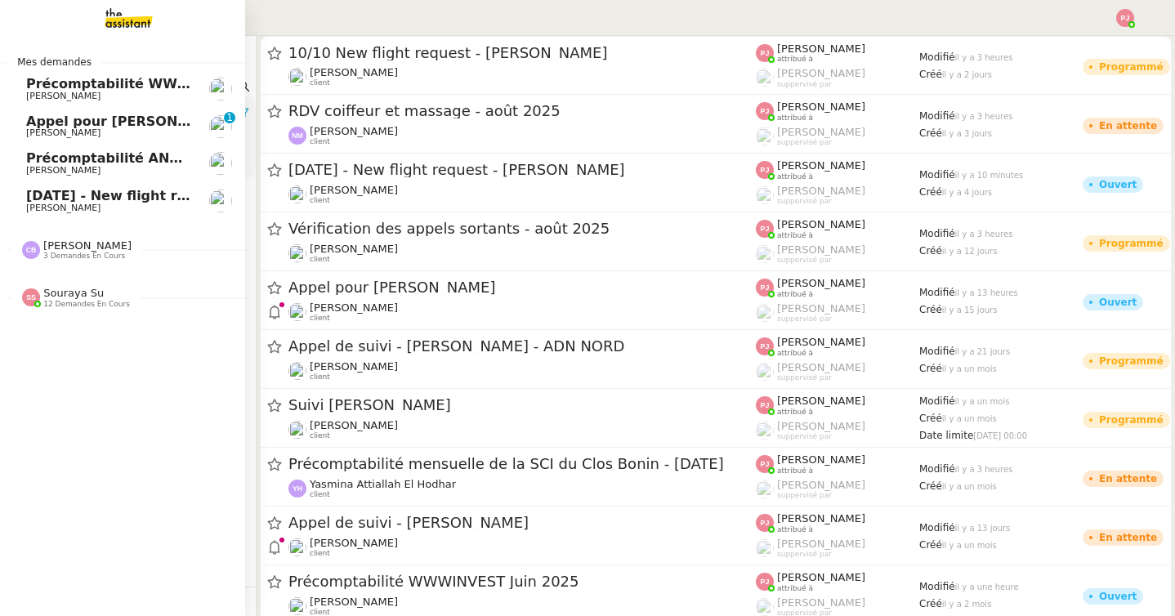
click at [27, 205] on span "Louis Frei" at bounding box center [63, 208] width 74 height 11
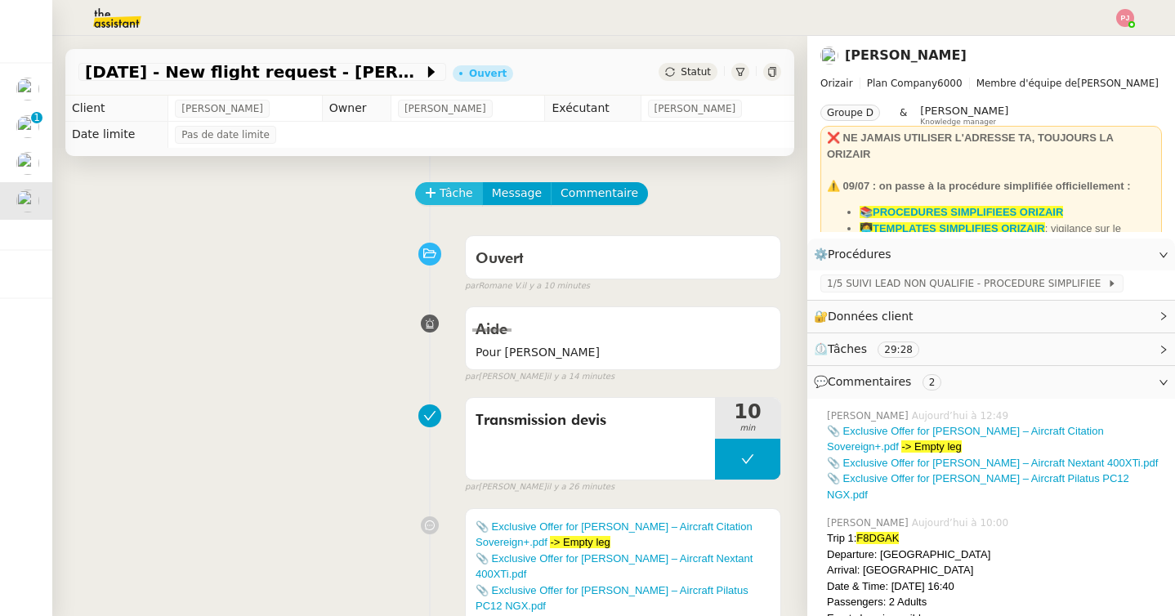
click at [451, 186] on span "Tâche" at bounding box center [457, 193] width 34 height 19
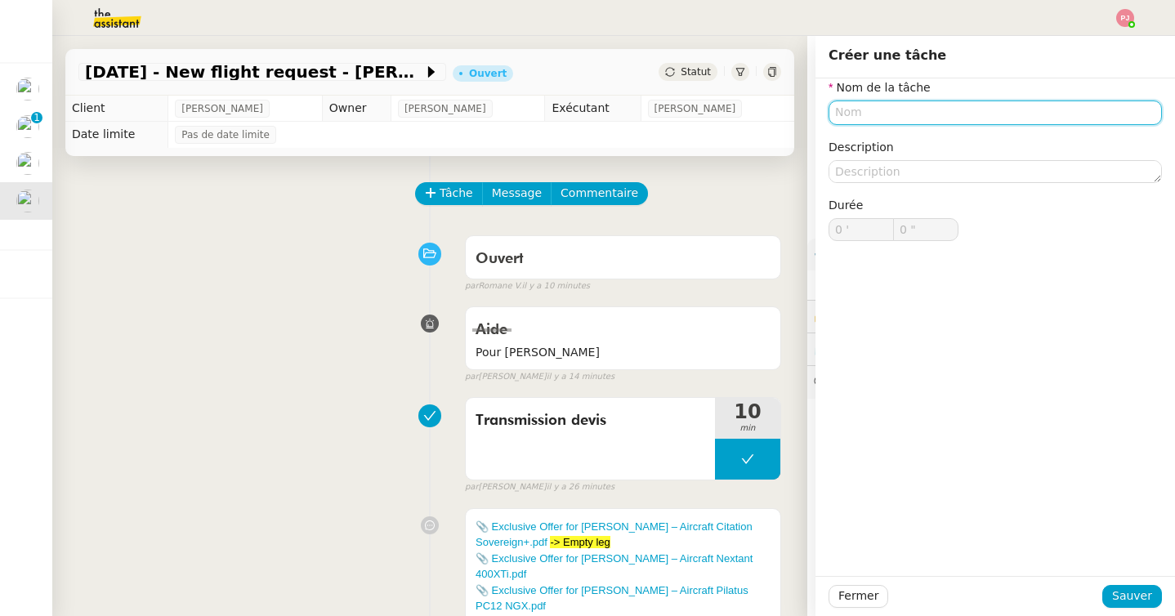
click at [862, 114] on input "text" at bounding box center [995, 113] width 333 height 24
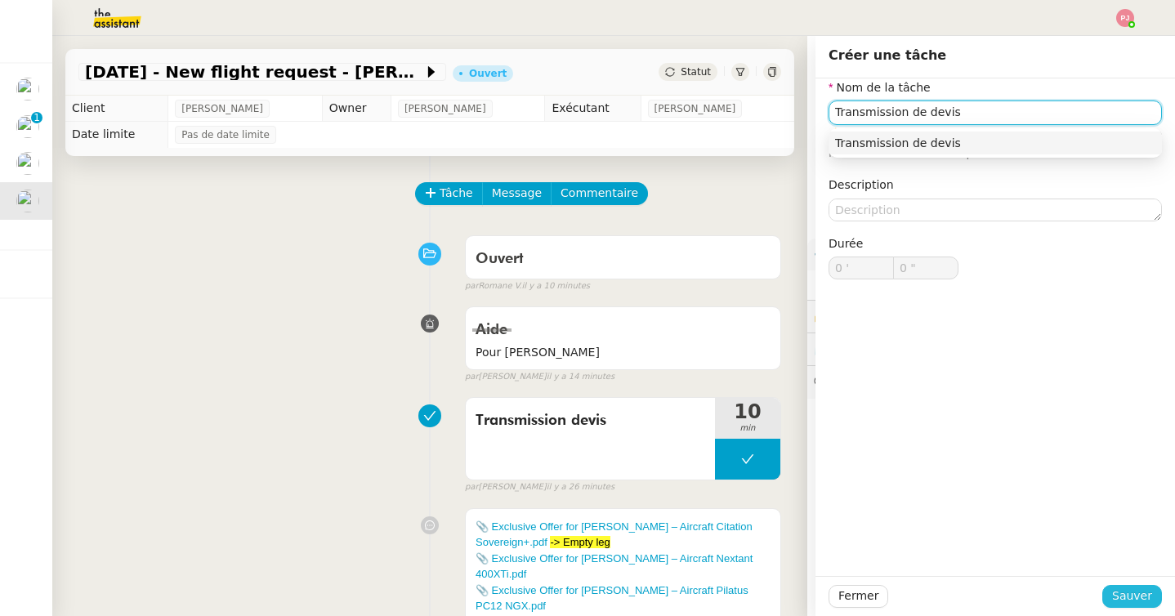
type input "Transmission de devis"
click at [1128, 592] on span "Sauver" at bounding box center [1132, 596] width 40 height 19
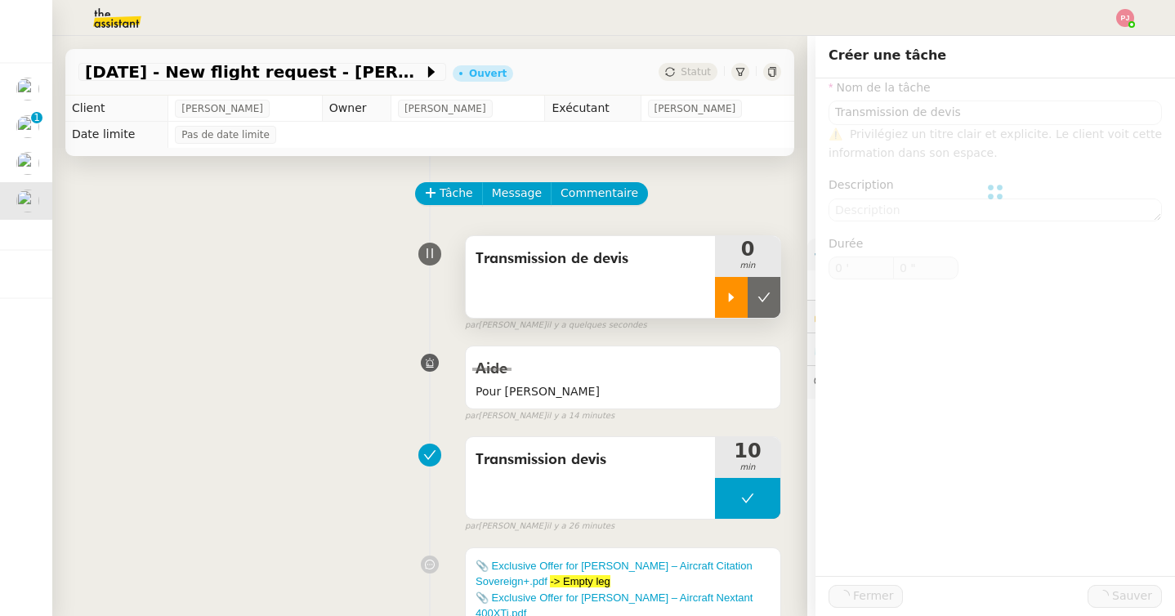
click at [725, 296] on icon at bounding box center [731, 297] width 13 height 13
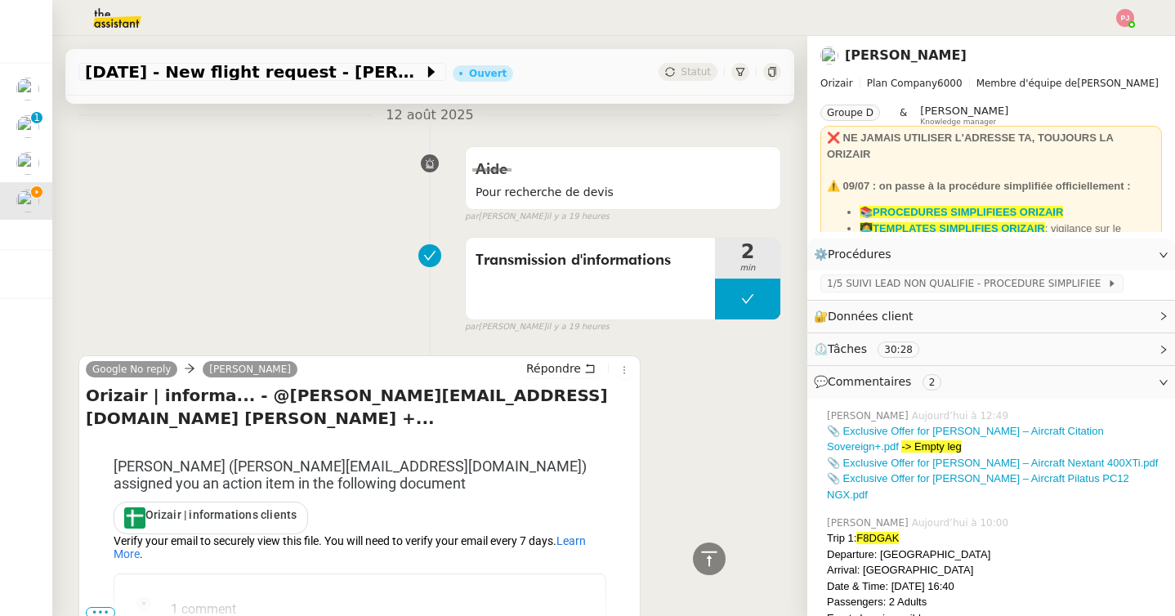
scroll to position [1058, 0]
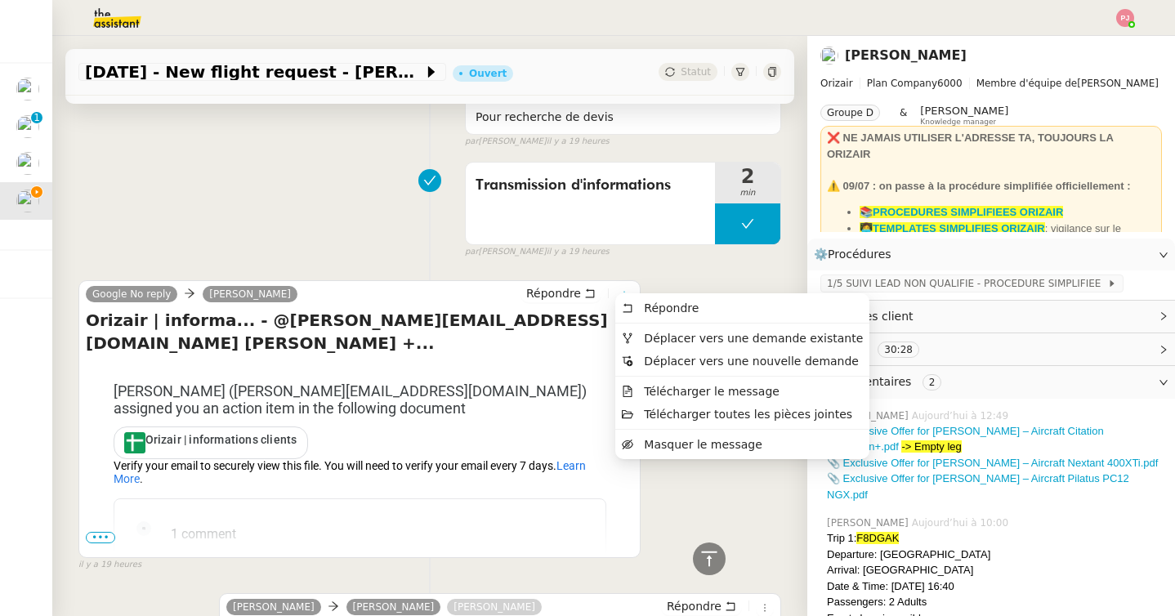
click at [630, 290] on icon at bounding box center [624, 295] width 18 height 10
click at [673, 342] on span "Déplacer vers une demande existante" at bounding box center [753, 338] width 219 height 13
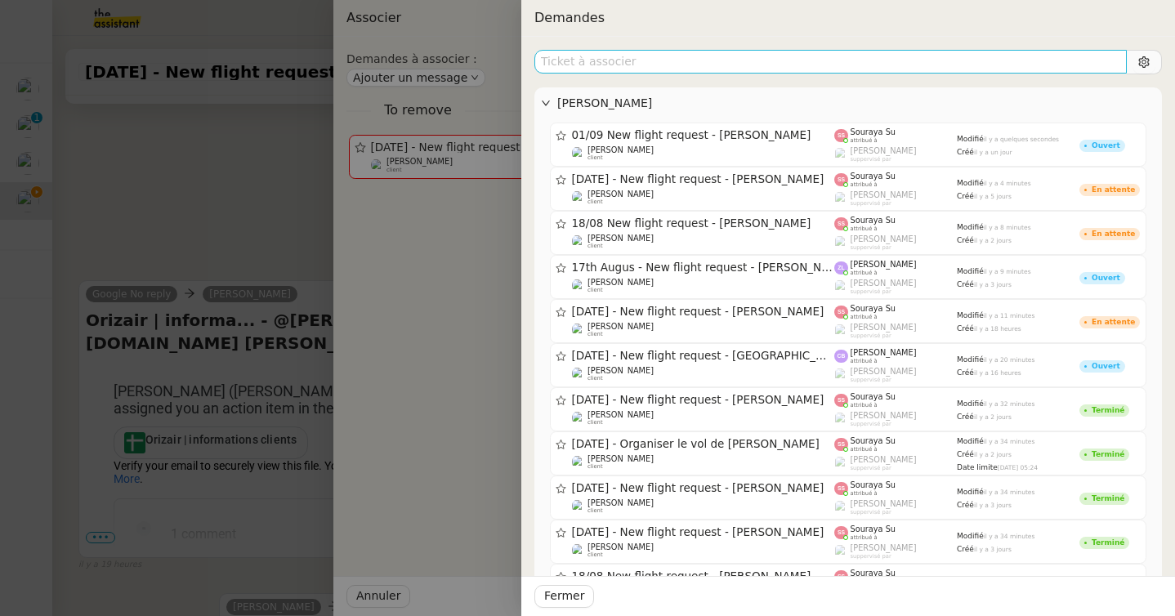
click at [730, 51] on input "text" at bounding box center [830, 62] width 593 height 24
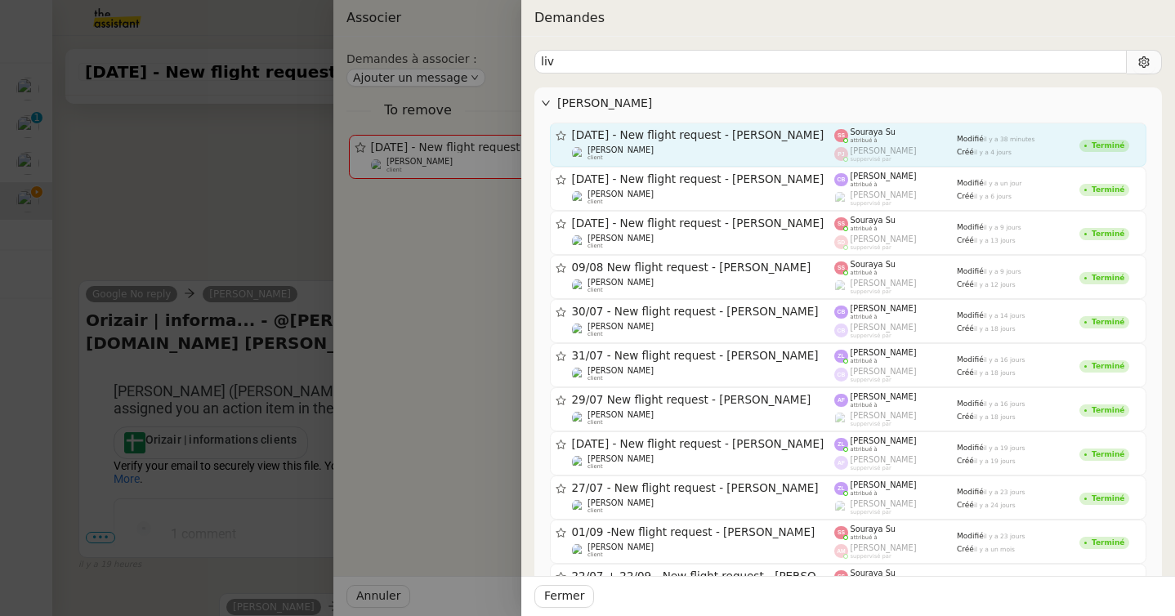
type input "liv"
click at [758, 138] on span "1st November 2025 - New flight request - Liv Høybye" at bounding box center [703, 135] width 263 height 11
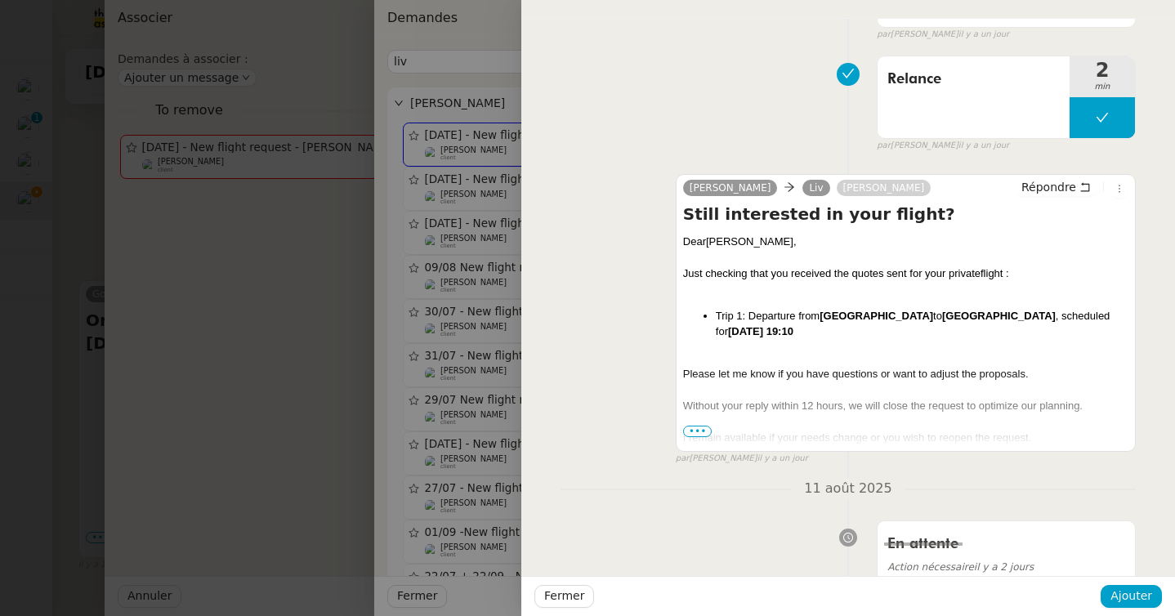
scroll to position [383, 0]
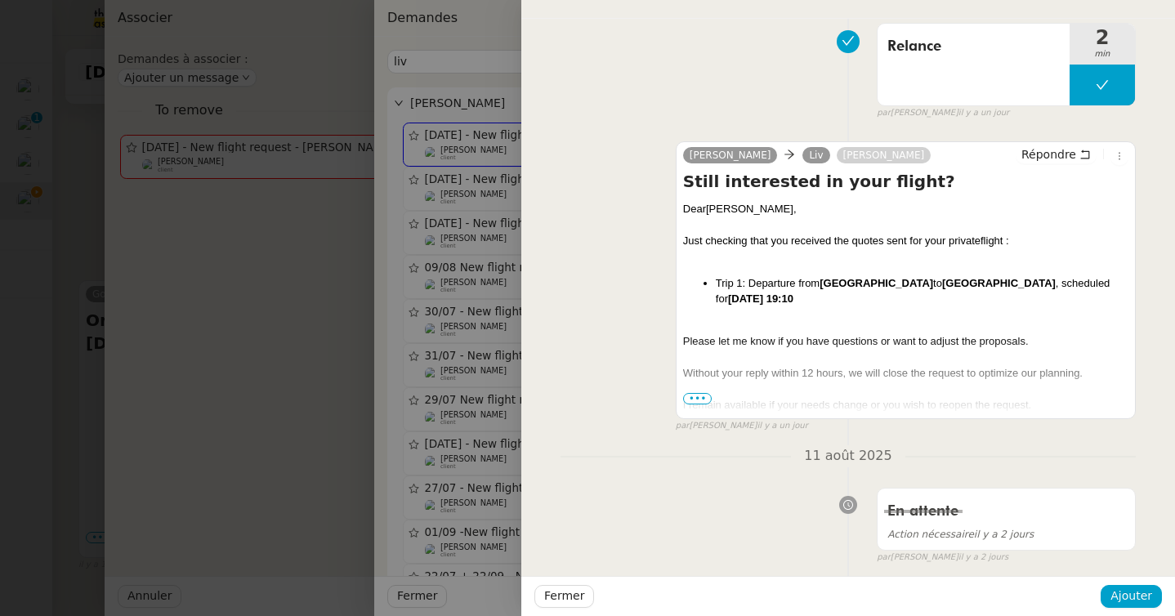
click at [697, 394] on span "•••" at bounding box center [697, 398] width 29 height 11
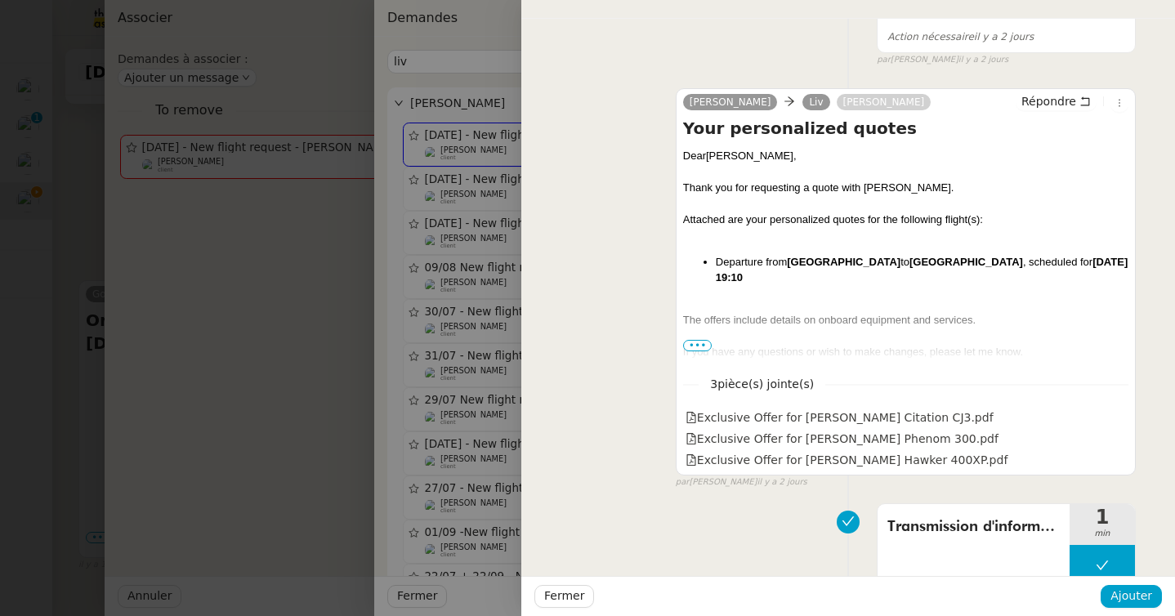
scroll to position [1427, 0]
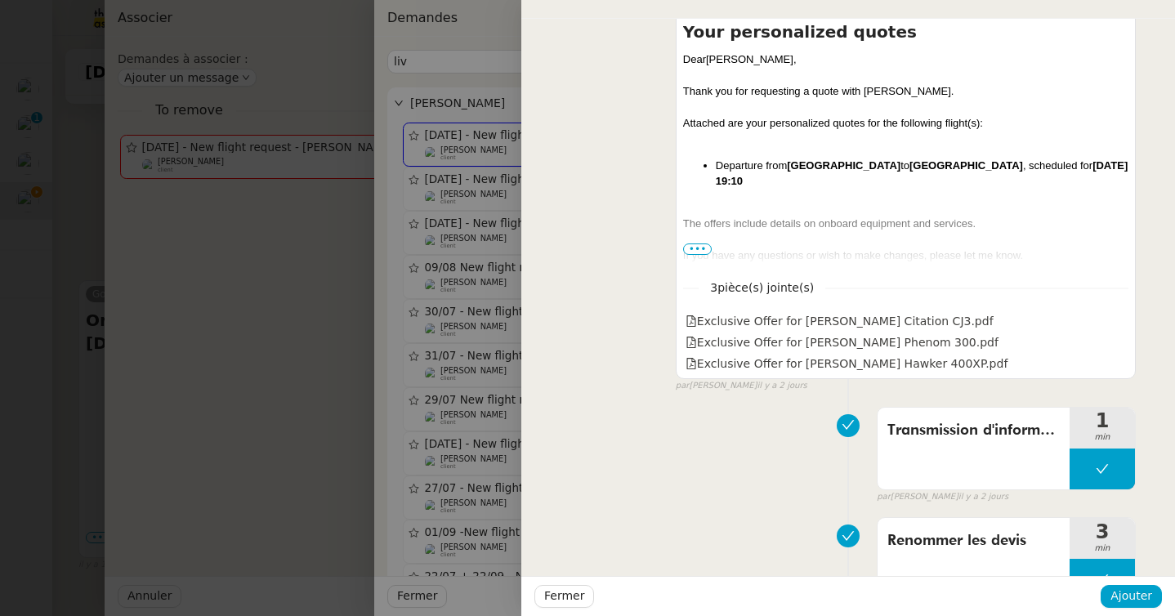
click at [694, 247] on span "•••" at bounding box center [697, 249] width 29 height 11
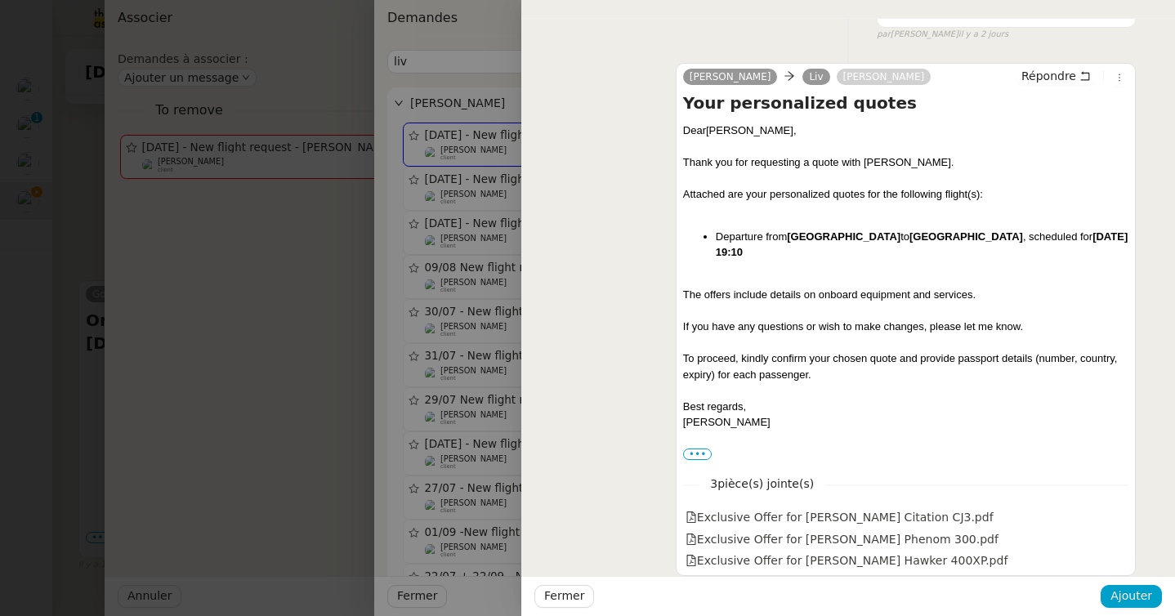
scroll to position [1349, 0]
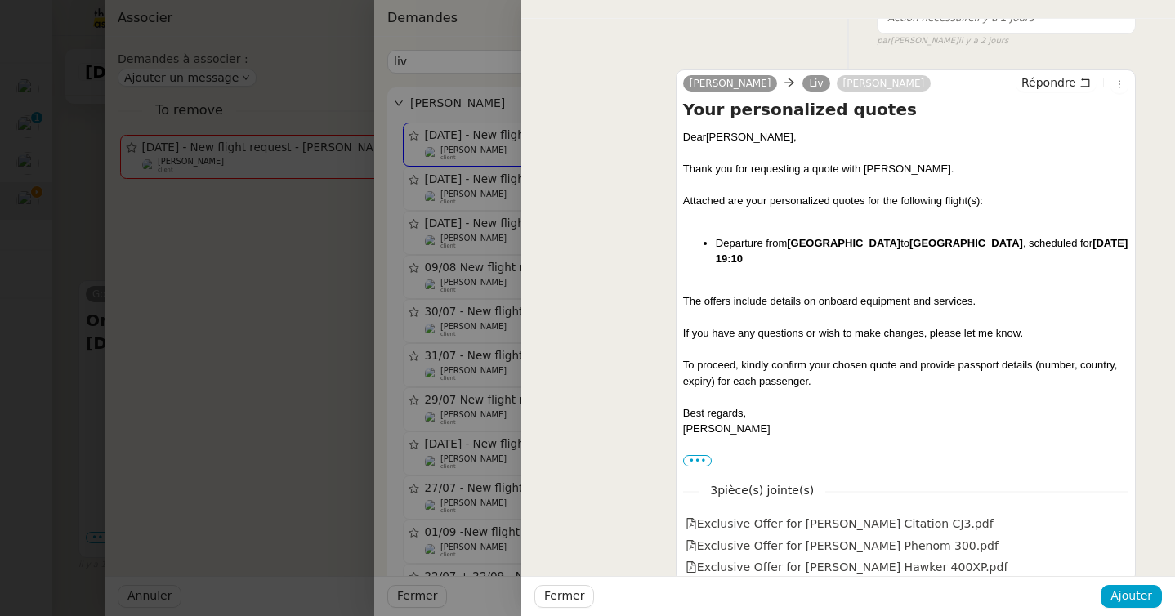
drag, startPoint x: 687, startPoint y: 112, endPoint x: 751, endPoint y: 434, distance: 328.2
click at [751, 434] on div "Your personalized quotes Dear Liv Høybye, Thank you for requesting a quote with…" at bounding box center [905, 283] width 445 height 371
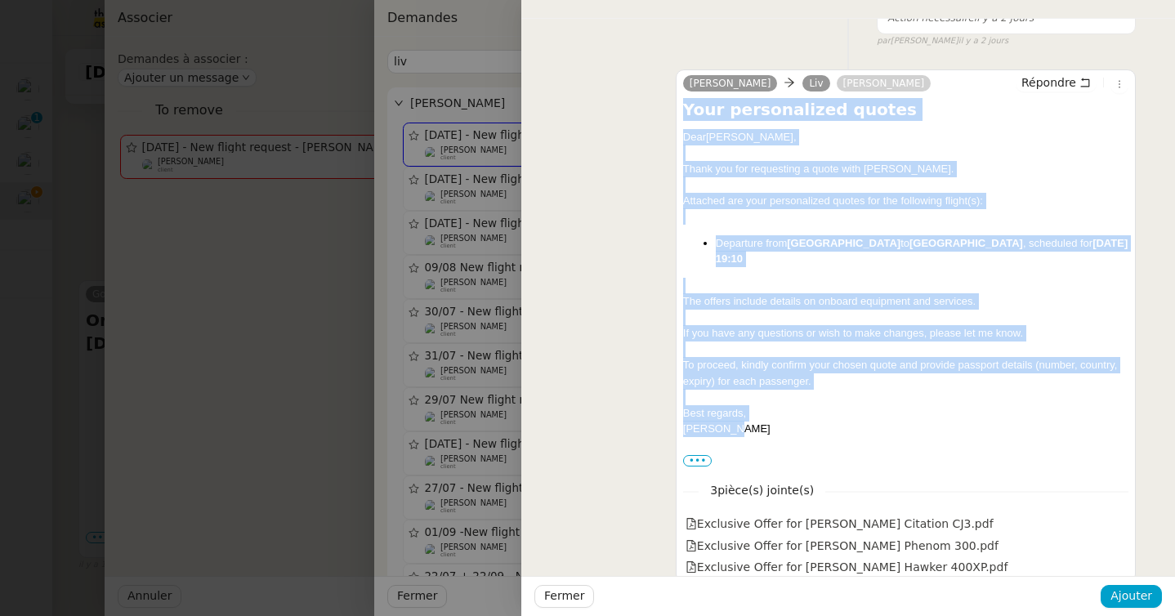
drag, startPoint x: 751, startPoint y: 434, endPoint x: 685, endPoint y: 106, distance: 334.3
click at [685, 106] on div "Your personalized quotes Dear Liv Høybye, Thank you for requesting a quote with…" at bounding box center [905, 283] width 445 height 371
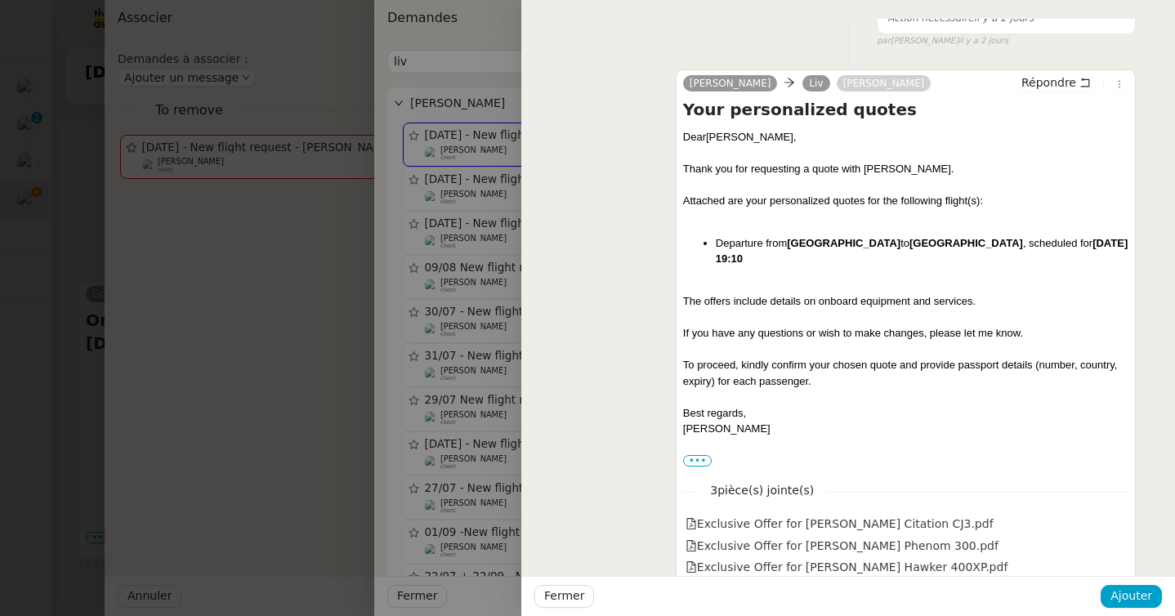
click at [99, 231] on div at bounding box center [587, 308] width 1175 height 616
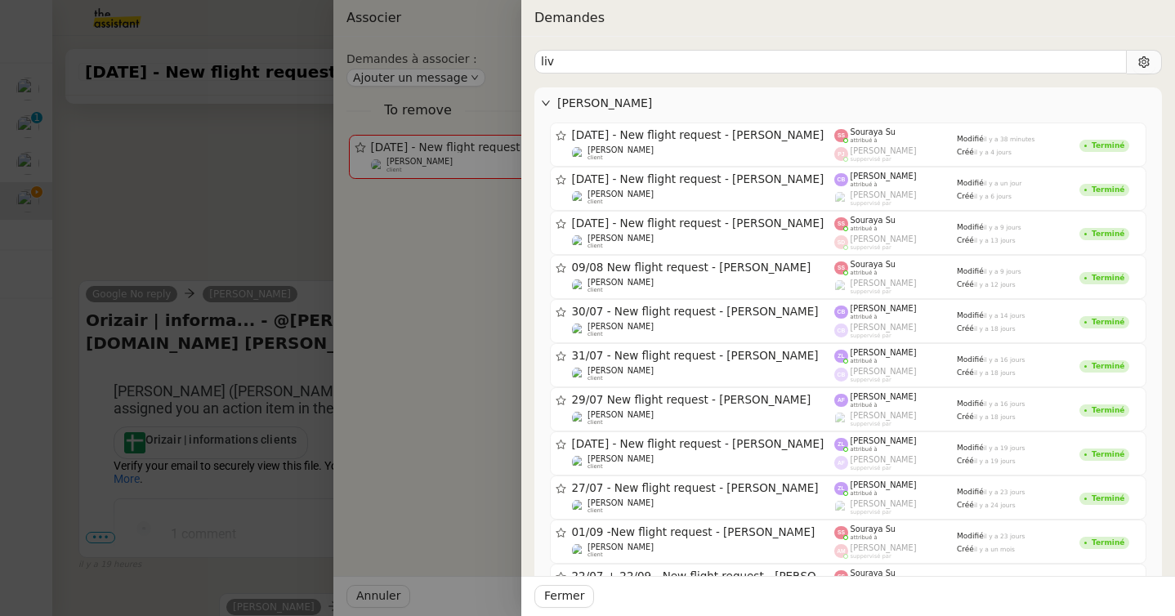
click at [85, 231] on div at bounding box center [587, 308] width 1175 height 616
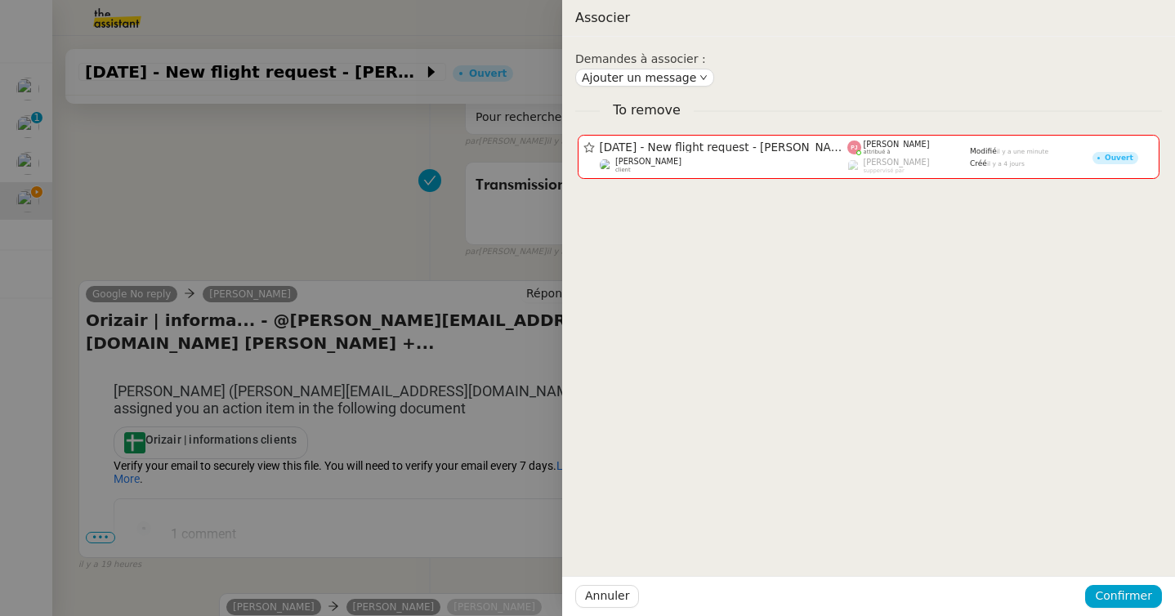
click at [246, 278] on div at bounding box center [587, 308] width 1175 height 616
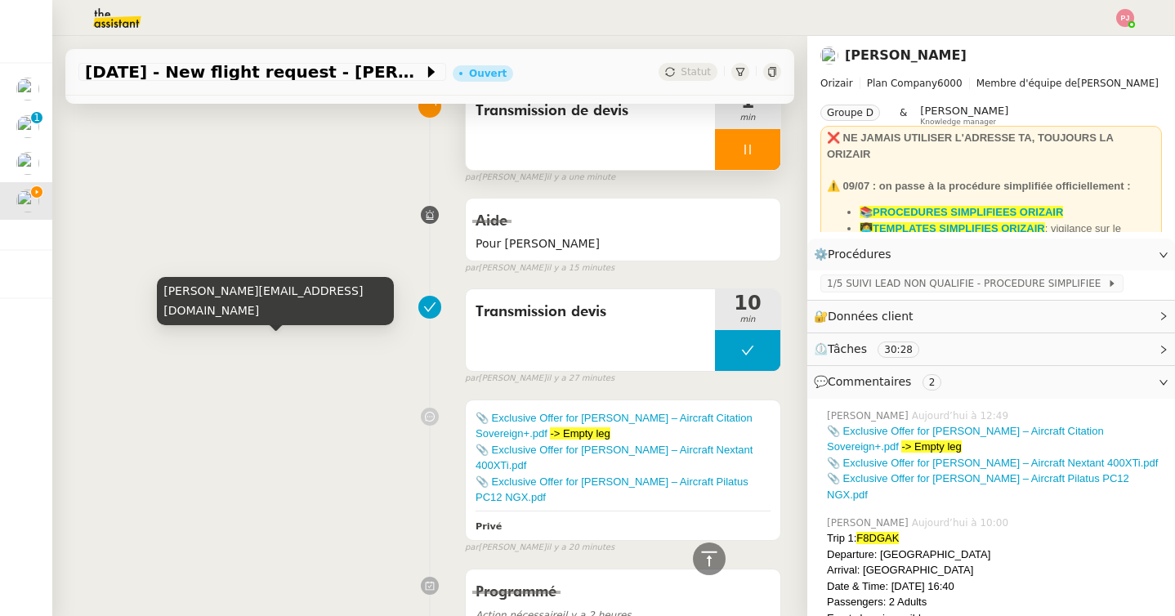
scroll to position [0, 0]
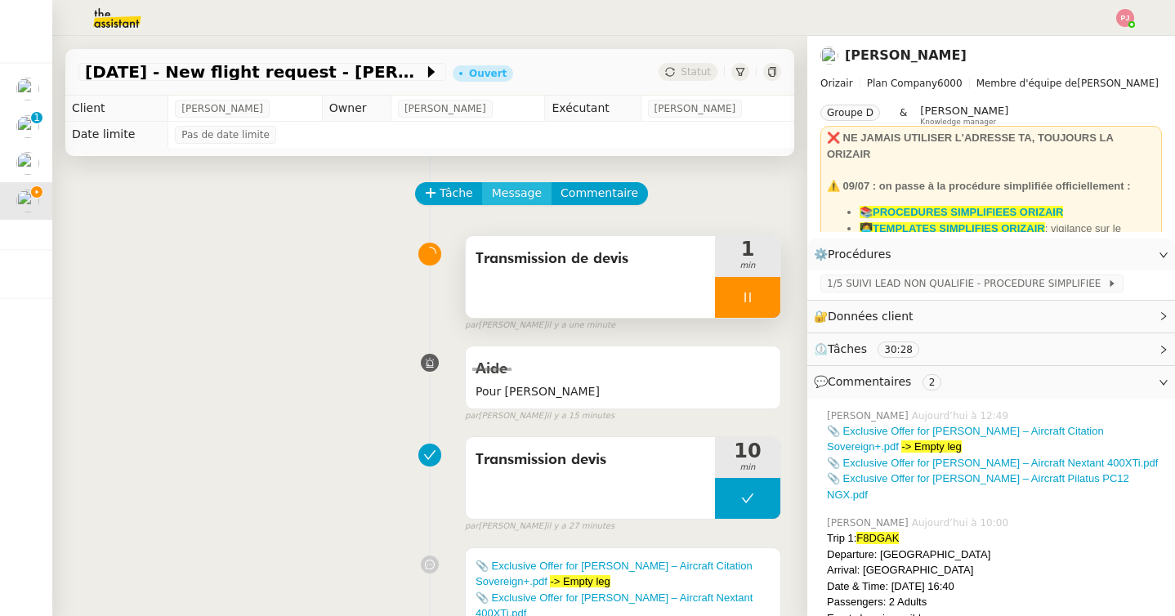
click at [517, 197] on span "Message" at bounding box center [517, 193] width 50 height 19
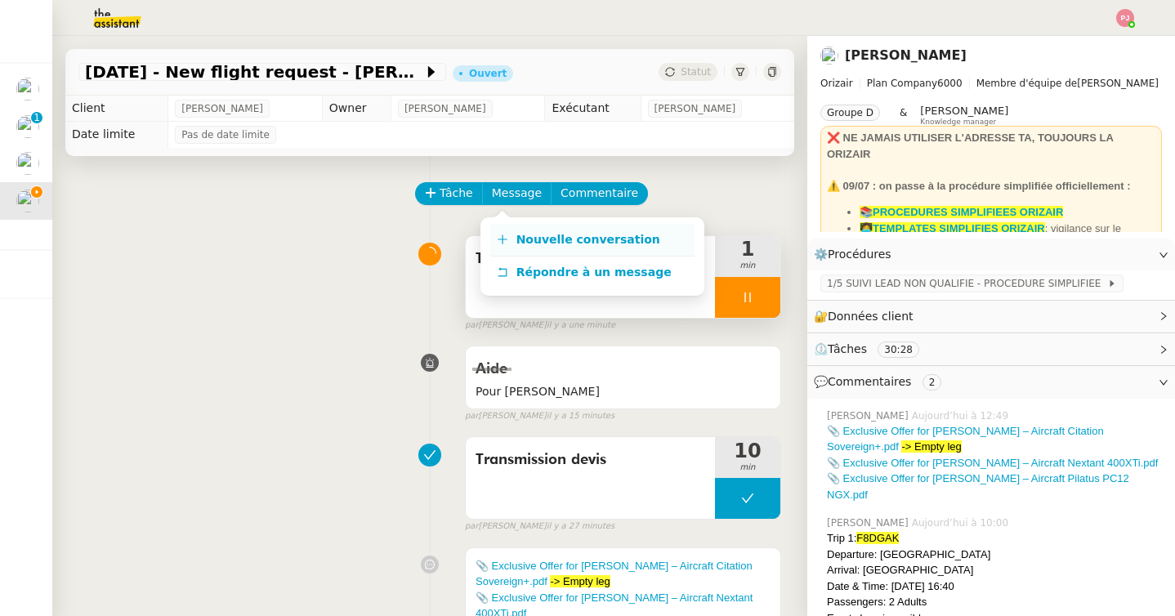
click at [552, 239] on span "Nouvelle conversation" at bounding box center [589, 239] width 144 height 13
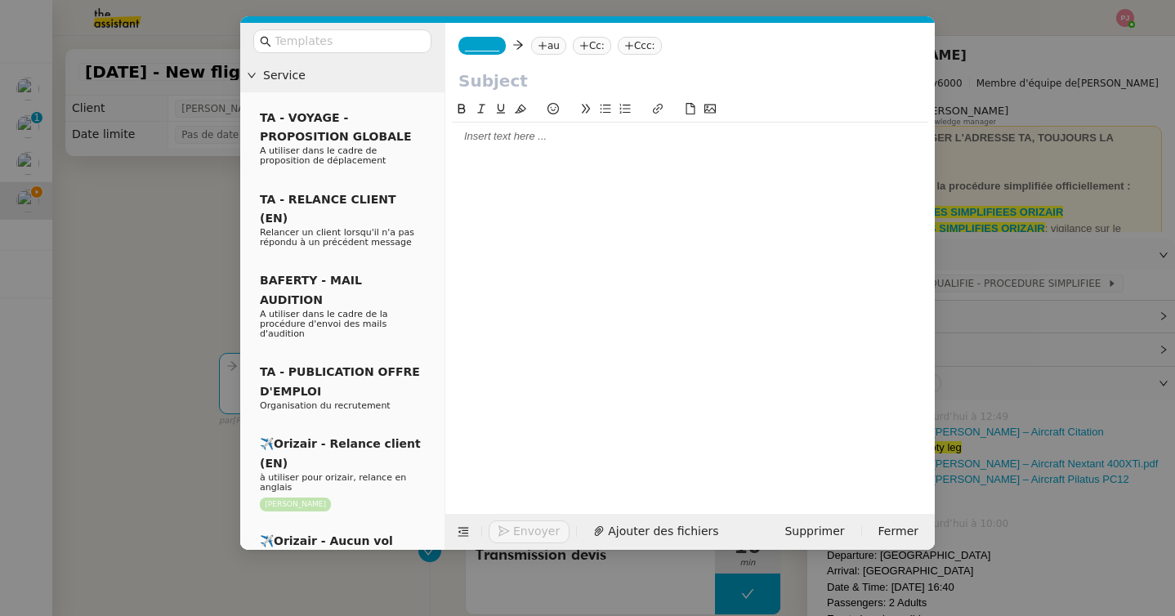
click at [660, 148] on div at bounding box center [690, 137] width 476 height 28
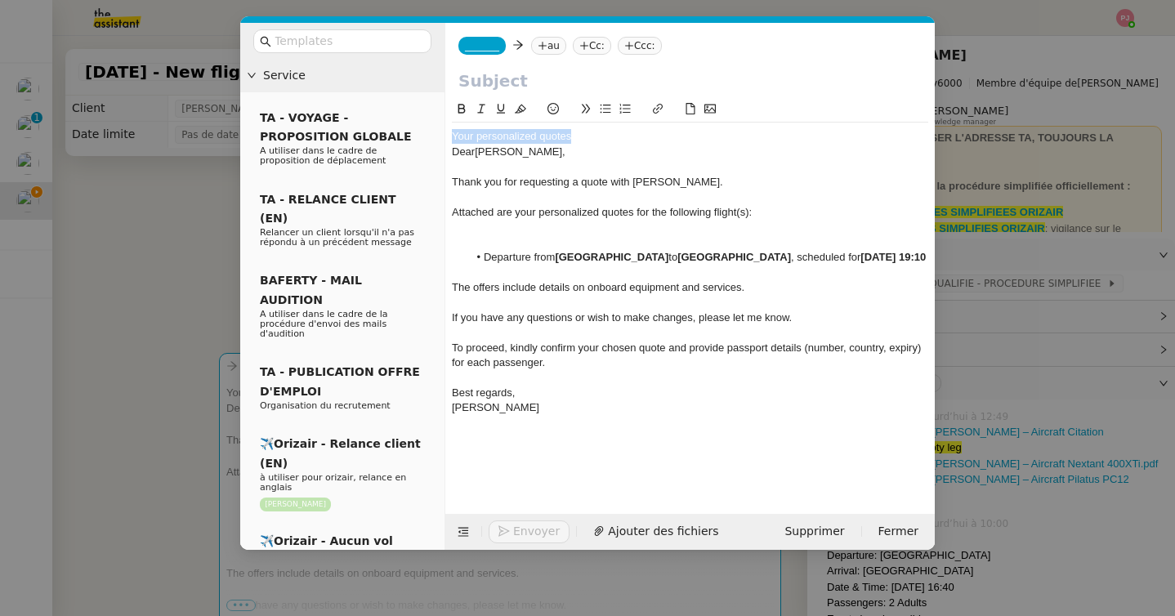
drag, startPoint x: 588, startPoint y: 134, endPoint x: 436, endPoint y: 133, distance: 152.8
click at [436, 133] on nz-layout "Service TA - VOYAGE - PROPOSITION GLOBALE A utiliser dans le cadre de propositi…" at bounding box center [587, 286] width 695 height 527
click at [503, 85] on input "text" at bounding box center [689, 81] width 463 height 25
paste input "Your personalized quotes"
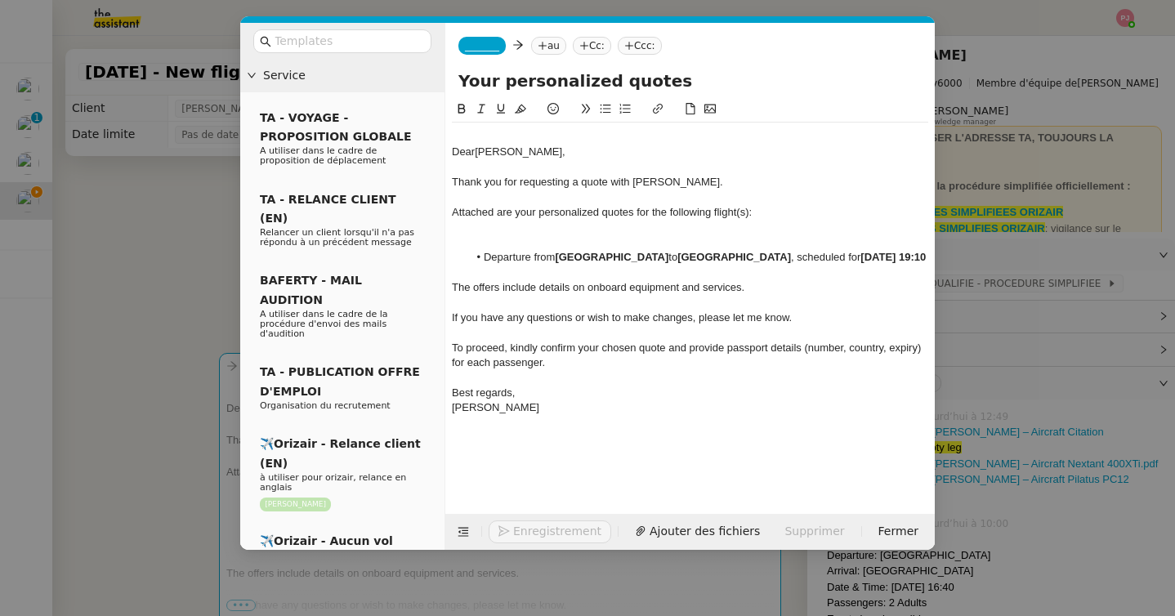
type input "Your personalized quotes"
click at [453, 157] on span "Dear" at bounding box center [463, 151] width 23 height 12
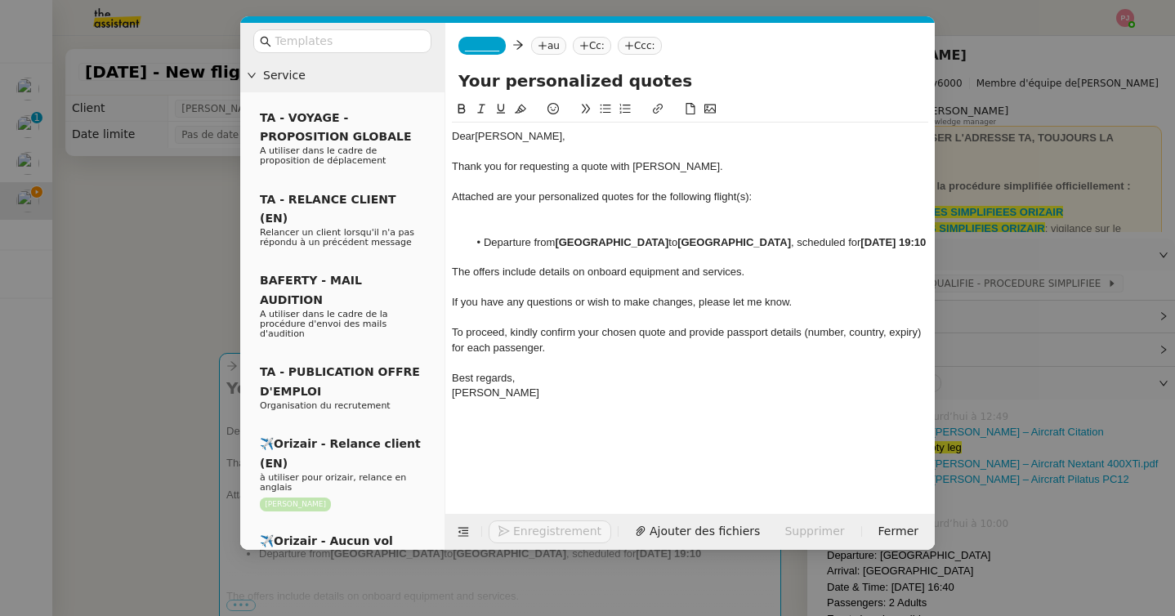
click at [160, 262] on nz-modal-container "Service TA - VOYAGE - PROPOSITION GLOBALE A utiliser dans le cadre de propositi…" at bounding box center [587, 308] width 1175 height 616
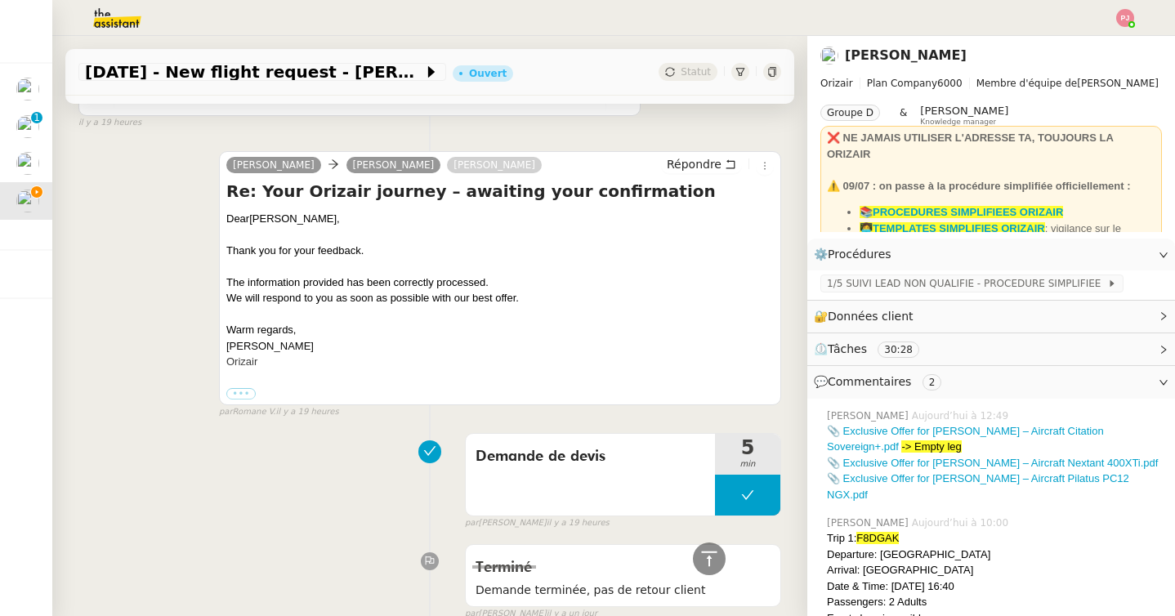
scroll to position [1859, 0]
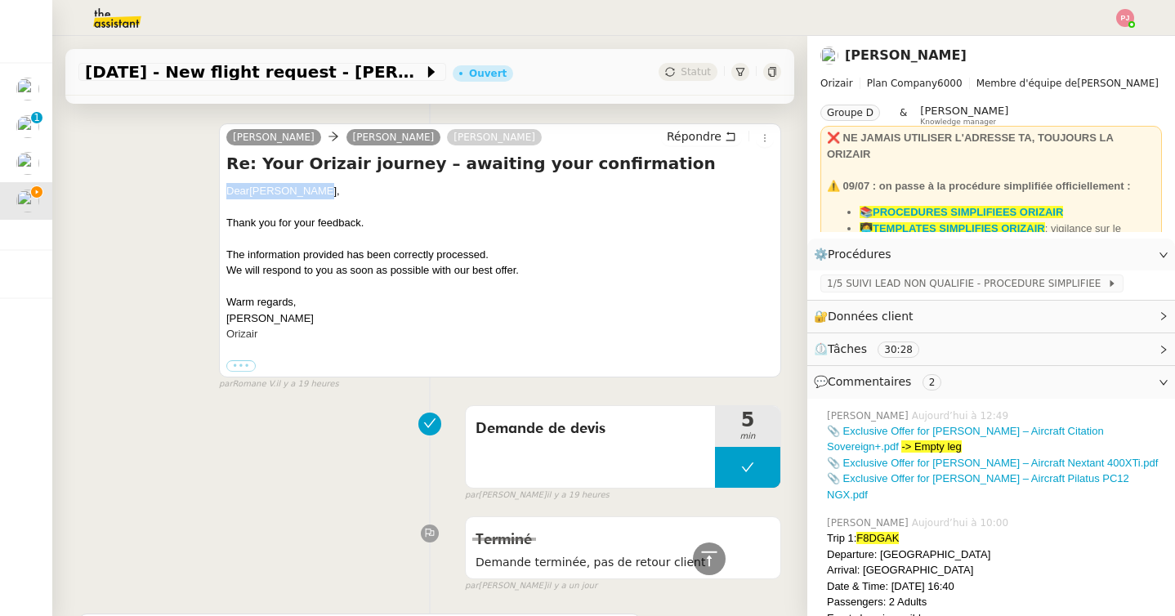
drag, startPoint x: 329, startPoint y: 172, endPoint x: 218, endPoint y: 172, distance: 110.3
click at [218, 172] on div "Josephine Ed Daniell Louis Frei Répondre Re: Your Orizair journey – awaiting yo…" at bounding box center [429, 250] width 703 height 283
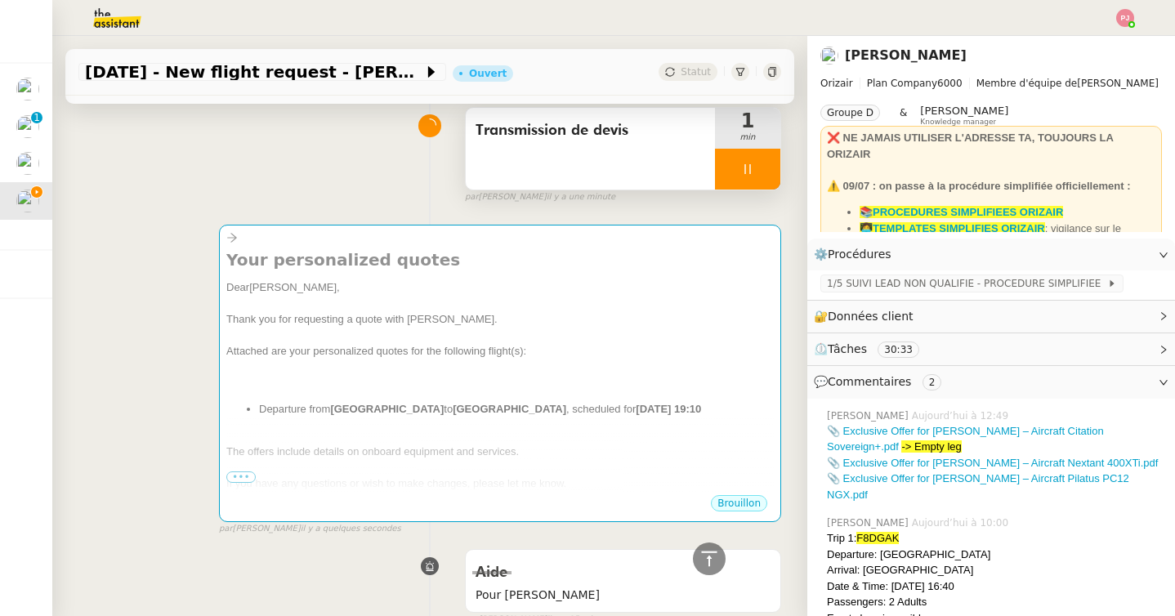
scroll to position [0, 0]
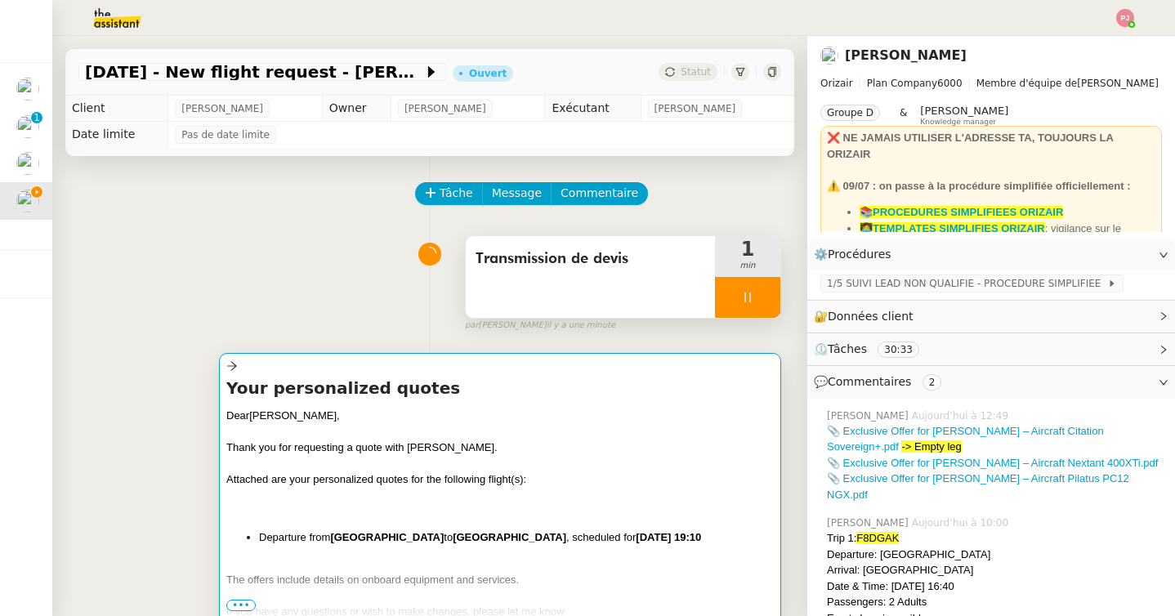
click at [394, 408] on div "Dear Liv Høybye," at bounding box center [500, 416] width 548 height 16
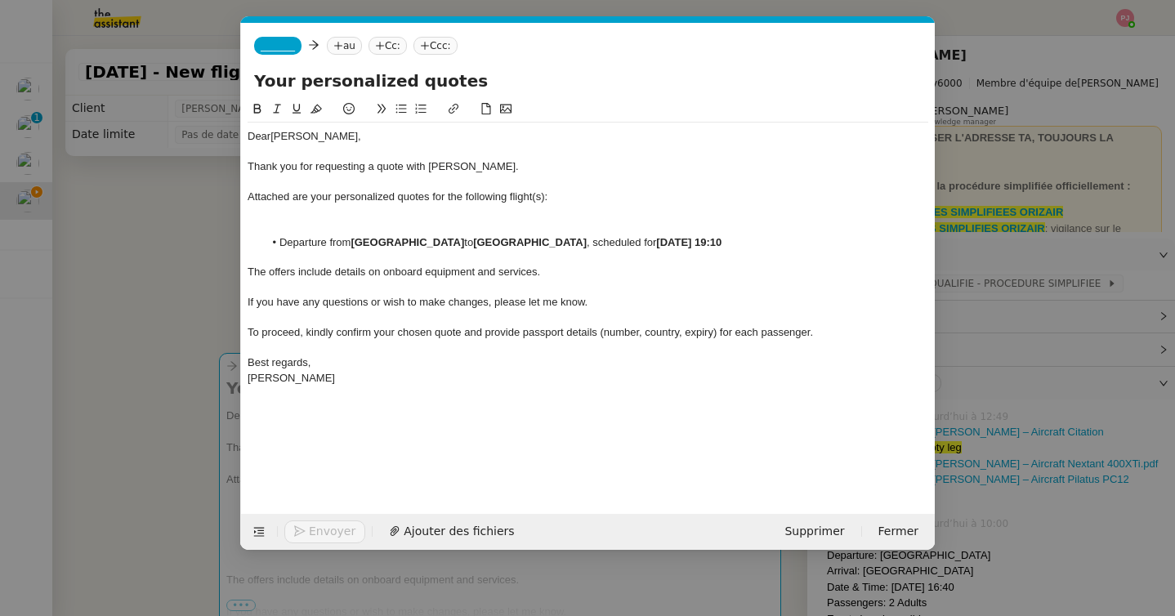
scroll to position [0, 34]
drag, startPoint x: 338, startPoint y: 141, endPoint x: 230, endPoint y: 140, distance: 108.7
click at [230, 140] on nz-modal-container "Service TA - VOYAGE - PROPOSITION GLOBALE A utiliser dans le cadre de propositi…" at bounding box center [587, 308] width 1175 height 616
click at [349, 222] on div at bounding box center [588, 227] width 681 height 15
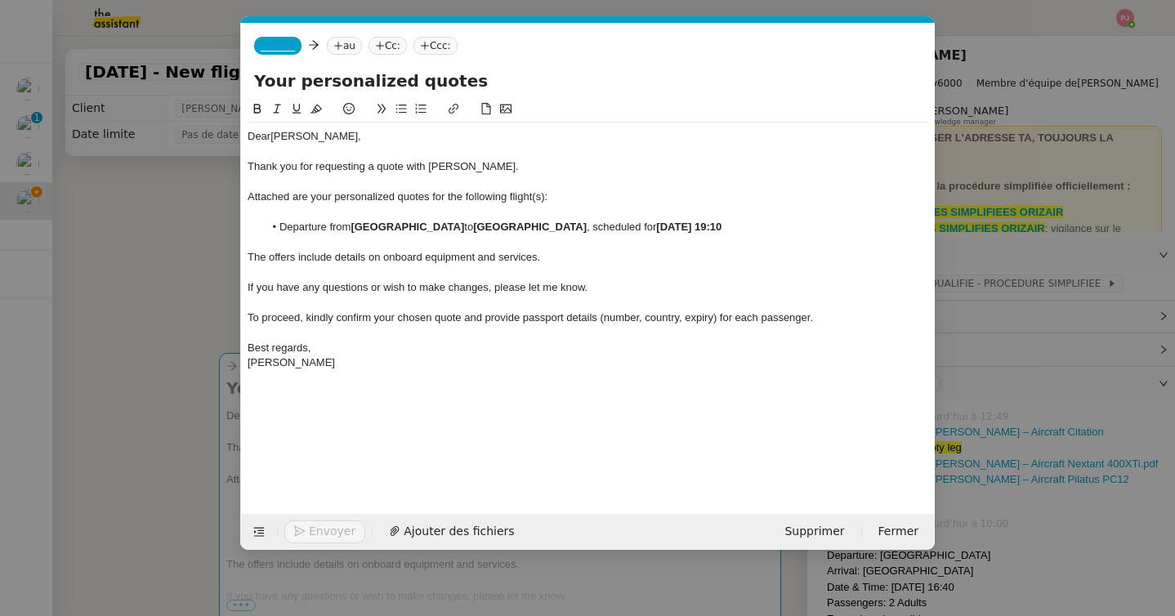
click at [141, 337] on nz-modal-container "Service TA - VOYAGE - PROPOSITION GLOBALE A utiliser dans le cadre de propositi…" at bounding box center [587, 308] width 1175 height 616
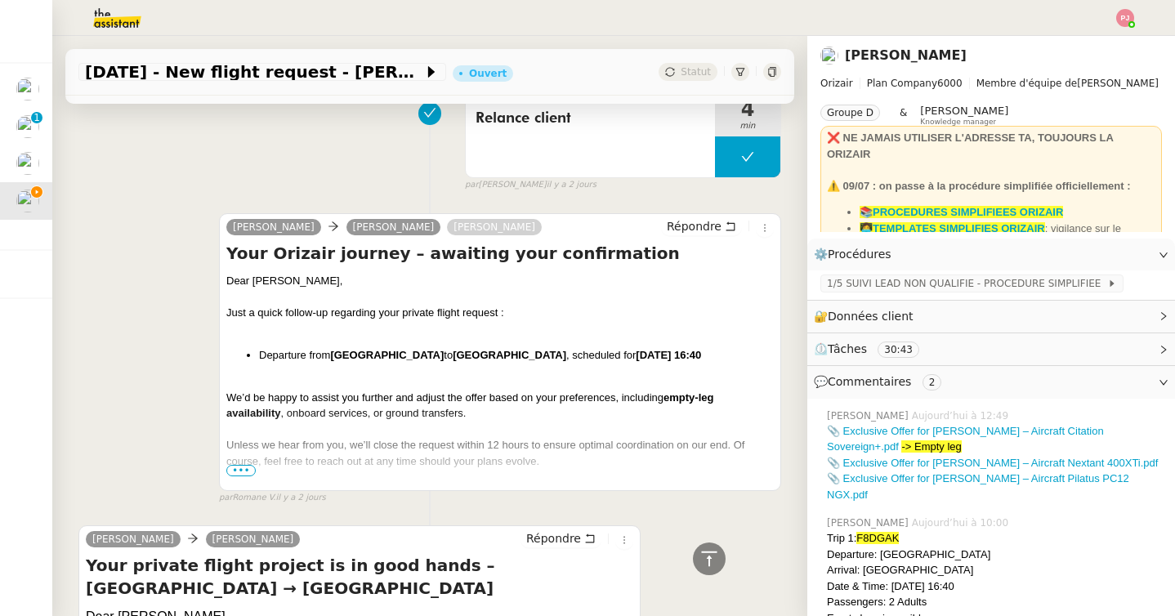
scroll to position [2883, 0]
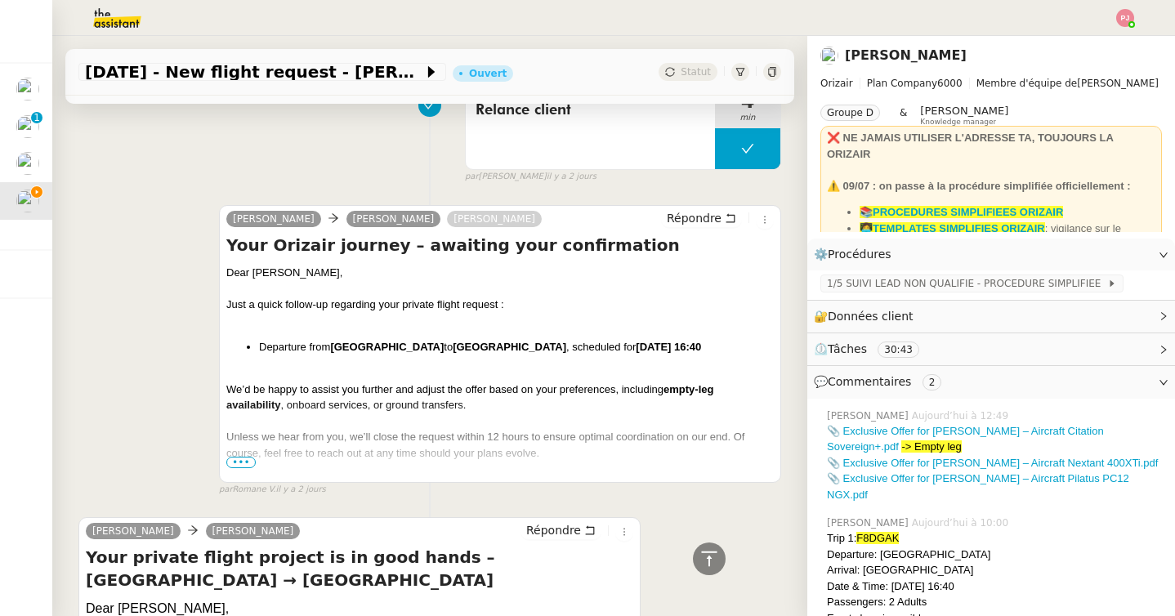
drag, startPoint x: 718, startPoint y: 331, endPoint x: 262, endPoint y: 329, distance: 456.0
click at [262, 339] on li "Departure from London City Airport to Sitia Airport , scheduled for 4th October…" at bounding box center [516, 347] width 515 height 16
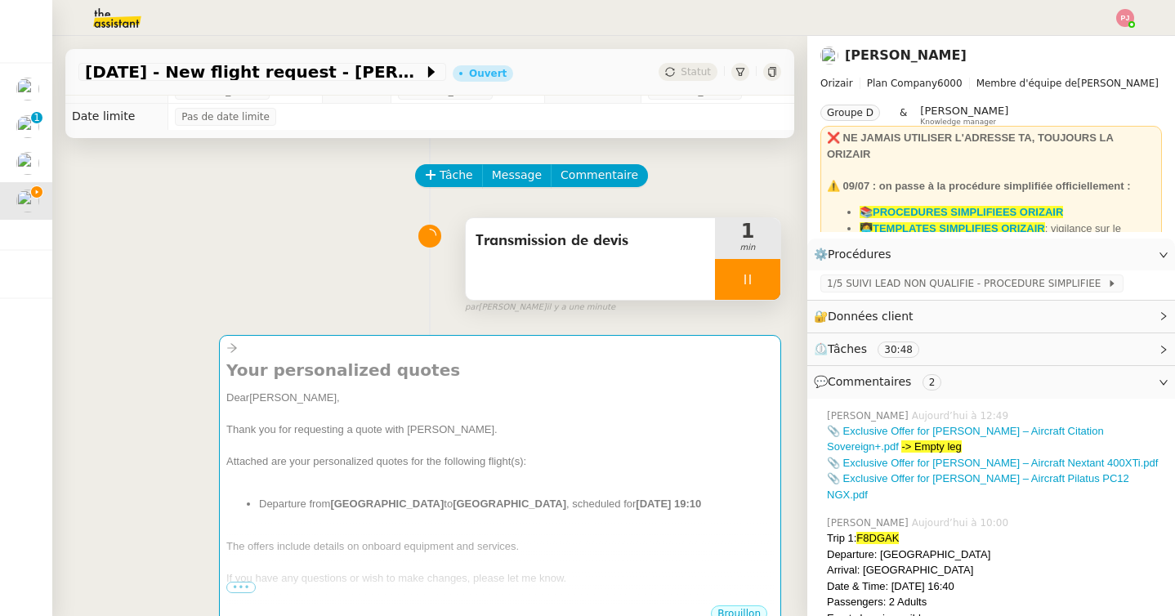
scroll to position [0, 0]
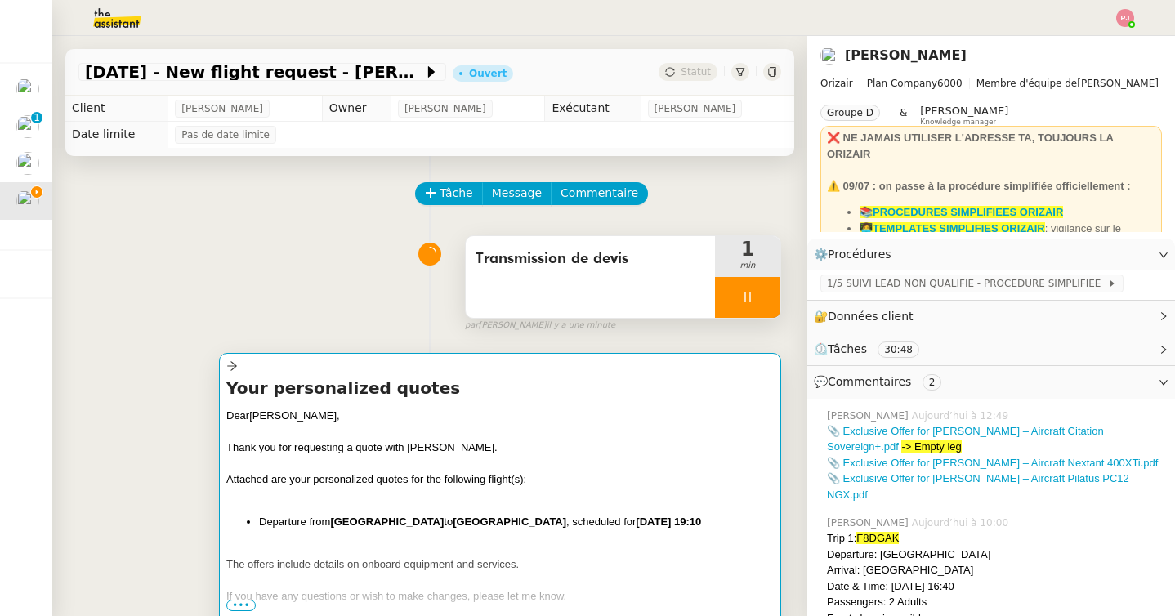
click at [320, 494] on div at bounding box center [500, 495] width 548 height 16
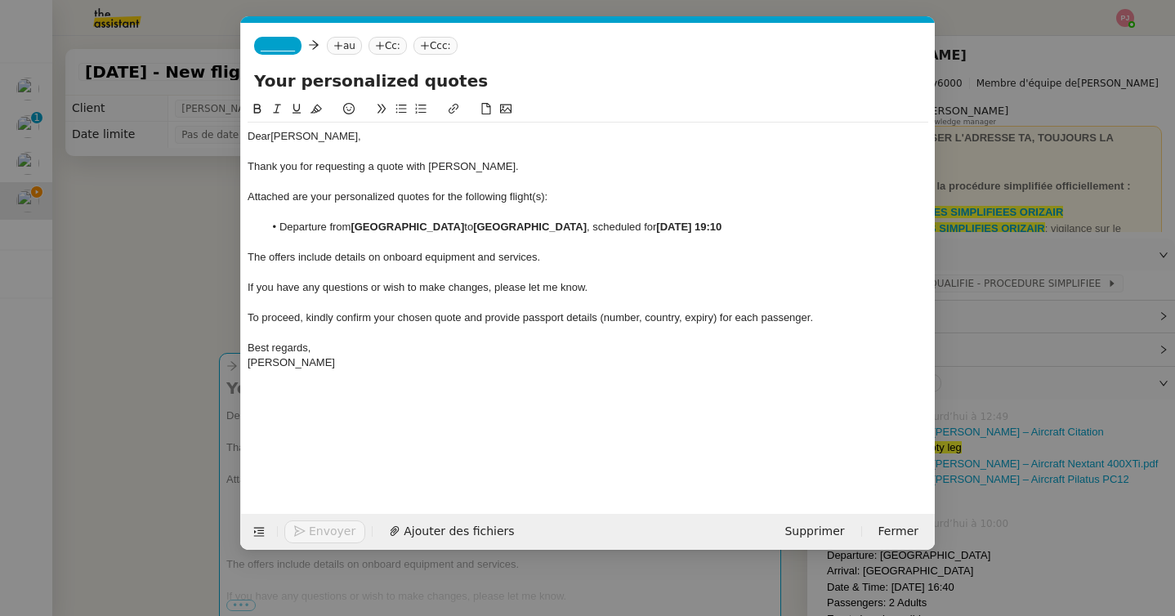
scroll to position [0, 34]
drag, startPoint x: 750, startPoint y: 225, endPoint x: 281, endPoint y: 230, distance: 469.1
click at [281, 230] on li "Departure from Zurich Airport to Sevilla Airport , scheduled for 1st November 2…" at bounding box center [596, 227] width 665 height 15
click at [144, 356] on nz-modal-container "Service TA - VOYAGE - PROPOSITION GLOBALE A utiliser dans le cadre de propositi…" at bounding box center [587, 308] width 1175 height 616
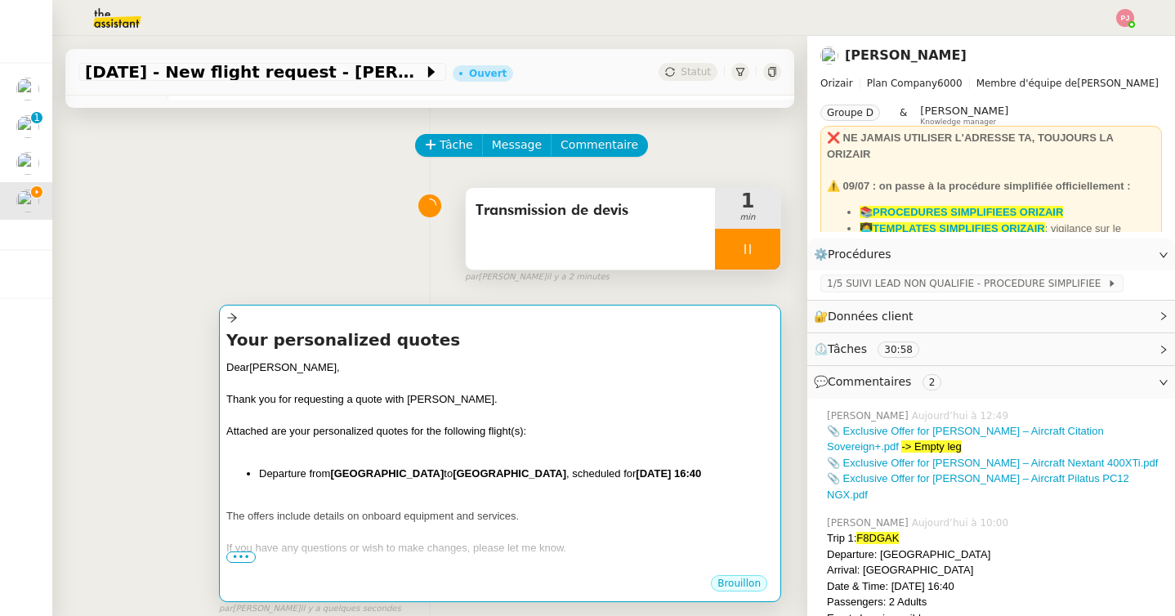
scroll to position [54, 0]
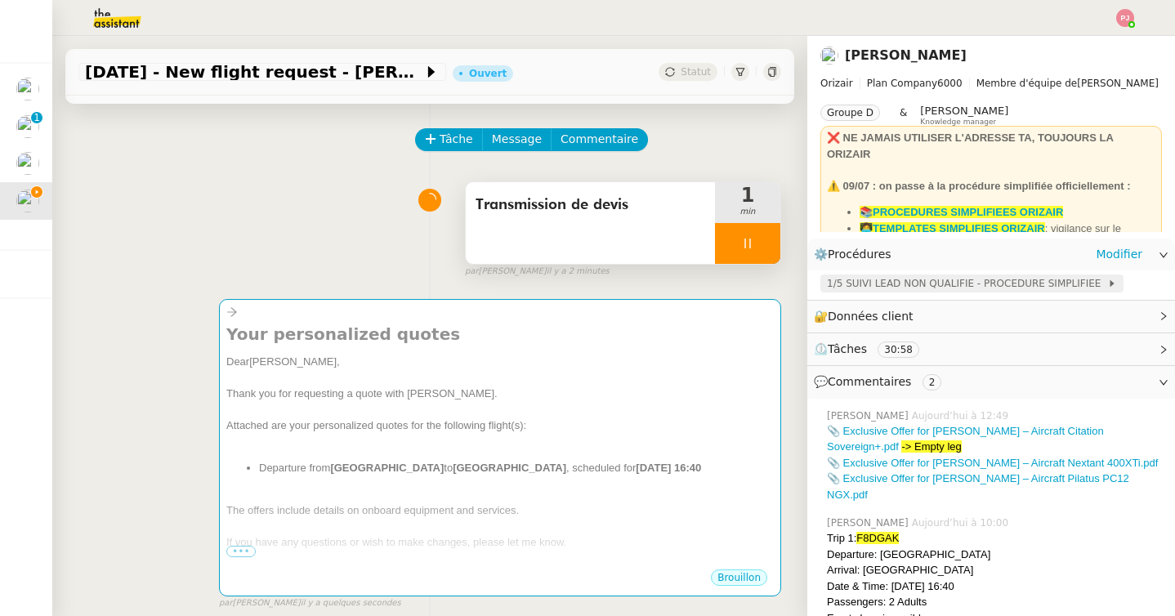
click at [859, 283] on span "1/5 SUIVI LEAD NON QUALIFIE - PROCEDURE SIMPLIFIEE" at bounding box center [967, 283] width 280 height 16
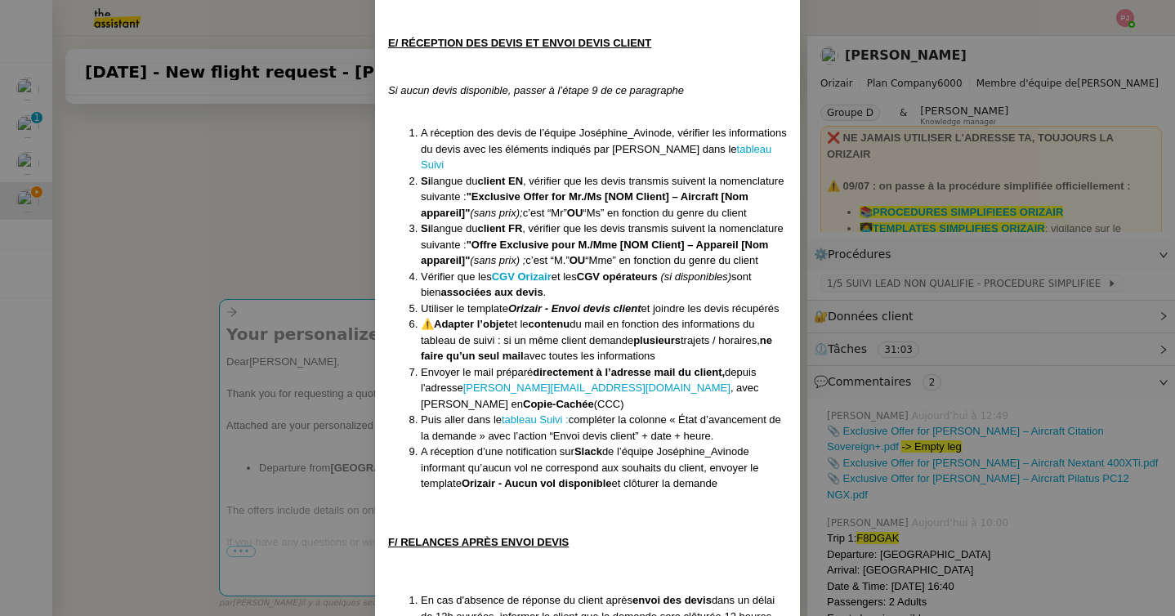
scroll to position [1984, 0]
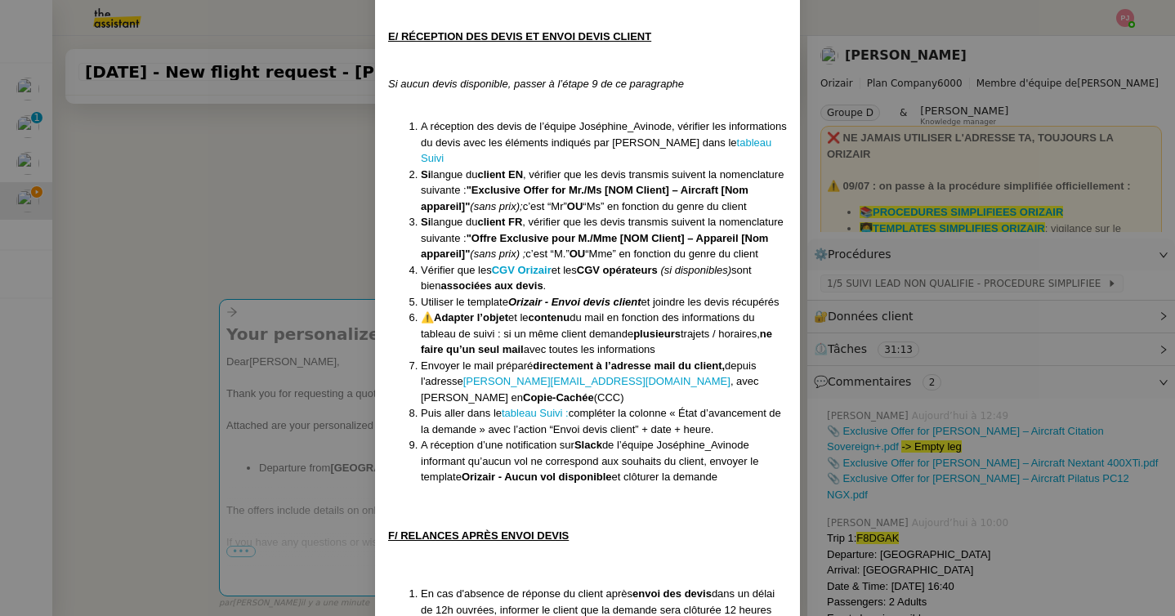
click at [258, 195] on nz-modal-container "Créée le 16/04/2025 MAJ le 28/07/2025 Équipe Orizair qui réalise la procédure :…" at bounding box center [587, 308] width 1175 height 616
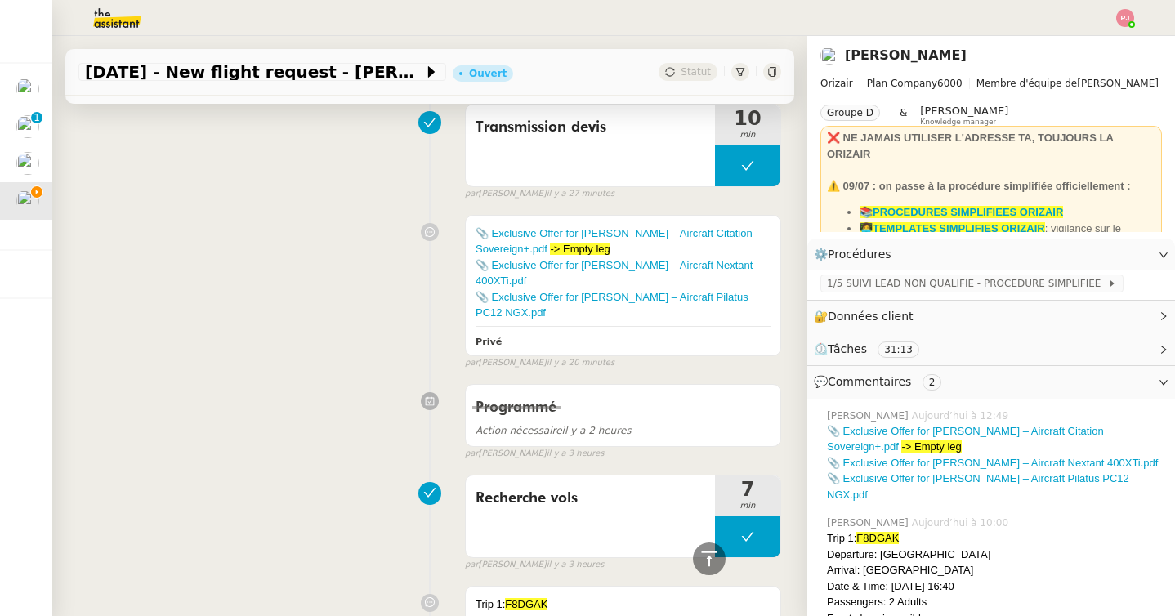
scroll to position [663, 0]
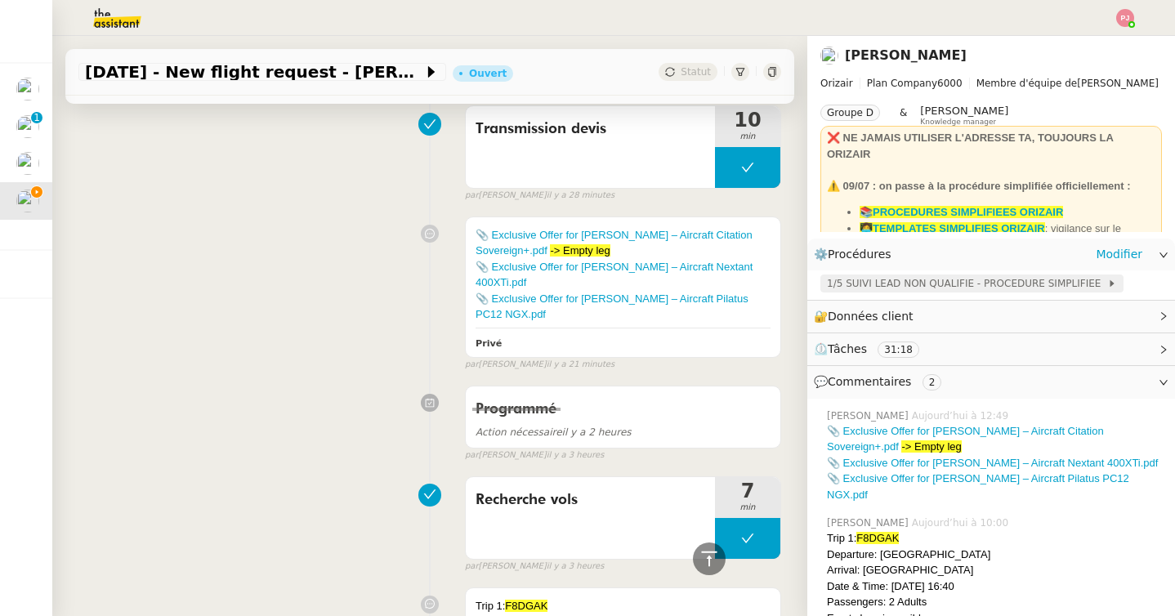
click at [897, 286] on span "1/5 SUIVI LEAD NON QUALIFIE - PROCEDURE SIMPLIFIEE" at bounding box center [967, 283] width 280 height 16
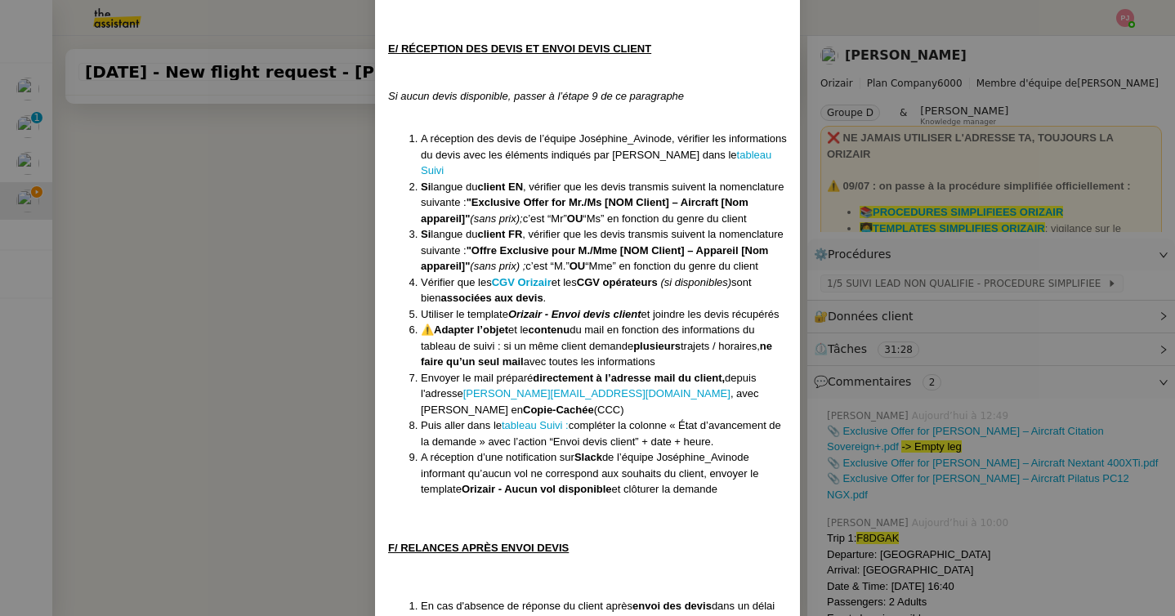
scroll to position [1980, 0]
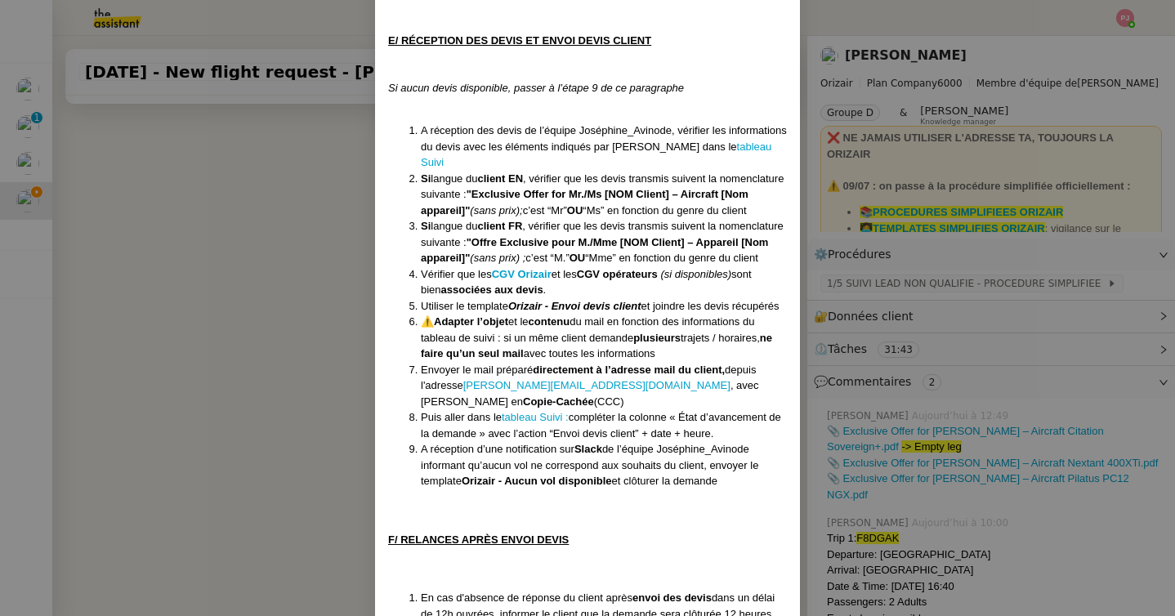
click at [212, 329] on nz-modal-container "Créée le 16/04/2025 MAJ le 28/07/2025 Équipe Orizair qui réalise la procédure :…" at bounding box center [587, 308] width 1175 height 616
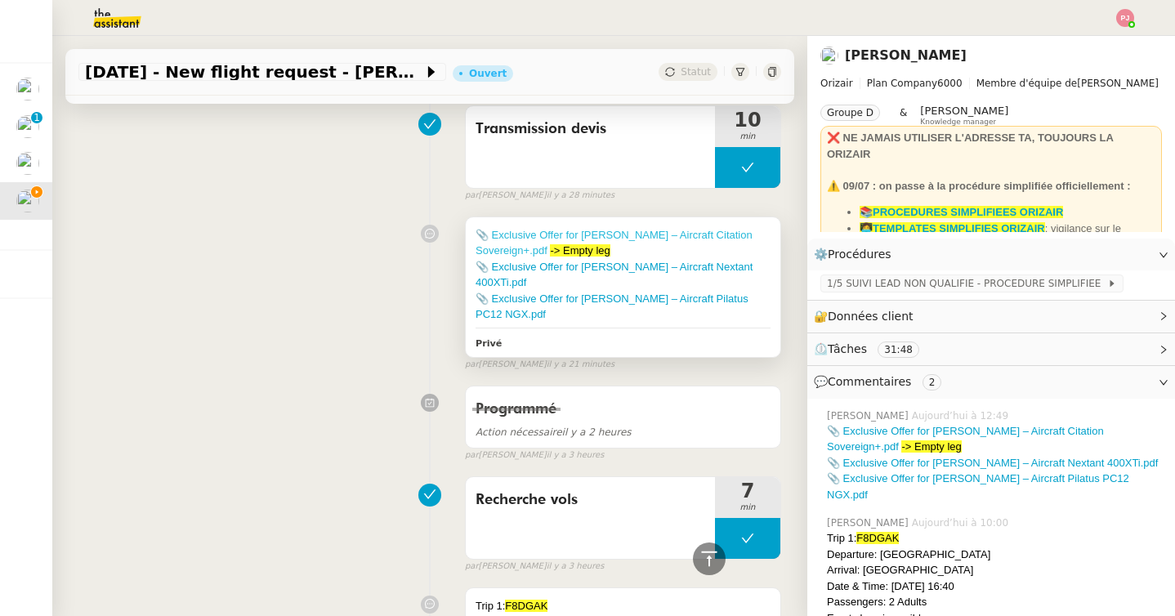
click at [554, 232] on link "📎 Exclusive Offer for Mr. Daniell – Aircraft Citation Sovereign+.pdf" at bounding box center [614, 243] width 277 height 29
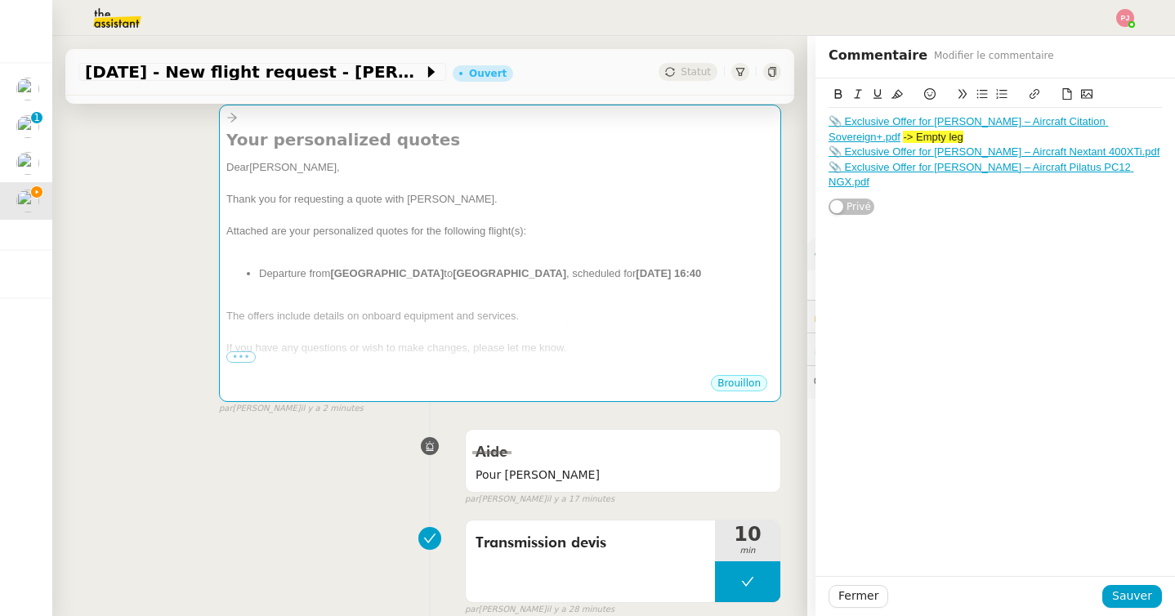
scroll to position [253, 0]
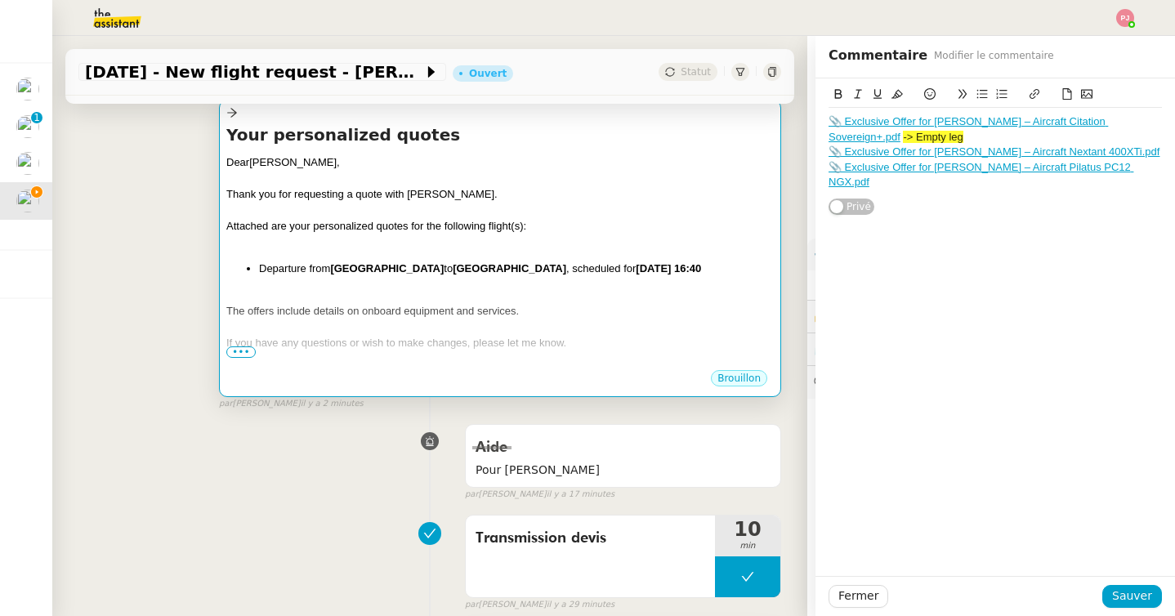
click at [667, 220] on div "Attached are your personalized quotes for the following flight(s):" at bounding box center [500, 226] width 548 height 16
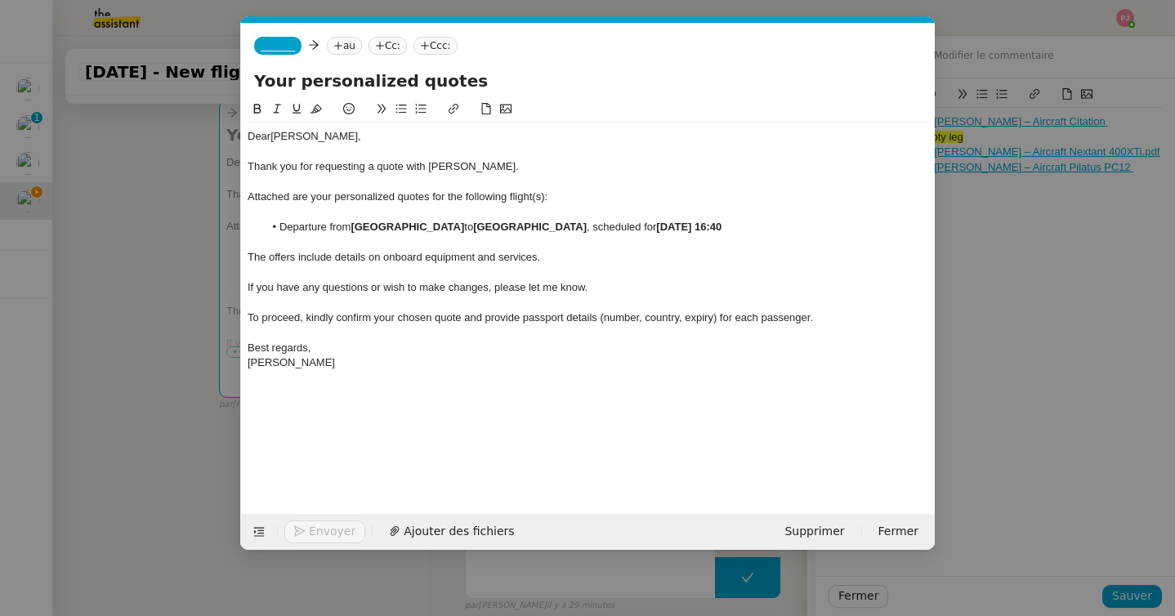
scroll to position [0, 34]
click at [173, 452] on nz-modal-container "Service TA - VOYAGE - PROPOSITION GLOBALE A utiliser dans le cadre de propositi…" at bounding box center [587, 308] width 1175 height 616
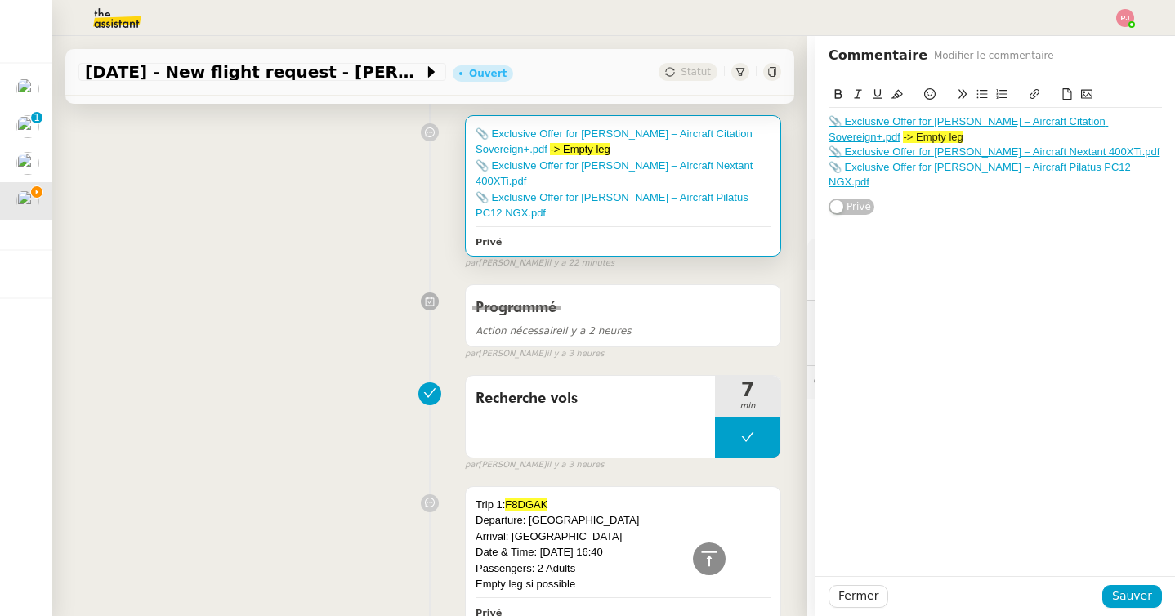
scroll to position [775, 0]
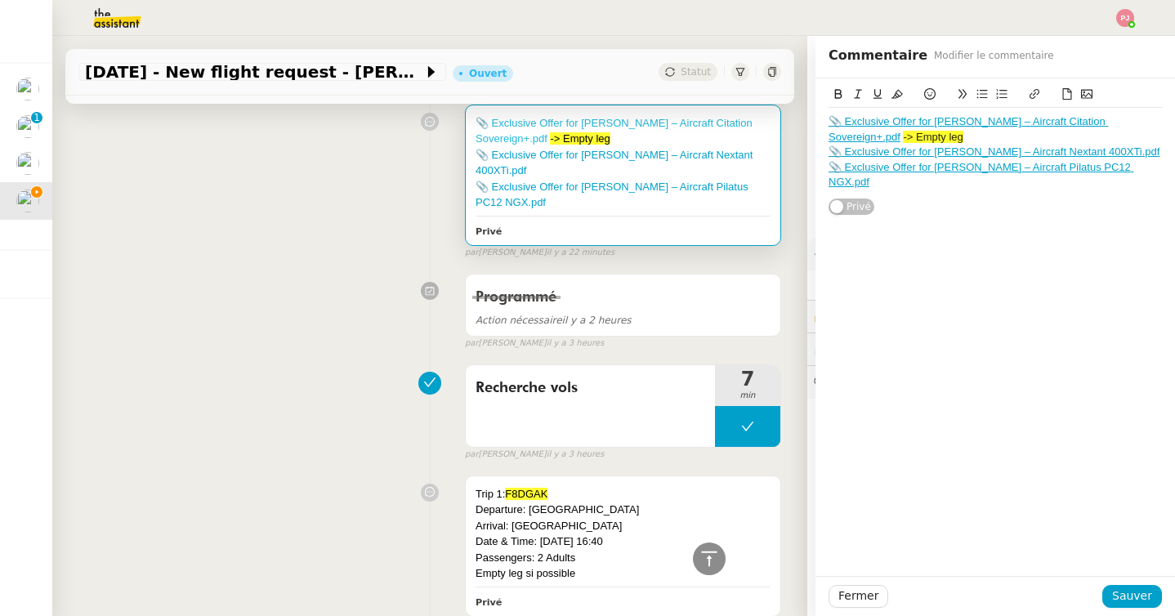
click at [573, 118] on link "📎 Exclusive Offer for Mr. Daniell – Aircraft Citation Sovereign+.pdf" at bounding box center [614, 131] width 277 height 29
click at [976, 124] on link "📎 Exclusive Offer for Mr. Daniell – Aircraft Citation Sovereign+.pdf" at bounding box center [969, 128] width 280 height 27
click at [982, 121] on link "📎 Exclusive Offer for Mr. Daniell – Aircraft Citation Sovereign+.pdf" at bounding box center [969, 128] width 280 height 27
click at [658, 122] on link "📎 Exclusive Offer for Mr. Daniell – Aircraft Citation Sovereign+.pdf" at bounding box center [614, 131] width 277 height 29
click at [555, 157] on link "📎 Exclusive Offer for Mr. Daniell – Aircraft Nextant 400XTi.pdf" at bounding box center [614, 163] width 277 height 29
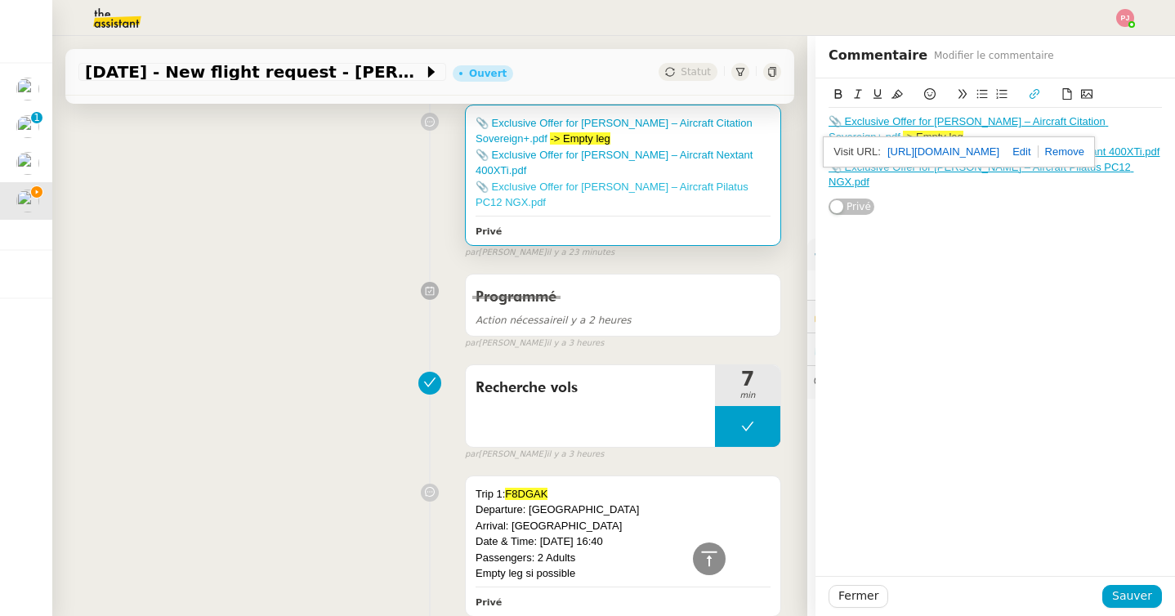
click at [667, 181] on link "📎 Exclusive Offer for Mr. Daniell – Aircraft Pilatus PC12 NGX.pdf" at bounding box center [612, 195] width 273 height 29
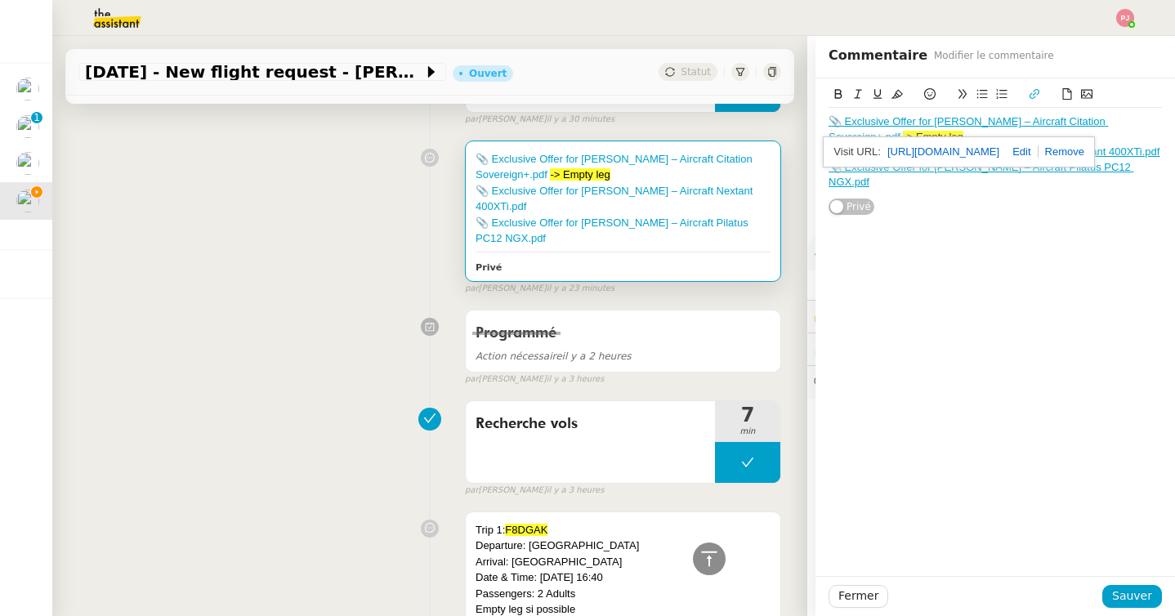
scroll to position [736, 0]
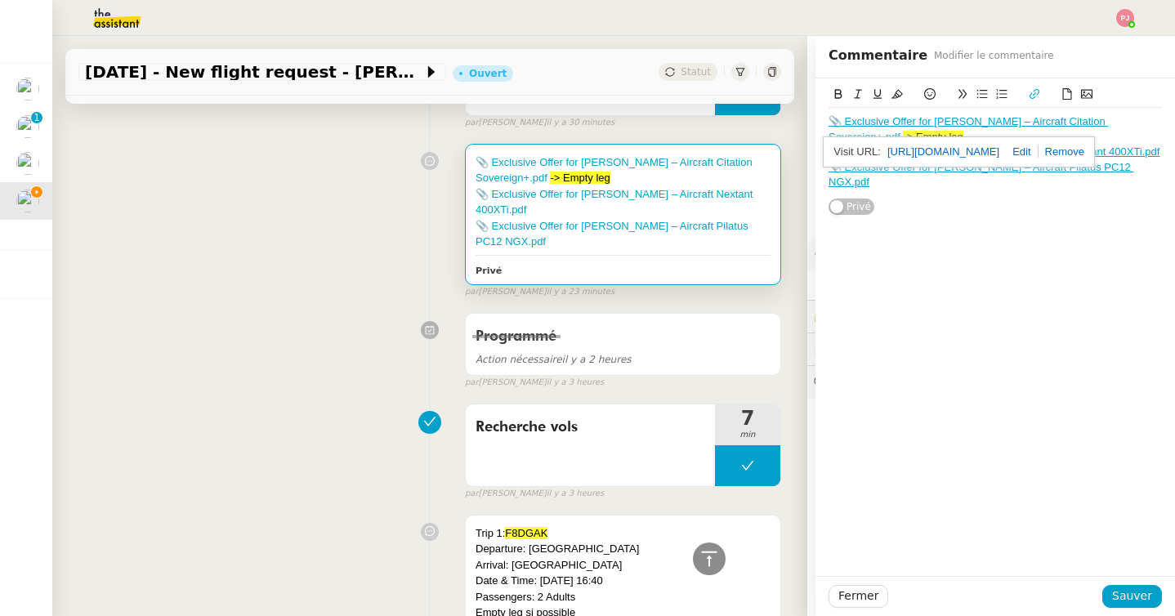
click at [168, 359] on div "Programmé Action nécessaire il y a 2 heures false par Amyna M. il y a 3 heures" at bounding box center [429, 348] width 703 height 84
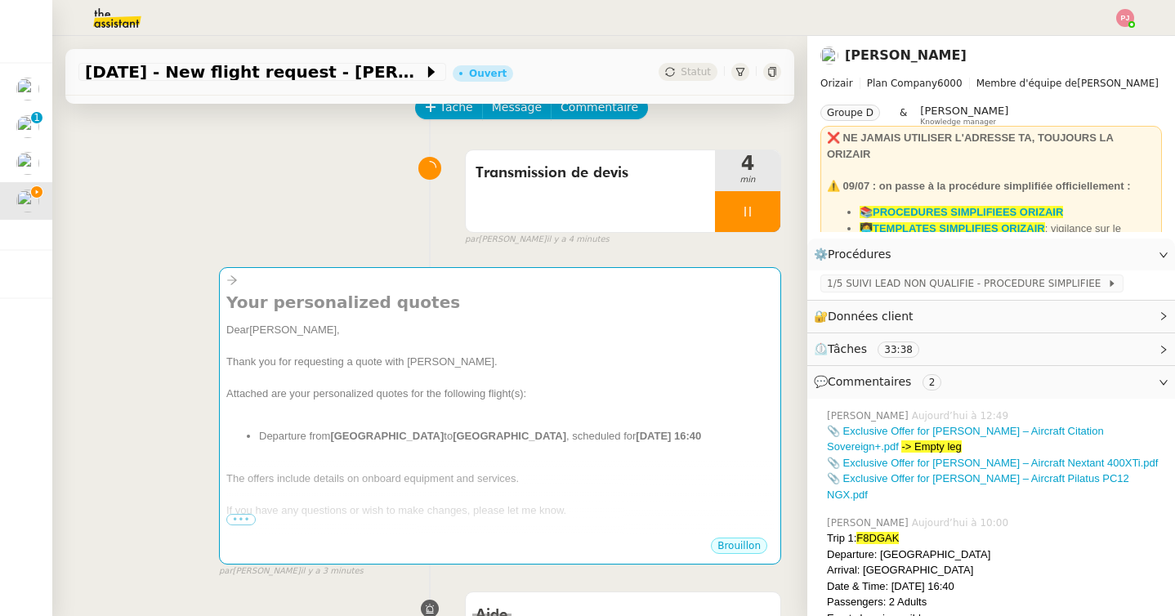
scroll to position [104, 0]
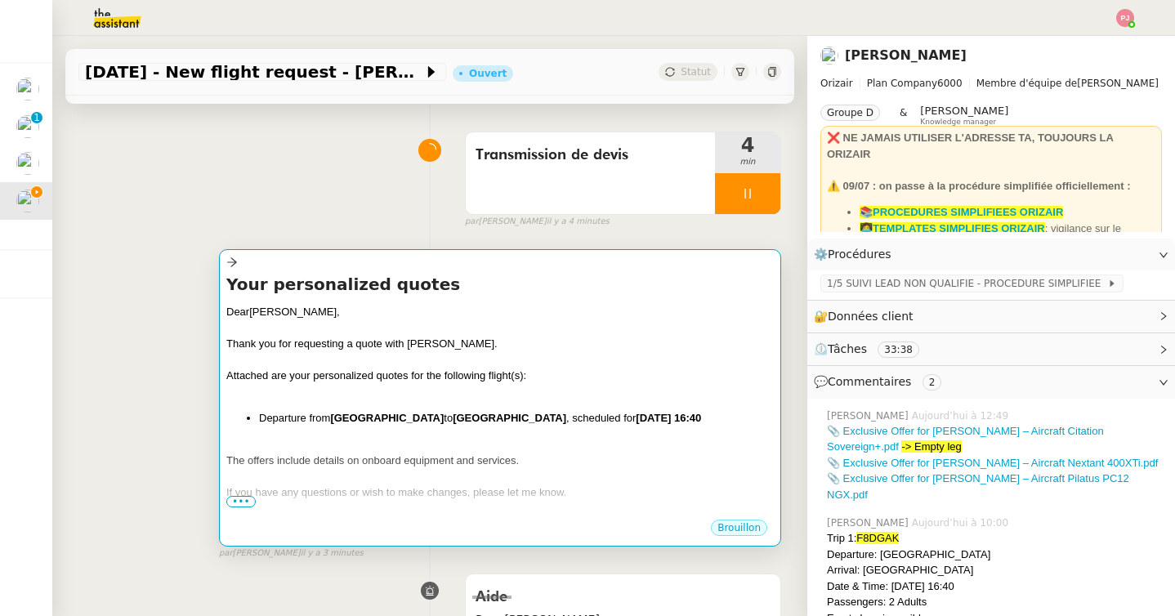
click at [493, 336] on div "Thank you for requesting a quote with Orizair." at bounding box center [500, 344] width 548 height 16
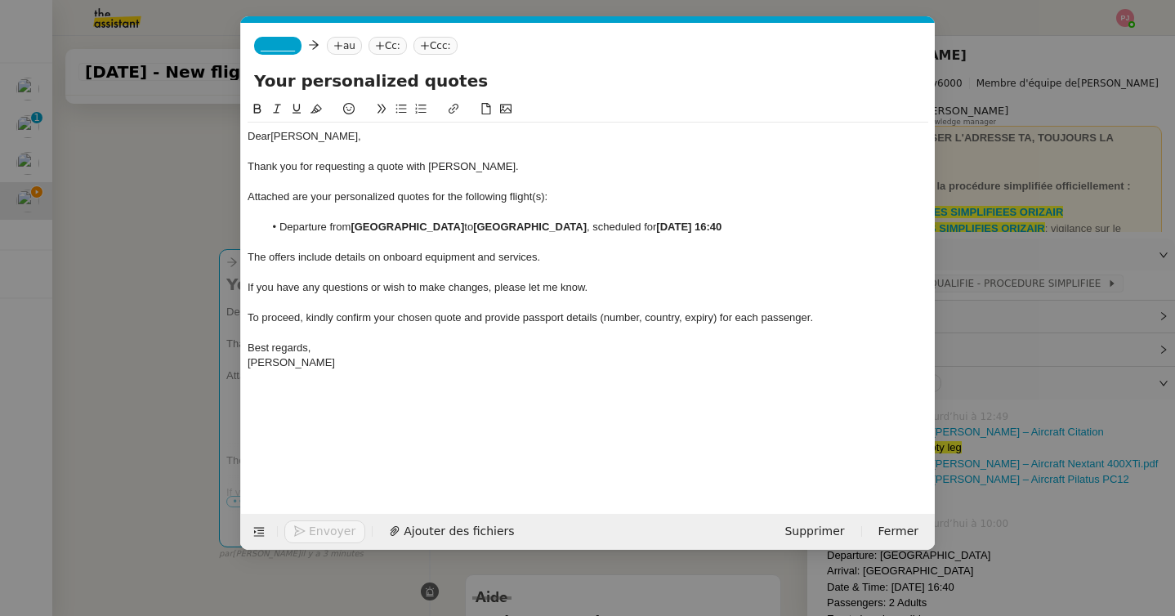
scroll to position [0, 34]
click at [418, 533] on span "Ajouter des fichiers" at bounding box center [459, 531] width 110 height 19
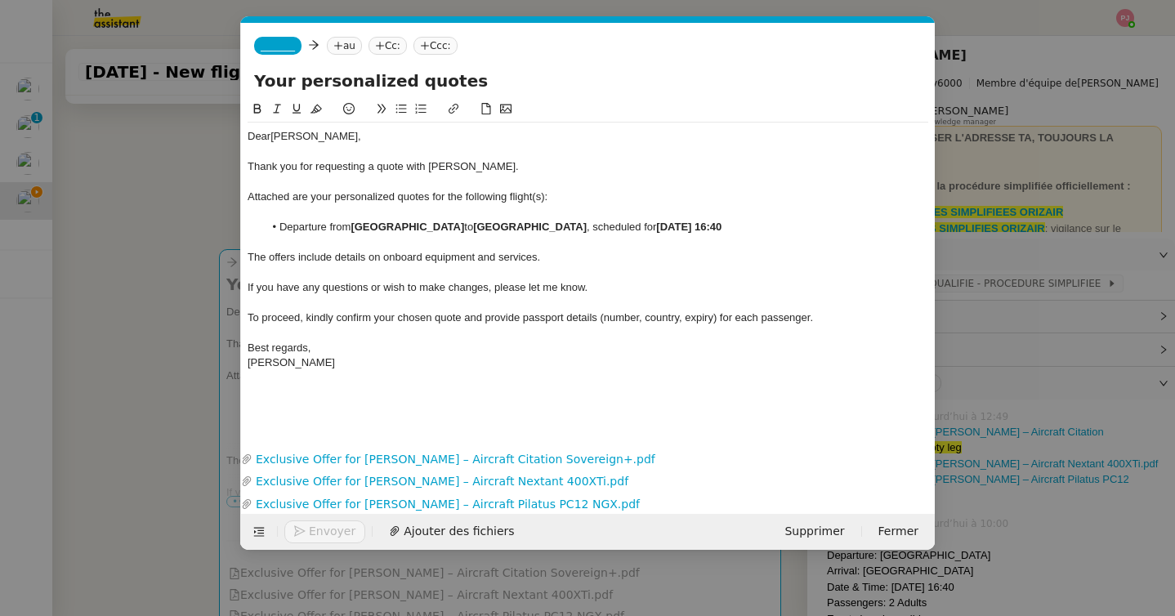
click at [163, 283] on nz-modal-container "Service TA - VOYAGE - PROPOSITION GLOBALE A utiliser dans le cadre de propositi…" at bounding box center [587, 308] width 1175 height 616
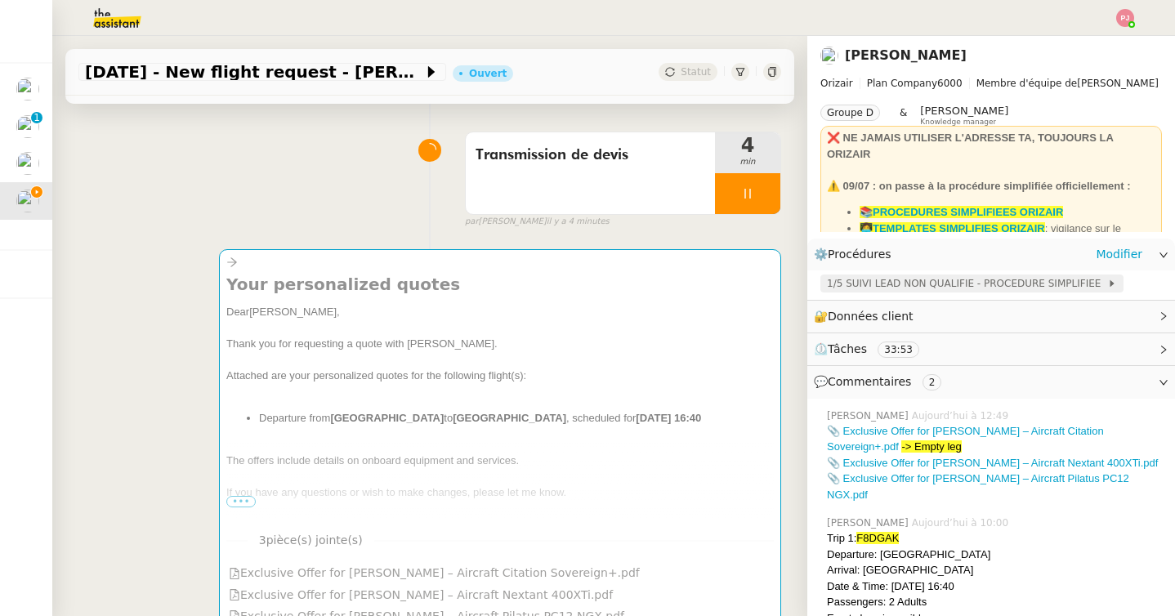
click at [883, 281] on span "1/5 SUIVI LEAD NON QUALIFIE - PROCEDURE SIMPLIFIEE" at bounding box center [967, 283] width 280 height 16
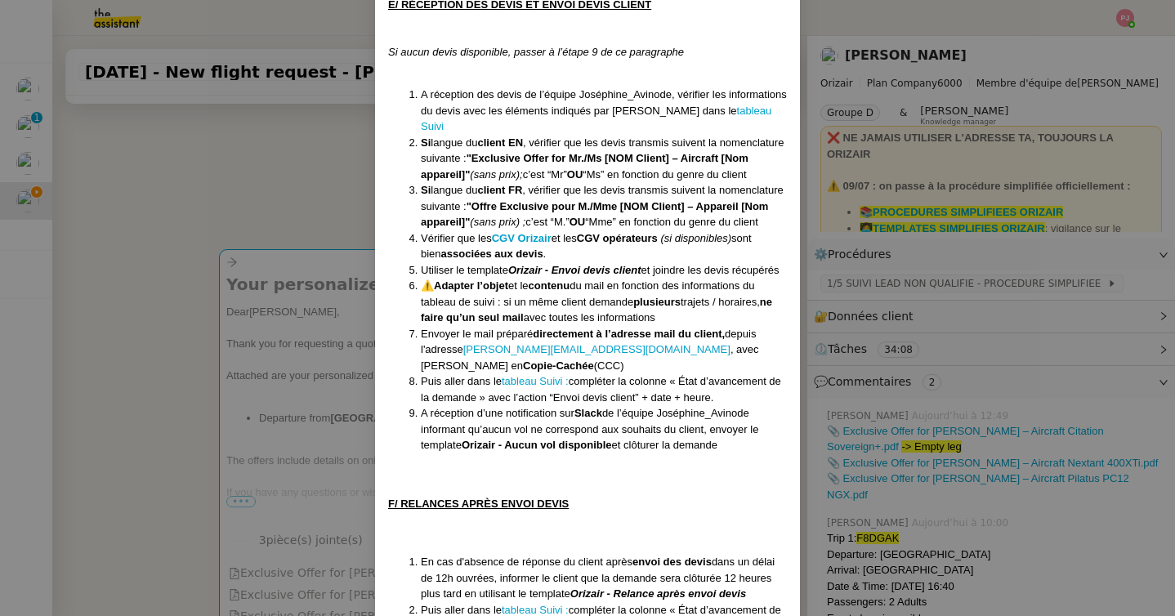
scroll to position [2020, 0]
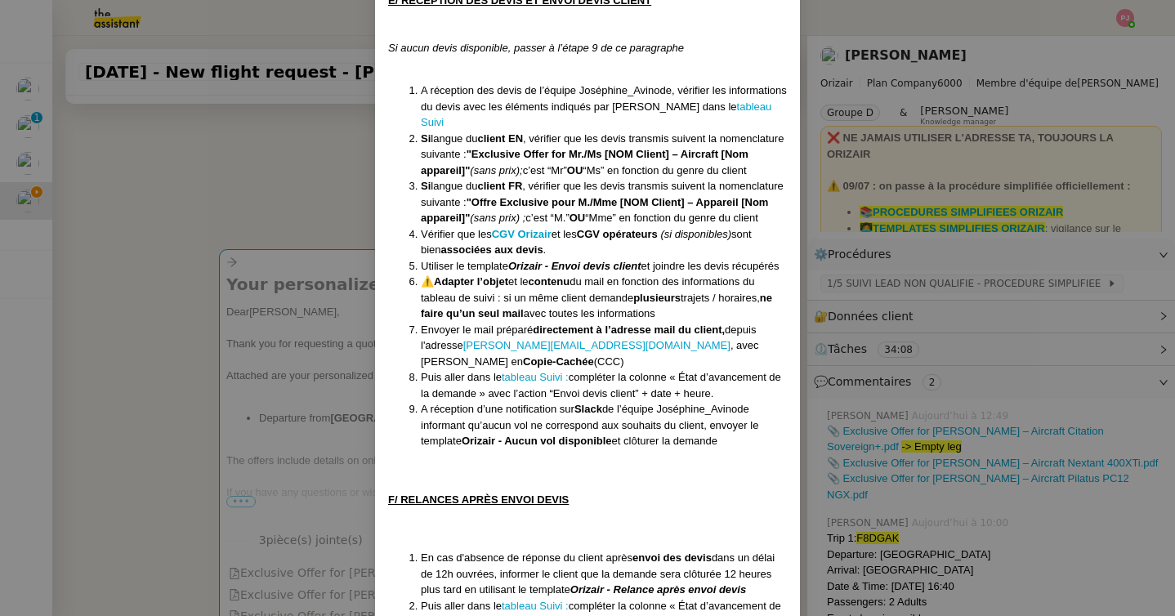
click at [288, 410] on nz-modal-container "Créée le 16/04/2025 MAJ le 28/07/2025 Équipe Orizair qui réalise la procédure :…" at bounding box center [587, 308] width 1175 height 616
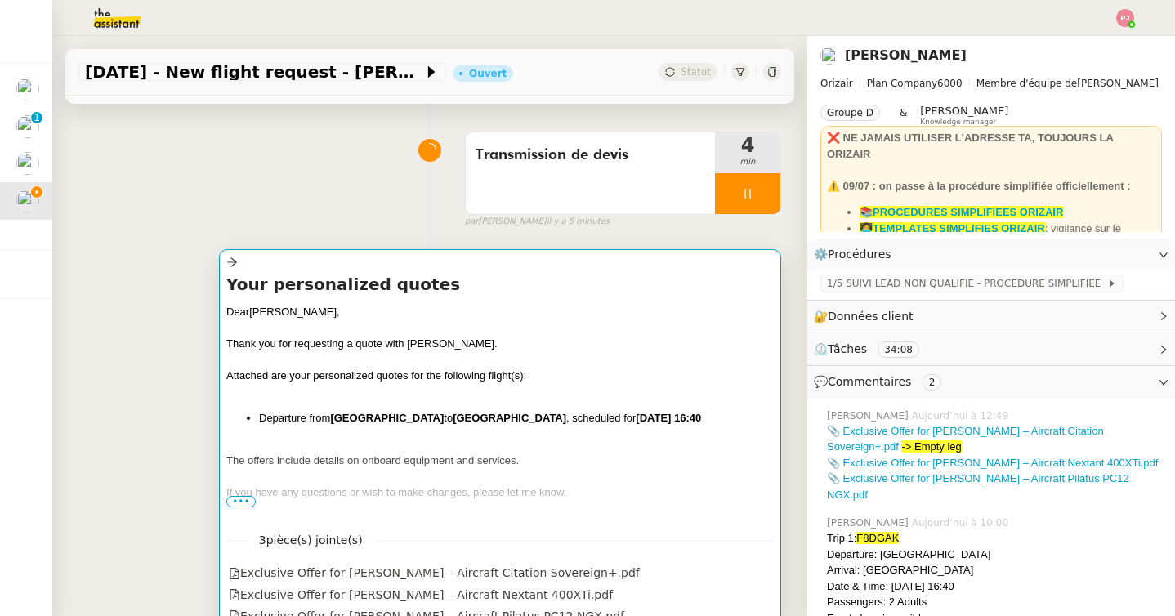
click at [277, 276] on h4 "Your personalized quotes" at bounding box center [500, 284] width 548 height 23
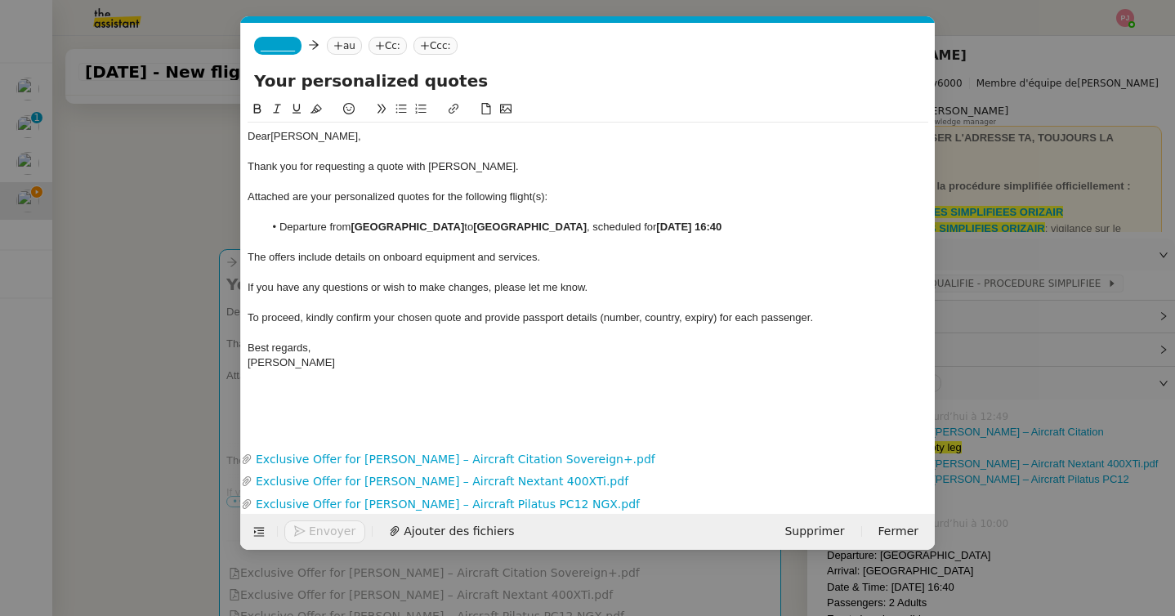
scroll to position [0, 34]
click at [288, 42] on span "_______" at bounding box center [278, 45] width 34 height 11
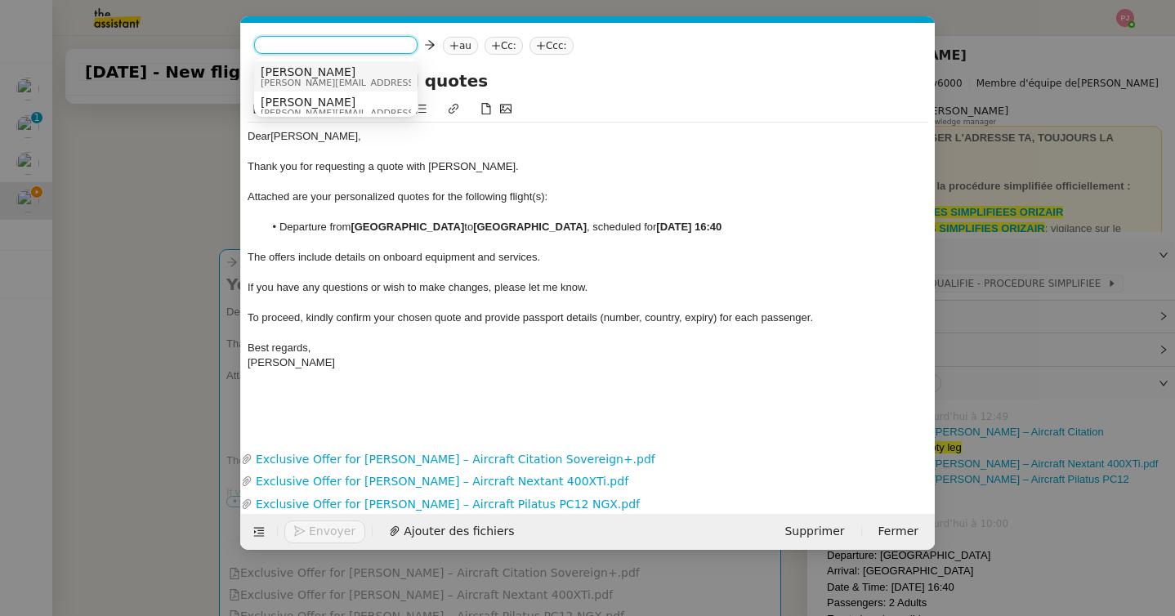
click at [310, 71] on span "Josephine" at bounding box center [377, 71] width 232 height 13
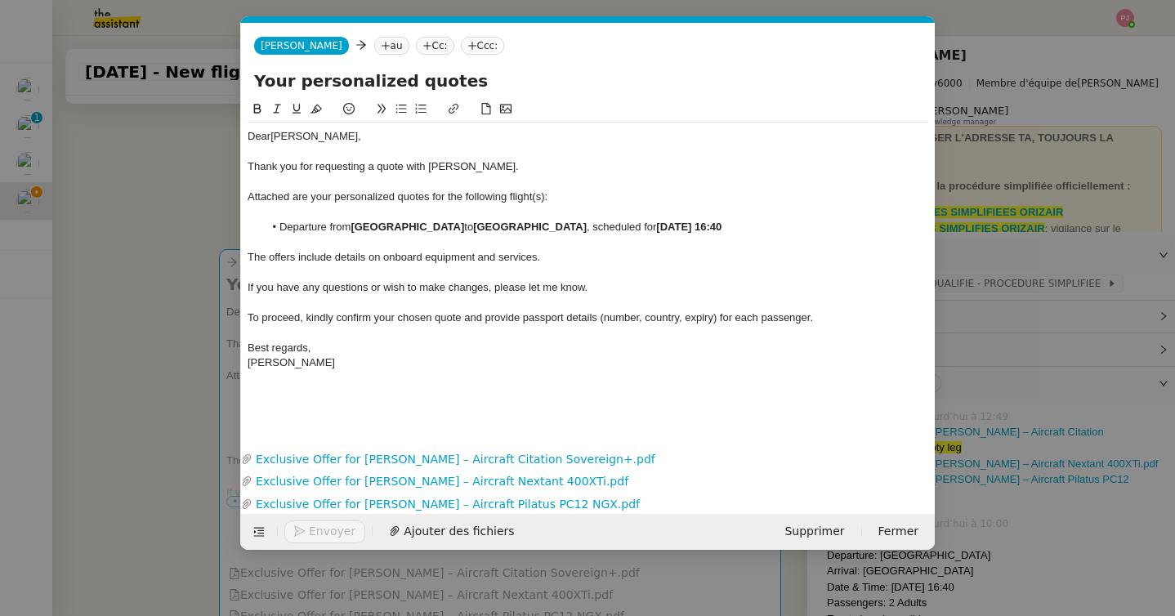
click at [381, 41] on icon at bounding box center [386, 46] width 10 height 10
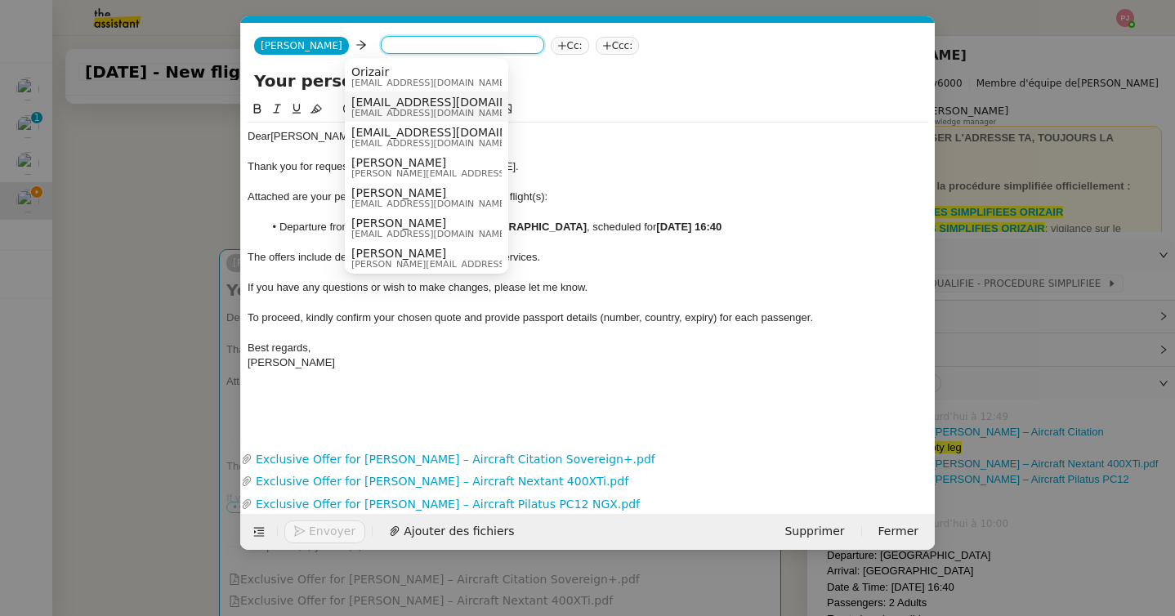
click at [446, 109] on span "erdaniell12@gmail.com" at bounding box center [451, 113] width 200 height 9
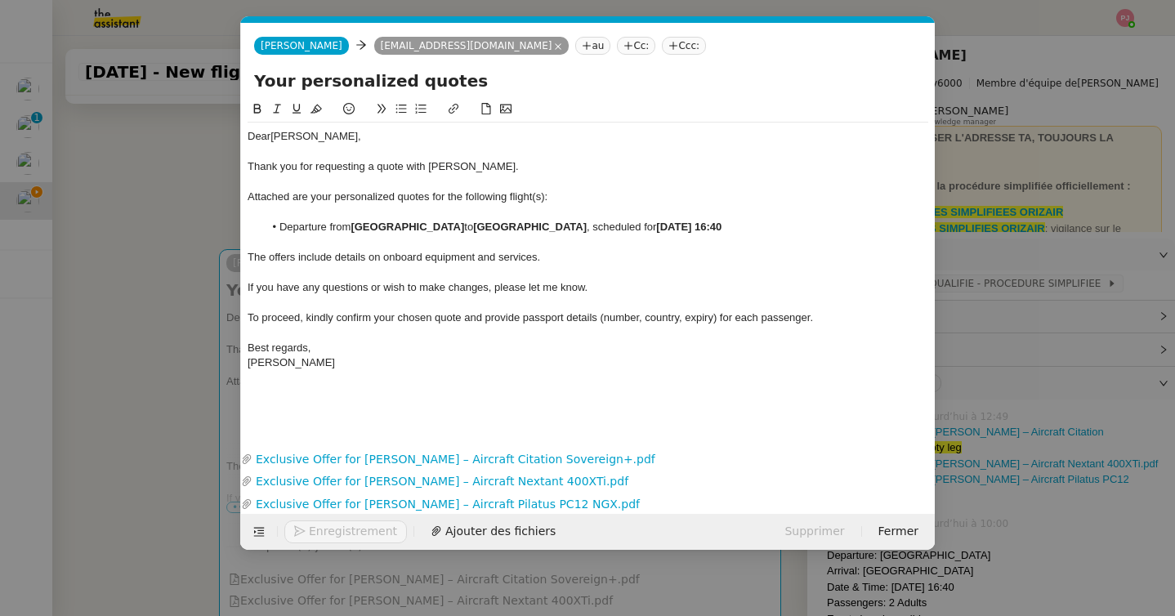
click at [662, 48] on nz-tag "Ccc:" at bounding box center [684, 46] width 44 height 18
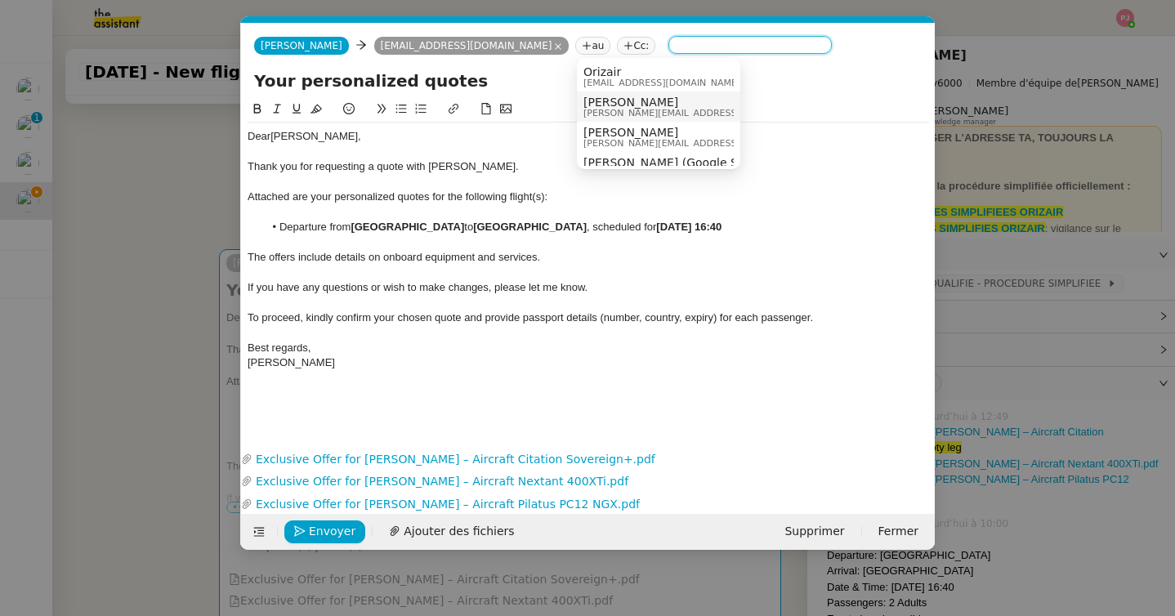
click at [641, 110] on span "louis@orizair.com" at bounding box center [700, 113] width 232 height 9
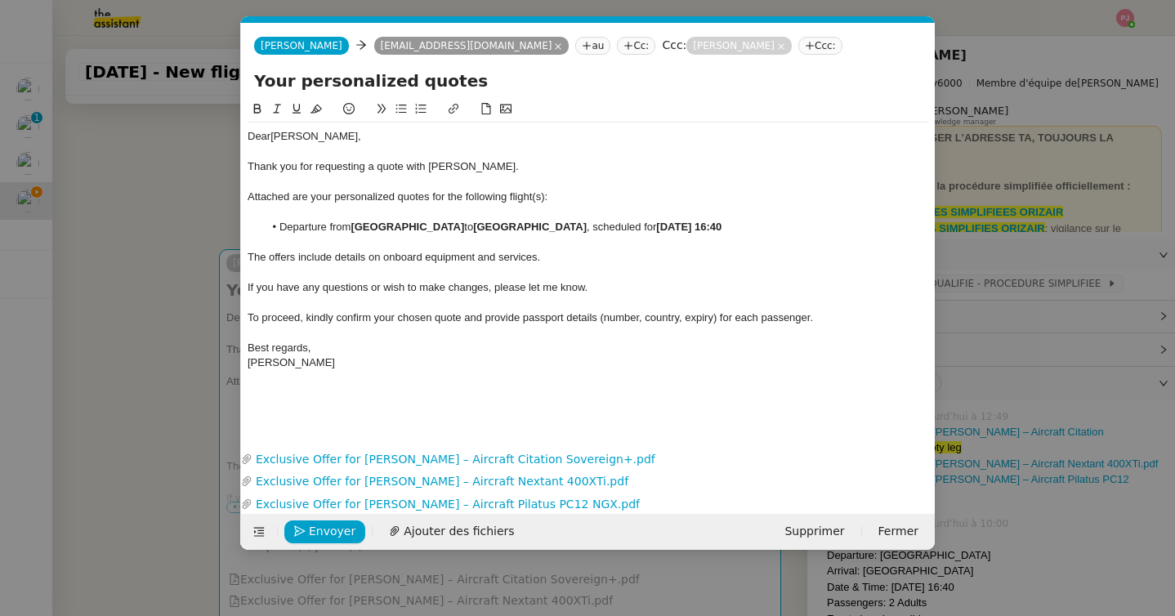
click at [545, 193] on span "Attached are your personalized quotes for the following flight(s):" at bounding box center [398, 196] width 300 height 12
click at [532, 270] on div at bounding box center [588, 272] width 681 height 15
click at [539, 257] on span "The offers include details on onboard equipment and services." at bounding box center [394, 257] width 293 height 12
click at [47, 356] on nz-modal-container "Service TA - VOYAGE - PROPOSITION GLOBALE A utiliser dans le cadre de propositi…" at bounding box center [587, 308] width 1175 height 616
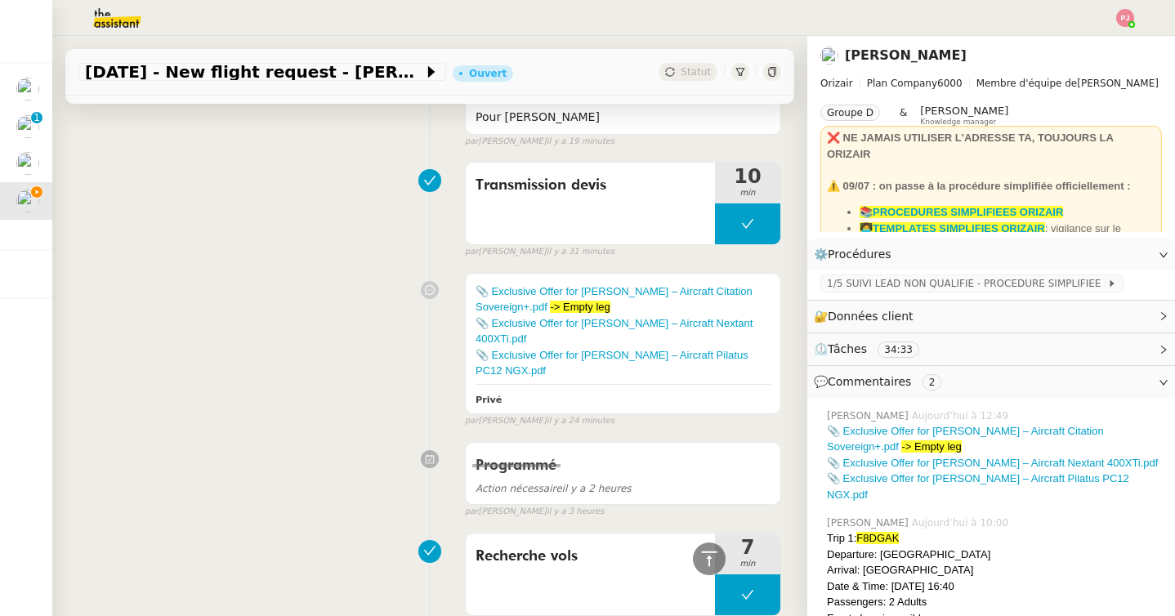
scroll to position [778, 0]
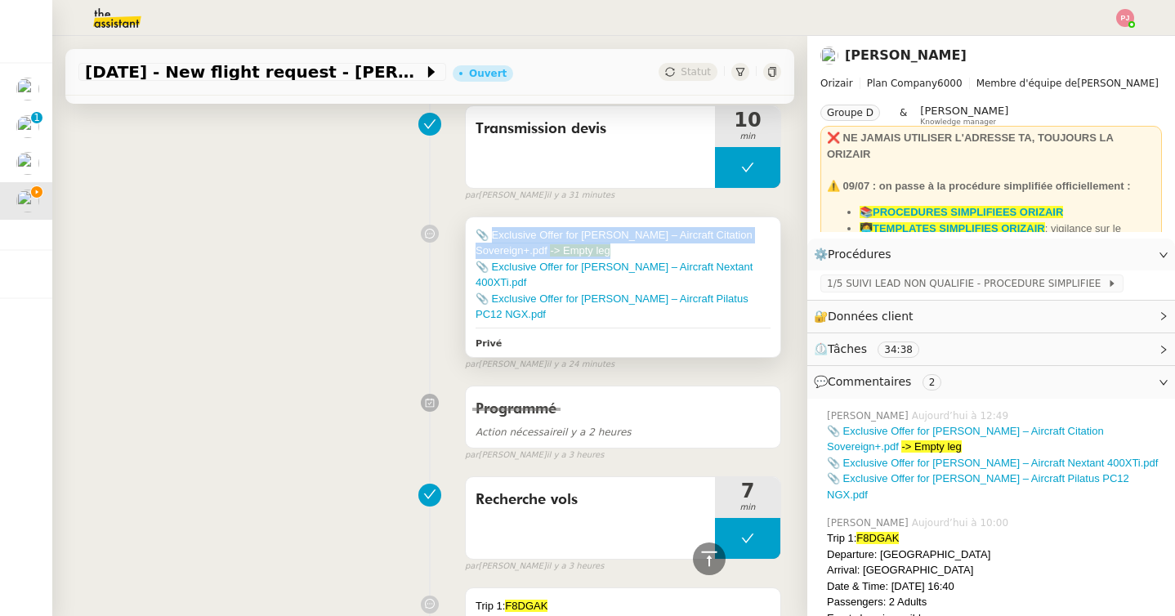
drag, startPoint x: 624, startPoint y: 252, endPoint x: 490, endPoint y: 233, distance: 134.5
click at [490, 233] on div "📎 Exclusive Offer for Mr. Daniell – Aircraft Citation Sovereign+.pdf -> Empty l…" at bounding box center [623, 243] width 295 height 32
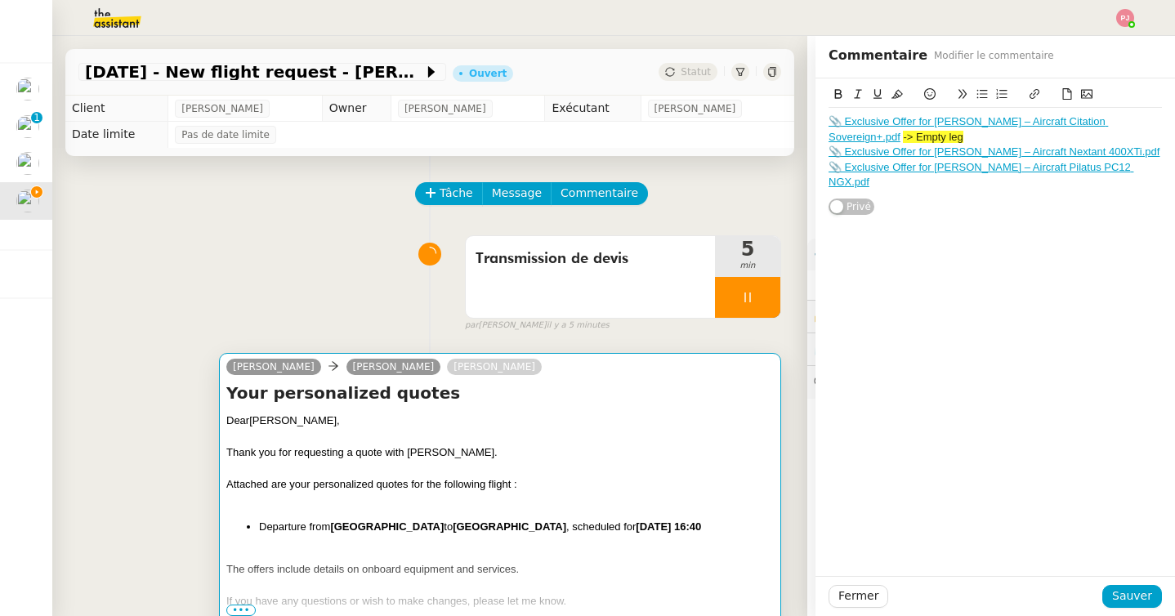
click at [468, 444] on div at bounding box center [500, 437] width 548 height 16
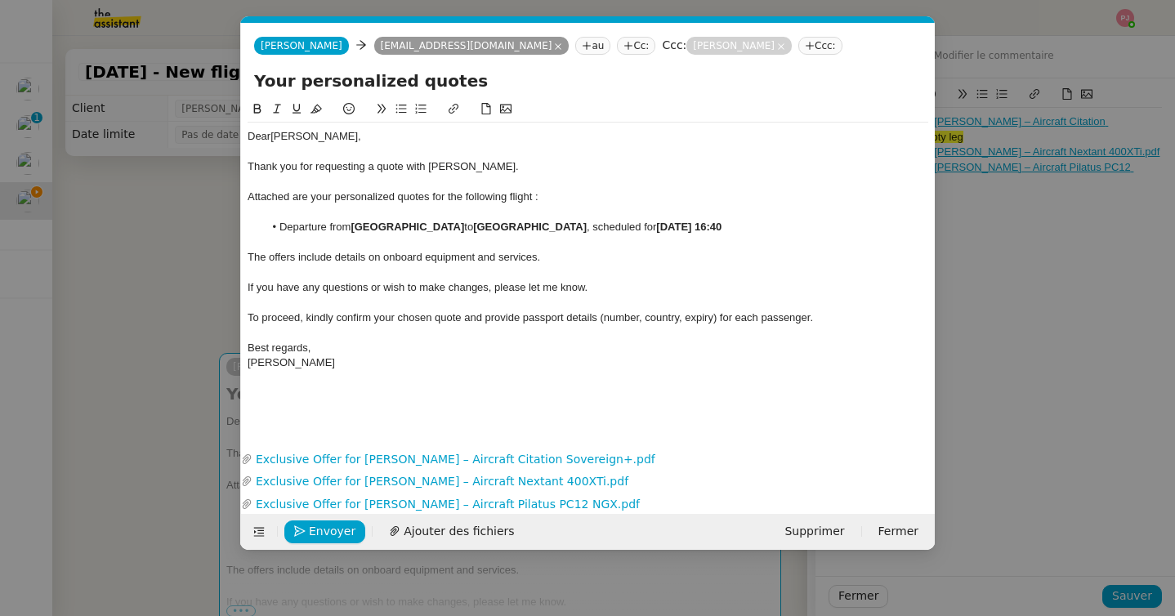
scroll to position [0, 34]
click at [573, 259] on div "The offers include details on onboard equipment and services." at bounding box center [588, 257] width 681 height 15
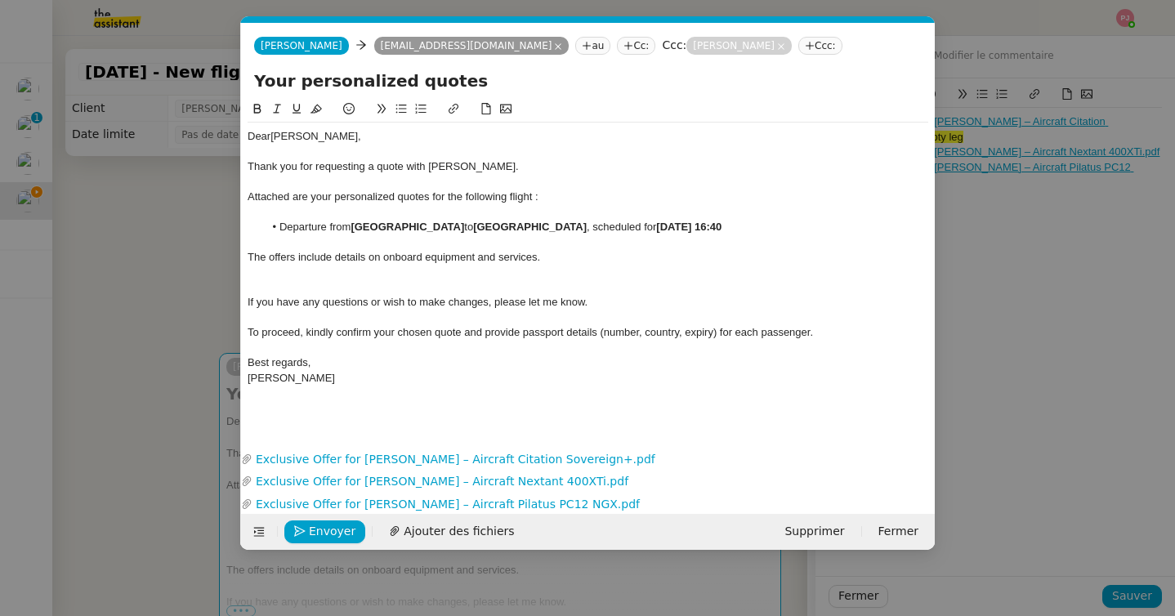
scroll to position [0, 0]
click at [562, 257] on div "The offers include details on onboard equipment and services." at bounding box center [588, 257] width 681 height 15
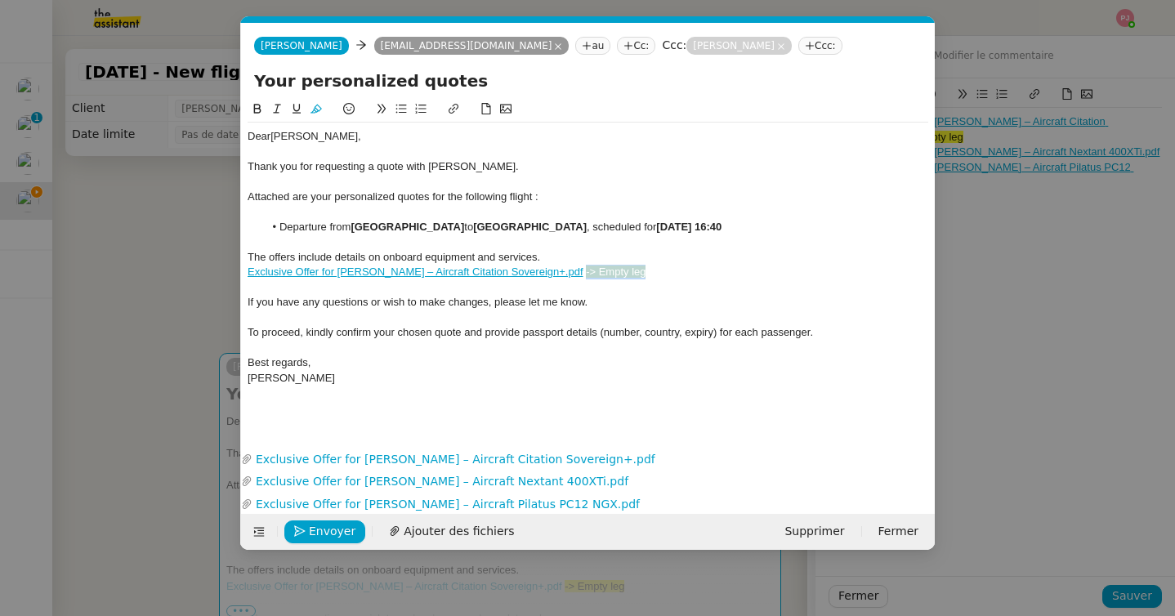
drag, startPoint x: 550, startPoint y: 275, endPoint x: 624, endPoint y: 275, distance: 73.6
click at [624, 275] on div "Exclusive Offer for Mr. Daniell – Aircraft Citation Sovereign+.pdf -> Empty leg" at bounding box center [588, 272] width 681 height 15
drag, startPoint x: 541, startPoint y: 271, endPoint x: 244, endPoint y: 271, distance: 297.5
click at [244, 271] on nz-spin "Dear Mr. Daniell, Thank you for requesting a quote with Orizair. Attached are y…" at bounding box center [588, 264] width 694 height 329
click at [454, 105] on icon at bounding box center [454, 109] width 10 height 10
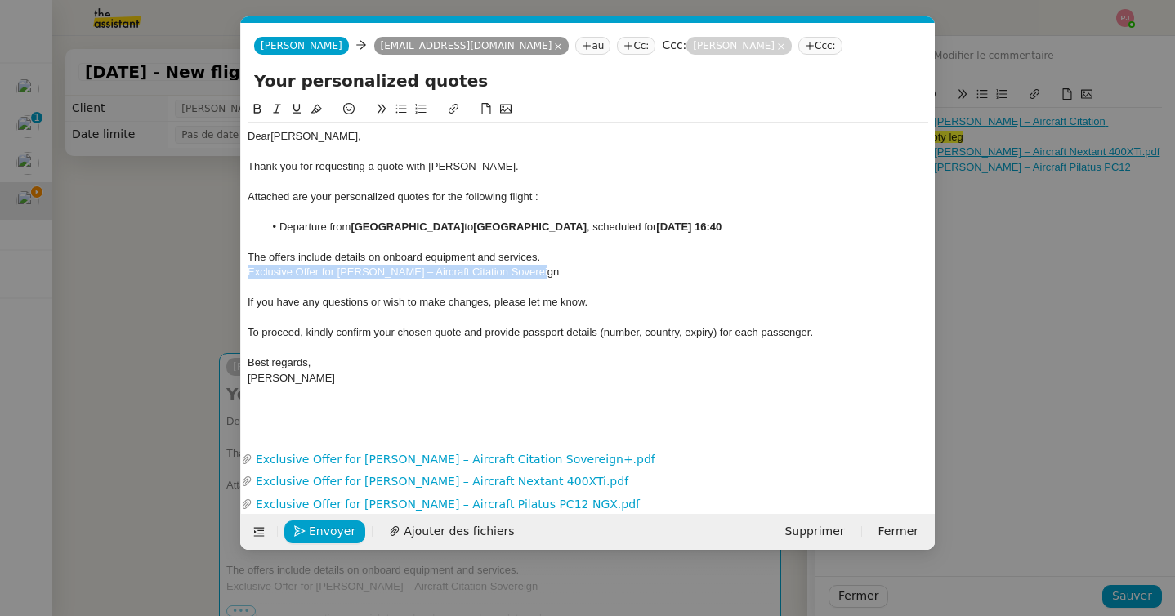
click at [539, 276] on div "Exclusive Offer for Mr. Daniell – Aircraft Citation Sovereign" at bounding box center [588, 272] width 681 height 15
drag, startPoint x: 387, startPoint y: 274, endPoint x: 212, endPoint y: 277, distance: 174.1
click at [212, 277] on nz-modal-container "Service TA - VOYAGE - PROPOSITION GLOBALE A utiliser dans le cadre de propositi…" at bounding box center [587, 308] width 1175 height 616
click at [367, 273] on span "The Exclusive Offer with – Aircraft Citation Sovereign" at bounding box center [372, 272] width 249 height 12
click at [523, 277] on div "The Exclusive Offer with Aircraft Citation Sovereign" at bounding box center [588, 272] width 681 height 15
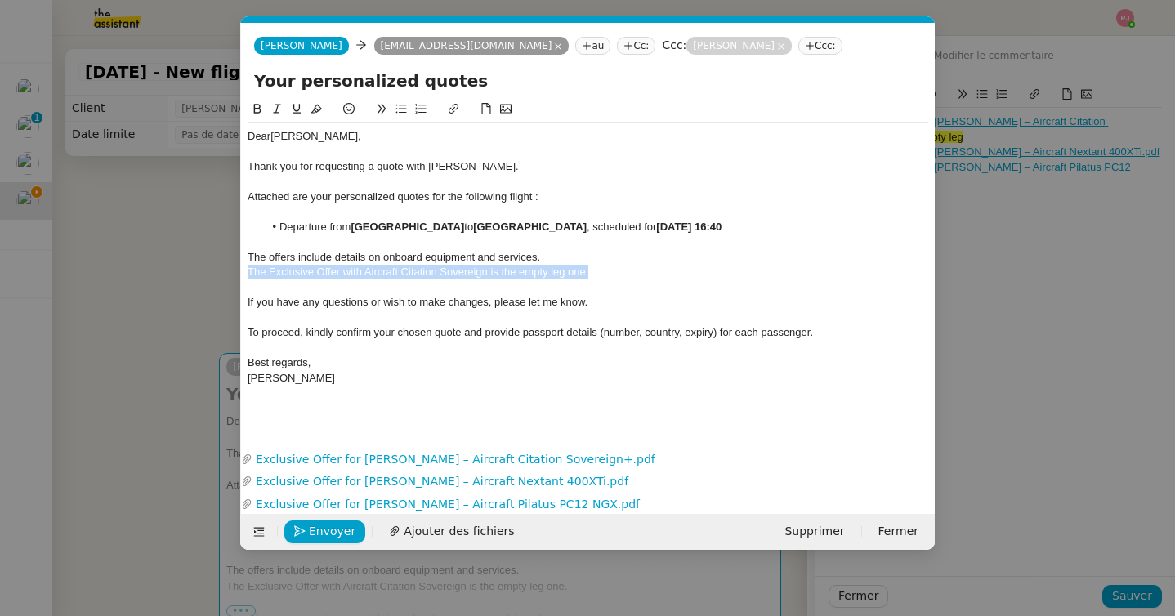
drag, startPoint x: 612, startPoint y: 273, endPoint x: 211, endPoint y: 280, distance: 401.3
click at [211, 280] on nz-modal-container "Service TA - VOYAGE - PROPOSITION GLOBALE A utiliser dans le cadre de propositi…" at bounding box center [587, 308] width 1175 height 616
copy span "The Exclusive Offer with Aircraft Citation Sovereign is the empty leg one."
click at [591, 287] on div at bounding box center [588, 287] width 681 height 15
click at [331, 534] on span "Envoyer" at bounding box center [332, 531] width 47 height 19
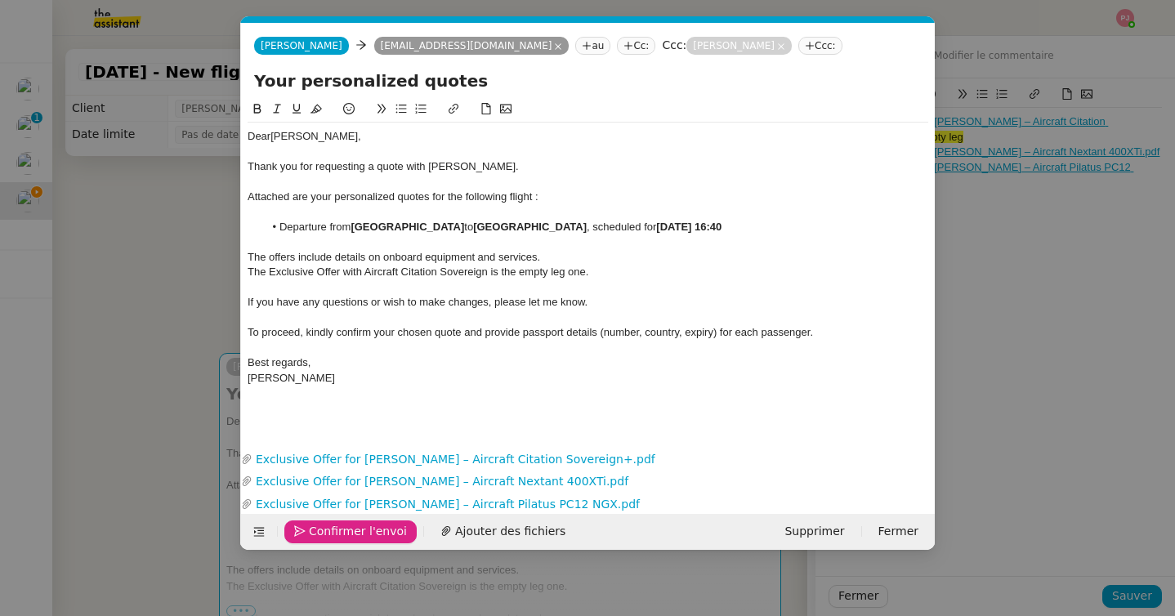
click at [331, 534] on span "Confirmer l'envoi" at bounding box center [358, 531] width 98 height 19
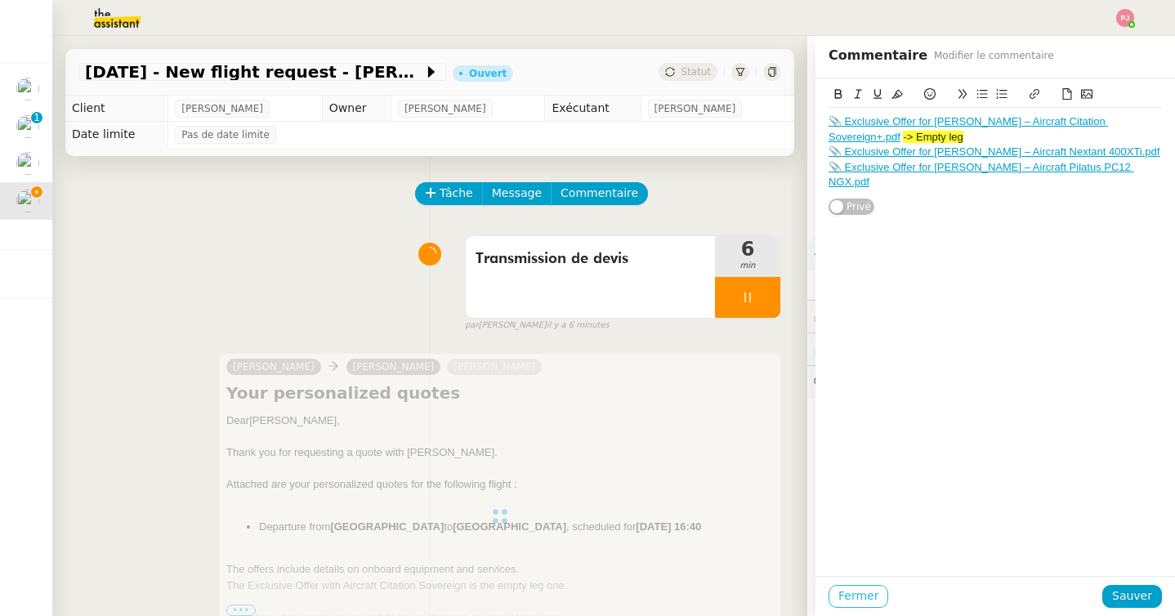
click at [856, 601] on span "Fermer" at bounding box center [859, 596] width 40 height 19
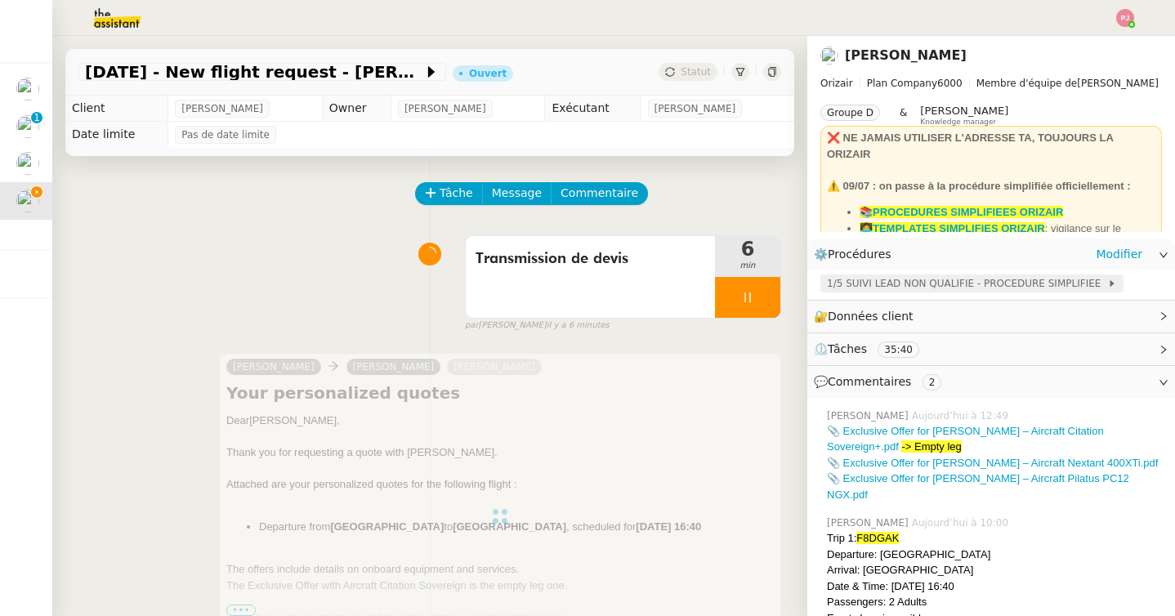
click at [904, 280] on span "1/5 SUIVI LEAD NON QUALIFIE - PROCEDURE SIMPLIFIEE" at bounding box center [967, 283] width 280 height 16
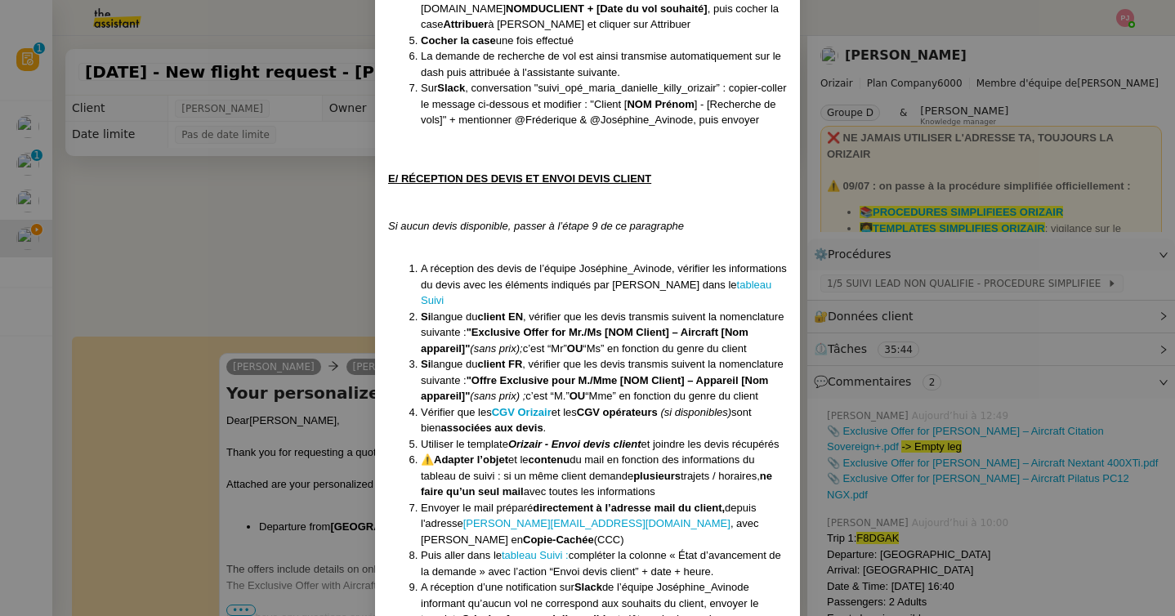
scroll to position [2064, 0]
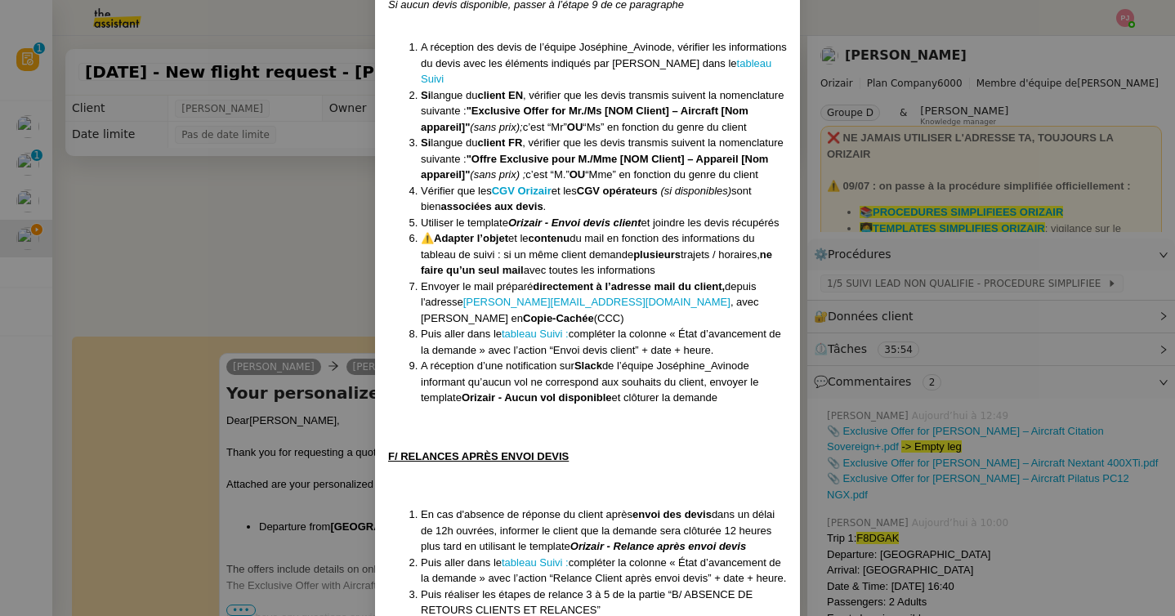
drag, startPoint x: 568, startPoint y: 299, endPoint x: 733, endPoint y: 298, distance: 165.1
click at [733, 326] on li "Puis aller dans le tableau Suivi : compléter la colonne « État d’avancement de …" at bounding box center [604, 342] width 366 height 32
copy li "Envoi devis client” + date + heure."
click at [273, 247] on nz-modal-container "Créée le 16/04/2025 MAJ le 28/07/2025 Équipe Orizair qui réalise la procédure :…" at bounding box center [587, 308] width 1175 height 616
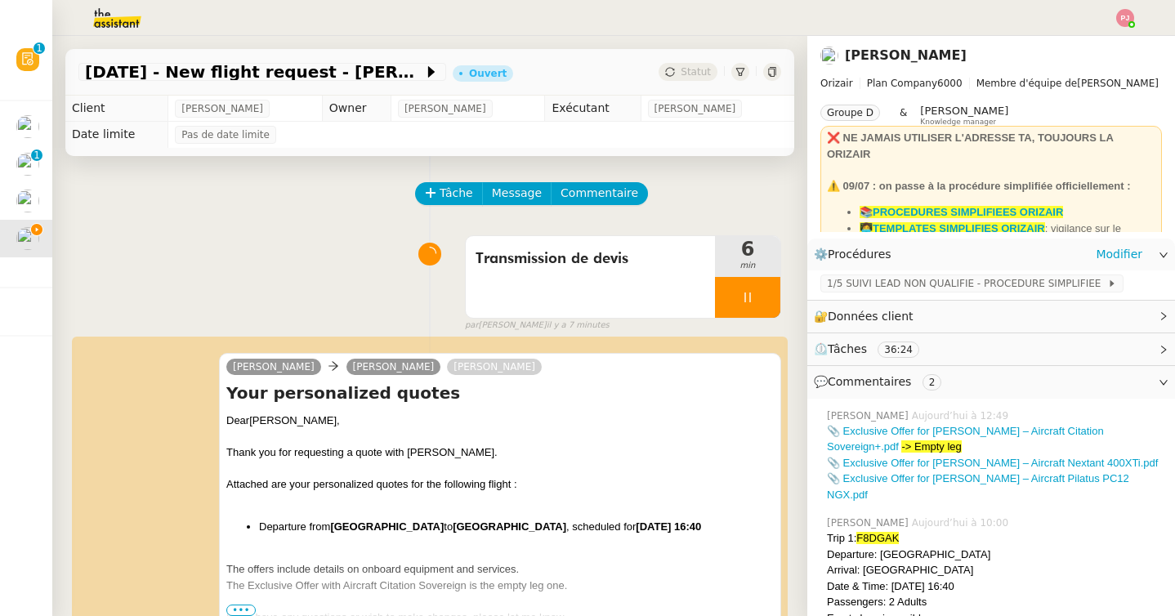
click at [856, 294] on div "1/5 SUIVI LEAD NON QUALIFIE - PROCEDURE SIMPLIFIEE" at bounding box center [991, 285] width 368 height 29
click at [859, 288] on span "1/5 SUIVI LEAD NON QUALIFIE - PROCEDURE SIMPLIFIEE" at bounding box center [967, 283] width 280 height 16
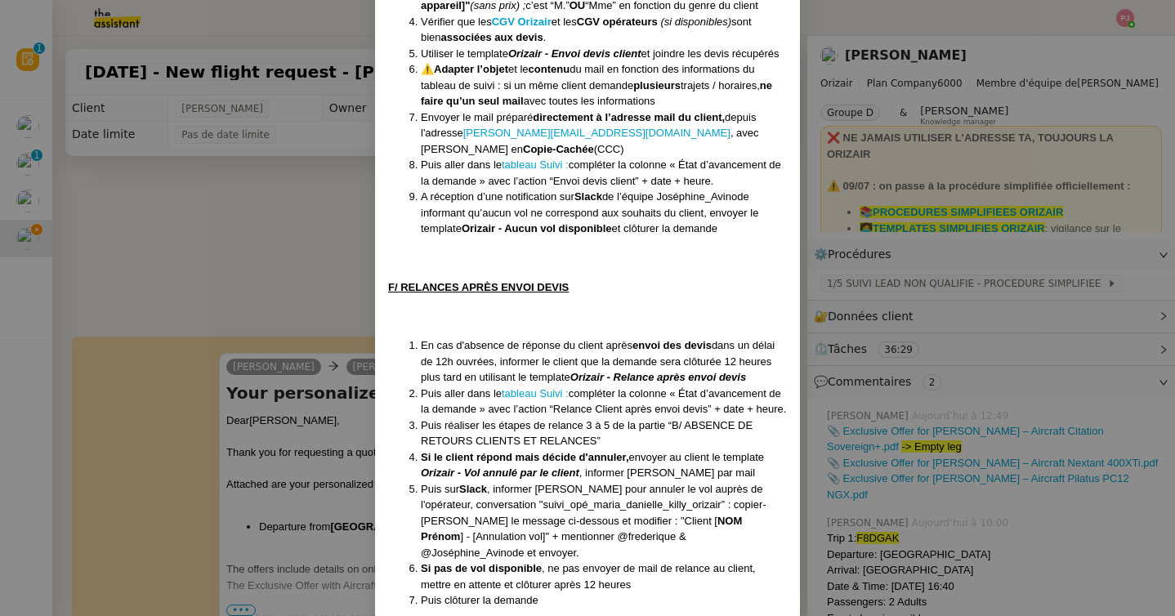
scroll to position [2236, 0]
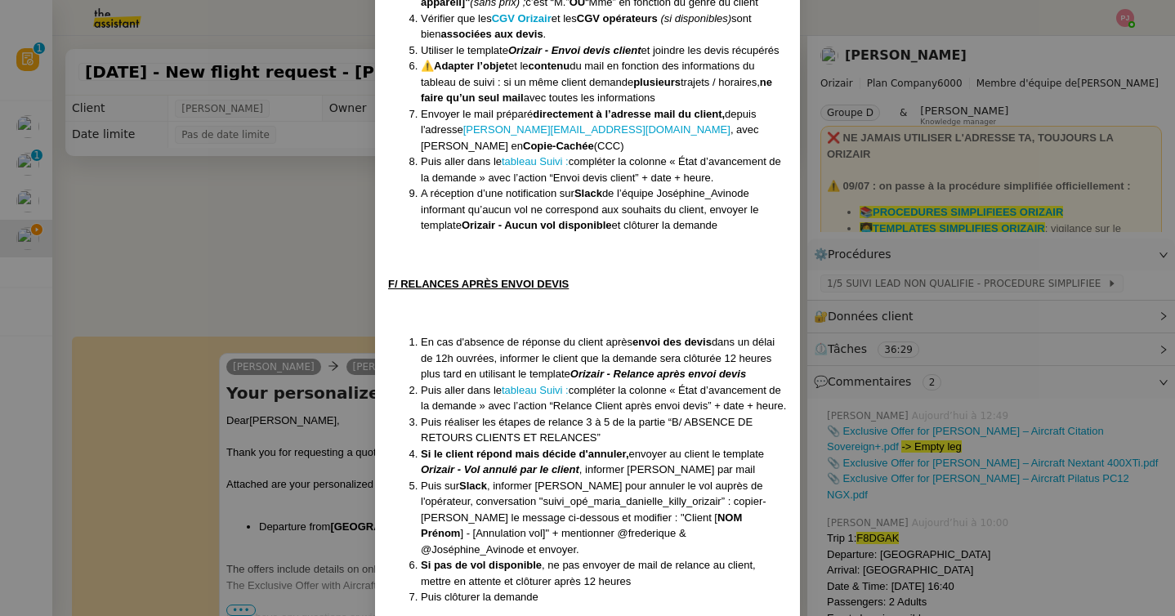
click at [268, 262] on nz-modal-container "Créée le 16/04/2025 MAJ le 28/07/2025 Équipe Orizair qui réalise la procédure :…" at bounding box center [587, 308] width 1175 height 616
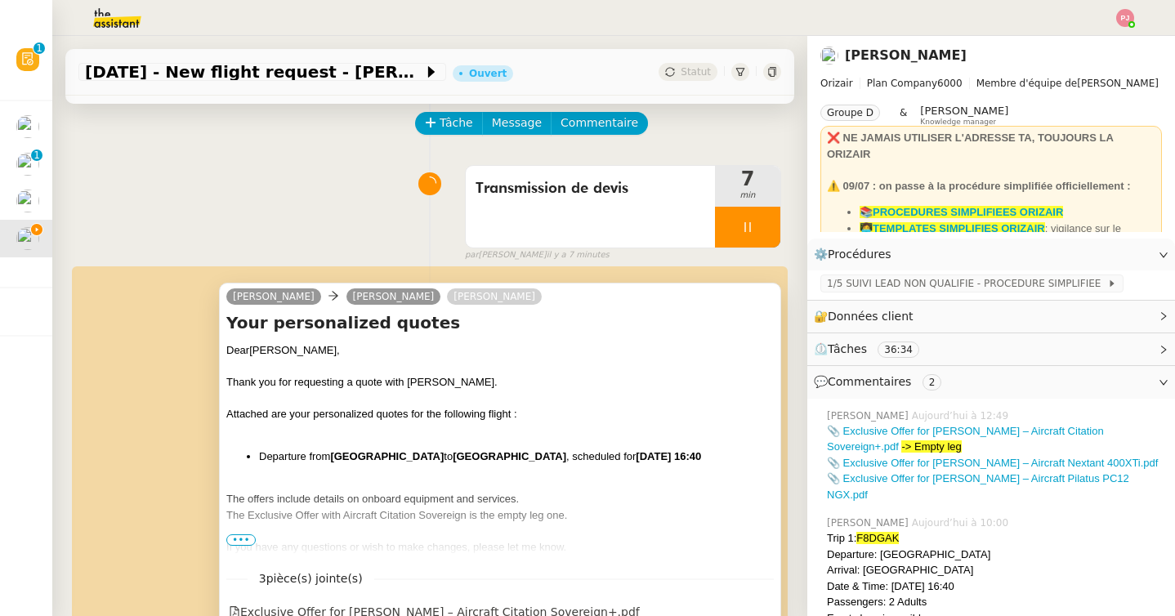
scroll to position [0, 0]
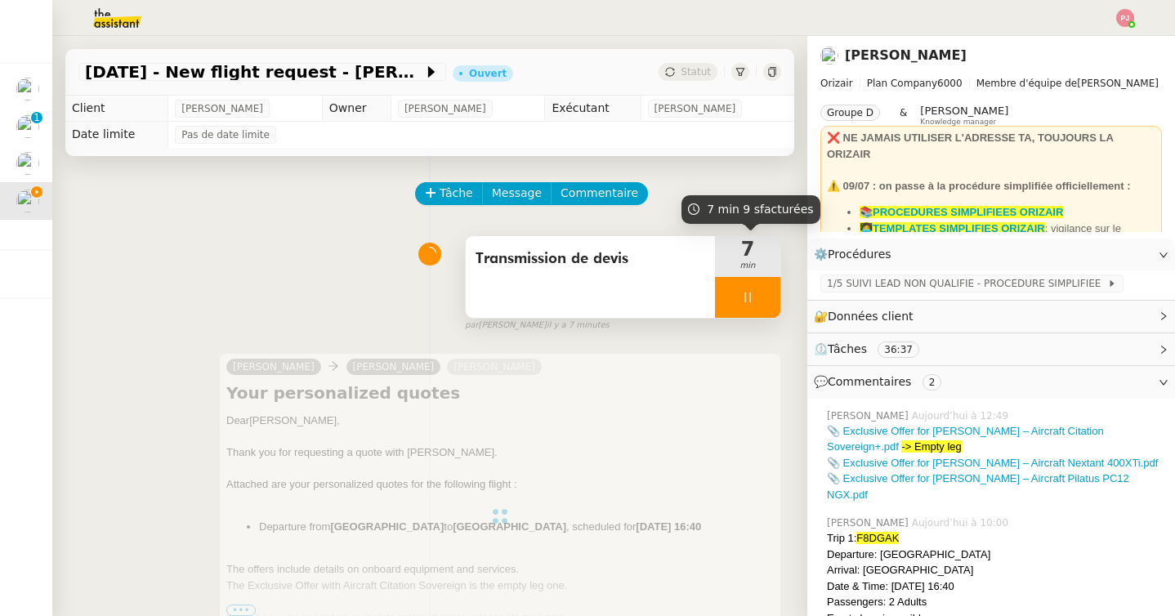
click at [750, 291] on icon at bounding box center [747, 297] width 13 height 13
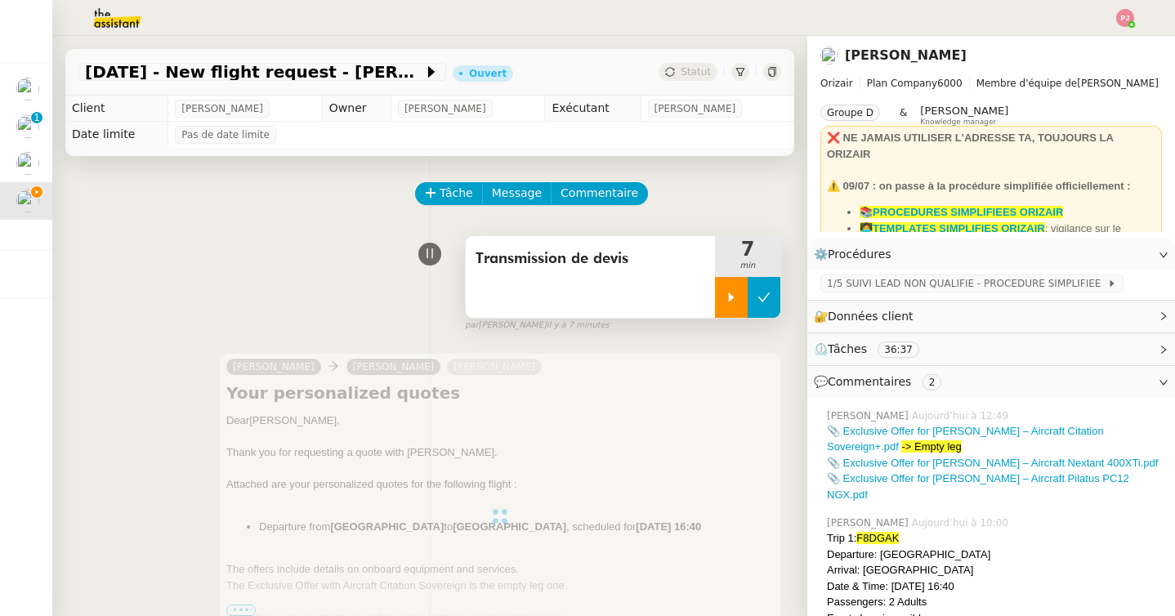
click at [763, 298] on icon at bounding box center [764, 297] width 13 height 13
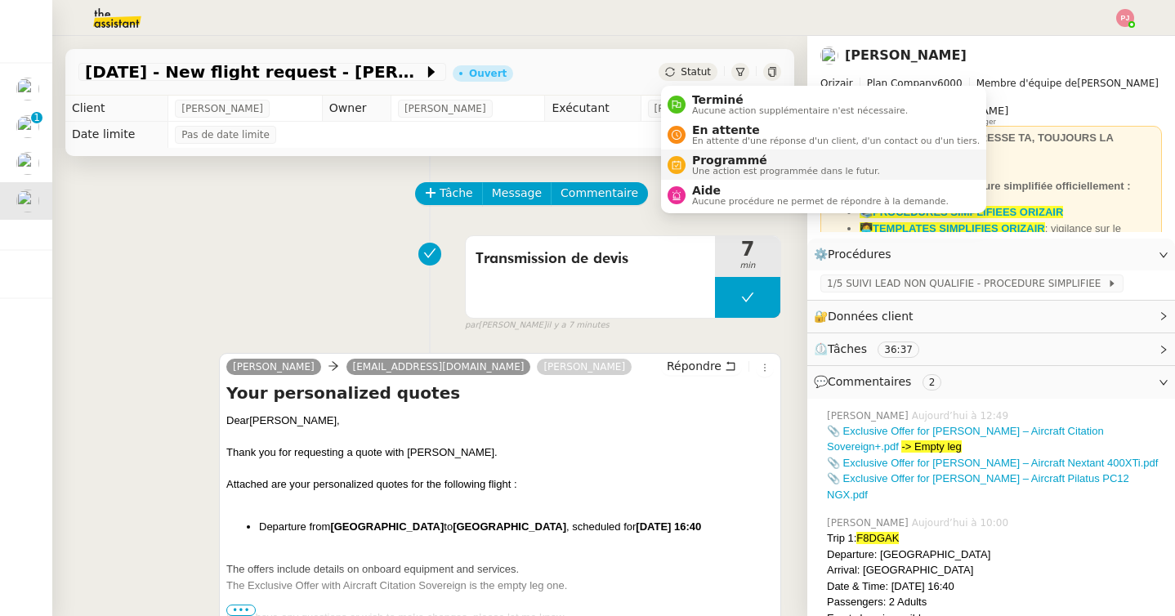
click at [700, 172] on span "Une action est programmée dans le futur." at bounding box center [786, 171] width 188 height 9
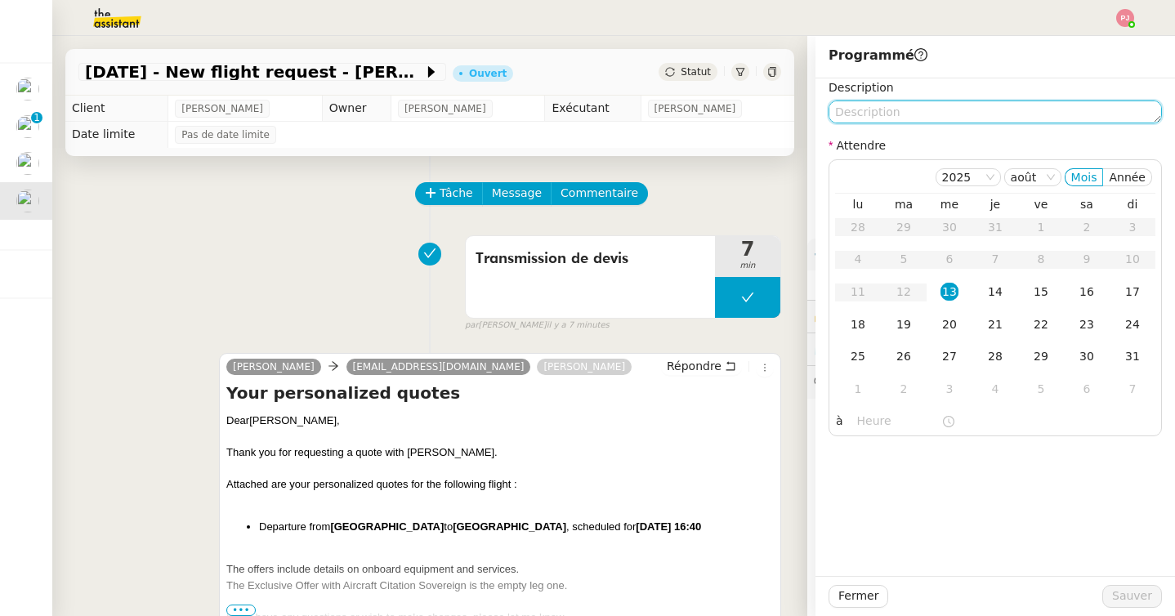
click at [943, 115] on textarea at bounding box center [995, 112] width 333 height 23
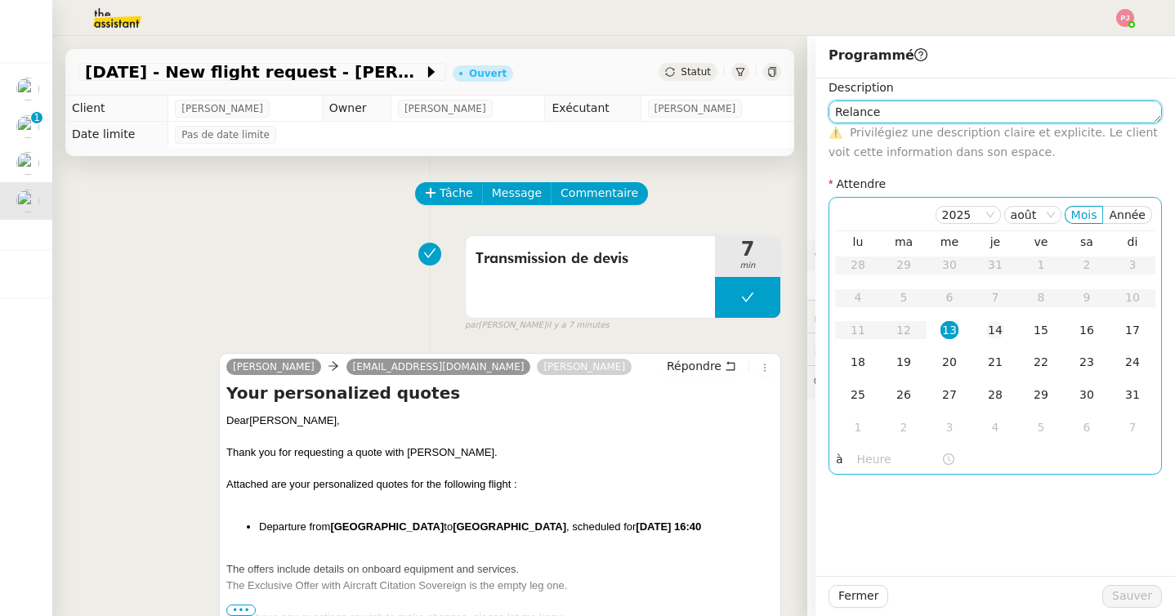
type textarea "Relance"
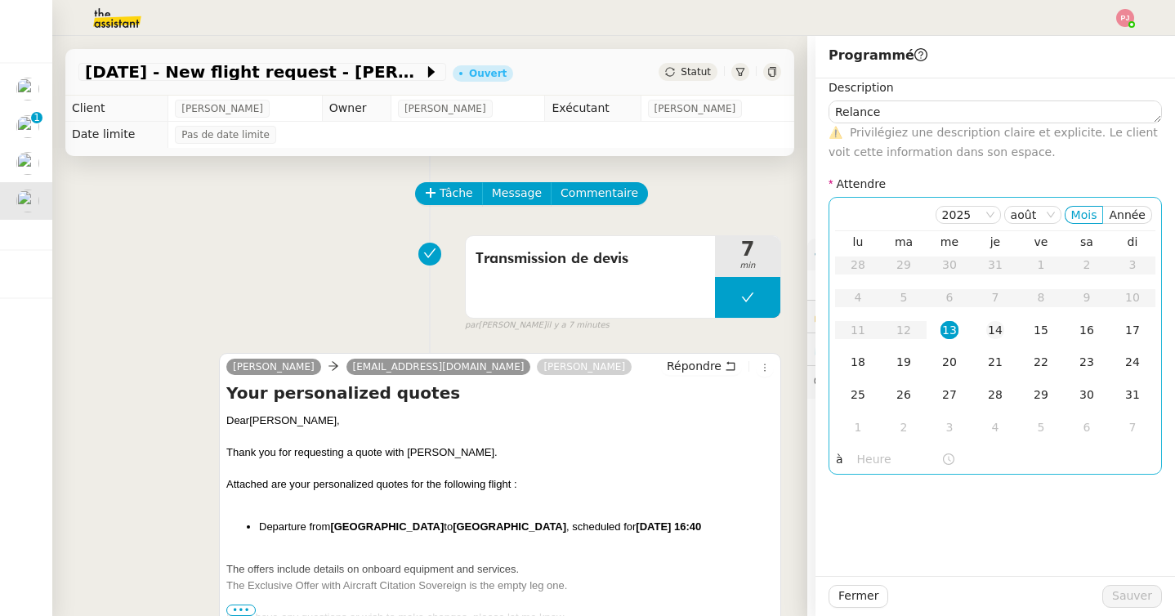
click at [995, 341] on td "14" at bounding box center [996, 331] width 46 height 33
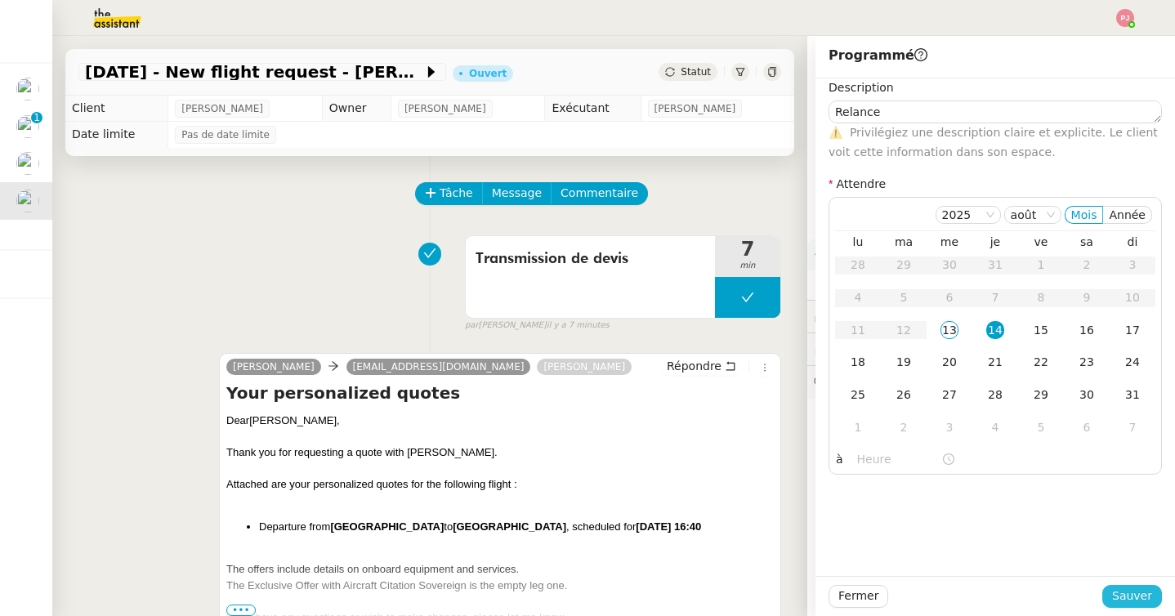
click at [1126, 593] on span "Sauver" at bounding box center [1132, 596] width 40 height 19
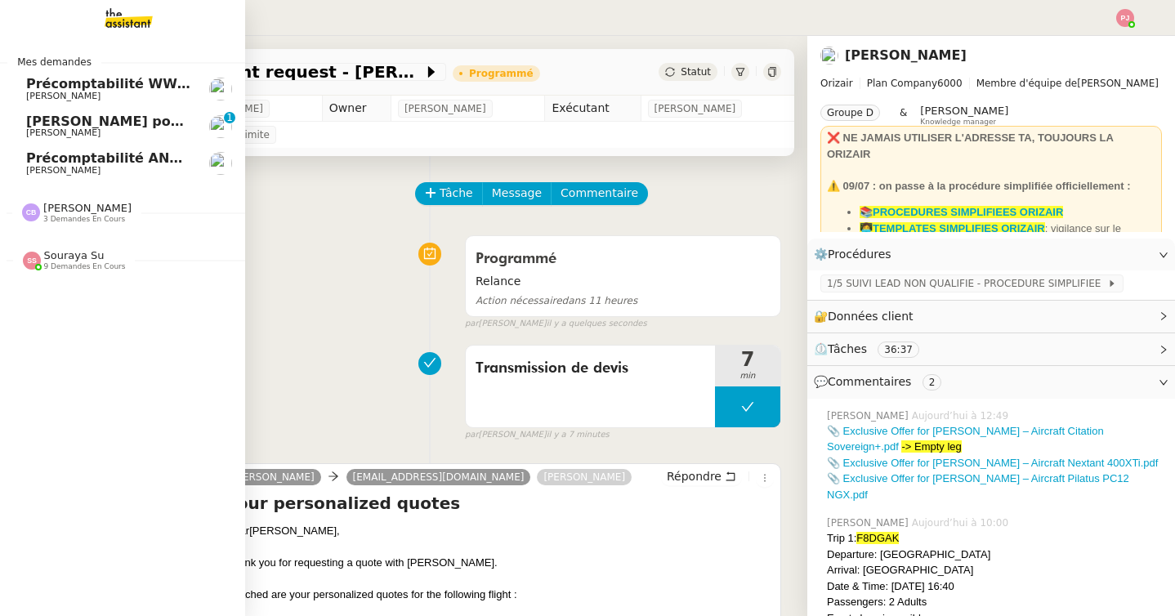
click at [92, 158] on span "Précomptabilité ANATHA Juin 2025" at bounding box center [154, 158] width 256 height 16
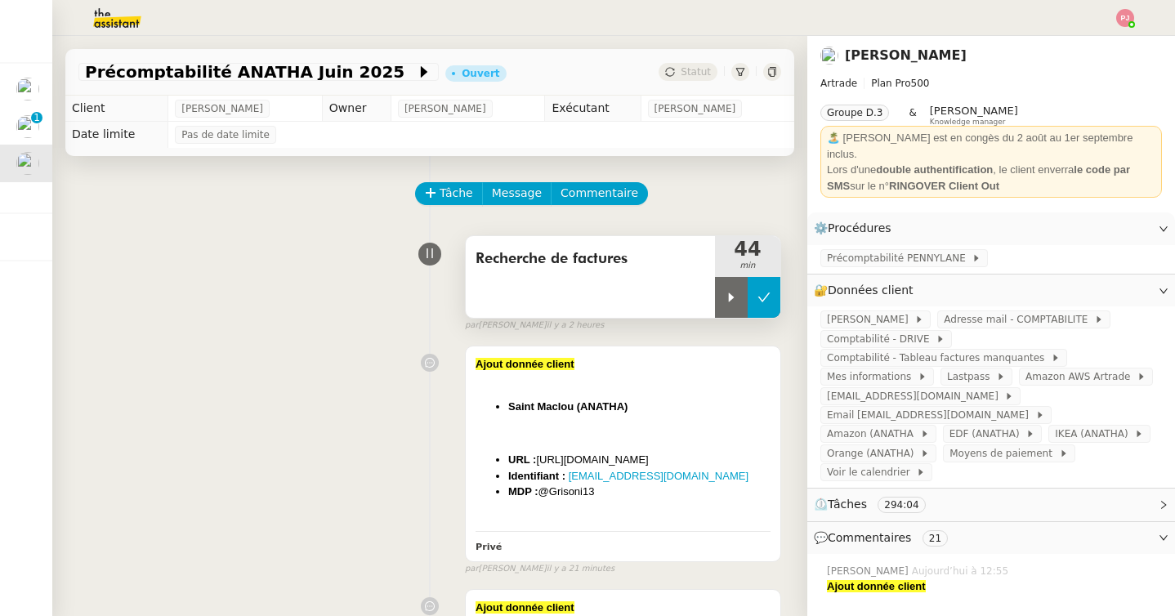
click at [759, 303] on icon at bounding box center [764, 297] width 13 height 13
click at [450, 199] on span "Tâche" at bounding box center [457, 193] width 34 height 19
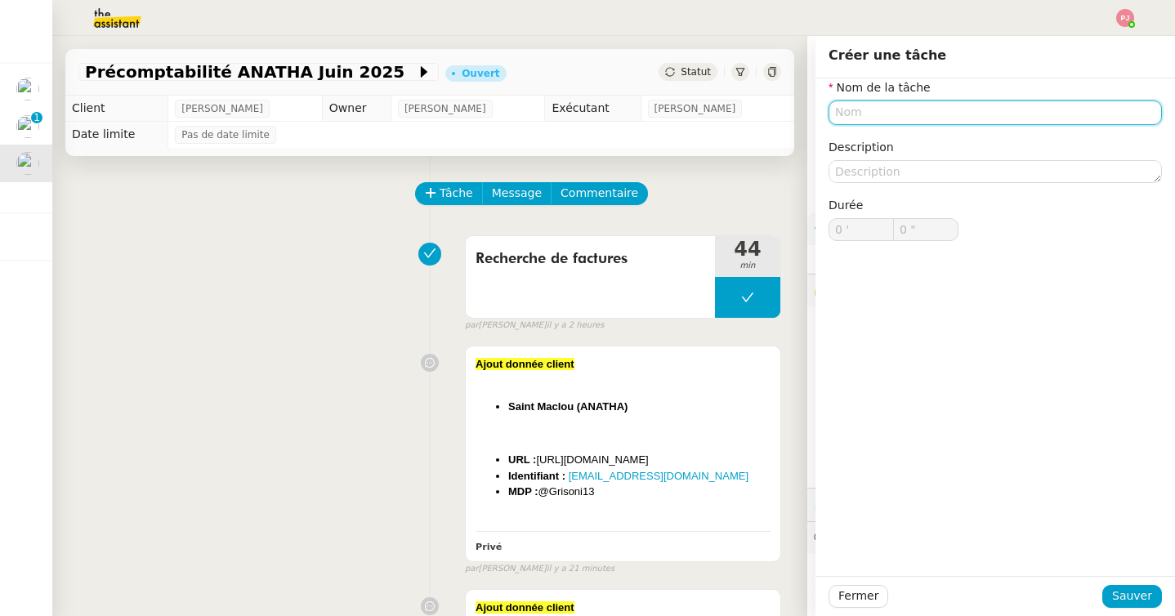
click at [878, 119] on input "text" at bounding box center [995, 113] width 333 height 24
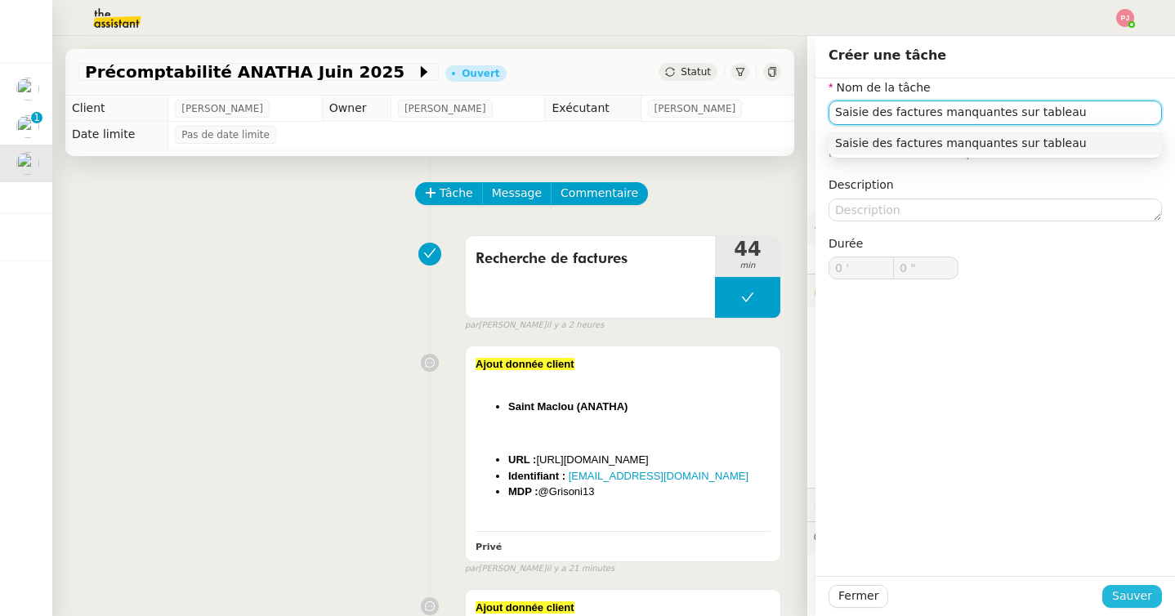
type input "Saisie des factures manquantes sur tableau"
click at [1133, 593] on span "Sauver" at bounding box center [1132, 596] width 40 height 19
